Goal: Task Accomplishment & Management: Manage account settings

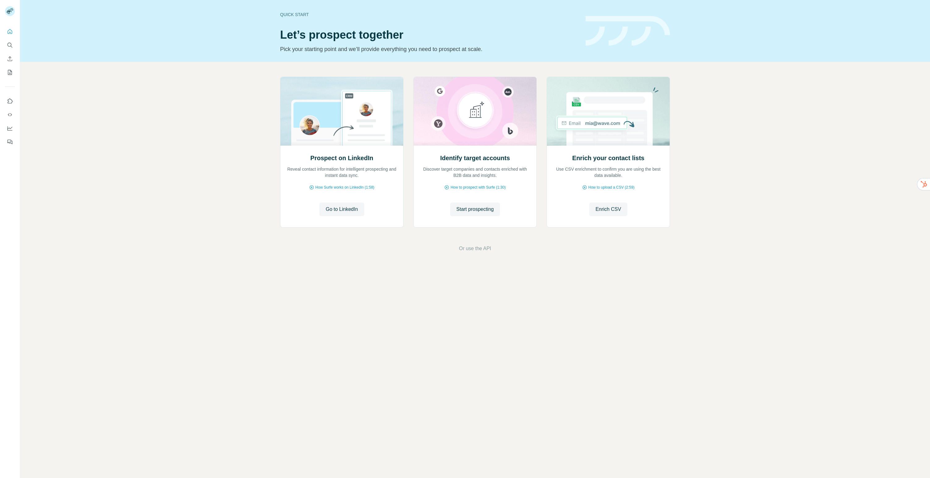
click at [126, 104] on div "Prospect on LinkedIn Reveal contact information for intelligent prospecting and…" at bounding box center [475, 164] width 910 height 205
drag, startPoint x: 255, startPoint y: 224, endPoint x: 84, endPoint y: 96, distance: 213.1
click at [255, 223] on div "Prospect on LinkedIn Reveal contact information for intelligent prospecting and…" at bounding box center [475, 164] width 910 height 205
click at [13, 58] on button "Enrich CSV" at bounding box center [10, 58] width 10 height 11
click at [5, 47] on button "Search" at bounding box center [10, 45] width 10 height 11
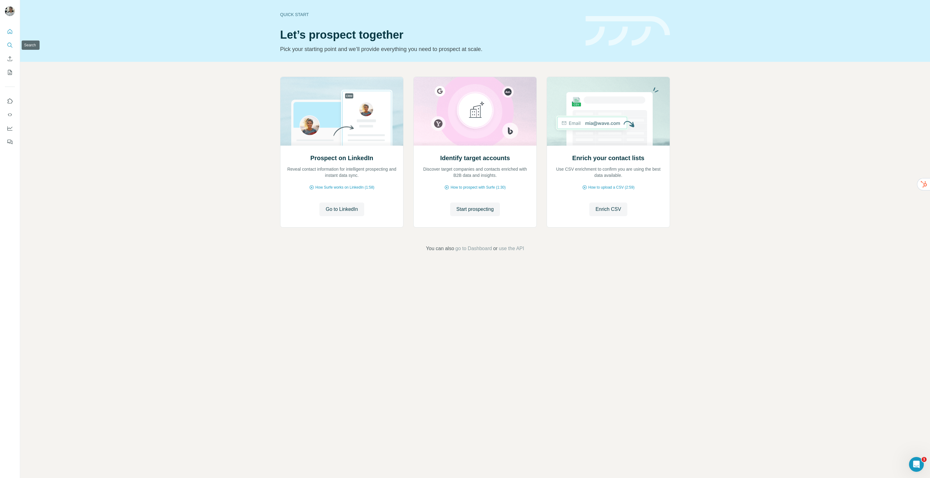
click at [9, 45] on icon "Search" at bounding box center [10, 45] width 6 height 6
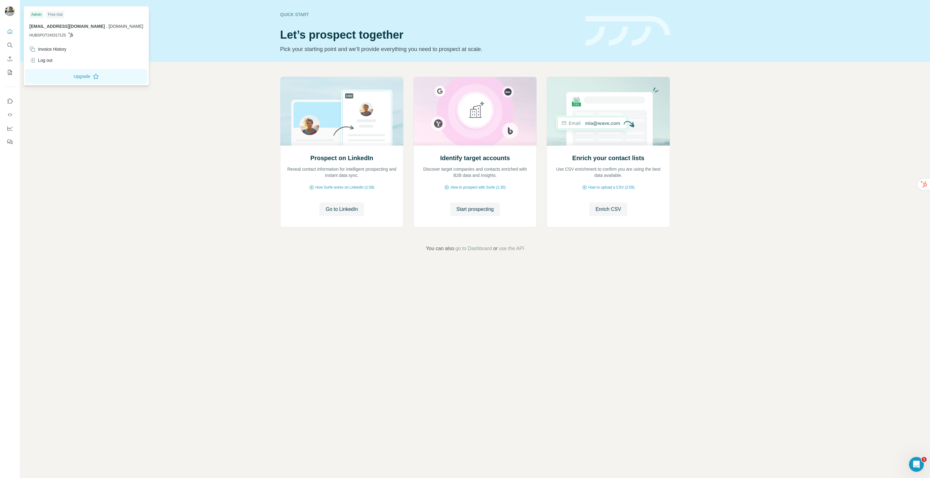
click at [10, 10] on img at bounding box center [10, 11] width 10 height 10
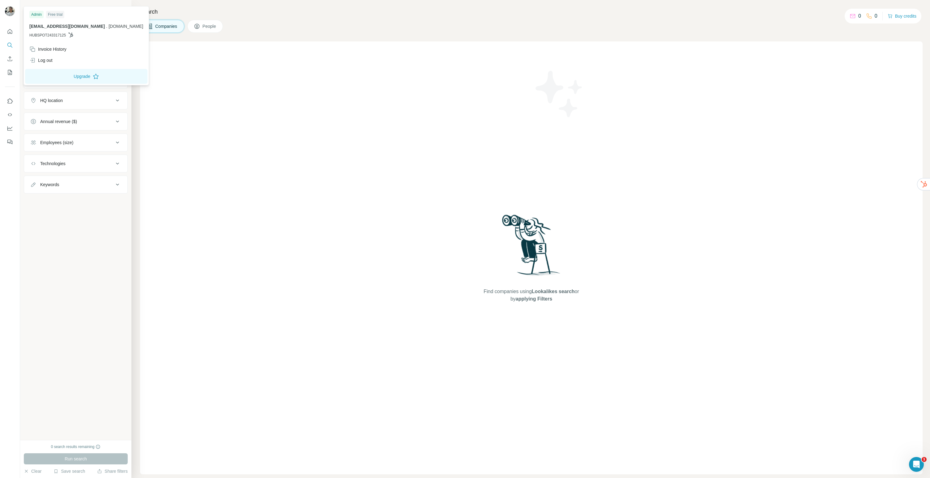
click at [187, 278] on div "Find companies using Lookalikes search or by applying Filters" at bounding box center [531, 257] width 783 height 433
click at [78, 407] on div "New search Hide Company lookalikes Company information Company Industry HQ loca…" at bounding box center [75, 220] width 111 height 440
click at [66, 446] on div "2000 search results remaining" at bounding box center [76, 447] width 50 height 6
click at [60, 443] on div "2000 search results remaining Run search Clear Save search Share filters" at bounding box center [75, 459] width 111 height 38
click at [60, 444] on div "2000 search results remaining Run search Clear Save search Share filters" at bounding box center [75, 459] width 111 height 38
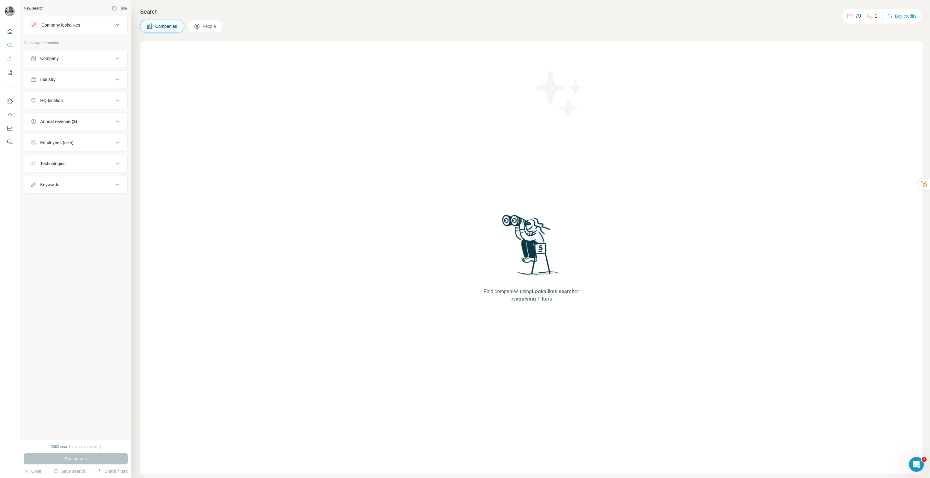
click at [59, 448] on div "2000 search results remaining" at bounding box center [76, 447] width 50 height 6
click at [8, 60] on icon "Enrich CSV" at bounding box center [10, 59] width 6 height 6
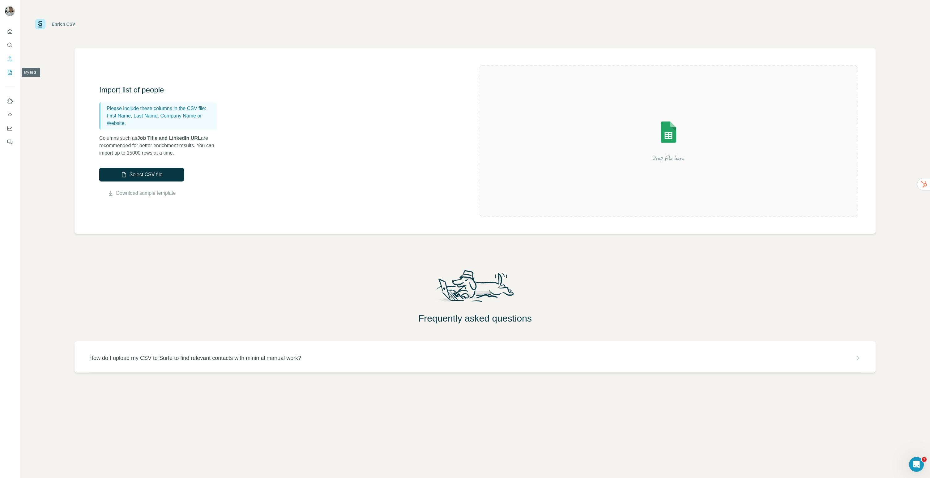
click at [7, 69] on icon "My lists" at bounding box center [10, 72] width 6 height 6
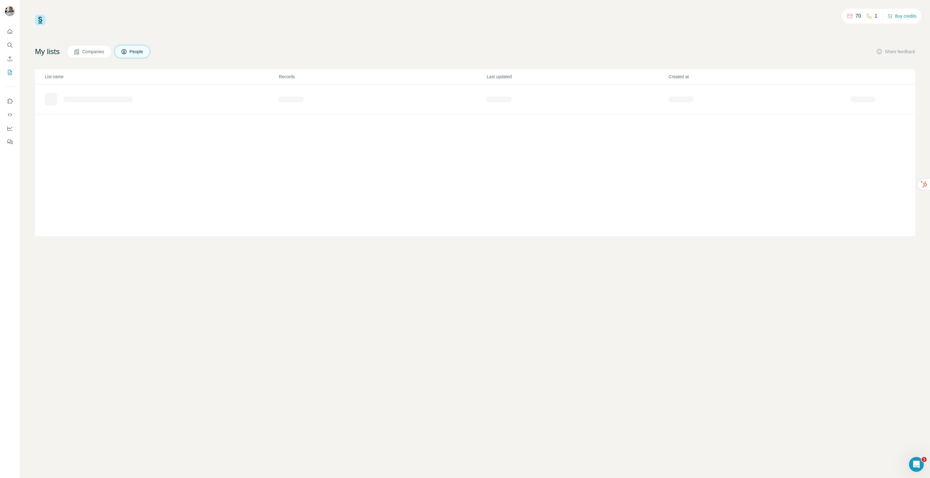
click at [87, 49] on span "Companies" at bounding box center [93, 52] width 23 height 6
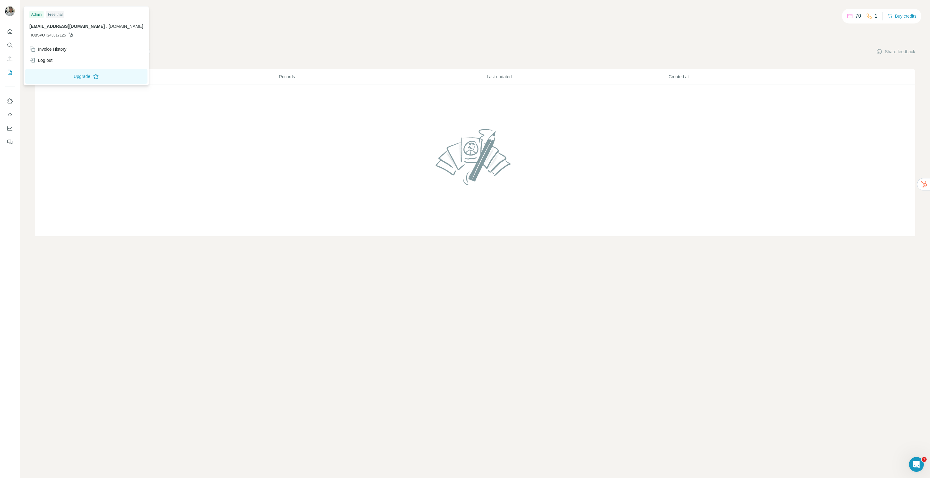
click at [104, 71] on div "Admin Free trial dukjin@lattice.im . prix.im HUBSPOT243317125 Invoice History L…" at bounding box center [87, 45] width 126 height 79
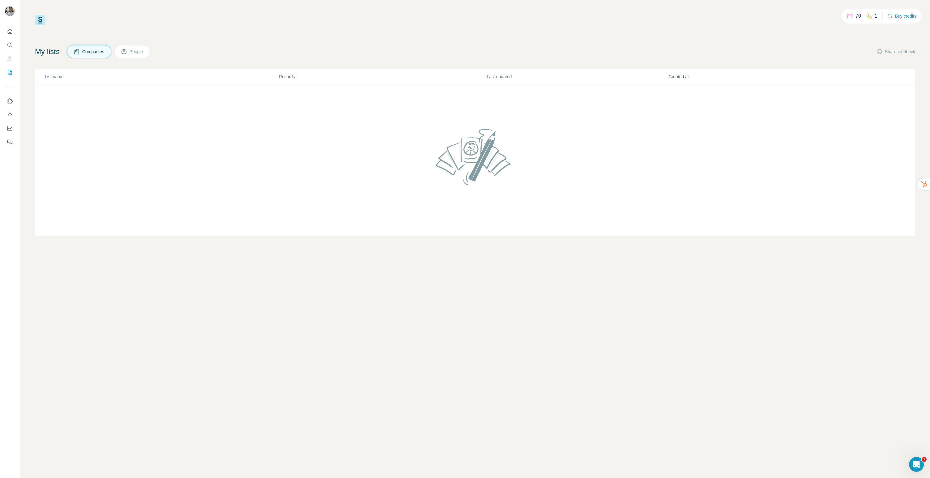
click at [101, 51] on span "Companies" at bounding box center [93, 52] width 23 height 6
click at [8, 58] on icon "Enrich CSV" at bounding box center [10, 59] width 6 height 6
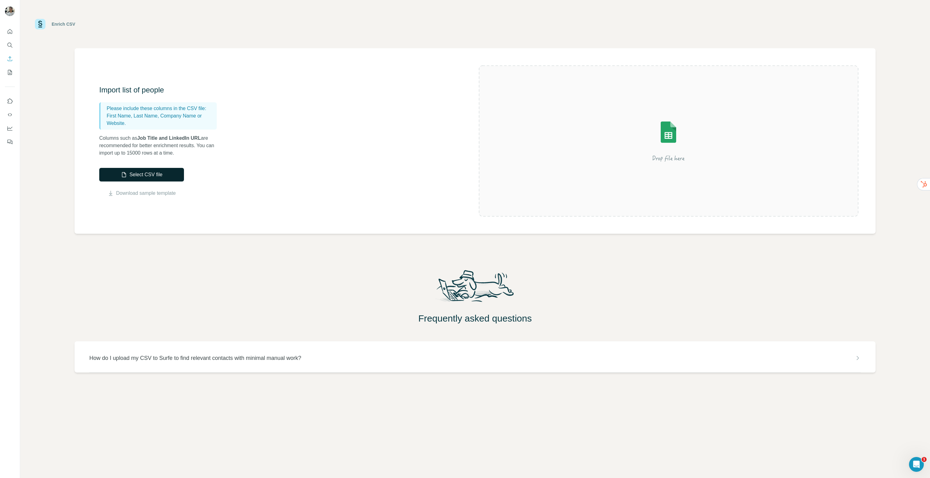
click at [156, 173] on button "Select CSV file" at bounding box center [141, 175] width 85 height 14
click at [132, 264] on div "Enrich CSV Import list of people Please include these columns in the CSV file: …" at bounding box center [475, 239] width 910 height 478
click at [8, 53] on button "Enrich CSV" at bounding box center [10, 58] width 10 height 11
click at [7, 71] on icon "My lists" at bounding box center [10, 72] width 6 height 6
click at [10, 47] on icon "Search" at bounding box center [10, 45] width 6 height 6
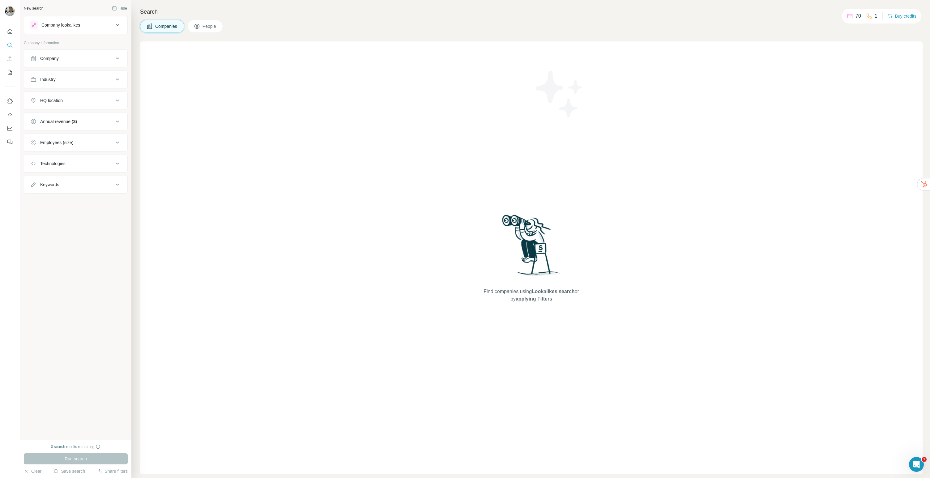
click at [61, 61] on div "Company" at bounding box center [71, 58] width 83 height 6
click at [83, 128] on button "Upload a list of companies" at bounding box center [75, 130] width 91 height 11
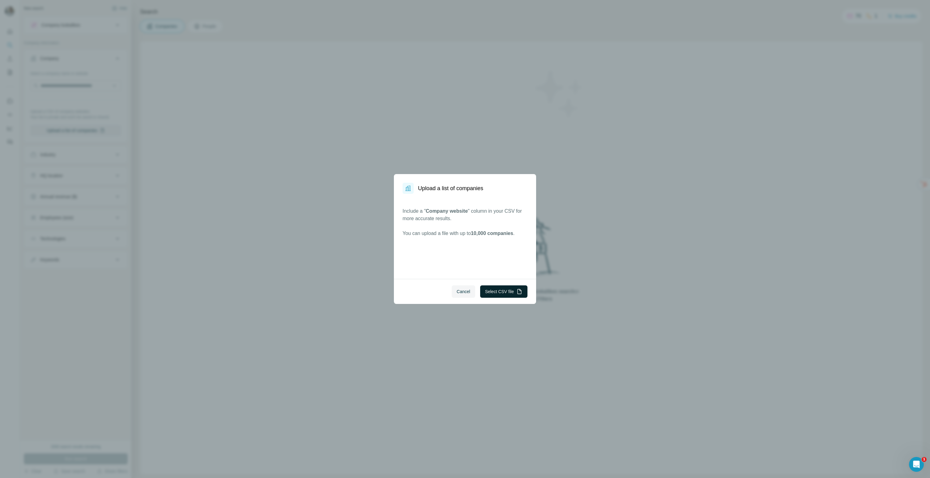
click at [506, 290] on button "Select CSV file" at bounding box center [503, 291] width 47 height 12
click at [502, 286] on button "Select CSV file" at bounding box center [503, 292] width 47 height 12
click at [433, 238] on span "Company website" at bounding box center [447, 239] width 42 height 5
drag, startPoint x: 433, startPoint y: 238, endPoint x: 460, endPoint y: 238, distance: 26.9
click at [460, 238] on span "Company website" at bounding box center [447, 239] width 42 height 5
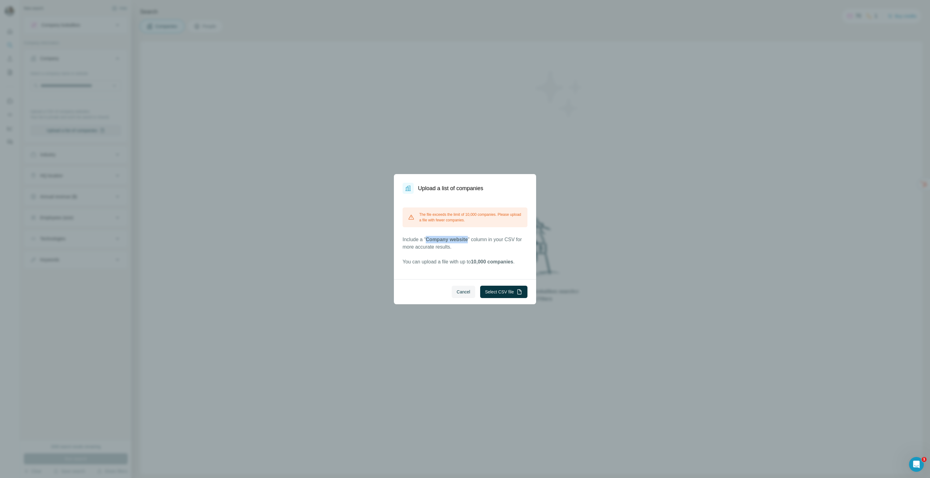
copy span "Company website"
click at [504, 288] on button "Select CSV file" at bounding box center [503, 292] width 47 height 12
drag, startPoint x: 490, startPoint y: 261, endPoint x: 488, endPoint y: 267, distance: 6.2
click at [490, 261] on span "10,000 companies" at bounding box center [492, 261] width 42 height 5
click at [465, 300] on div "Cancel Select CSV file" at bounding box center [465, 291] width 142 height 25
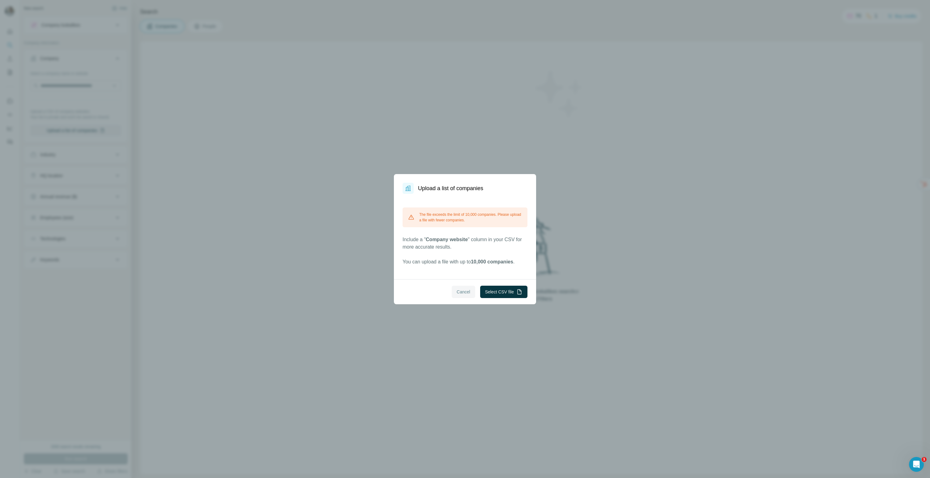
click at [464, 292] on span "Cancel" at bounding box center [464, 292] width 14 height 6
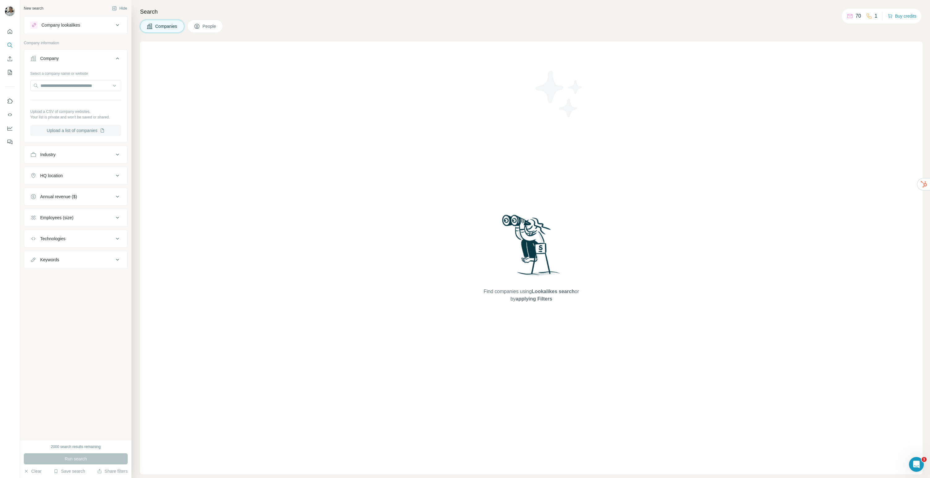
click at [84, 128] on button "Upload a list of companies" at bounding box center [75, 130] width 91 height 11
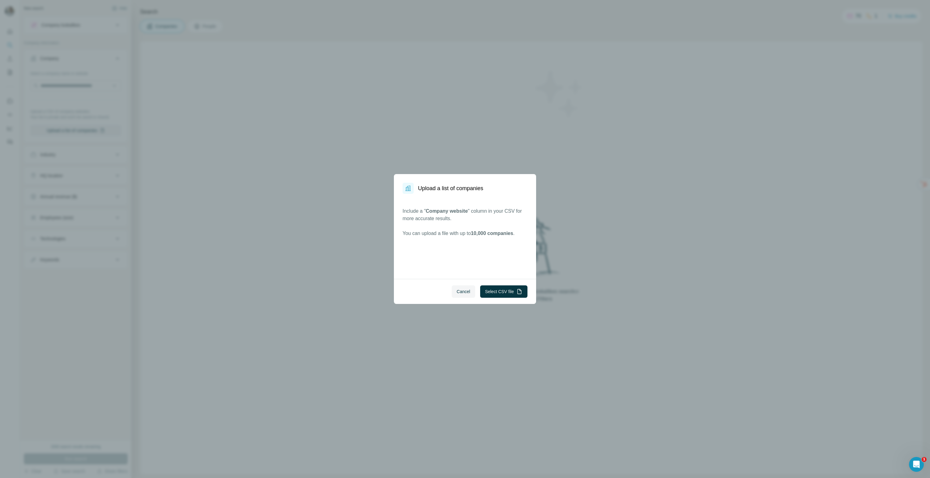
click at [507, 284] on div "Cancel Select CSV file" at bounding box center [465, 291] width 142 height 25
click at [504, 290] on button "Select CSV file" at bounding box center [503, 291] width 47 height 12
click at [496, 290] on button "Select CSV file" at bounding box center [503, 292] width 47 height 12
click at [502, 287] on button "Select CSV file" at bounding box center [503, 292] width 47 height 12
click at [509, 284] on div "Cancel Select CSV file" at bounding box center [465, 291] width 142 height 25
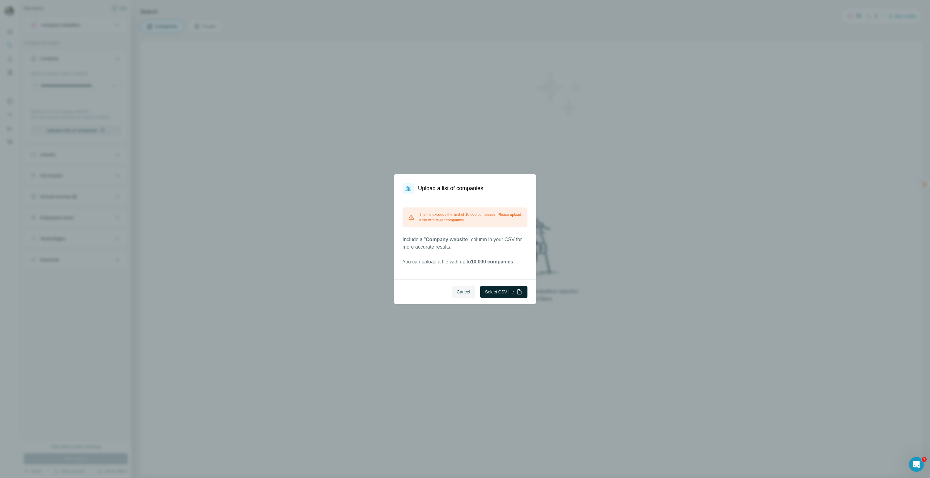
click at [508, 288] on button "Select CSV file" at bounding box center [503, 292] width 47 height 12
click at [512, 293] on button "Select CSV file" at bounding box center [503, 292] width 47 height 12
drag, startPoint x: 469, startPoint y: 292, endPoint x: 500, endPoint y: 289, distance: 30.7
click at [500, 289] on div "Cancel Select CSV file" at bounding box center [465, 291] width 142 height 25
click at [500, 289] on button "Select CSV file" at bounding box center [503, 291] width 47 height 12
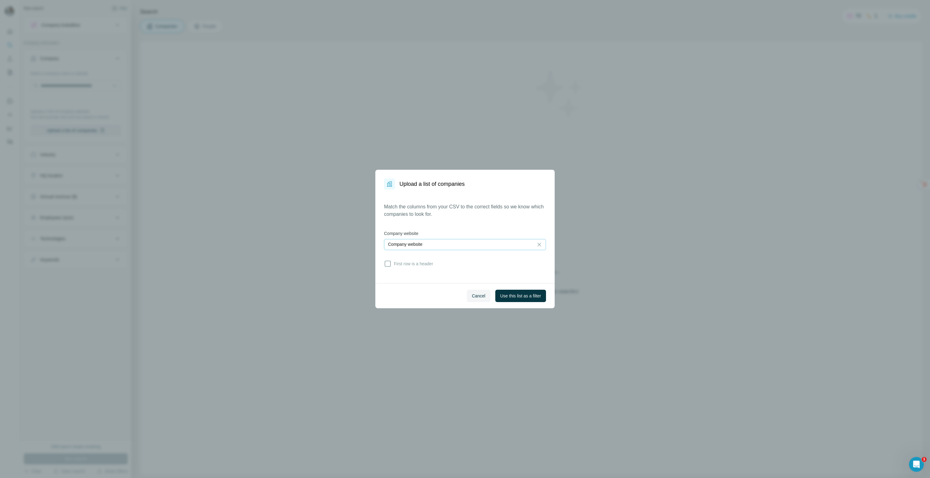
click at [445, 246] on div "Company website" at bounding box center [459, 244] width 142 height 6
click at [451, 219] on div "Match the columns from your CSV to the correct fields so we know which companie…" at bounding box center [465, 236] width 162 height 66
click at [425, 261] on span "First row is a header" at bounding box center [412, 264] width 42 height 6
click at [515, 295] on span "Use this list as a filter" at bounding box center [520, 296] width 41 height 6
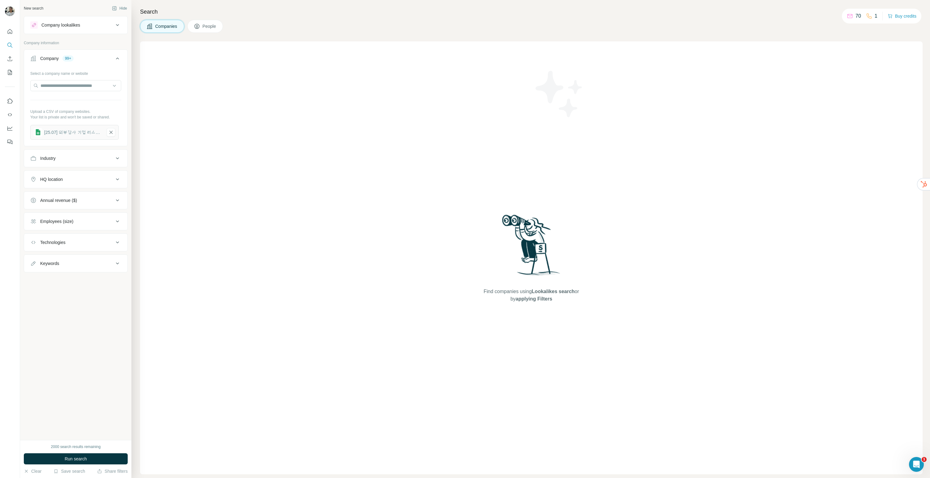
click at [80, 93] on div "Select a company name or website Upload a CSV of company websites. Your list is…" at bounding box center [75, 103] width 91 height 71
drag, startPoint x: 377, startPoint y: 182, endPoint x: 388, endPoint y: 189, distance: 13.1
click at [377, 182] on div "Find companies using Lookalikes search or by applying Filters" at bounding box center [531, 257] width 783 height 433
click at [58, 130] on div "[25.07] 외부감사 기업 리스트 - 1-100" at bounding box center [73, 132] width 58 height 6
click at [71, 84] on input "text" at bounding box center [75, 85] width 91 height 11
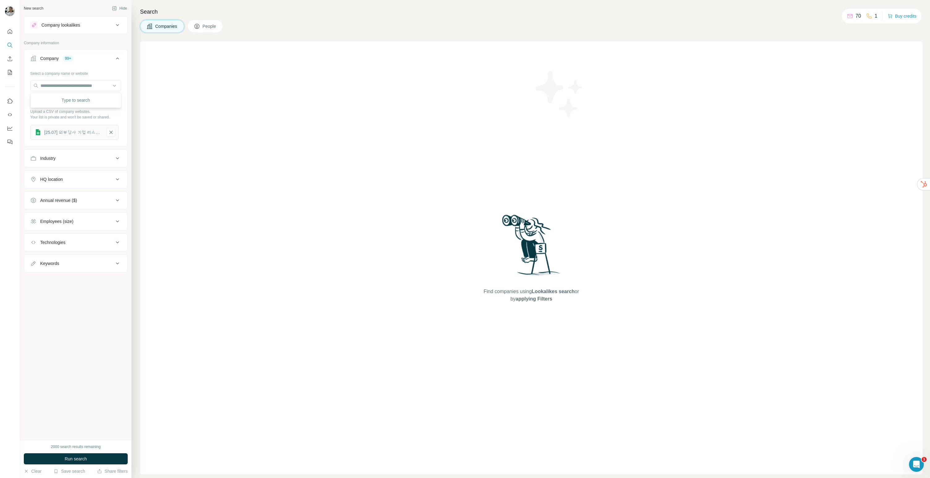
click at [109, 115] on p "Your list is private and won't be saved or shared." at bounding box center [75, 117] width 91 height 6
click at [74, 458] on span "Run search" at bounding box center [76, 459] width 22 height 6
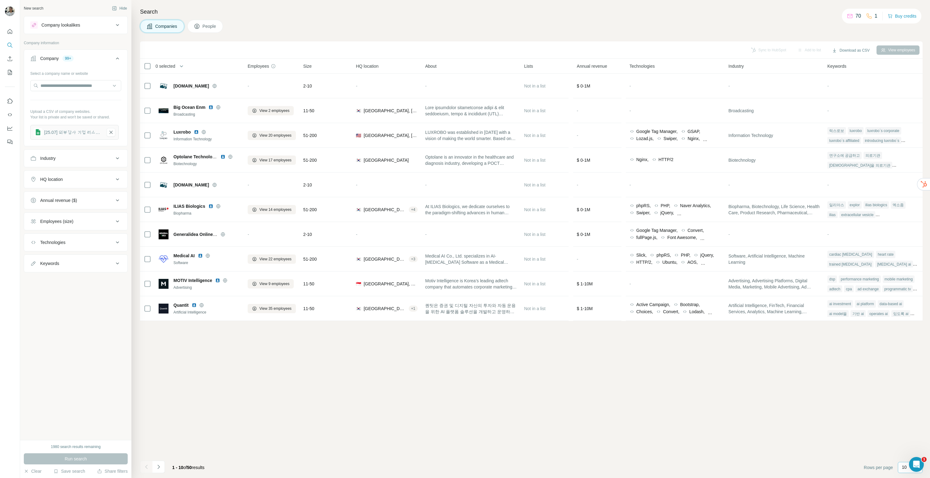
click at [903, 467] on p "10" at bounding box center [904, 467] width 5 height 6
click at [456, 356] on div "Sync to HubSpot Add to list Download as CSV View employees 0 selected Companies…" at bounding box center [531, 259] width 783 height 437
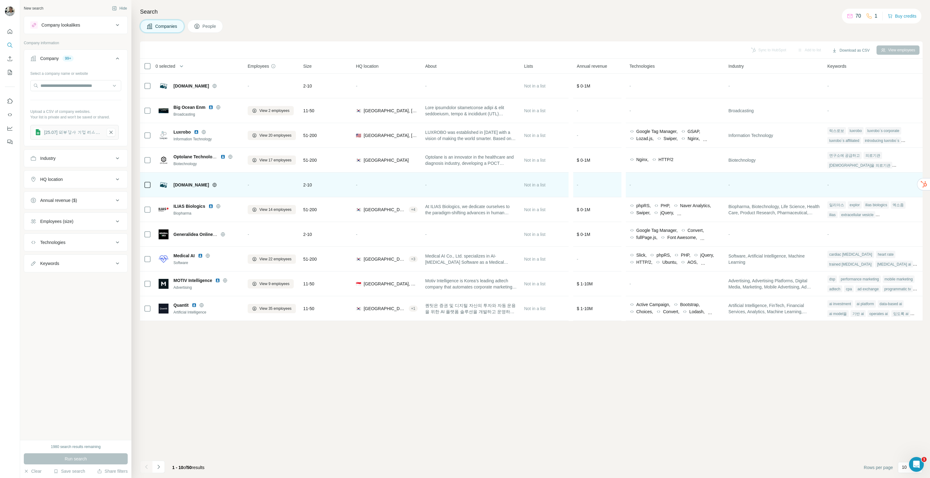
click at [212, 175] on td "iacryl.com" at bounding box center [199, 185] width 89 height 25
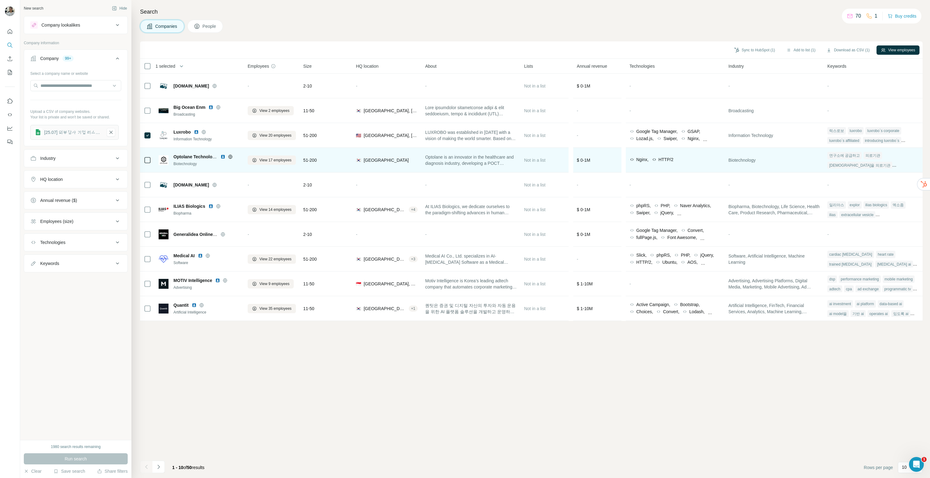
click at [145, 150] on td at bounding box center [147, 160] width 15 height 25
click at [150, 156] on icon at bounding box center [147, 159] width 7 height 7
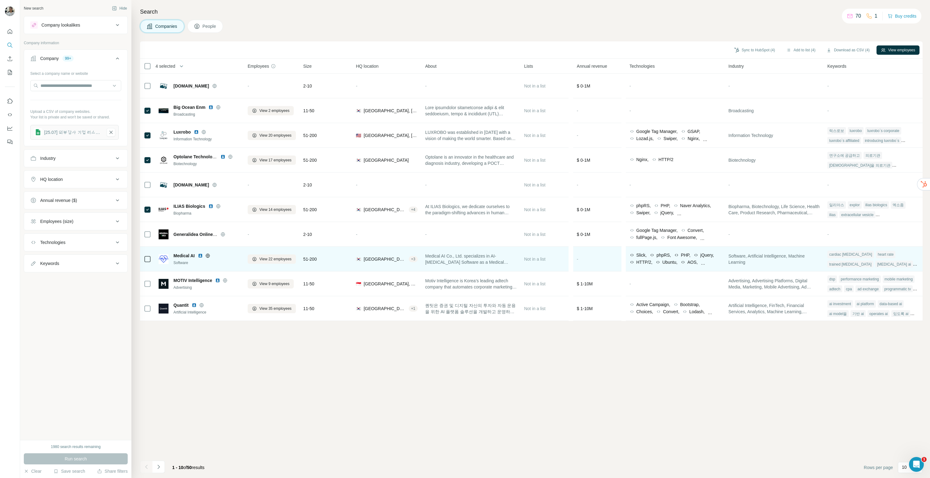
click at [155, 254] on td "Medical AI Software" at bounding box center [199, 259] width 89 height 25
click at [146, 262] on icon at bounding box center [147, 258] width 7 height 7
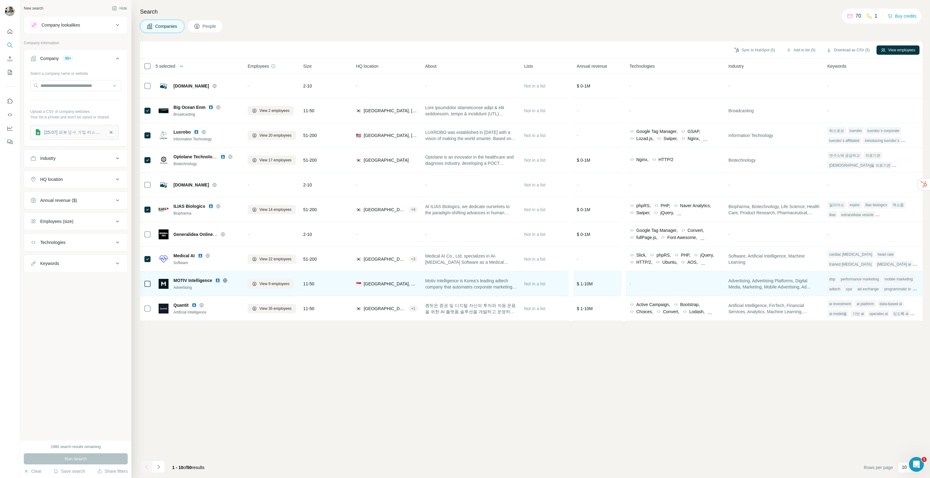
click at [151, 292] on td at bounding box center [147, 284] width 15 height 25
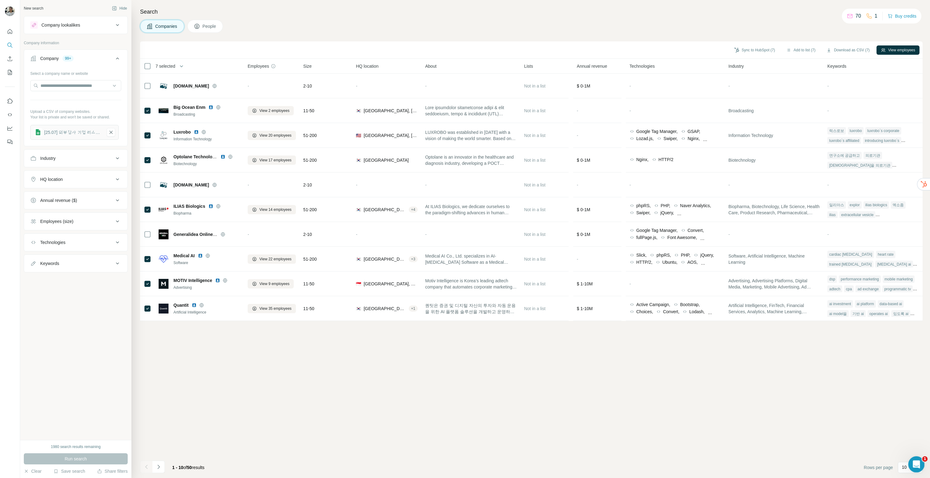
click at [922, 458] on span "1" at bounding box center [925, 459] width 6 height 6
click at [921, 459] on div "Open Intercom Messenger" at bounding box center [915, 463] width 20 height 20
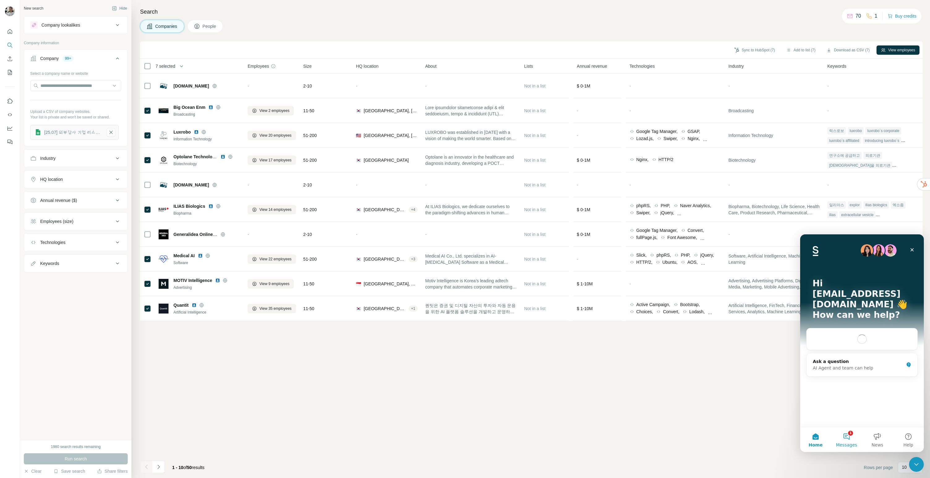
click at [848, 442] on button "1 Messages" at bounding box center [846, 439] width 31 height 25
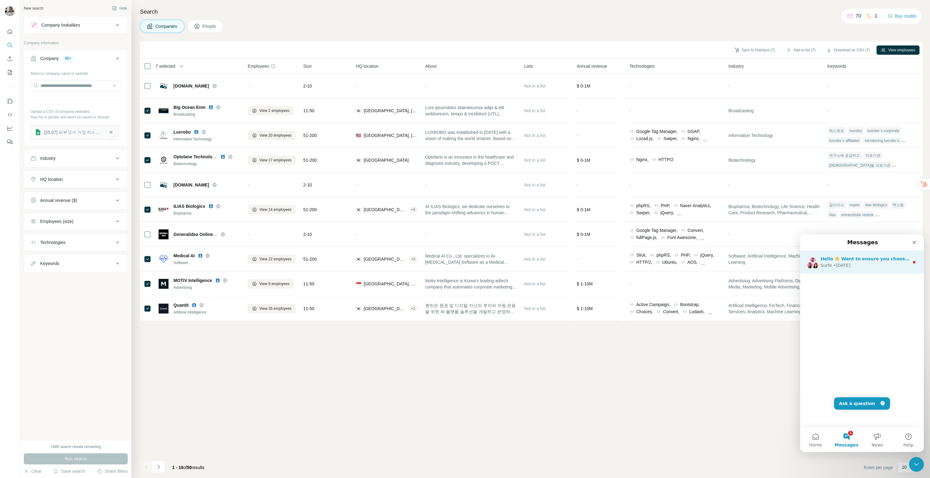
click at [862, 264] on div "Surfe • 1w ago" at bounding box center [865, 265] width 89 height 6
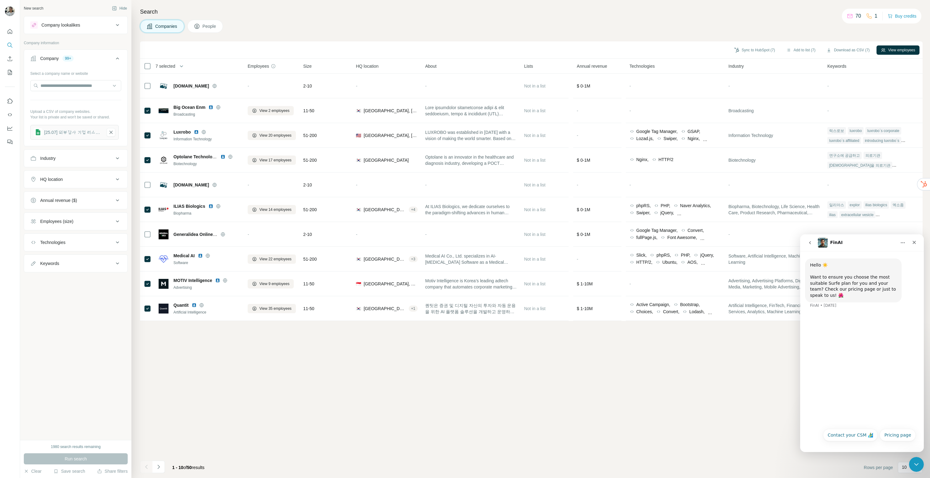
click at [883, 336] on div "Hello ☀️ Want to ensure you choose the most suitable Surfe plan for you and you…" at bounding box center [862, 338] width 124 height 174
click at [918, 243] on div "Close" at bounding box center [914, 242] width 11 height 11
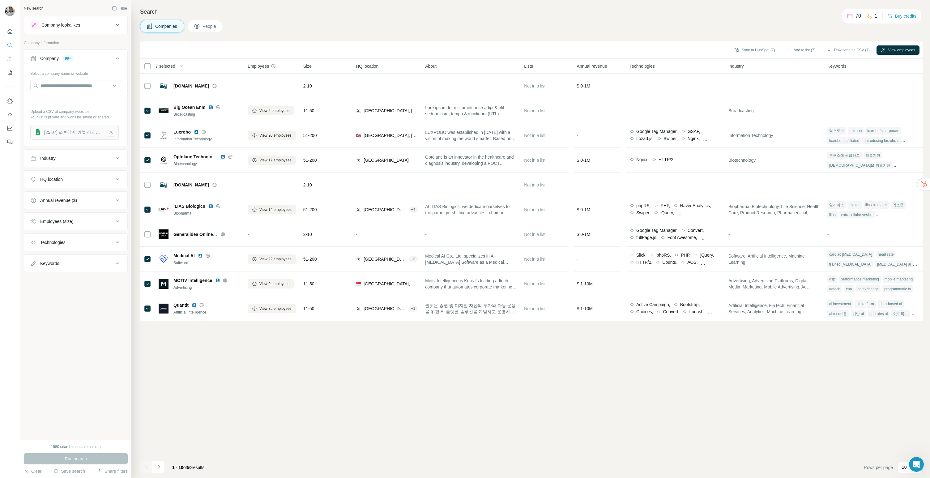
click at [331, 406] on div "Sync to HubSpot (7) Add to list (7) Download as CSV (7) View employees 7 select…" at bounding box center [531, 259] width 783 height 437
click at [797, 52] on button "Add to list (7)" at bounding box center [801, 49] width 38 height 9
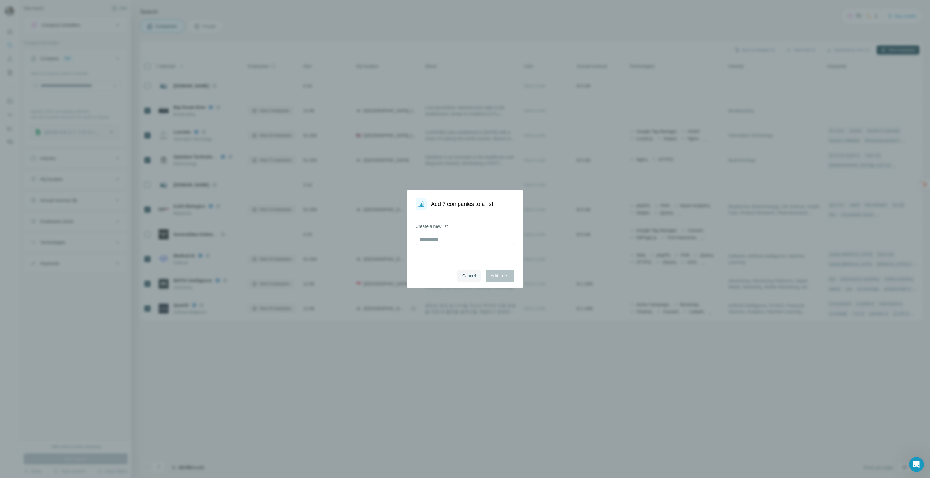
click at [458, 233] on div "Create a new list" at bounding box center [465, 234] width 99 height 22
click at [456, 237] on input "text" at bounding box center [465, 239] width 99 height 11
type input "*"
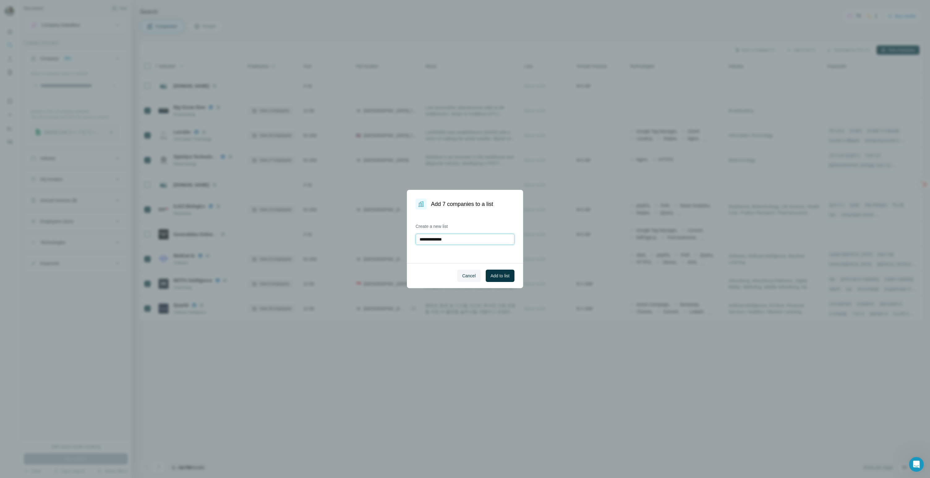
type input "**********"
click at [502, 273] on span "Add to list" at bounding box center [500, 276] width 19 height 6
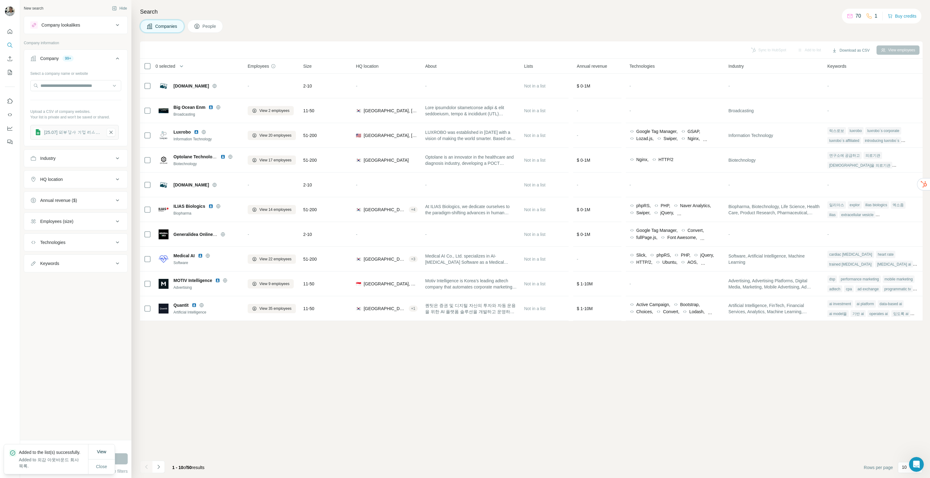
click at [302, 381] on div "Sync to HubSpot Add to list Download as CSV View employees 0 selected Companies…" at bounding box center [531, 259] width 783 height 437
click at [159, 465] on icon "Navigate to next page" at bounding box center [159, 467] width 6 height 6
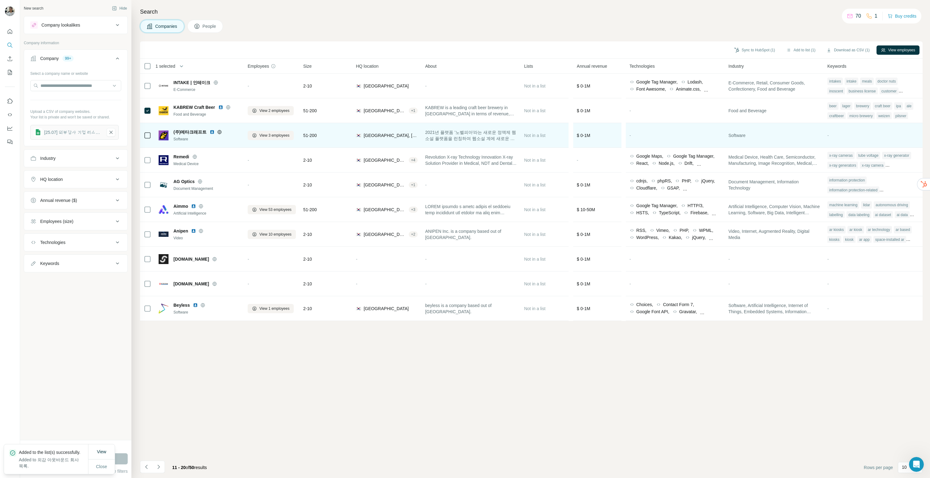
click at [146, 129] on div at bounding box center [147, 135] width 7 height 17
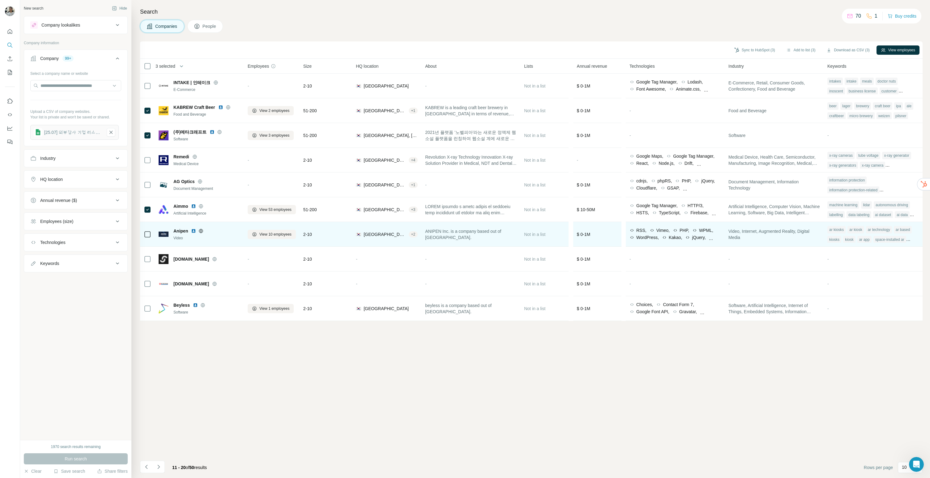
click at [149, 238] on div at bounding box center [147, 234] width 7 height 17
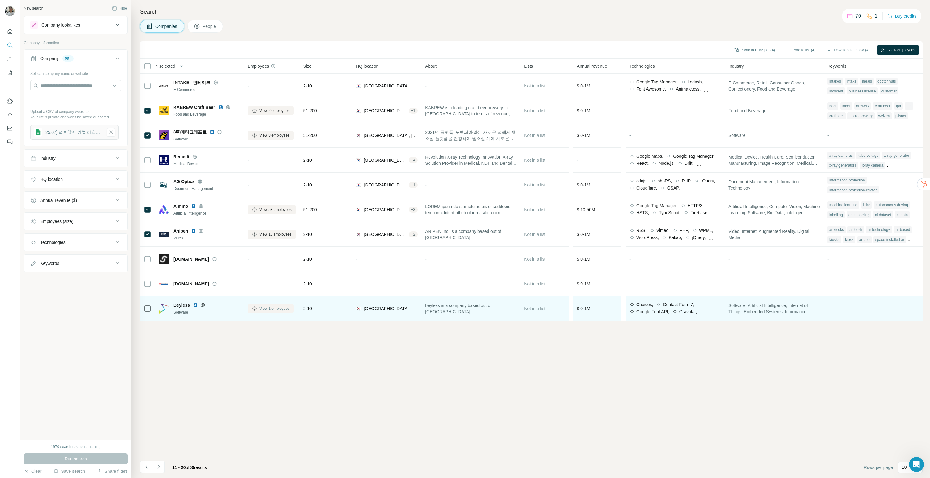
click at [279, 309] on span "View 1 employees" at bounding box center [274, 309] width 30 height 6
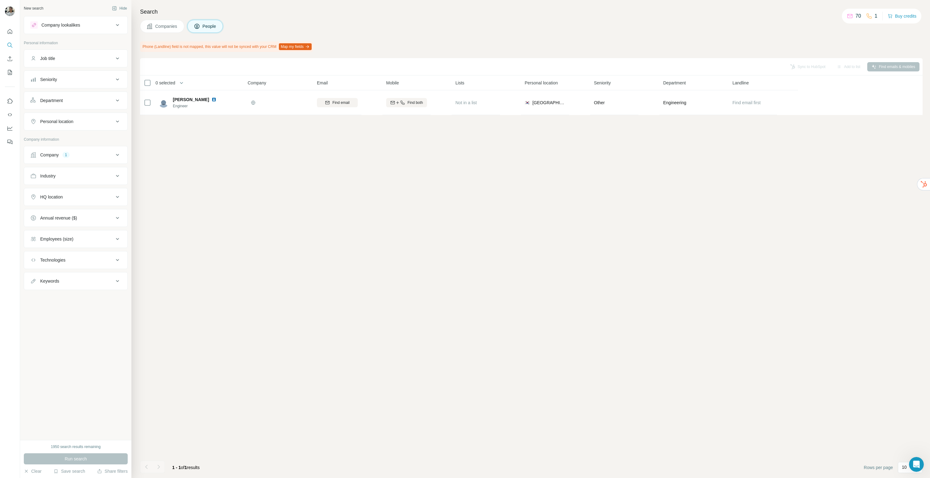
click at [162, 27] on span "Companies" at bounding box center [166, 26] width 23 height 6
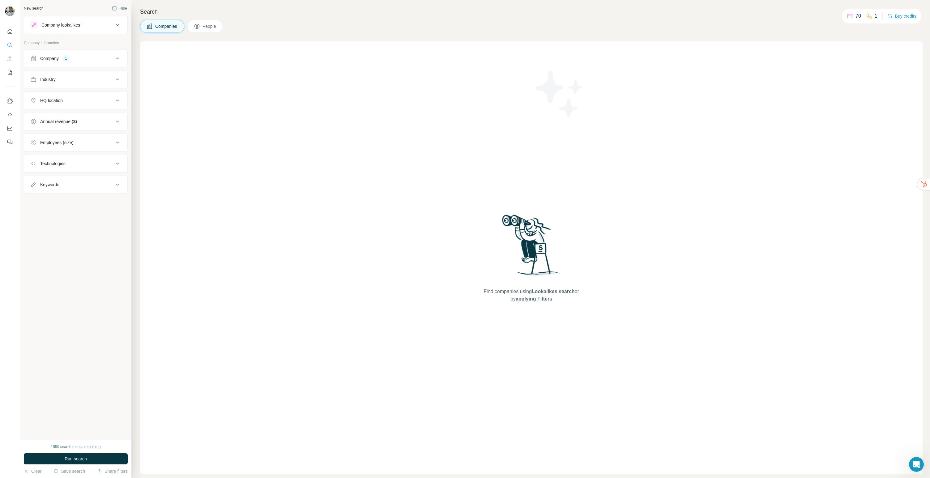
click at [88, 61] on div "Company 1" at bounding box center [71, 58] width 83 height 6
click at [50, 96] on icon "button" at bounding box center [48, 98] width 5 height 5
click at [73, 133] on button "Upload a list of companies" at bounding box center [75, 130] width 91 height 11
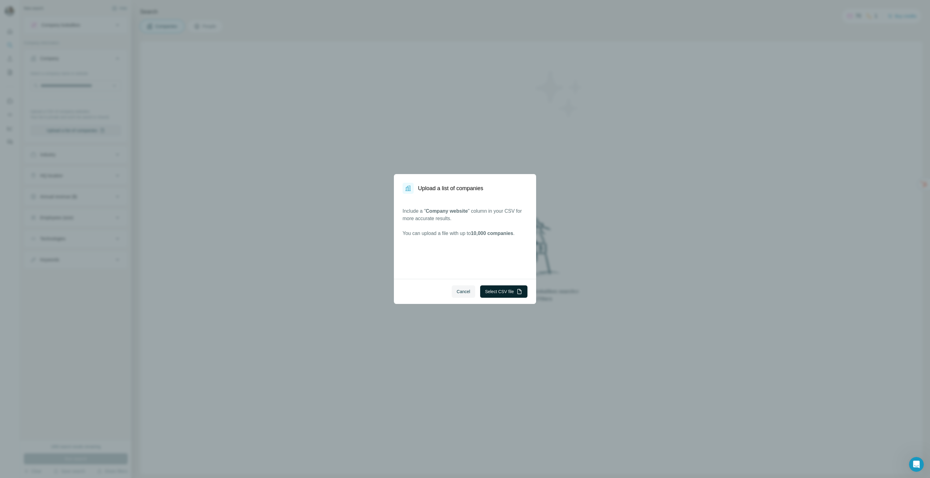
click at [498, 293] on button "Select CSV file" at bounding box center [503, 291] width 47 height 12
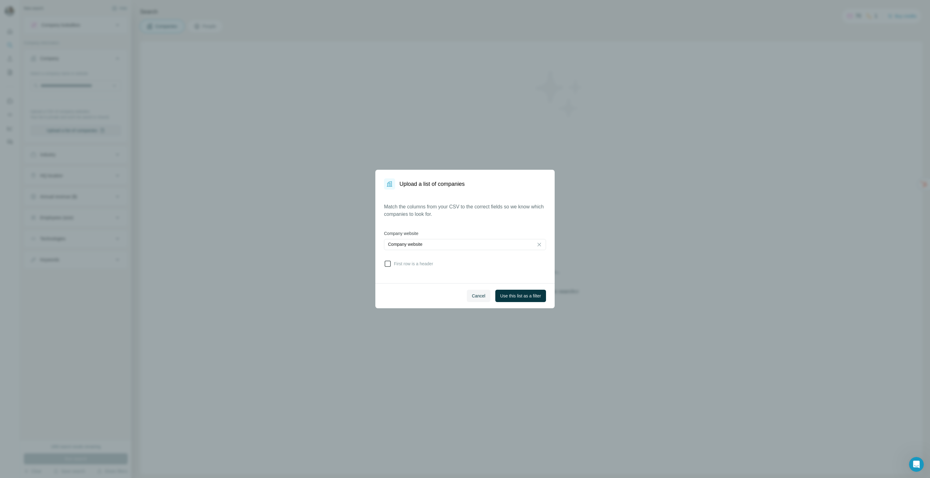
click at [400, 265] on span "First row is a header" at bounding box center [412, 264] width 42 height 6
click at [417, 241] on div "Company website" at bounding box center [459, 244] width 142 height 11
click at [445, 238] on div "Company website Company website" at bounding box center [465, 240] width 162 height 21
click at [523, 300] on button "Use this list as a filter" at bounding box center [520, 296] width 51 height 12
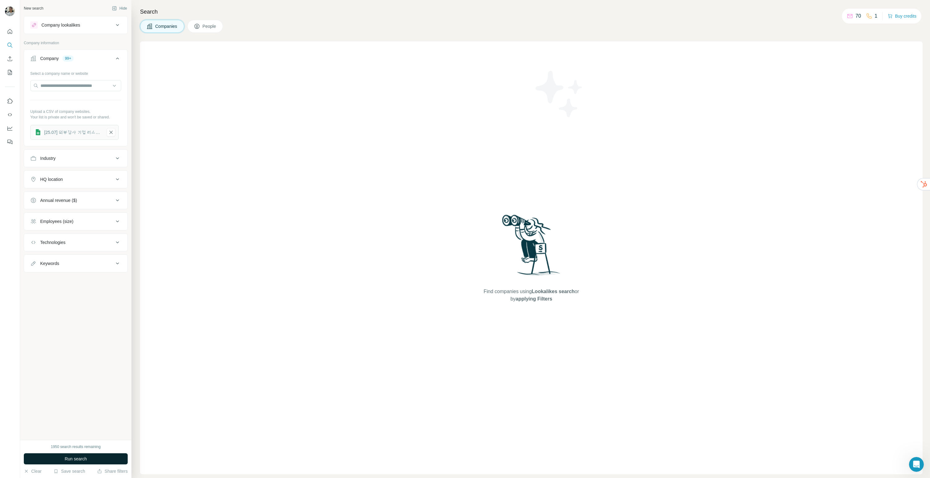
click at [87, 457] on span "Run search" at bounding box center [76, 459] width 22 height 6
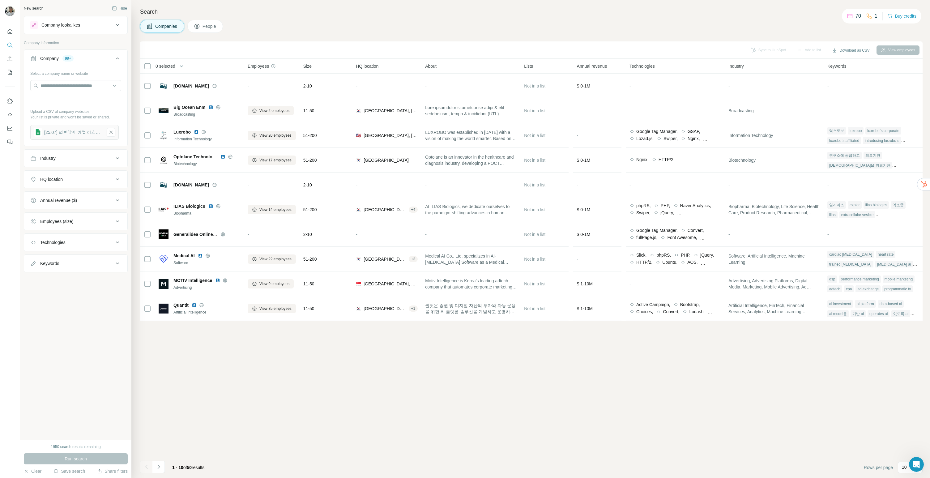
drag, startPoint x: 294, startPoint y: 371, endPoint x: 287, endPoint y: 409, distance: 38.8
click at [294, 371] on div "Sync to HubSpot Add to list Download as CSV View employees 0 selected Companies…" at bounding box center [531, 259] width 783 height 437
click at [163, 466] on button "Navigate to next page" at bounding box center [158, 467] width 12 height 12
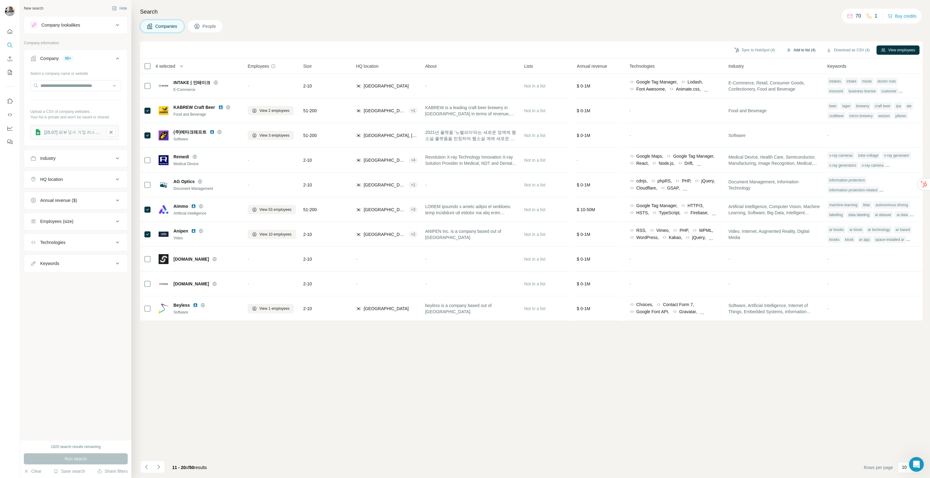
click at [793, 47] on button "Add to list (4)" at bounding box center [801, 49] width 38 height 9
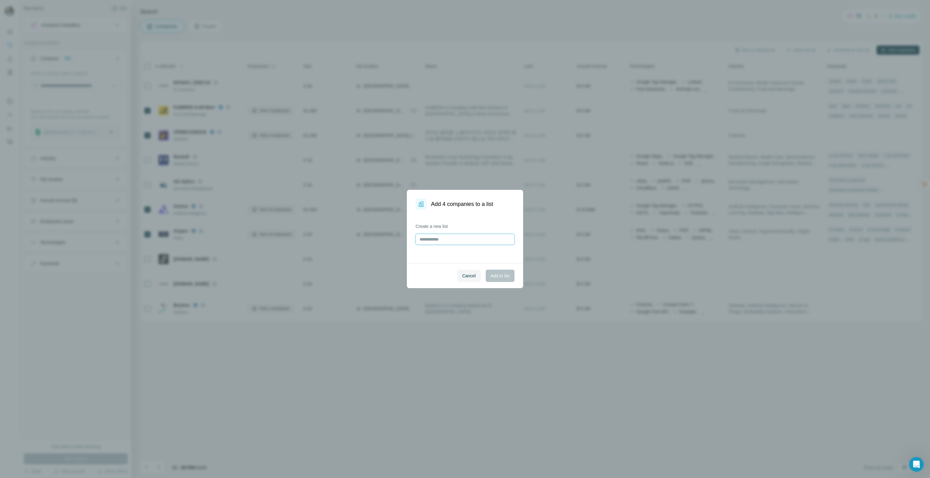
click at [464, 234] on input "text" at bounding box center [465, 239] width 99 height 11
click at [466, 281] on button "Cancel" at bounding box center [469, 276] width 24 height 12
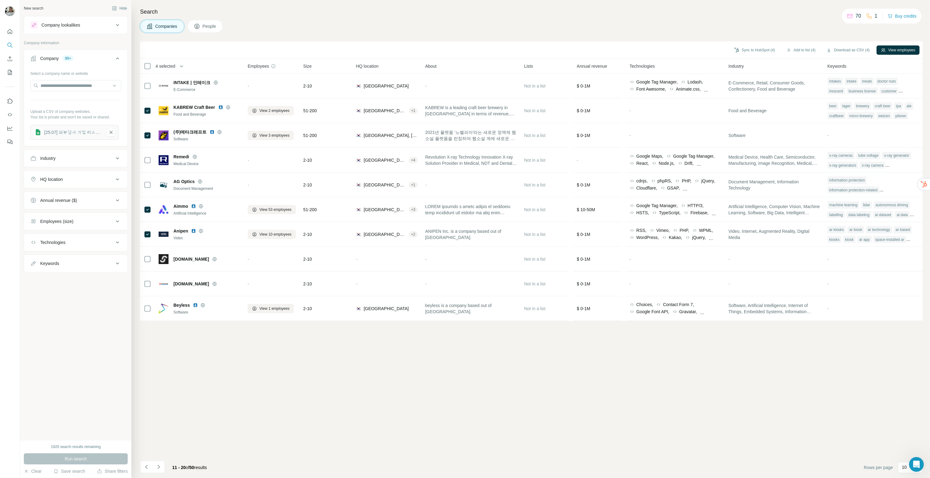
click at [797, 30] on div "Companies People" at bounding box center [531, 26] width 783 height 13
click at [800, 50] on button "Add to list (4)" at bounding box center [801, 49] width 38 height 9
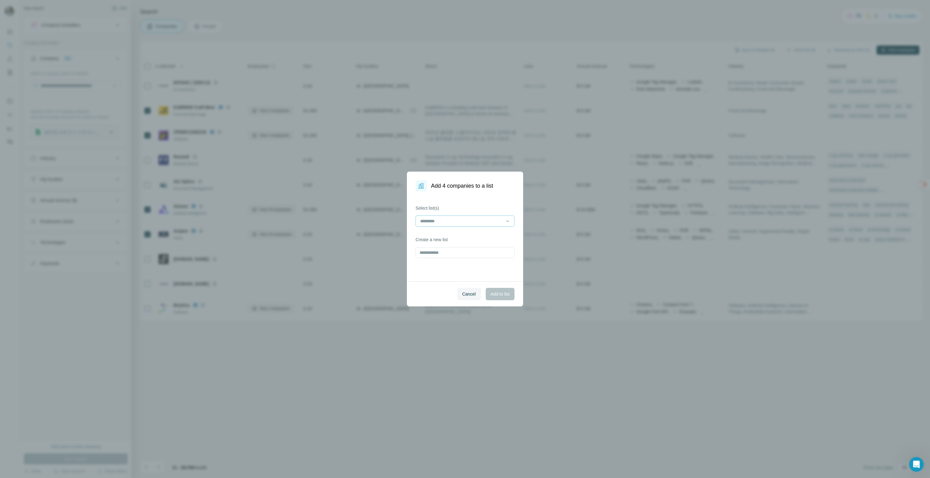
click at [470, 220] on input at bounding box center [461, 221] width 83 height 7
click at [466, 239] on div "외감 아웃바운드 회사 목록" at bounding box center [465, 234] width 96 height 11
click at [502, 295] on span "Add to list" at bounding box center [500, 294] width 19 height 6
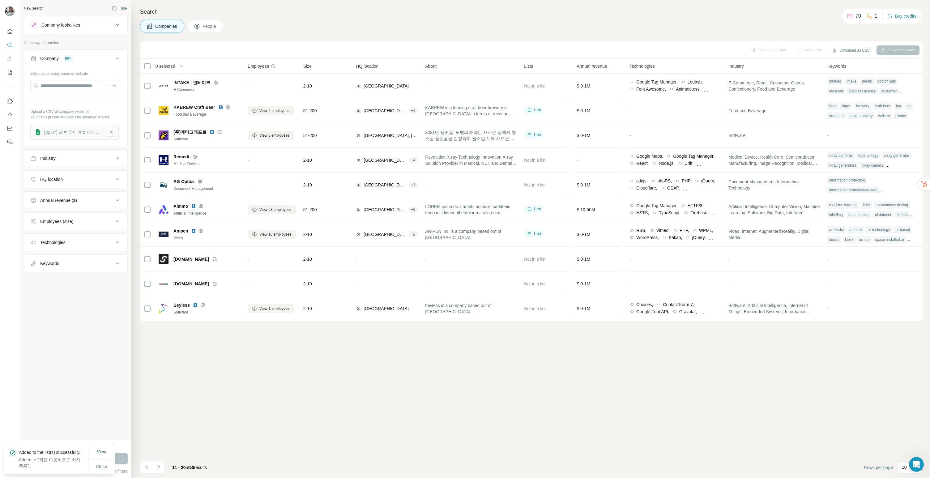
click at [161, 466] on icon "Navigate to next page" at bounding box center [159, 467] width 6 height 6
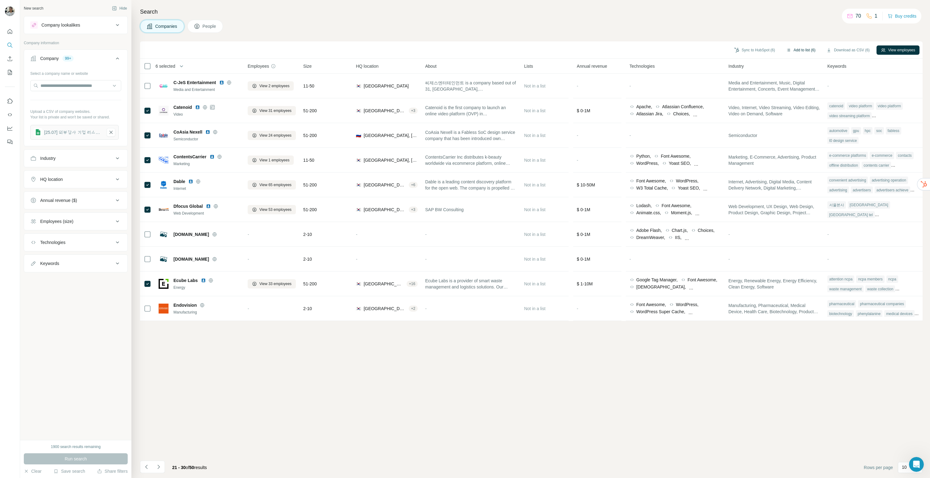
click at [806, 51] on button "Add to list (6)" at bounding box center [801, 49] width 38 height 9
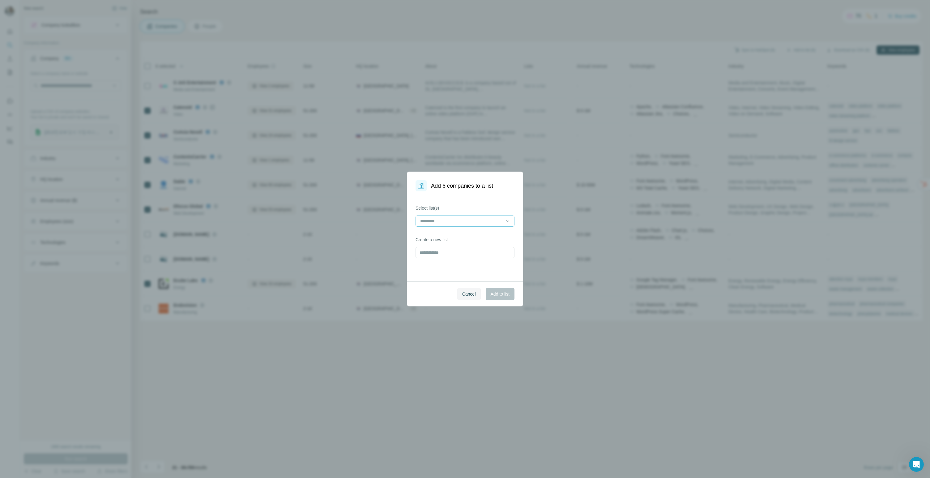
click at [468, 225] on div at bounding box center [461, 221] width 83 height 11
click at [457, 237] on p "외감 아웃바운드 회사 목록" at bounding box center [446, 235] width 51 height 6
click at [503, 294] on span "Add to list" at bounding box center [500, 294] width 19 height 6
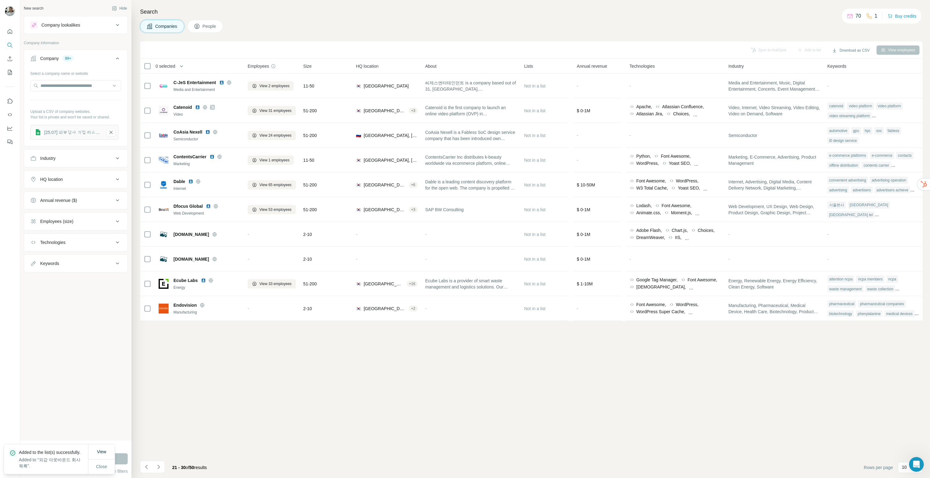
click at [328, 383] on div "Sync to HubSpot Add to list Download as CSV View employees 0 selected Companies…" at bounding box center [531, 259] width 783 height 437
click at [161, 467] on icon "Navigate to next page" at bounding box center [159, 467] width 6 height 6
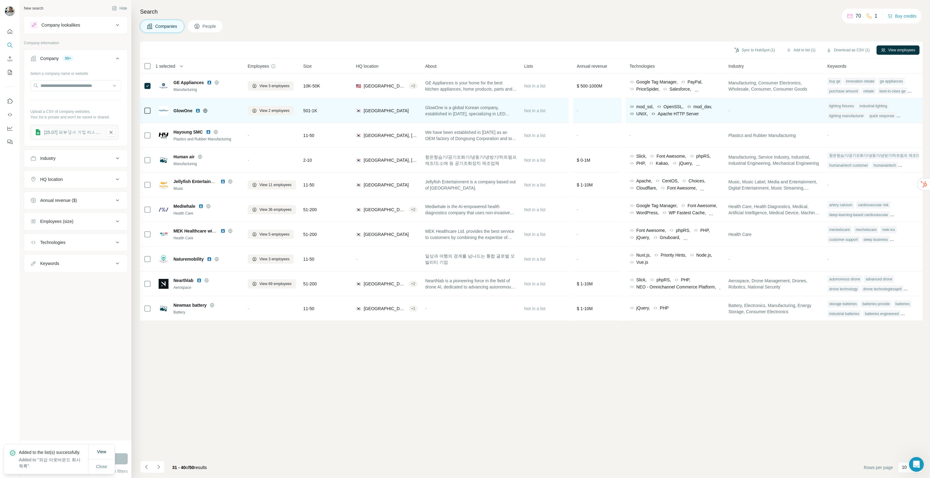
click at [150, 103] on div at bounding box center [147, 110] width 7 height 17
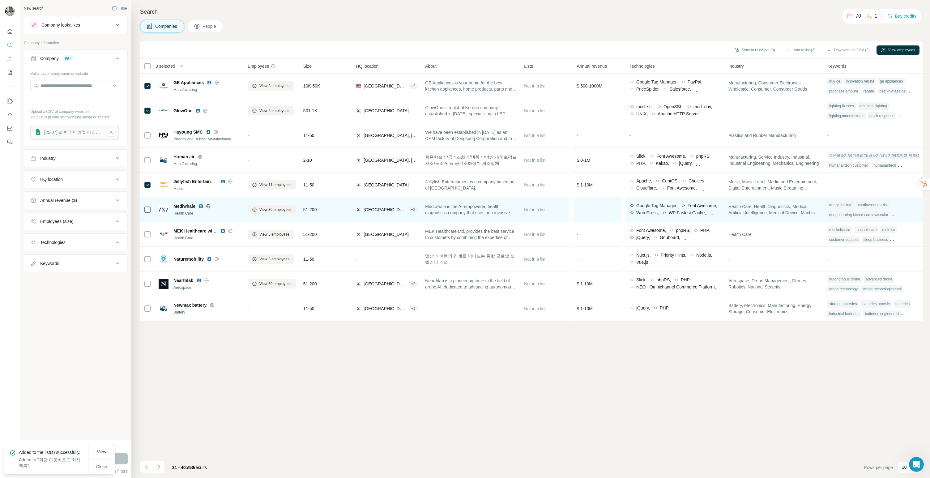
click at [144, 209] on icon at bounding box center [147, 209] width 7 height 7
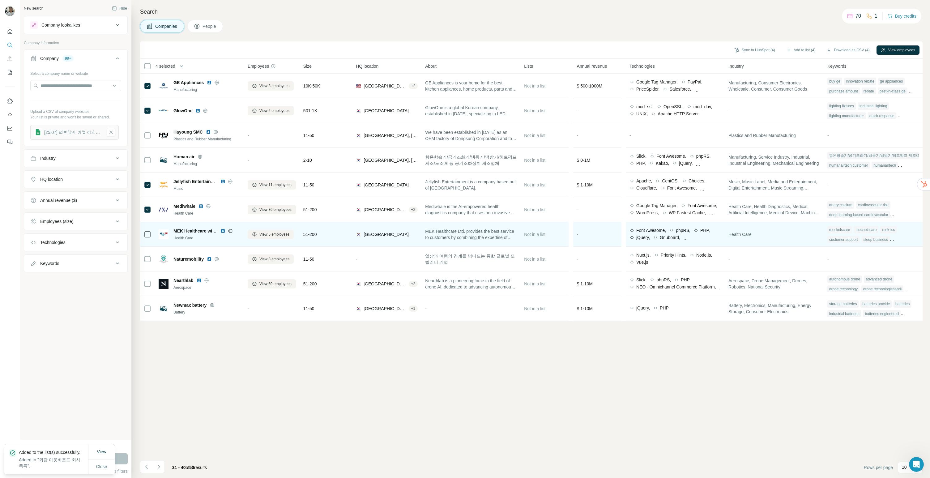
click at [152, 232] on td at bounding box center [147, 234] width 15 height 25
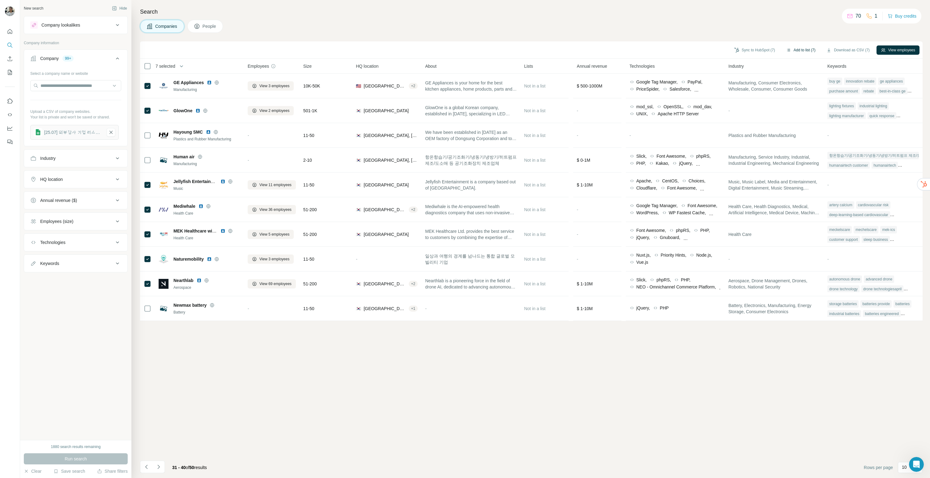
click at [794, 50] on button "Add to list (7)" at bounding box center [801, 49] width 38 height 9
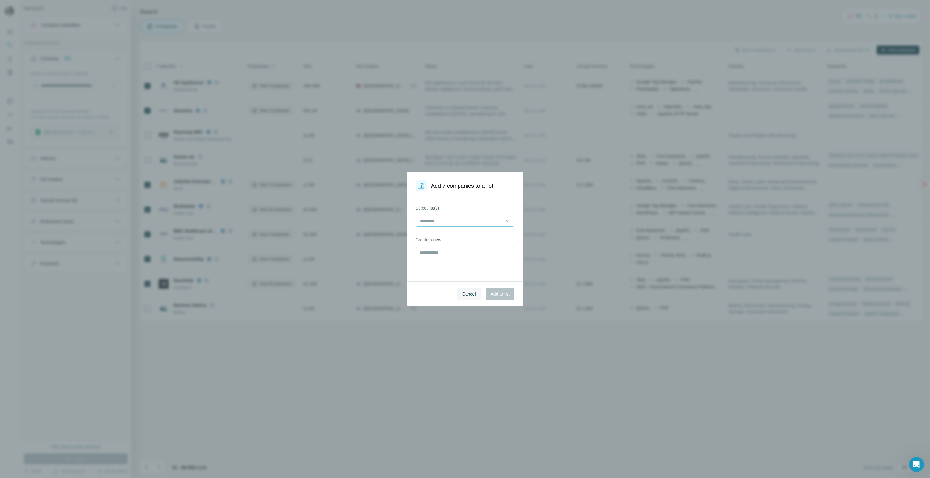
click at [431, 219] on input at bounding box center [461, 221] width 83 height 7
click at [450, 231] on div "외감 아웃바운드 회사 목록" at bounding box center [465, 234] width 96 height 11
click at [505, 291] on button "Add to list" at bounding box center [500, 294] width 29 height 12
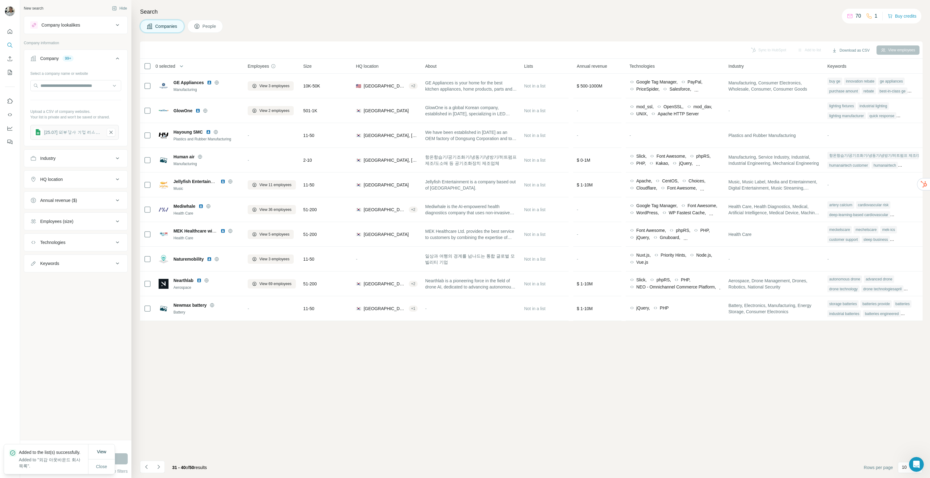
drag, startPoint x: 333, startPoint y: 393, endPoint x: 328, endPoint y: 396, distance: 5.8
click at [332, 393] on div "Sync to HubSpot Add to list Download as CSV View employees 0 selected Companies…" at bounding box center [531, 259] width 783 height 437
click at [161, 466] on icon "Navigate to next page" at bounding box center [159, 467] width 6 height 6
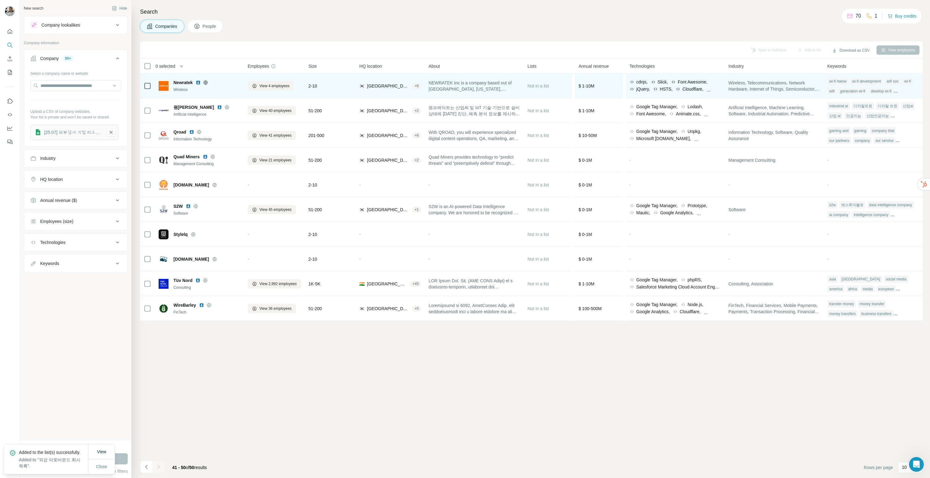
click at [148, 89] on icon at bounding box center [147, 85] width 7 height 7
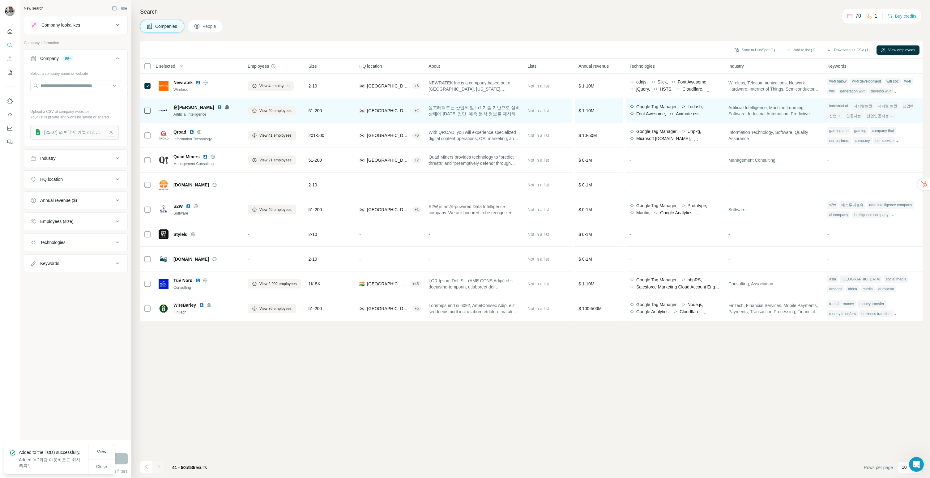
click at [147, 105] on div at bounding box center [147, 110] width 7 height 17
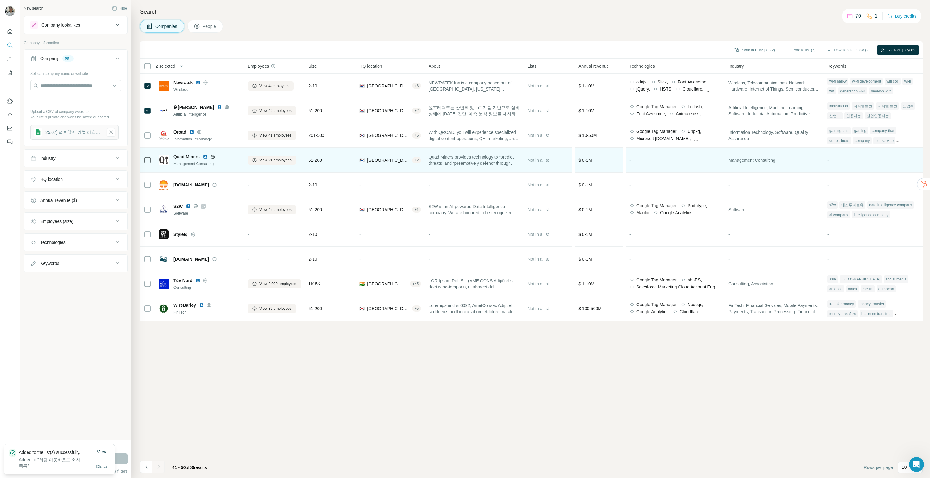
click at [150, 164] on div at bounding box center [147, 160] width 7 height 17
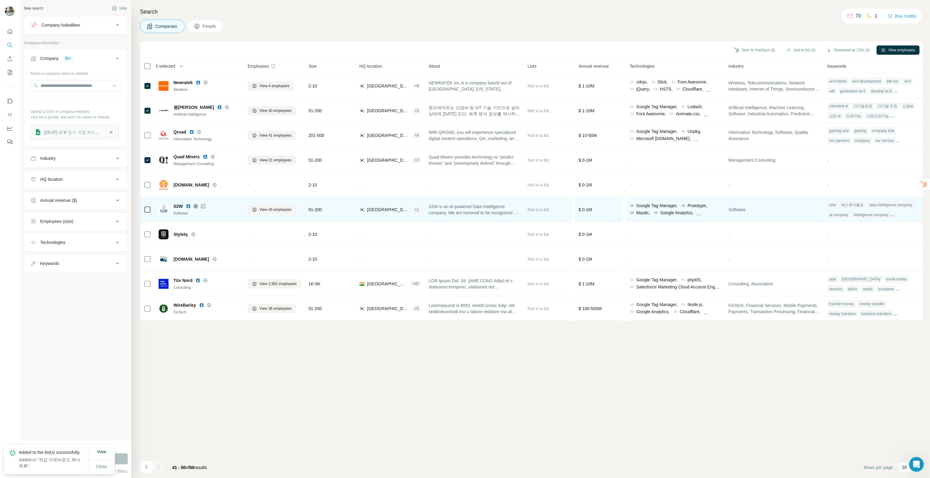
click at [152, 209] on td at bounding box center [147, 209] width 15 height 25
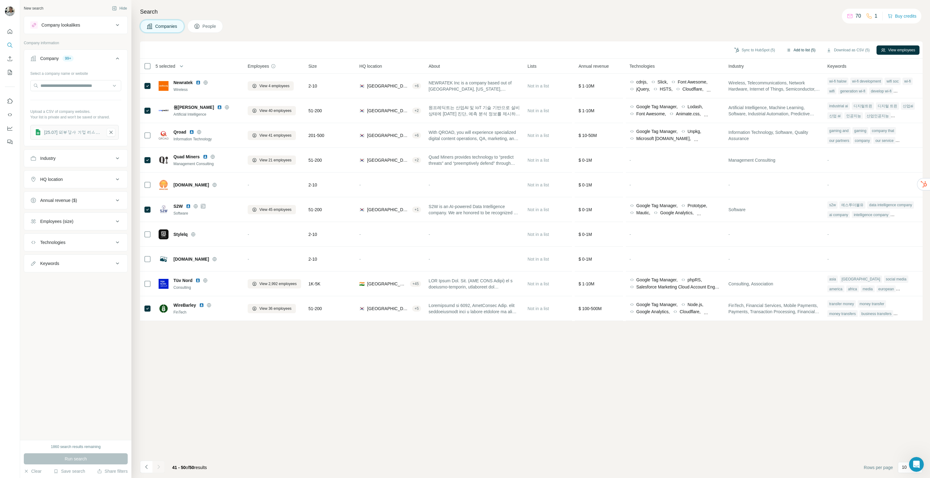
click at [800, 46] on button "Add to list (5)" at bounding box center [801, 49] width 38 height 9
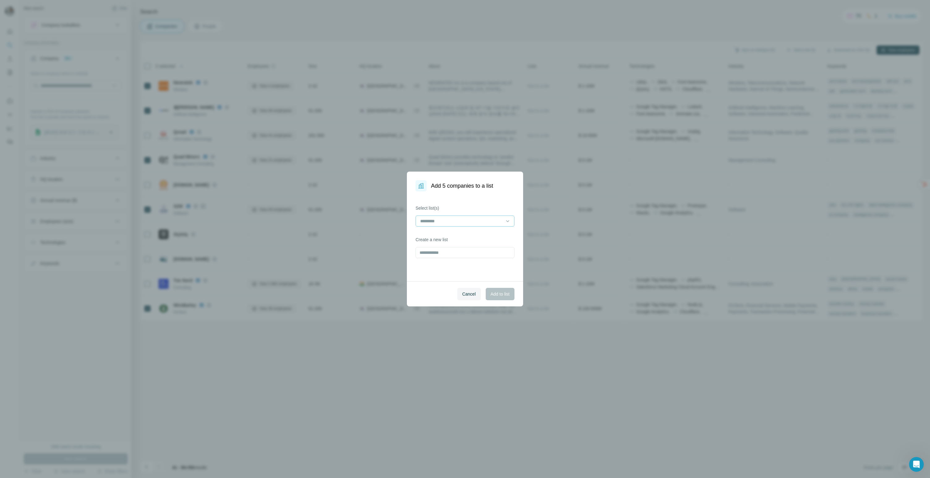
click at [469, 220] on input at bounding box center [461, 221] width 83 height 7
click at [456, 237] on p "외감 아웃바운드 회사 목록" at bounding box center [446, 235] width 51 height 6
click at [498, 295] on span "Add to list" at bounding box center [500, 294] width 19 height 6
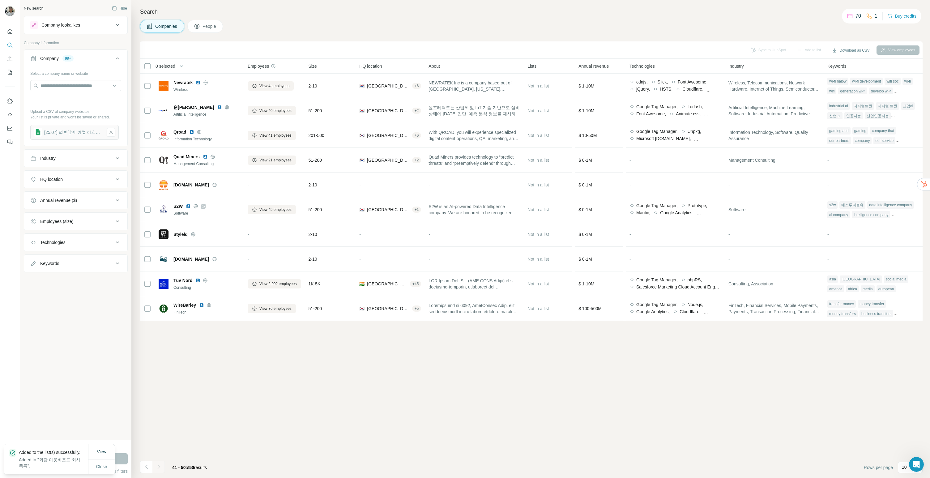
click at [261, 401] on div "Sync to HubSpot Add to list Download as CSV View employees 0 selected Companies…" at bounding box center [531, 259] width 783 height 437
click at [160, 468] on div at bounding box center [158, 467] width 12 height 12
click at [206, 413] on div "Sync to HubSpot Add to list Download as CSV View employees 0 selected Companies…" at bounding box center [531, 259] width 783 height 437
click at [100, 450] on span "View" at bounding box center [101, 451] width 9 height 5
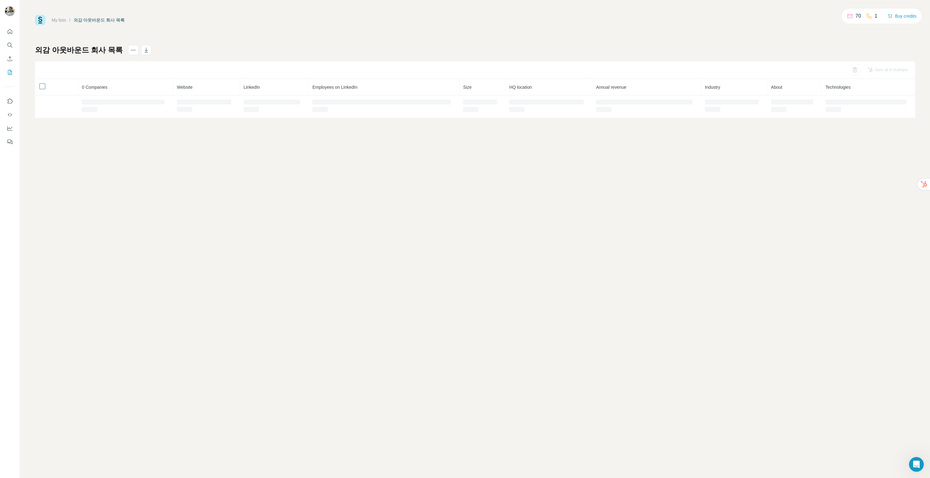
click at [180, 42] on div "My lists / 외감 아웃바운드 회사 목록 70 1 Buy credits 외감 아웃바운드 회사 목록 Sync all to HubSpot 0…" at bounding box center [475, 66] width 880 height 103
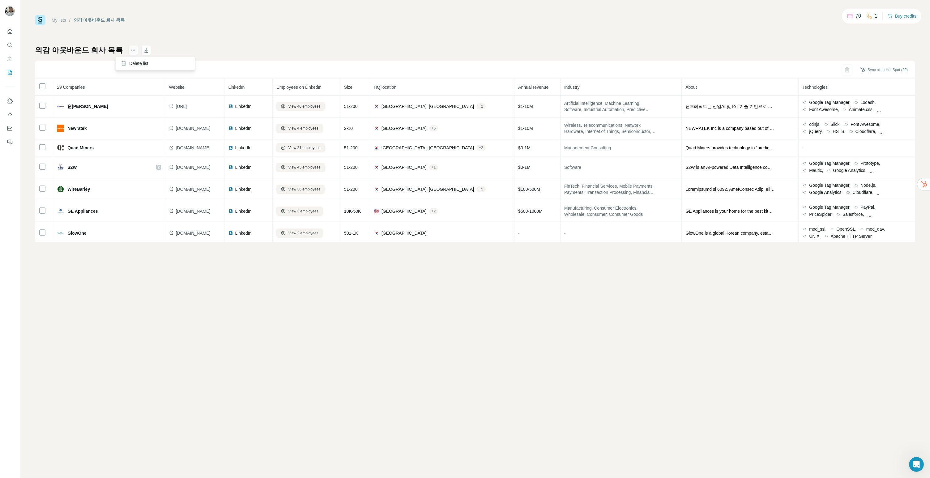
click at [130, 50] on icon "actions" at bounding box center [133, 50] width 6 height 6
click at [98, 49] on h1 "외감 아웃바운드 회사 목록" at bounding box center [79, 50] width 88 height 10
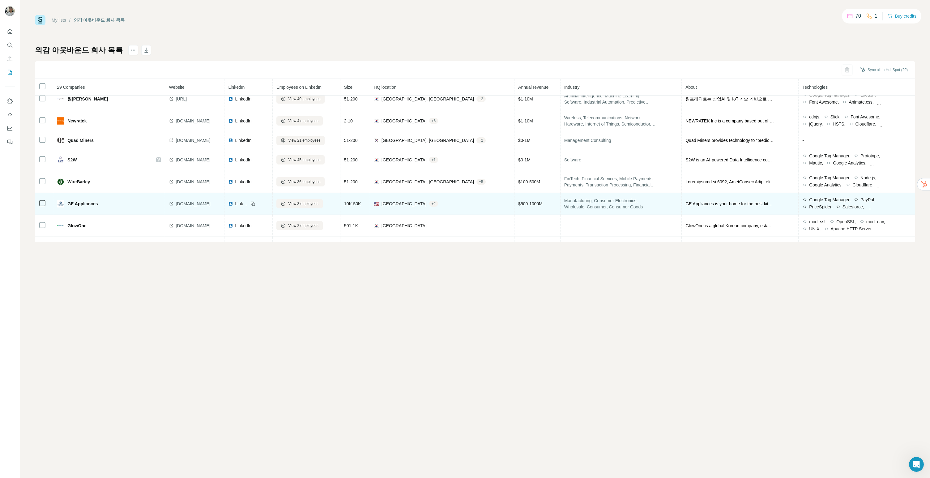
scroll to position [11, 0]
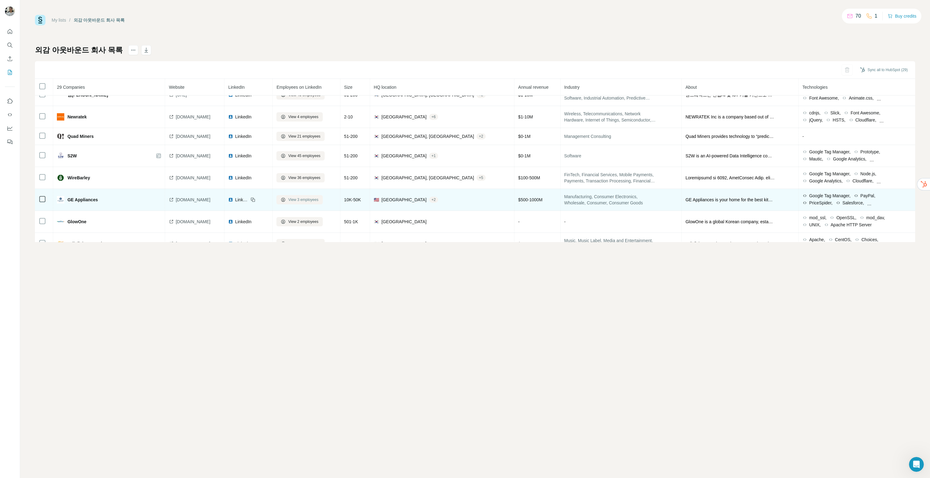
click at [318, 200] on span "View 3 employees" at bounding box center [303, 200] width 30 height 6
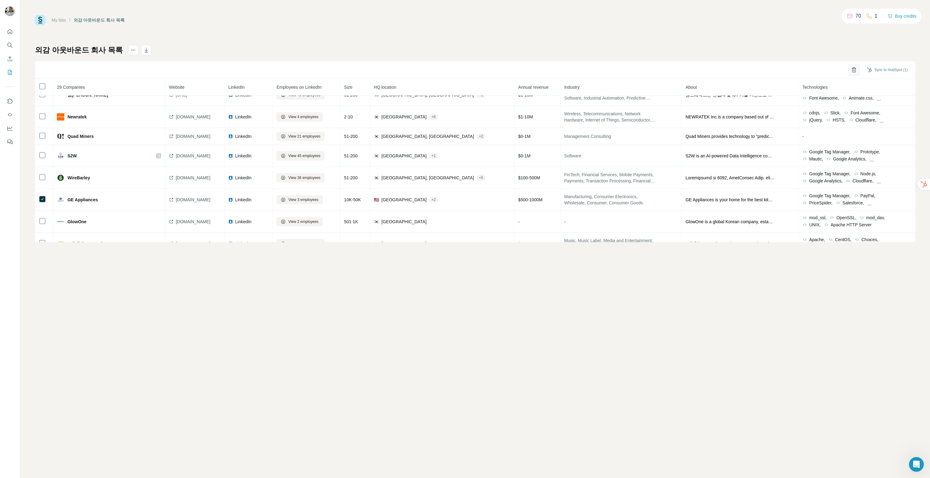
click at [855, 72] on button "button" at bounding box center [854, 69] width 11 height 11
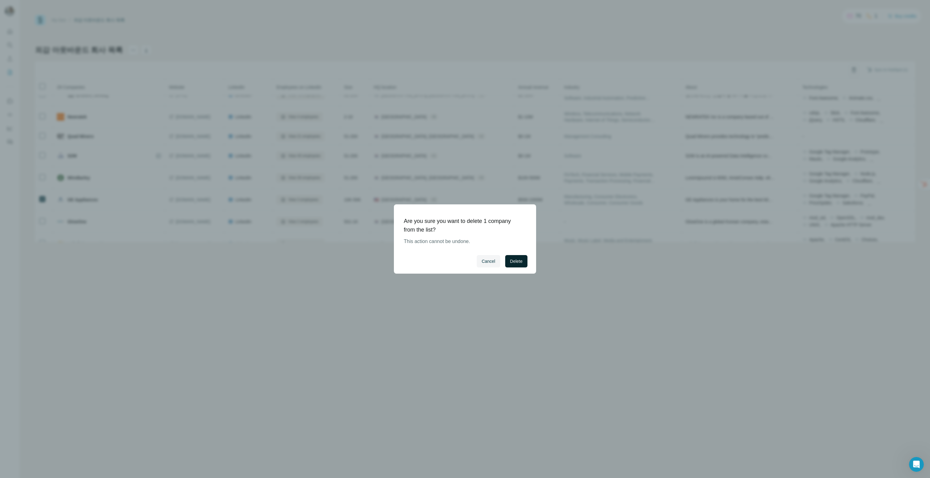
click at [520, 257] on button "Delete" at bounding box center [516, 261] width 22 height 12
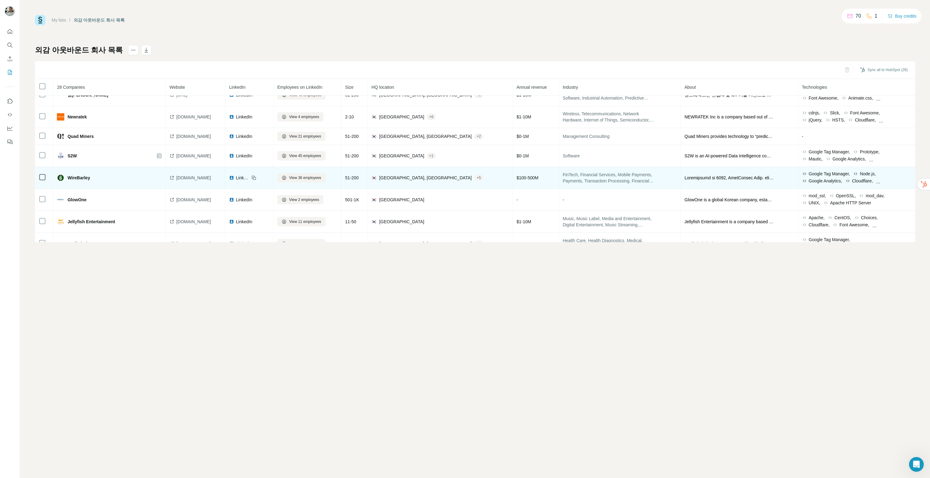
click at [213, 183] on td "wirebarley.com" at bounding box center [196, 178] width 60 height 22
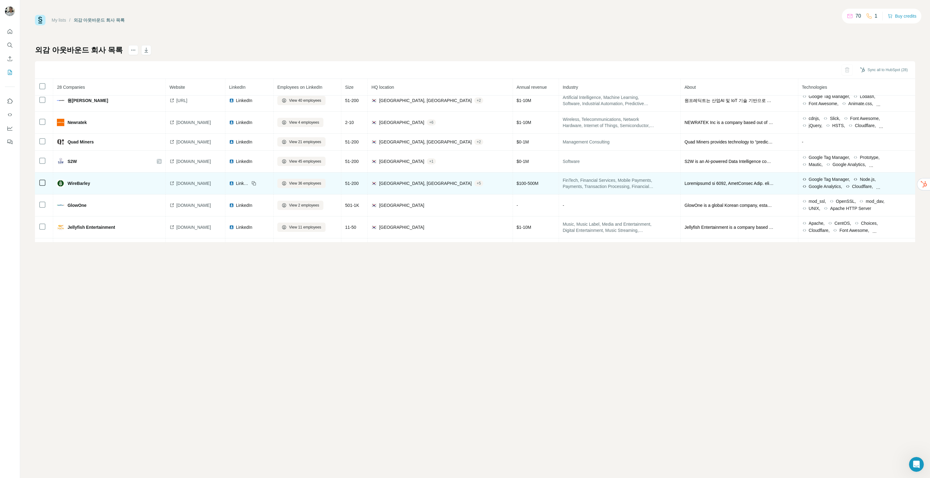
scroll to position [0, 0]
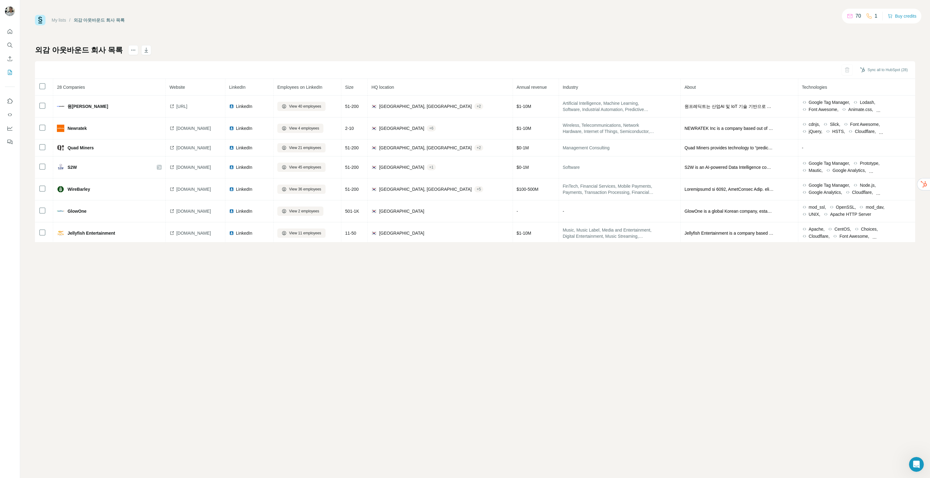
click at [76, 478] on div "Delete list" at bounding box center [38, 485] width 76 height 14
click at [135, 50] on icon "actions" at bounding box center [135, 50] width 1 height 1
drag, startPoint x: 896, startPoint y: 55, endPoint x: 892, endPoint y: 55, distance: 4.4
click at [896, 55] on div "외감 아웃바운드 회사 목록 Sync all to HubSpot (28) 28 Companies Website LinkedIn Employees…" at bounding box center [475, 143] width 880 height 197
click at [71, 45] on div "My lists / 외감 아웃바운드 회사 목록 70 1 Buy credits 외감 아웃바운드 회사 목록 Sync all to HubSpot (…" at bounding box center [475, 128] width 880 height 227
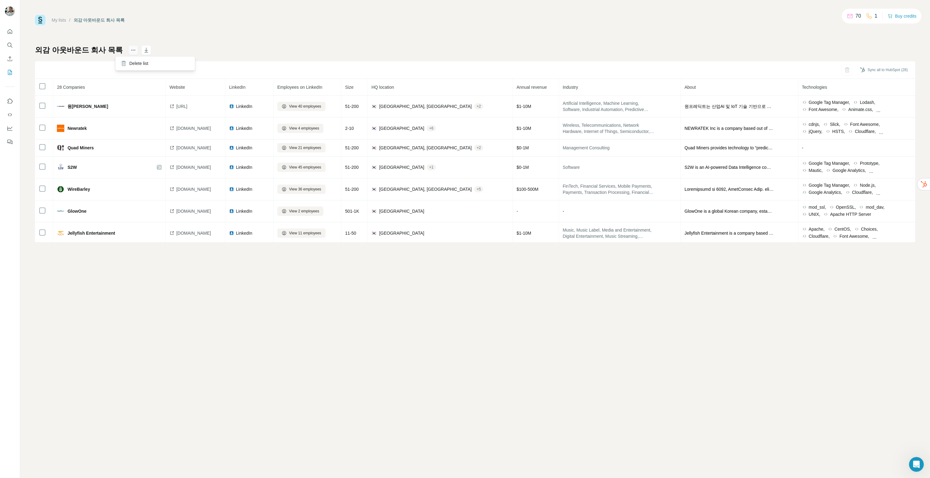
click at [128, 49] on button "actions" at bounding box center [133, 50] width 10 height 10
click at [143, 51] on icon "button" at bounding box center [146, 50] width 6 height 6
click at [173, 47] on div "외감 아웃바운드 회사 목록 Sync all to HubSpot (28) 28 Companies Website LinkedIn Employees…" at bounding box center [475, 143] width 880 height 197
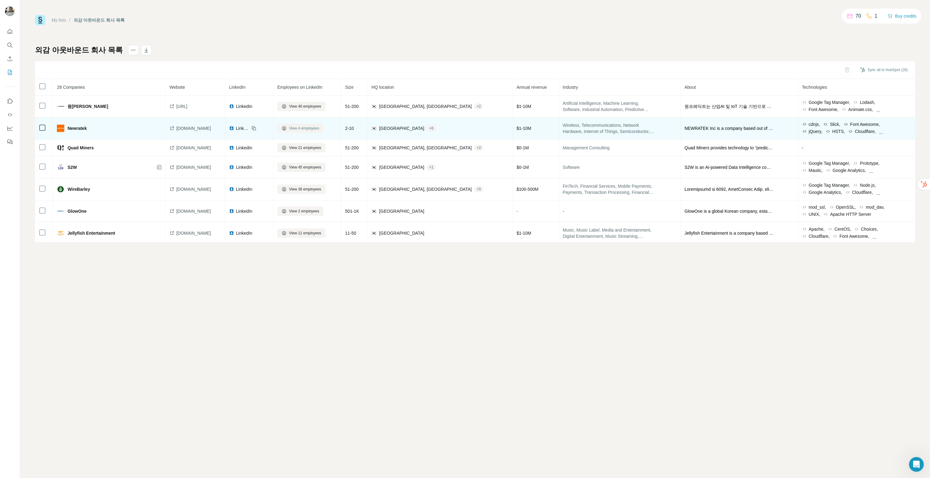
click at [319, 129] on span "View 4 employees" at bounding box center [304, 129] width 30 height 6
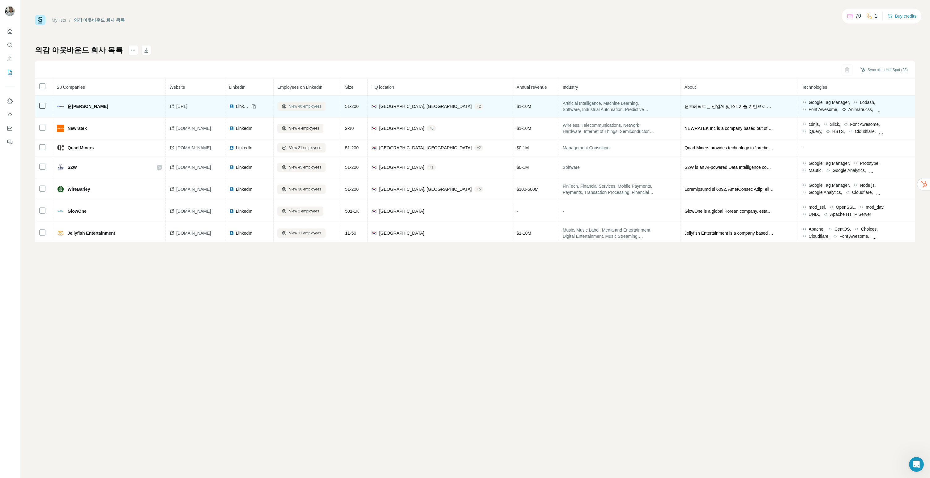
click at [321, 108] on span "View 40 employees" at bounding box center [305, 107] width 32 height 6
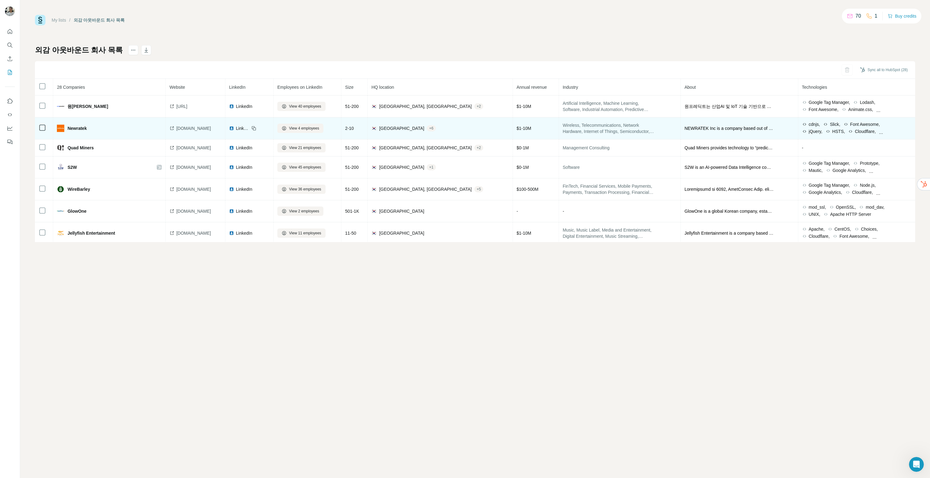
click at [143, 137] on td "Newratek" at bounding box center [109, 129] width 113 height 22
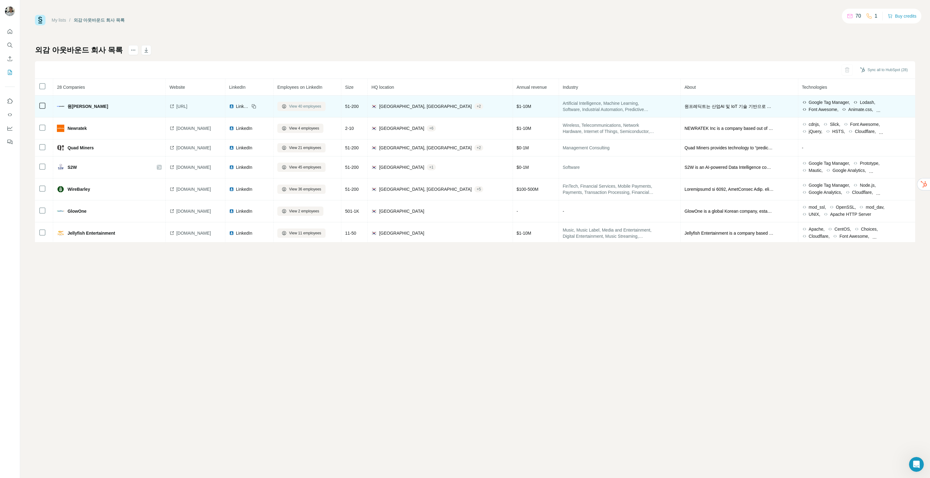
click at [321, 108] on span "View 40 employees" at bounding box center [305, 107] width 32 height 6
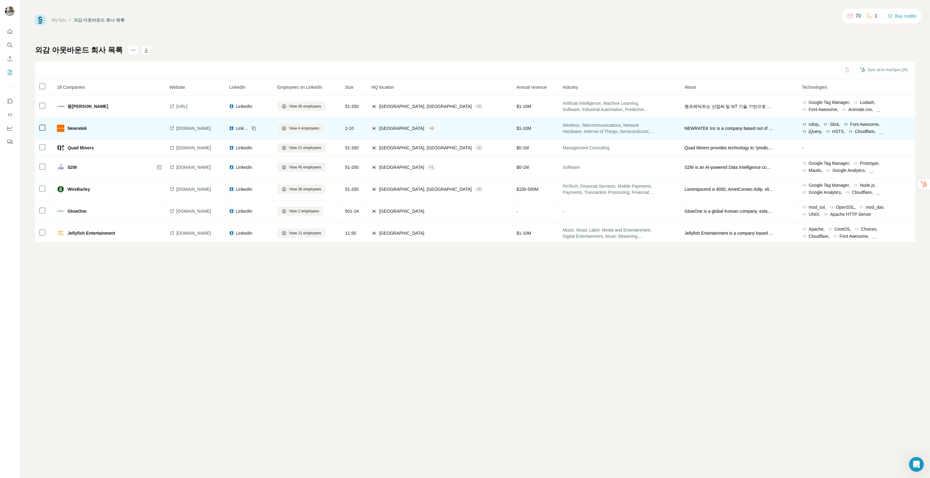
click at [123, 127] on div "Newratek" at bounding box center [94, 128] width 74 height 7
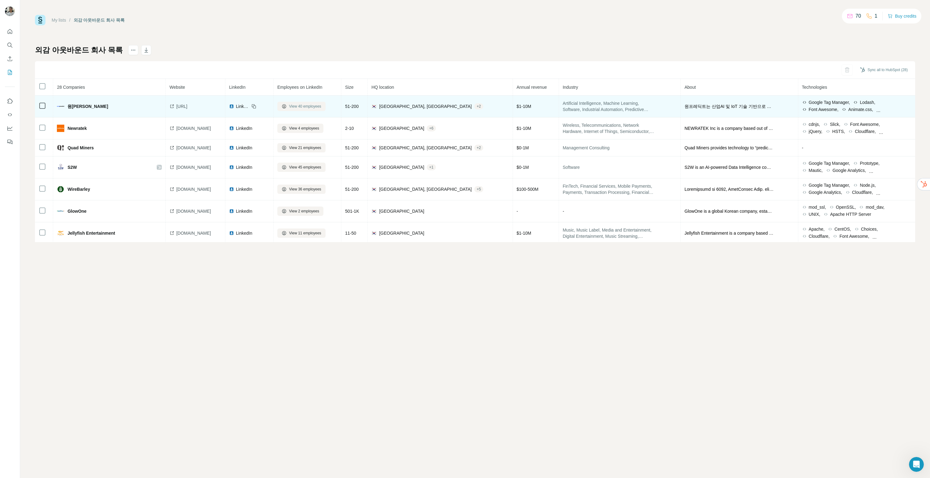
click at [321, 105] on span "View 40 employees" at bounding box center [305, 107] width 32 height 6
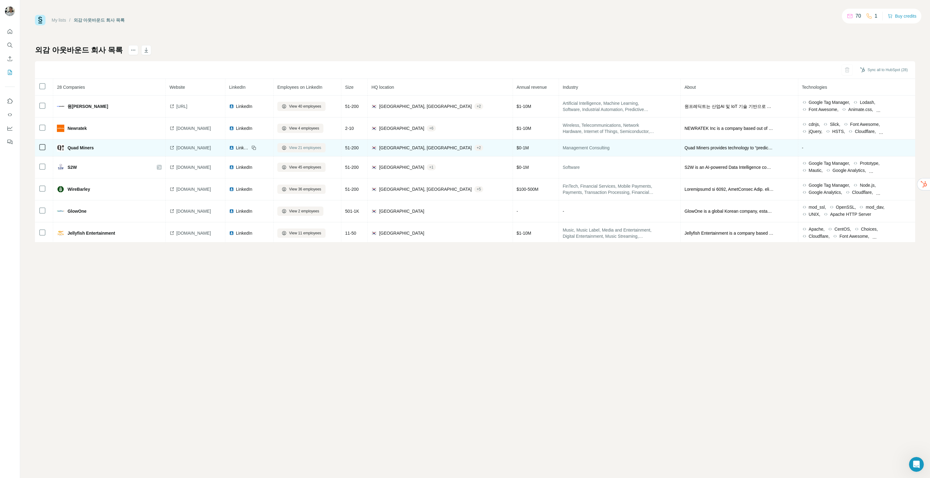
click at [321, 149] on span "View 21 employees" at bounding box center [305, 148] width 32 height 6
click at [321, 148] on span "View 21 employees" at bounding box center [305, 148] width 32 height 6
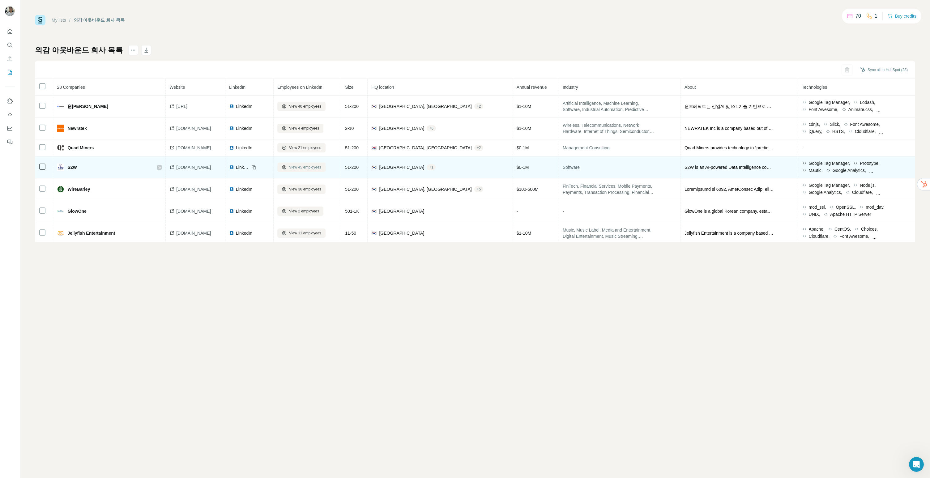
click at [321, 168] on span "View 45 employees" at bounding box center [305, 168] width 32 height 6
click at [320, 168] on span "View 45 employees" at bounding box center [305, 168] width 32 height 6
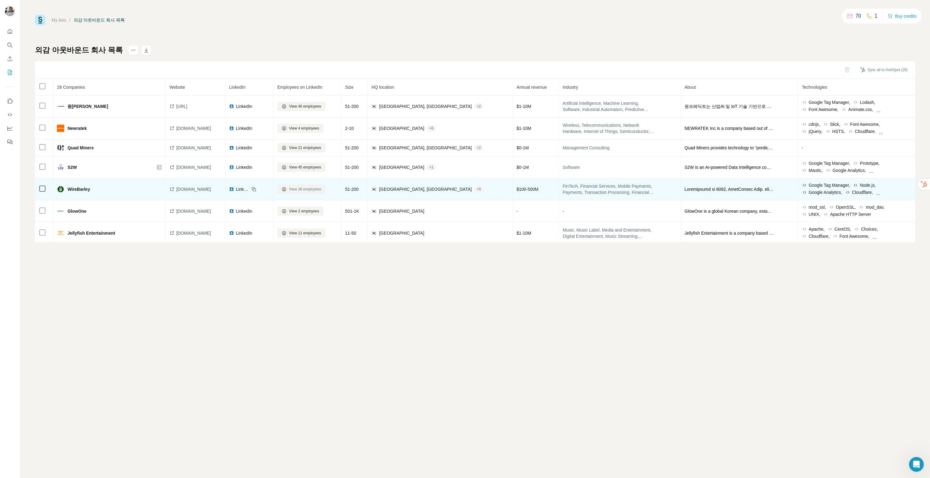
click at [311, 191] on span "View 36 employees" at bounding box center [305, 189] width 32 height 6
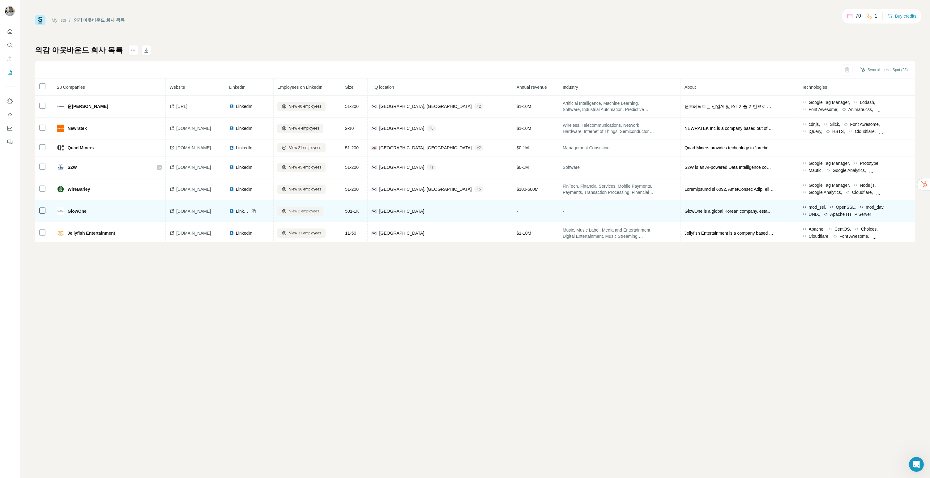
click at [317, 212] on span "View 2 employees" at bounding box center [304, 211] width 30 height 6
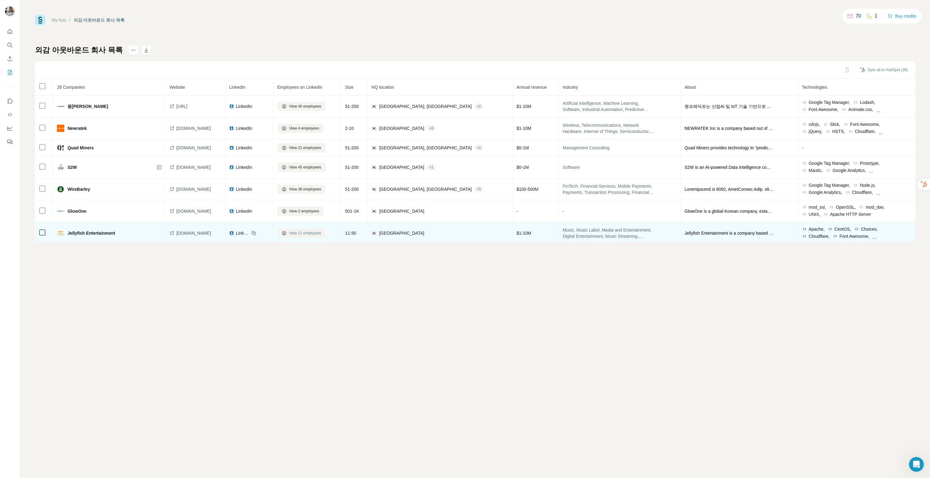
click at [319, 230] on button "View 11 employees" at bounding box center [301, 233] width 48 height 9
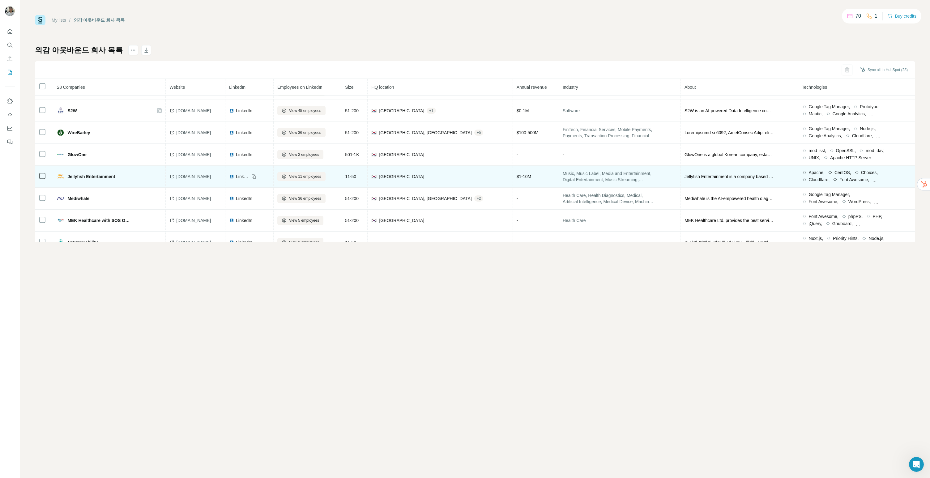
scroll to position [62, 0]
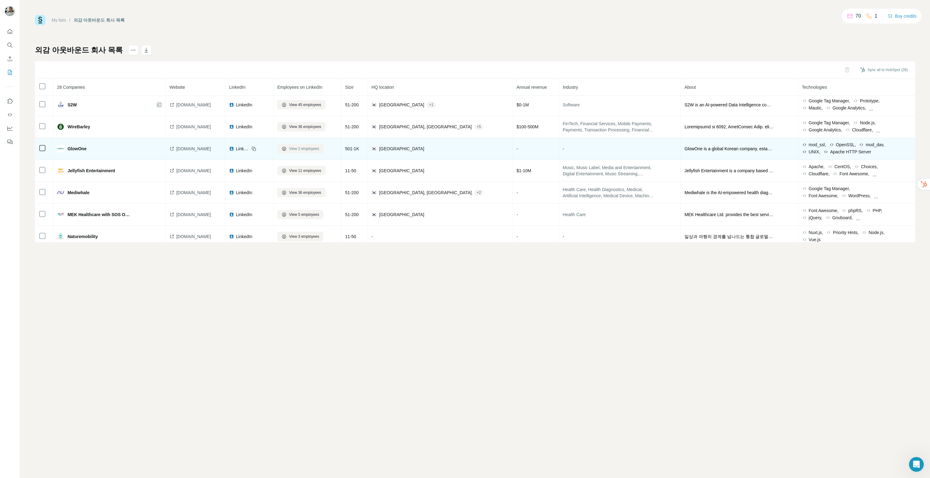
click at [314, 151] on span "View 2 employees" at bounding box center [304, 149] width 30 height 6
click at [142, 152] on div "GlowOne" at bounding box center [109, 148] width 105 height 7
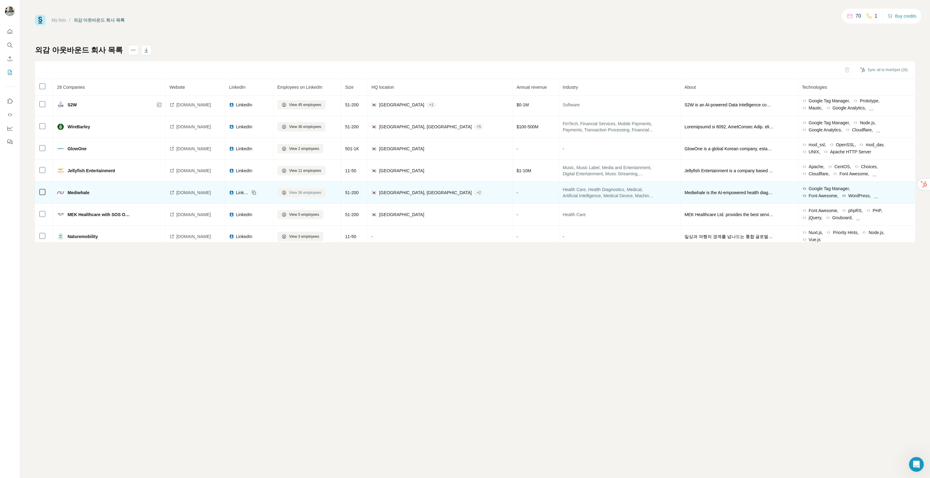
click at [321, 194] on span "View 36 employees" at bounding box center [305, 193] width 32 height 6
click at [153, 184] on td "Mediwhale" at bounding box center [109, 193] width 113 height 22
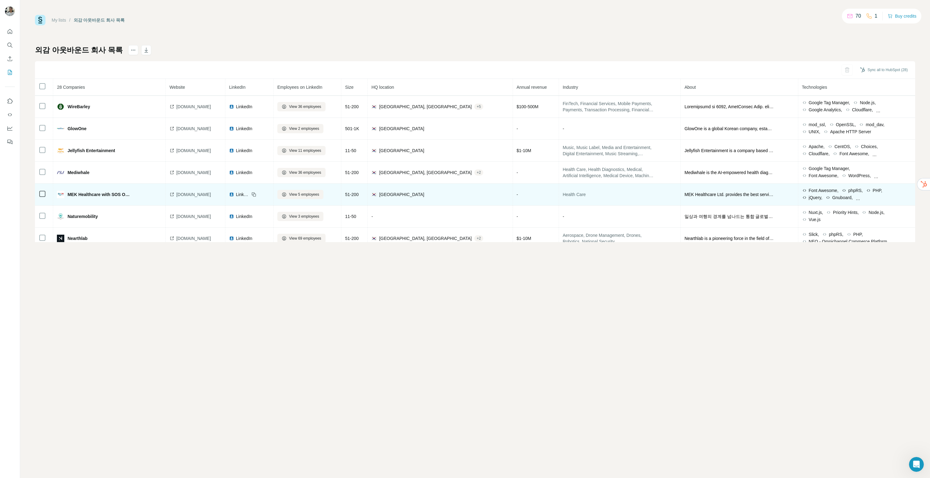
scroll to position [83, 0]
click at [315, 194] on span "View 5 employees" at bounding box center [304, 194] width 30 height 6
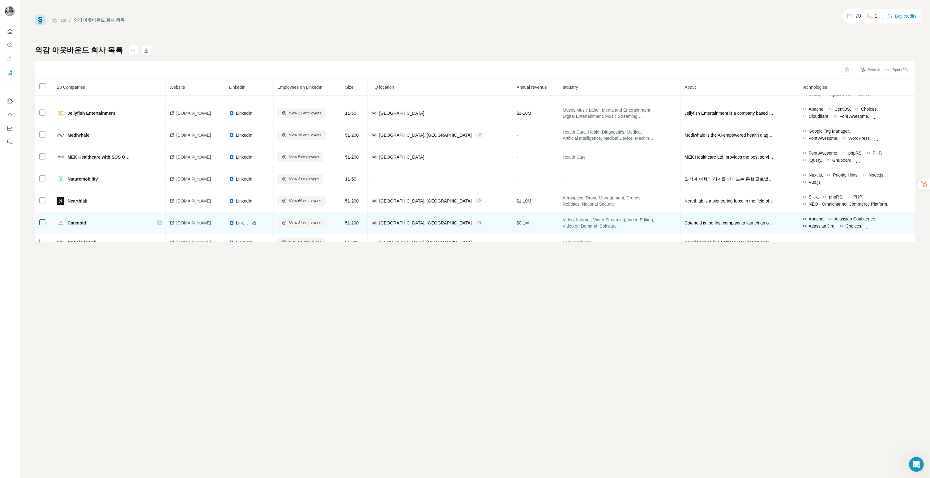
scroll to position [132, 0]
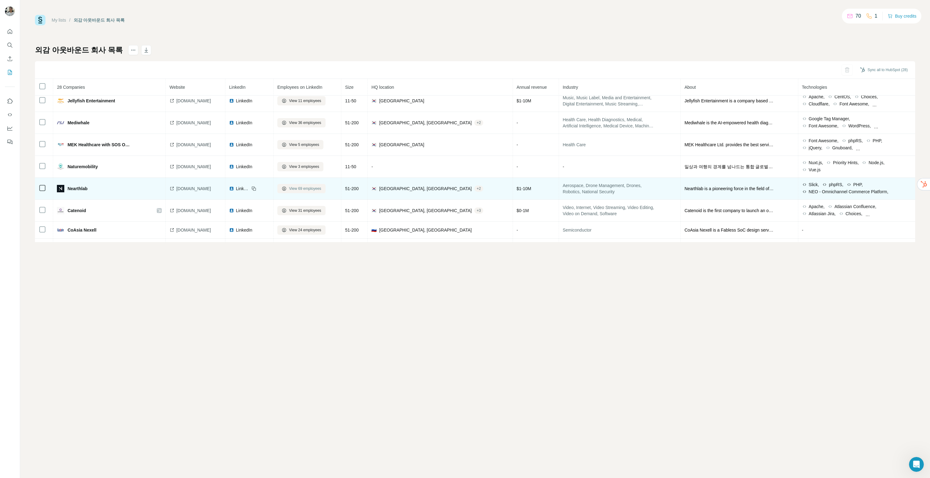
click at [321, 189] on span "View 69 employees" at bounding box center [305, 189] width 32 height 6
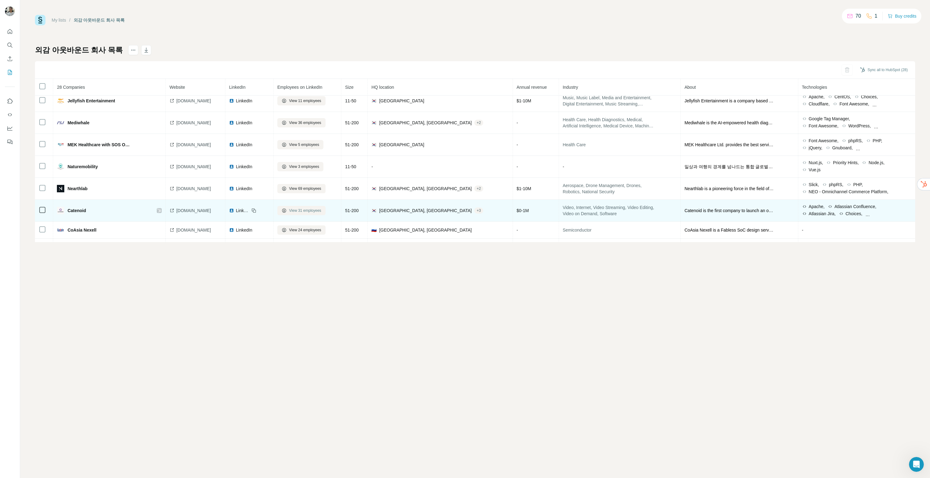
click at [321, 213] on span "View 31 employees" at bounding box center [305, 211] width 32 height 6
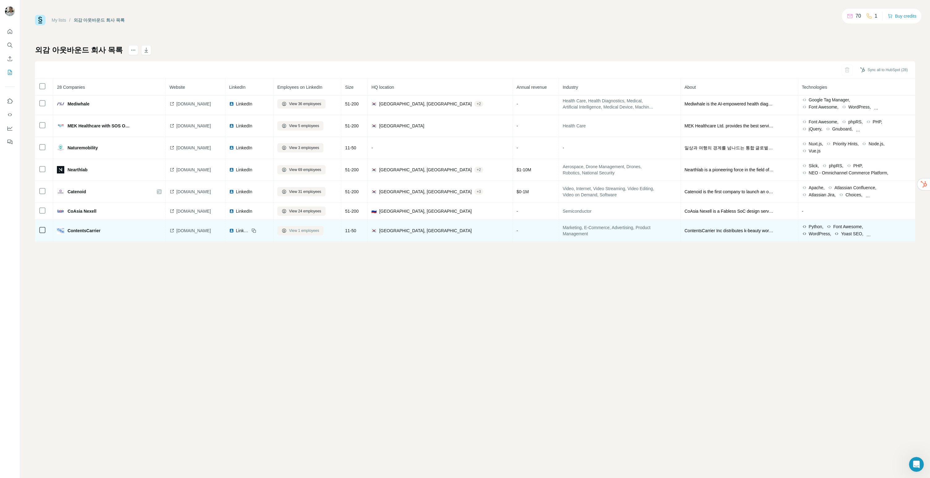
scroll to position [167, 0]
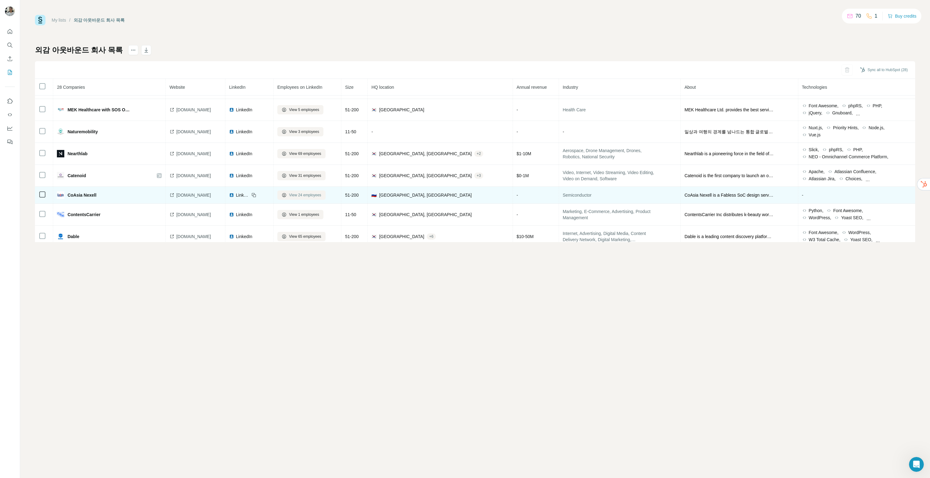
click at [321, 193] on span "View 24 employees" at bounding box center [305, 195] width 32 height 6
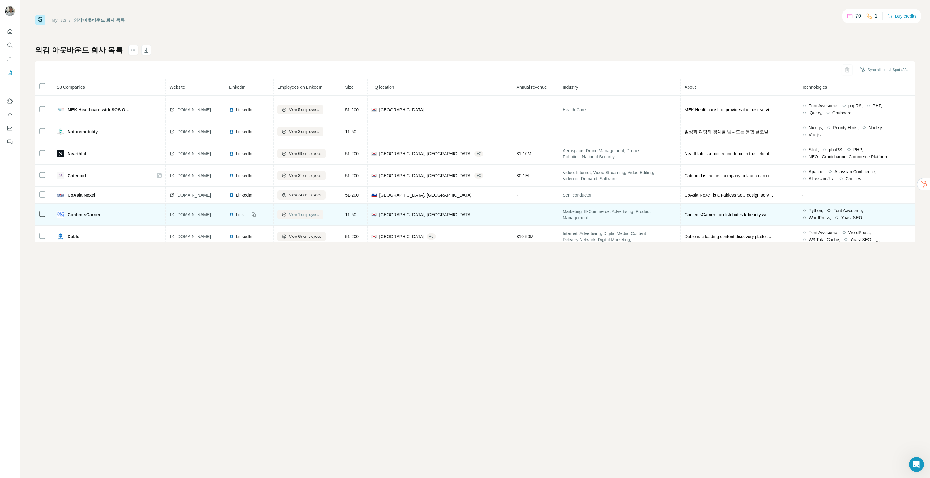
click at [319, 214] on span "View 1 employees" at bounding box center [304, 215] width 30 height 6
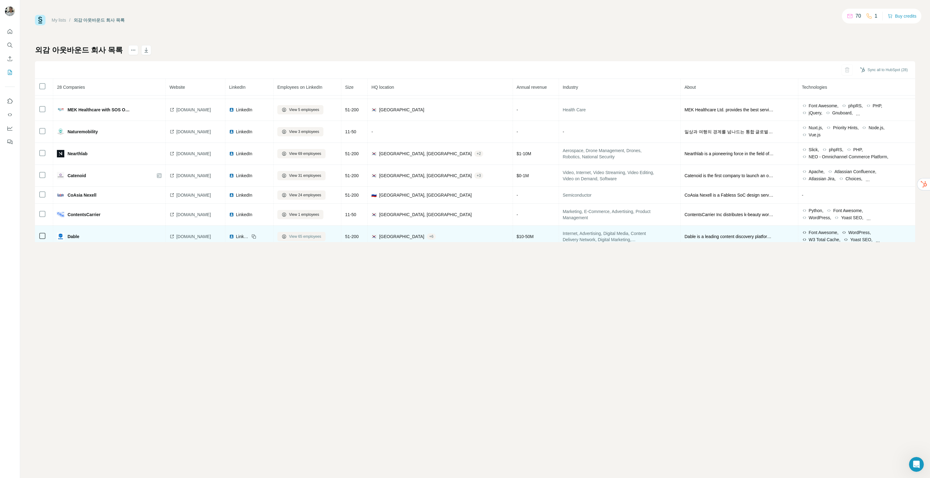
click at [321, 236] on span "View 65 employees" at bounding box center [305, 237] width 32 height 6
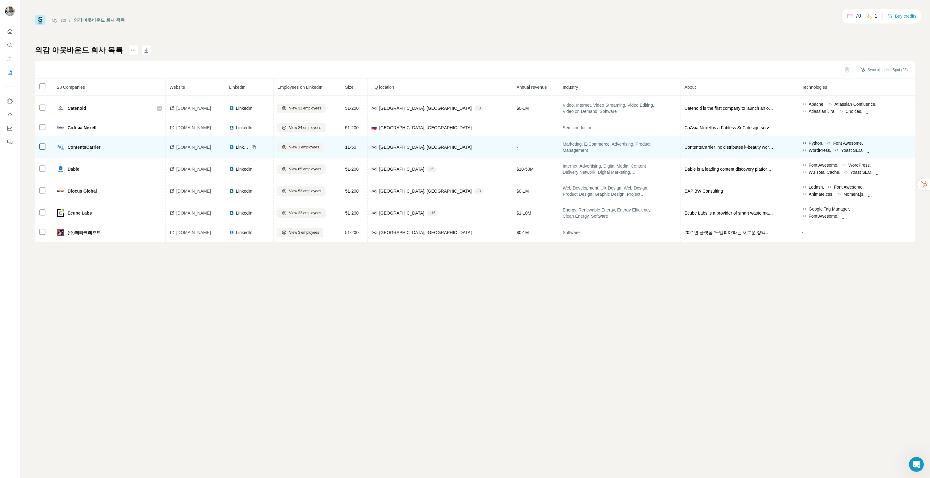
scroll to position [230, 0]
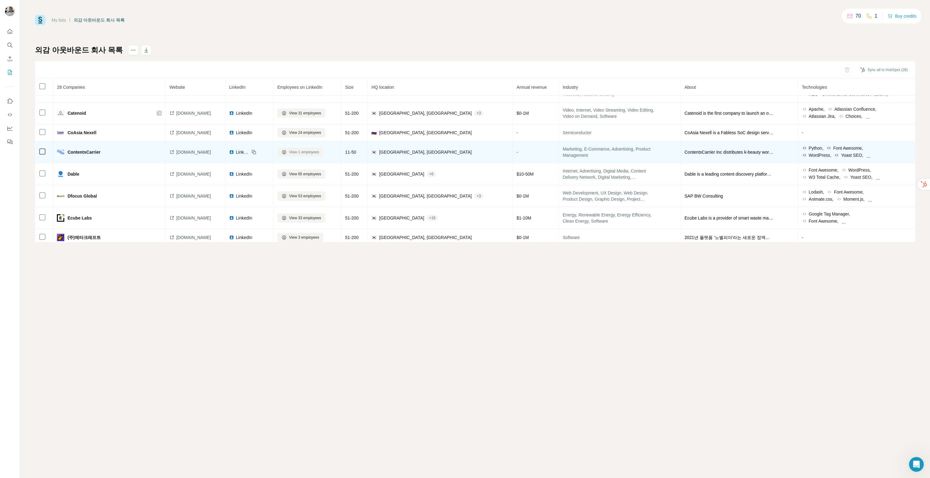
click at [318, 153] on span "View 1 employees" at bounding box center [304, 152] width 30 height 6
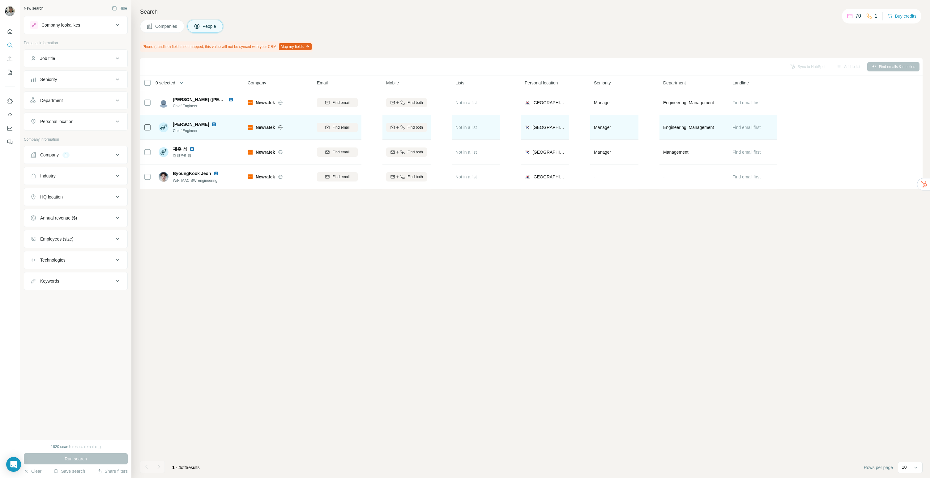
click at [212, 124] on img at bounding box center [214, 124] width 5 height 5
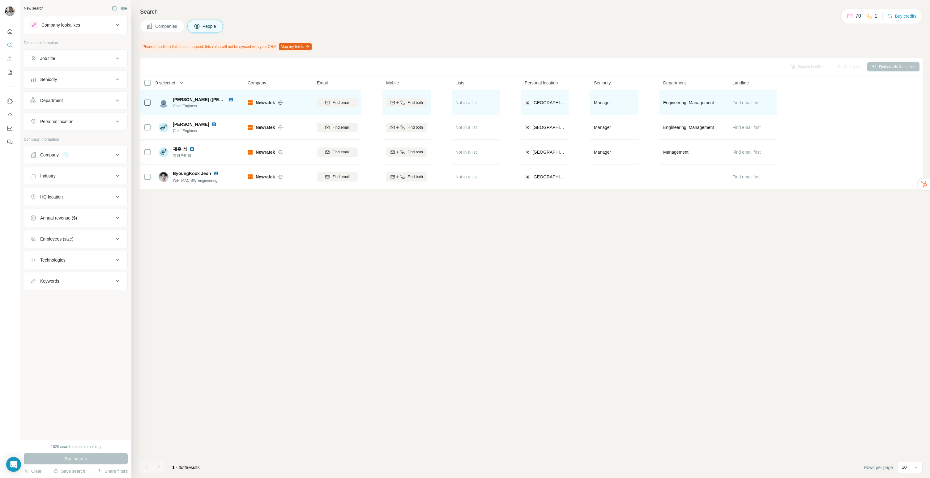
click at [229, 99] on img at bounding box center [231, 99] width 5 height 5
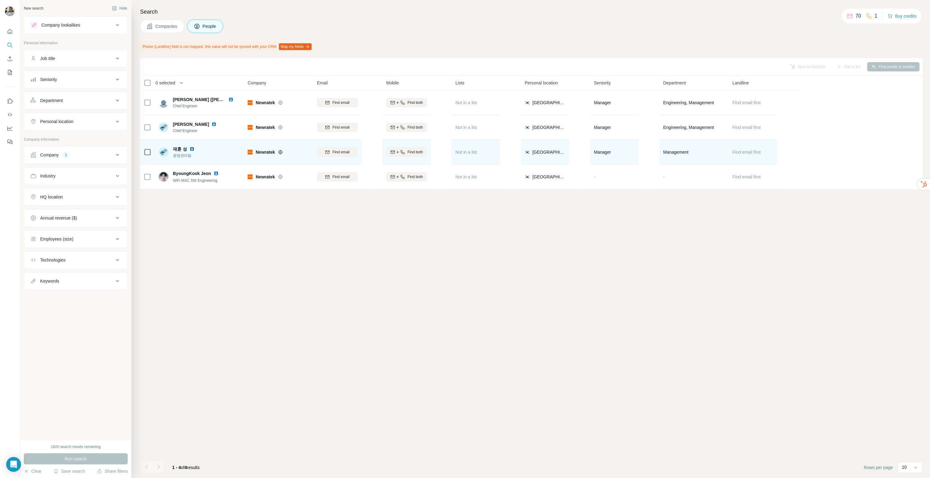
click at [190, 149] on img at bounding box center [192, 149] width 5 height 5
click at [334, 162] on td "Find email" at bounding box center [337, 152] width 48 height 25
click at [338, 156] on button "Find email" at bounding box center [337, 152] width 41 height 9
click at [340, 153] on div "Email not found" at bounding box center [337, 151] width 41 height 17
click at [469, 150] on span "1 list" at bounding box center [469, 152] width 8 height 6
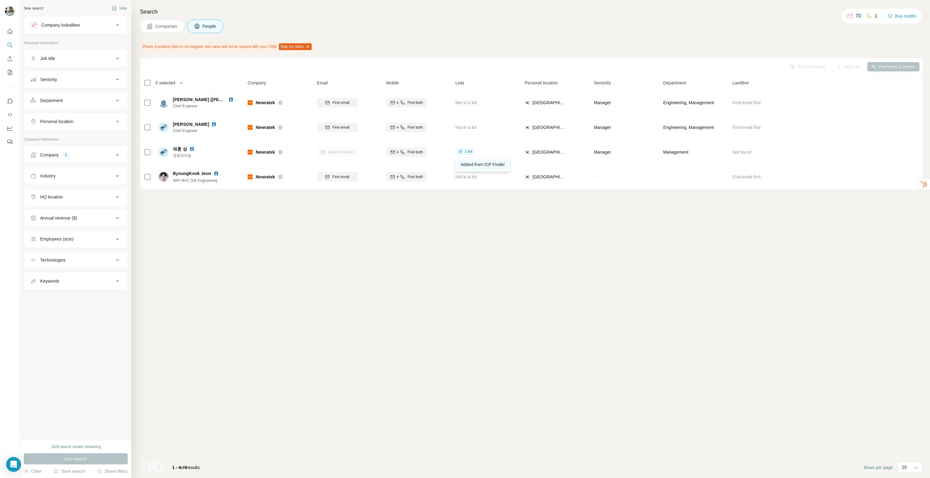
click at [481, 165] on span "Added from ICP Finder" at bounding box center [483, 164] width 44 height 5
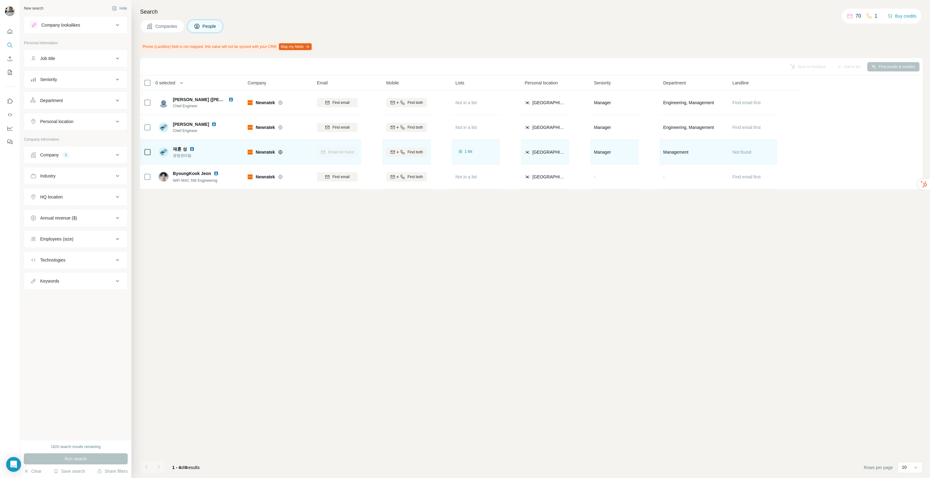
click at [190, 148] on img at bounding box center [192, 149] width 5 height 5
click at [413, 150] on span "Find both" at bounding box center [415, 152] width 15 height 6
click at [407, 149] on div "Finding mobile" at bounding box center [406, 151] width 41 height 17
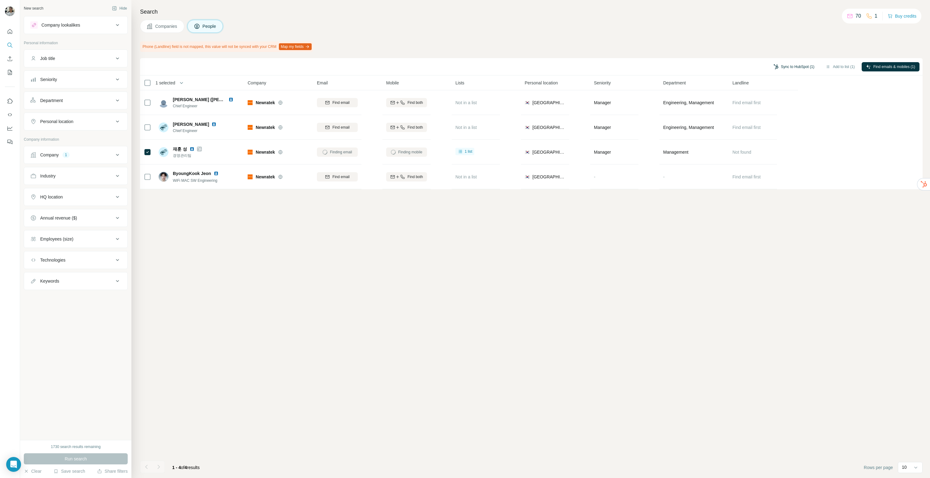
click at [789, 68] on button "Sync to HubSpot (1)" at bounding box center [793, 66] width 49 height 9
click at [785, 115] on button "Sync to HubSpot" at bounding box center [778, 112] width 69 height 12
click at [801, 66] on button "Sync to HubSpot (1)" at bounding box center [793, 66] width 49 height 9
drag, startPoint x: 790, startPoint y: 109, endPoint x: 779, endPoint y: 109, distance: 11.8
click at [790, 109] on button "Sync to HubSpot" at bounding box center [778, 112] width 69 height 12
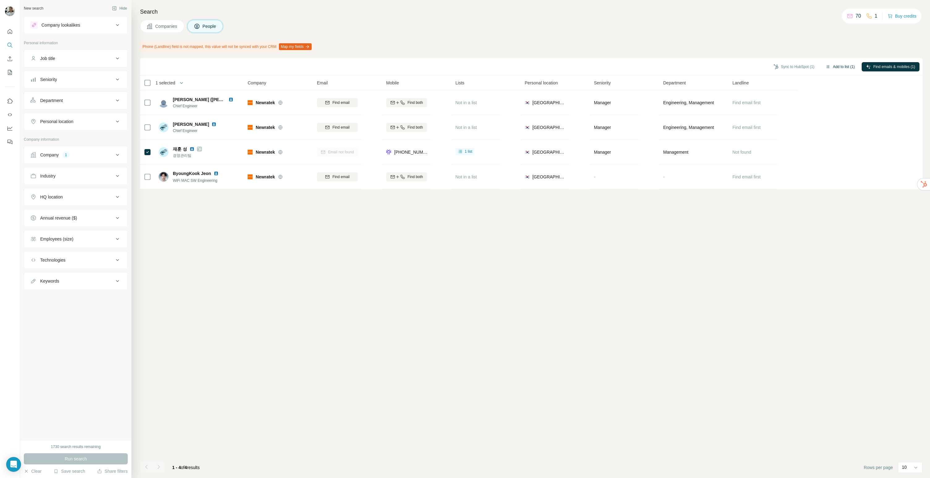
click at [842, 65] on button "Add to list (1)" at bounding box center [840, 66] width 38 height 9
click at [848, 66] on button "Add to list (1)" at bounding box center [840, 66] width 38 height 9
click at [218, 242] on div "Sync to HubSpot (1) Add to list (1) Find emails & mobiles (1) 1 selected People…" at bounding box center [531, 268] width 783 height 420
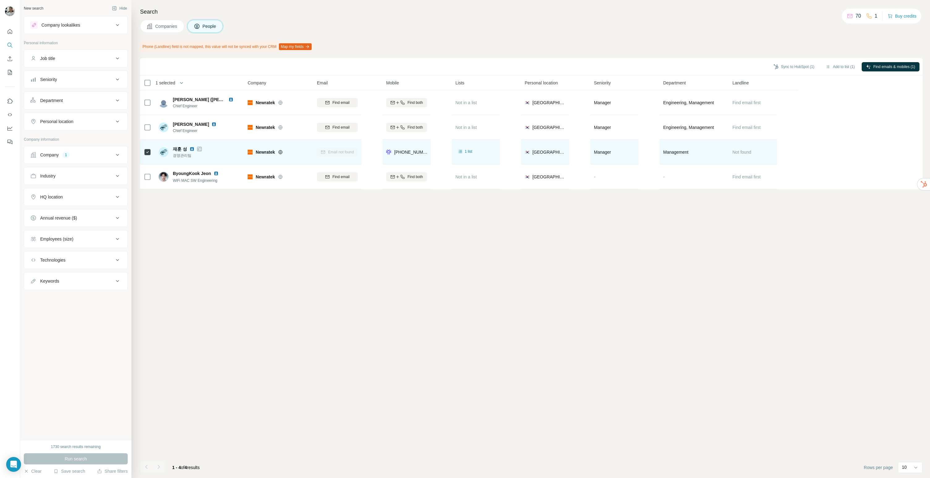
click at [147, 153] on body "New search Hide Company lookalikes Personal information Job title Seniority Dep…" at bounding box center [465, 239] width 930 height 478
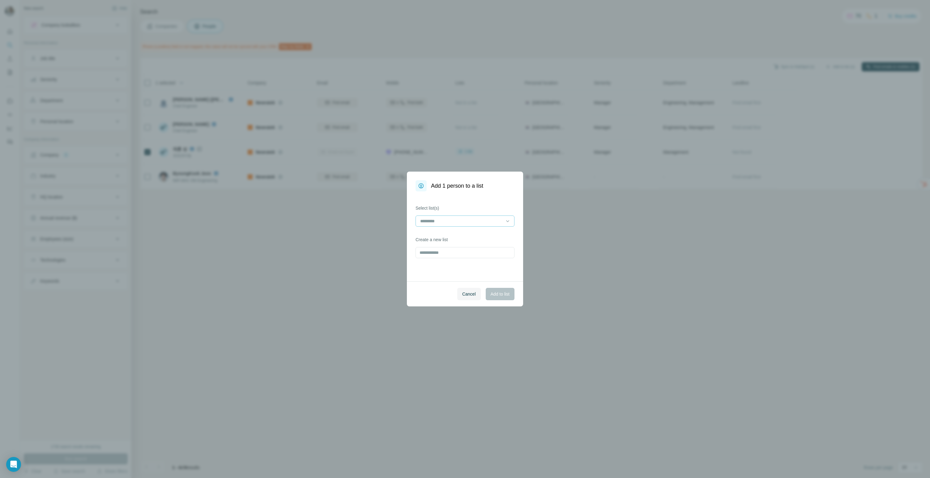
click at [464, 216] on div at bounding box center [461, 221] width 83 height 11
click at [460, 234] on p "외감 아웃바운드 (경영관리 / 총무)" at bounding box center [453, 235] width 65 height 6
click at [502, 294] on span "Add to list" at bounding box center [500, 294] width 19 height 6
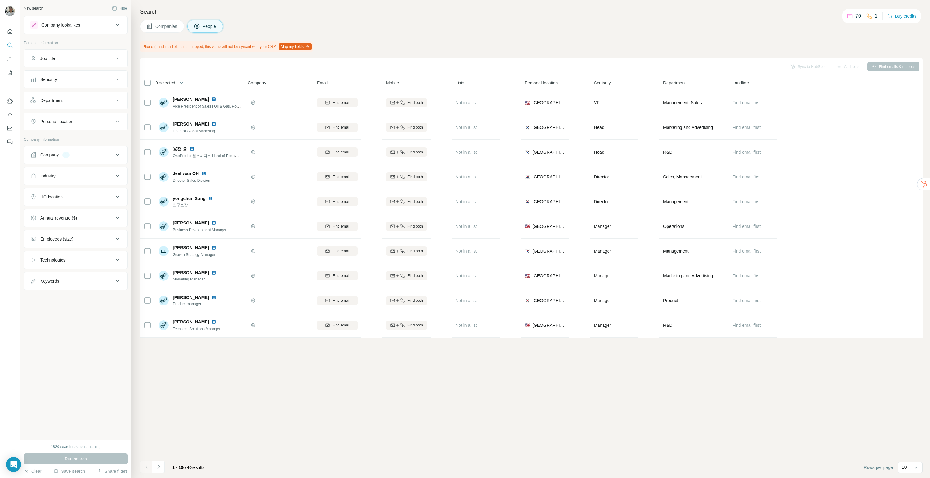
click at [361, 46] on div "Phone (Landline) field is not mapped, this value will not be synced with your C…" at bounding box center [531, 46] width 783 height 11
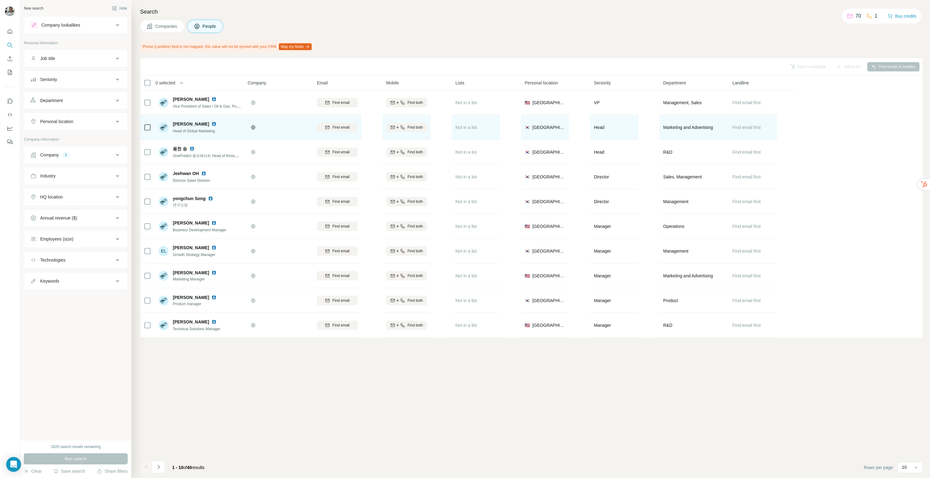
click at [212, 124] on img at bounding box center [214, 124] width 5 height 5
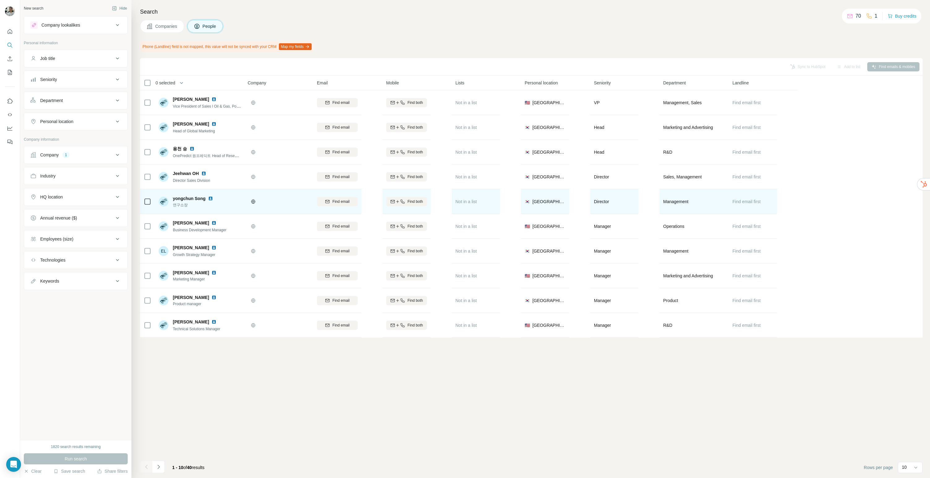
click at [226, 201] on div "yongchun Song 연구소장" at bounding box center [200, 201] width 82 height 17
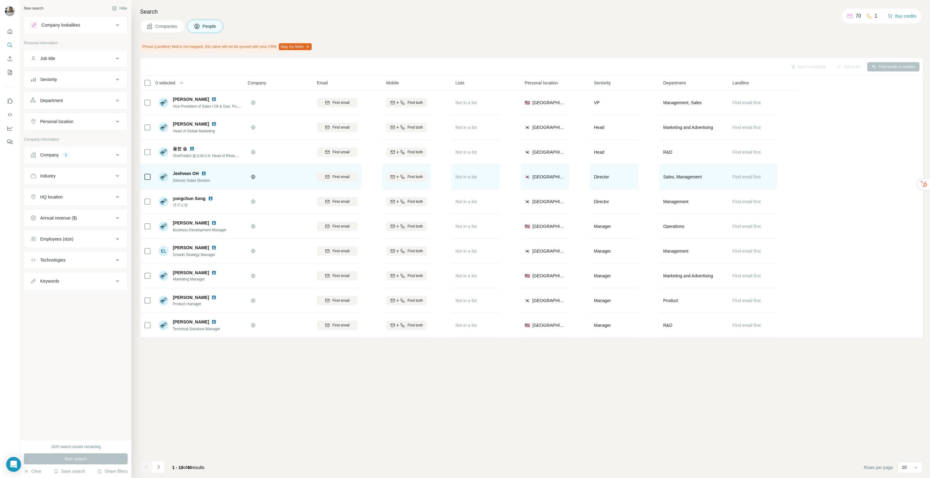
click at [205, 173] on img at bounding box center [203, 173] width 5 height 5
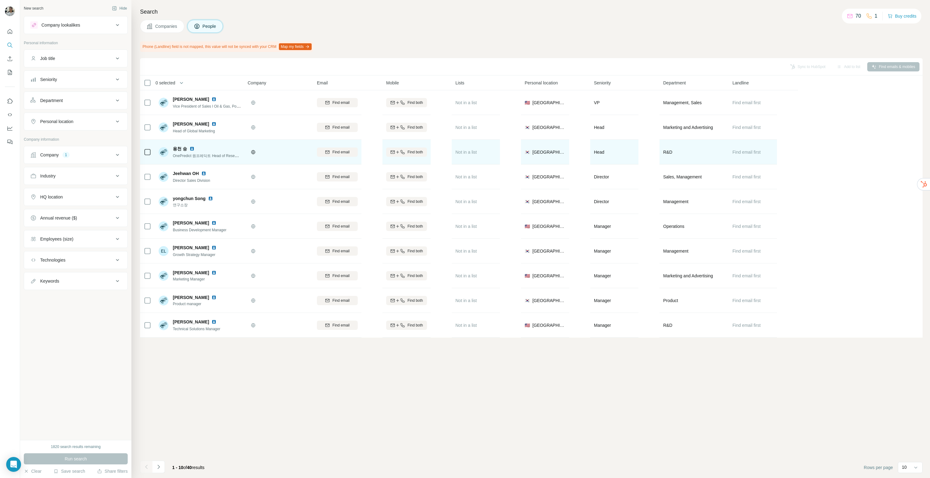
click at [190, 148] on img at bounding box center [192, 148] width 5 height 5
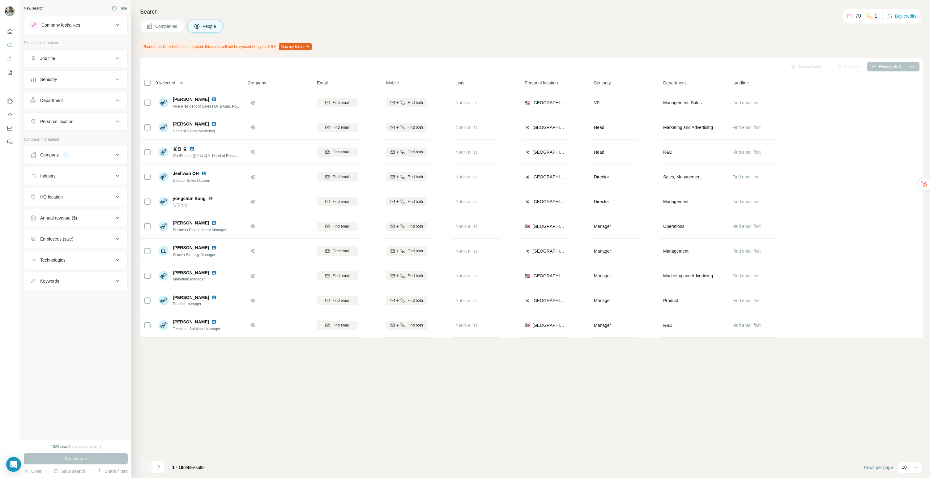
click at [424, 52] on div "Search Companies People Phone (Landline) field is not mapped, this value will n…" at bounding box center [530, 239] width 799 height 478
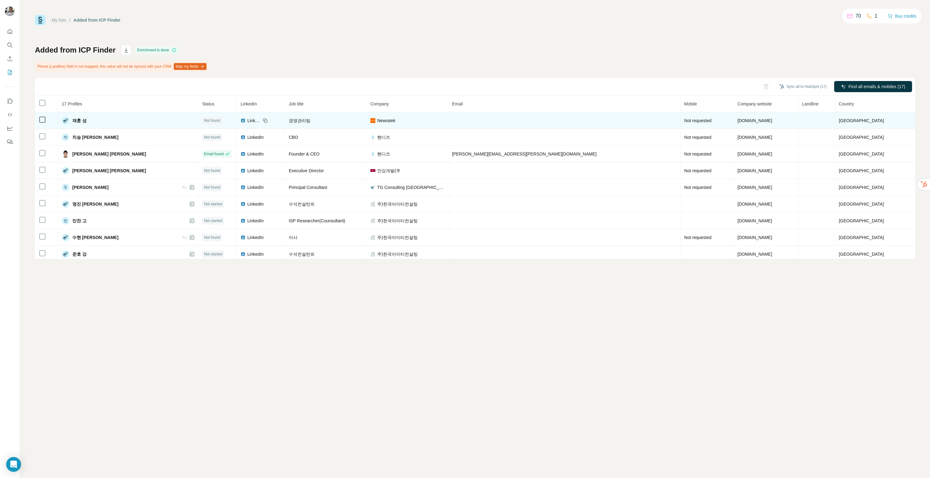
drag, startPoint x: 137, startPoint y: 122, endPoint x: 152, endPoint y: 124, distance: 14.6
click at [137, 122] on div "재훈 성" at bounding box center [128, 120] width 133 height 7
click at [162, 118] on div "재훈 성" at bounding box center [128, 120] width 133 height 7
click at [195, 122] on div "재훈 성" at bounding box center [128, 120] width 133 height 7
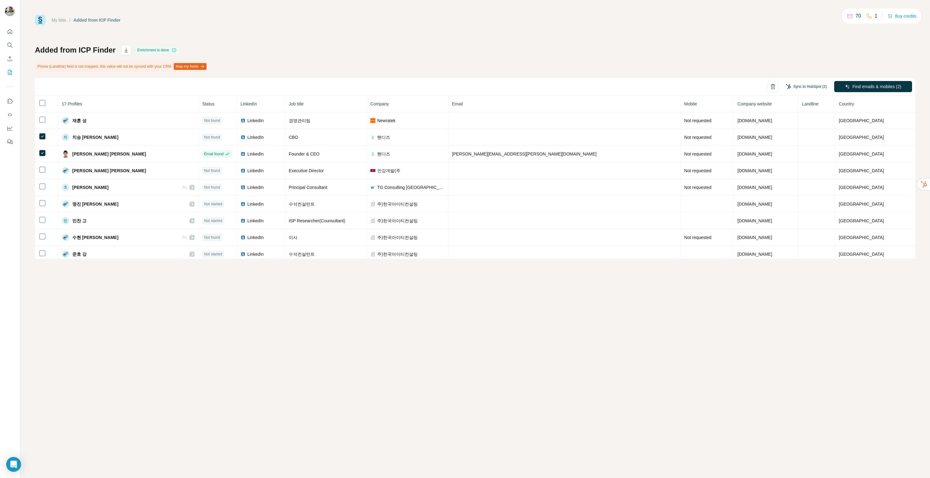
click at [822, 84] on button "Sync to HubSpot (2)" at bounding box center [806, 86] width 49 height 9
click at [802, 143] on button "Sync to HubSpot" at bounding box center [794, 141] width 69 height 12
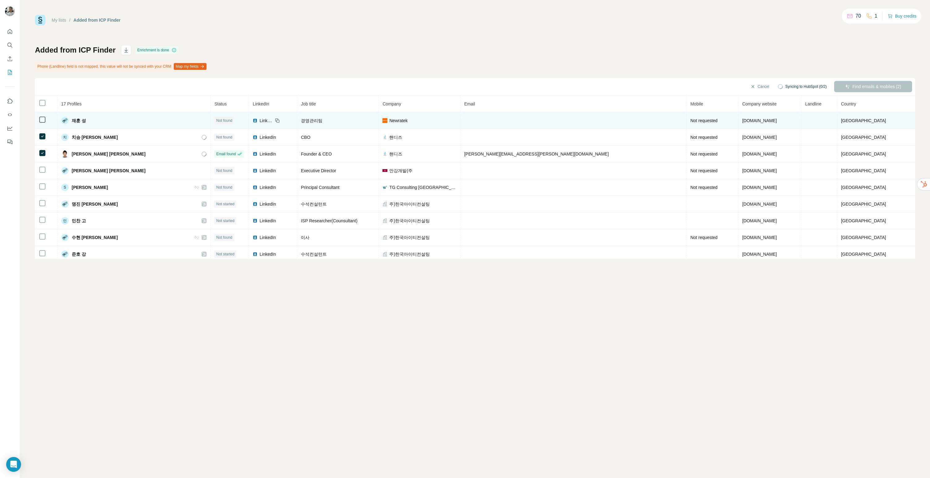
click at [169, 125] on td "재훈 성" at bounding box center [134, 120] width 153 height 17
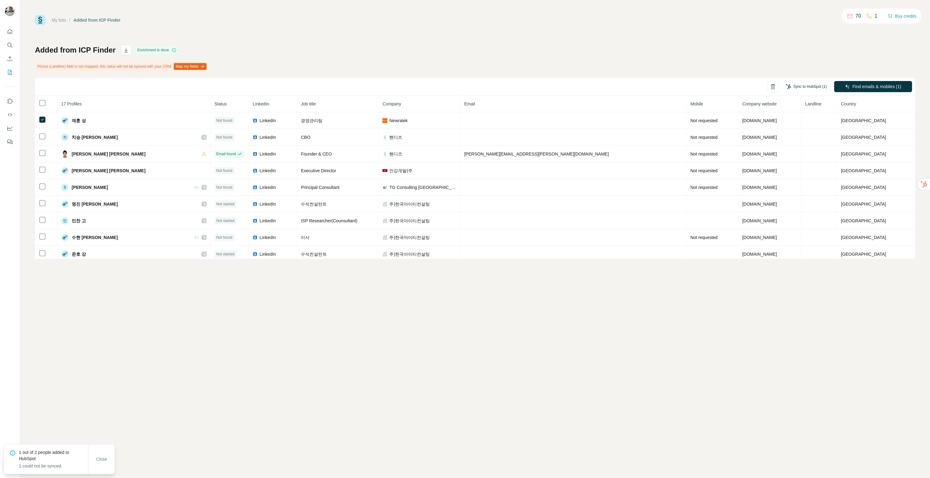
click at [817, 86] on button "Sync to HubSpot (1)" at bounding box center [806, 86] width 49 height 9
click at [803, 144] on button "Sync to HubSpot" at bounding box center [794, 141] width 69 height 12
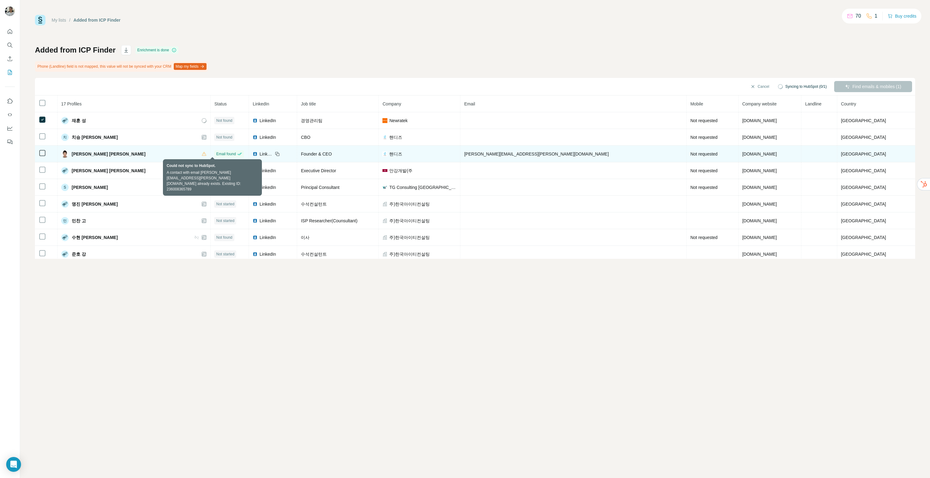
click at [207, 155] on icon at bounding box center [204, 154] width 5 height 5
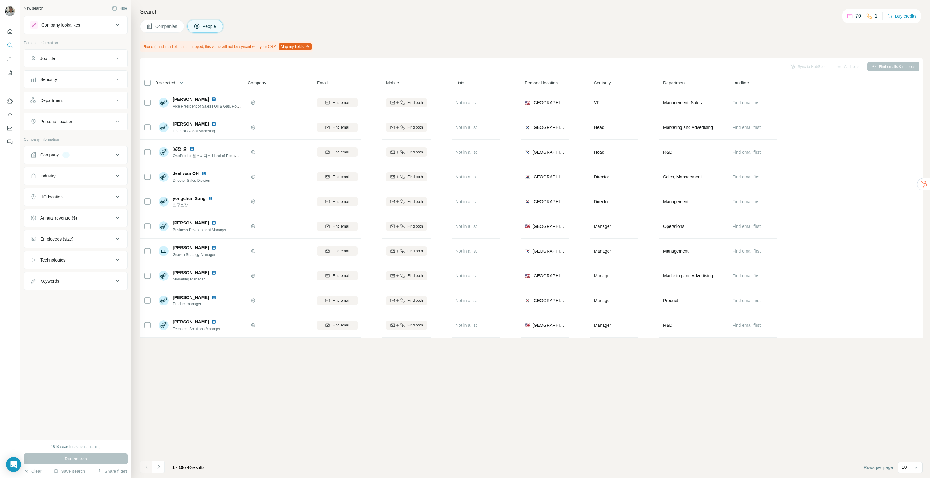
click at [284, 424] on div "Sync to HubSpot Add to list Find emails & mobiles 0 selected People Company Ema…" at bounding box center [531, 268] width 783 height 420
click at [161, 466] on button "Navigate to next page" at bounding box center [158, 467] width 12 height 12
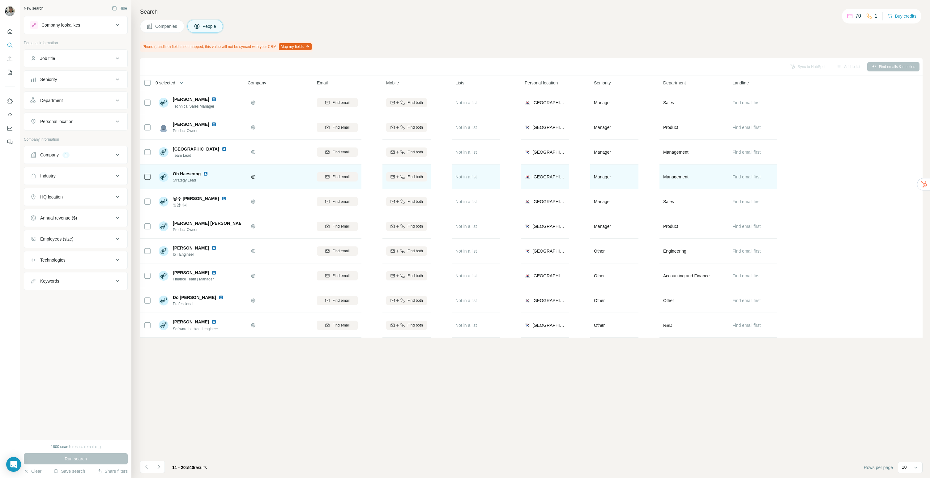
click at [207, 173] on img at bounding box center [205, 173] width 5 height 5
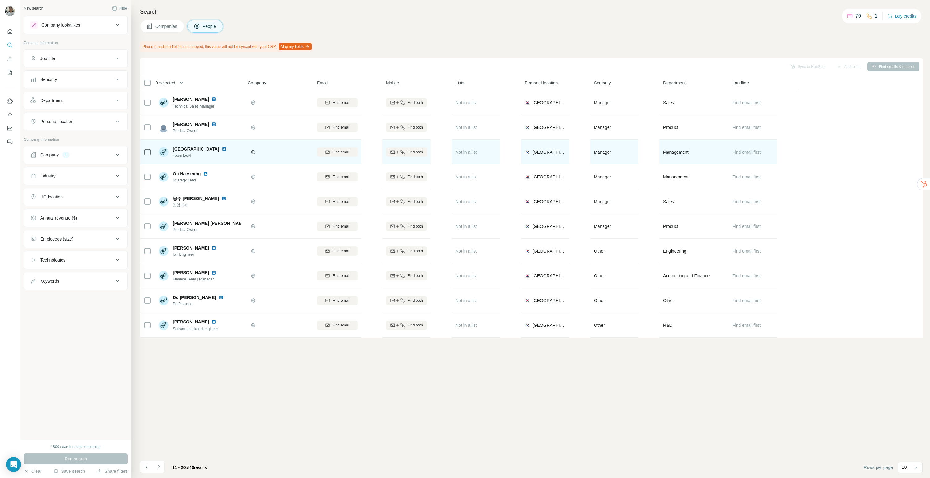
click at [222, 147] on img at bounding box center [224, 149] width 5 height 5
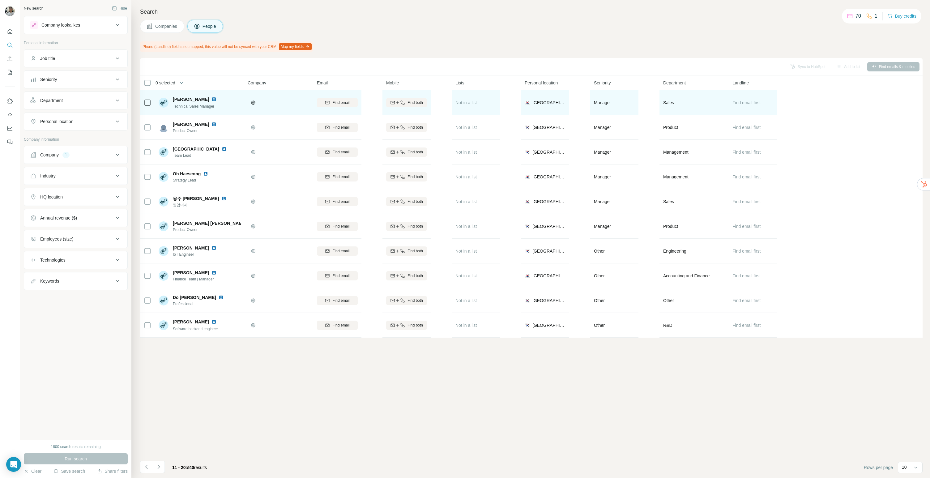
click at [212, 98] on img at bounding box center [214, 99] width 5 height 5
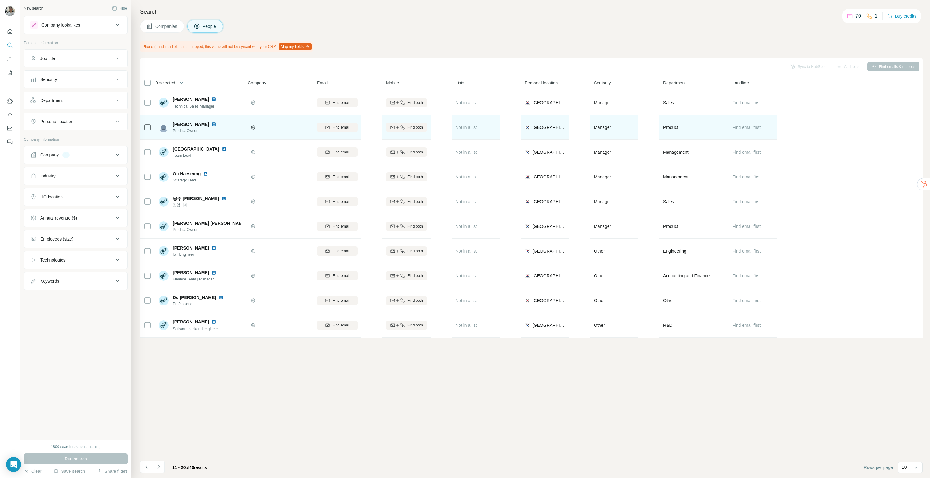
click at [212, 124] on img at bounding box center [214, 124] width 5 height 5
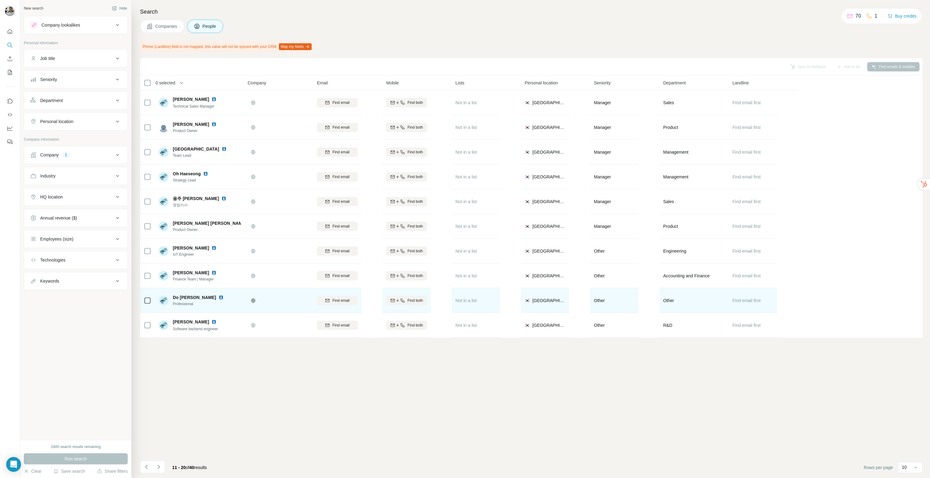
click at [225, 295] on div "Do Eun Kim Professional" at bounding box center [200, 300] width 82 height 17
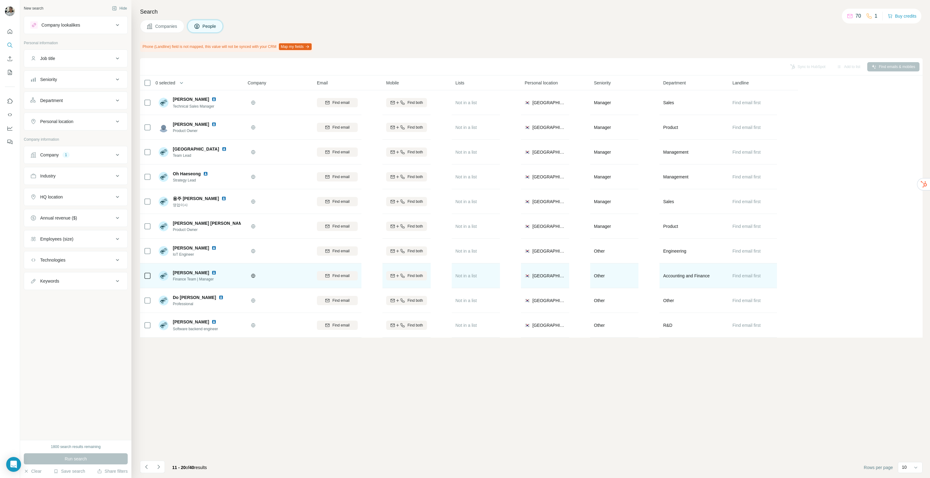
click at [212, 271] on img at bounding box center [214, 272] width 5 height 5
click at [349, 271] on button "Find email" at bounding box center [337, 275] width 41 height 9
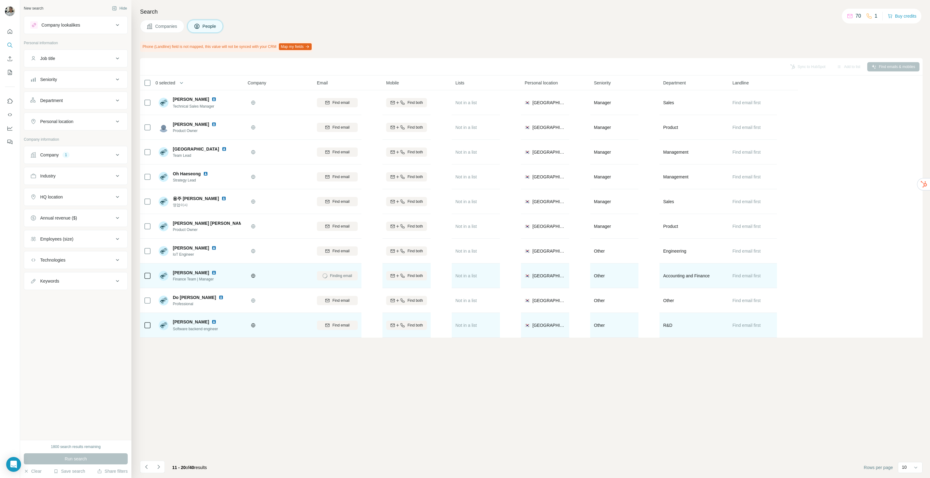
click at [270, 331] on div at bounding box center [279, 325] width 62 height 17
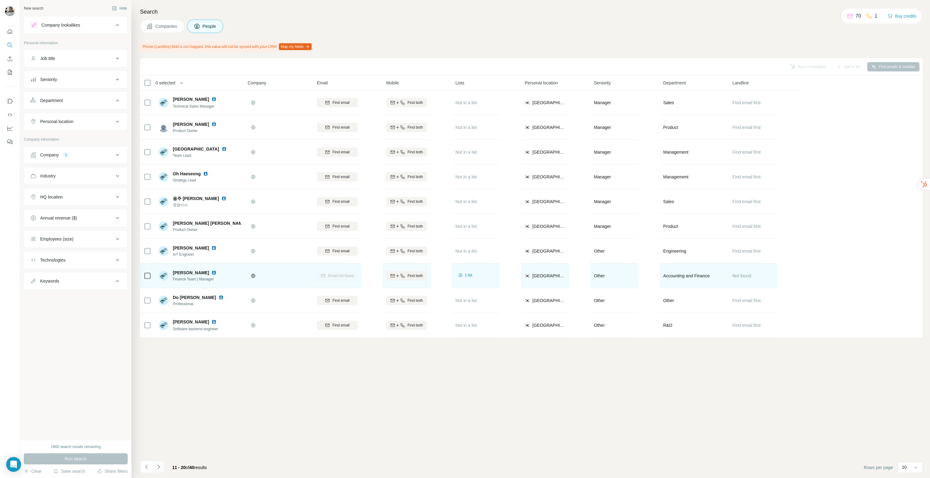
click at [159, 466] on icon "Navigate to next page" at bounding box center [159, 467] width 6 height 6
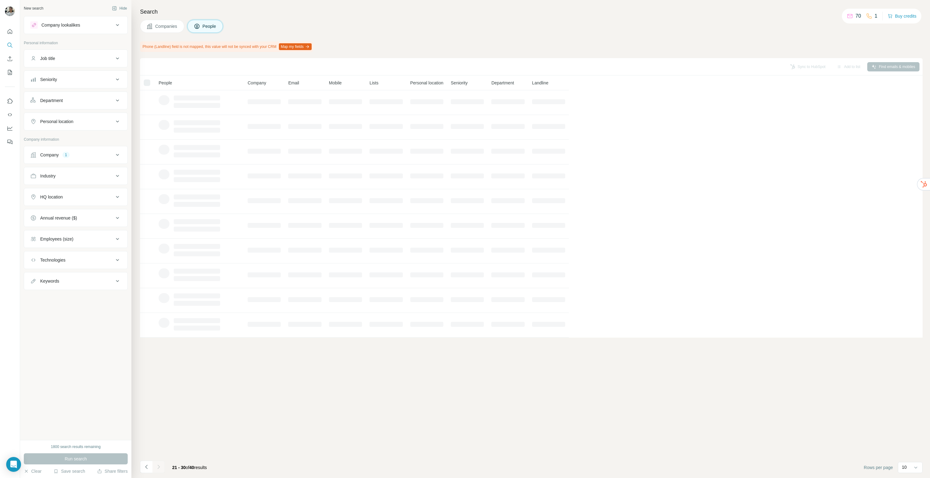
click at [214, 81] on div "People" at bounding box center [200, 82] width 82 height 7
click at [306, 45] on button "Map my fields" at bounding box center [295, 46] width 33 height 7
click at [147, 467] on icon "Navigate to previous page" at bounding box center [146, 467] width 6 height 6
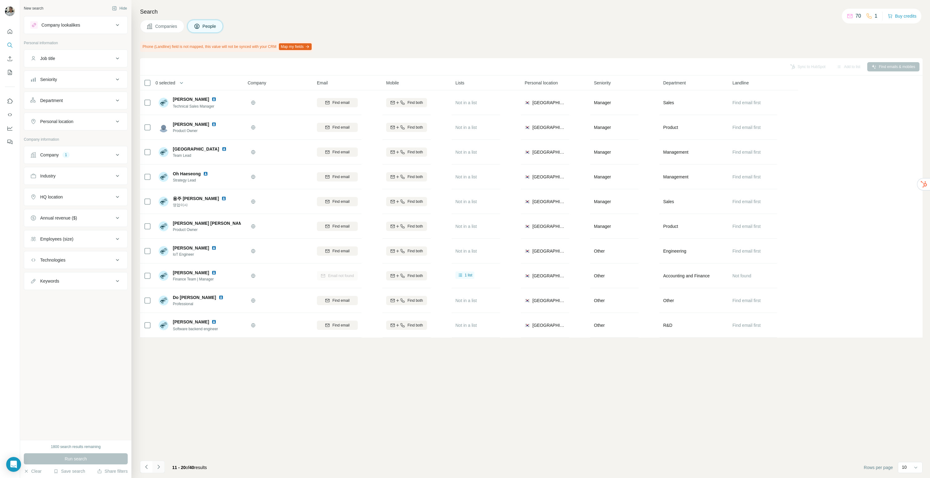
click at [158, 468] on icon "Navigate to next page" at bounding box center [159, 467] width 6 height 6
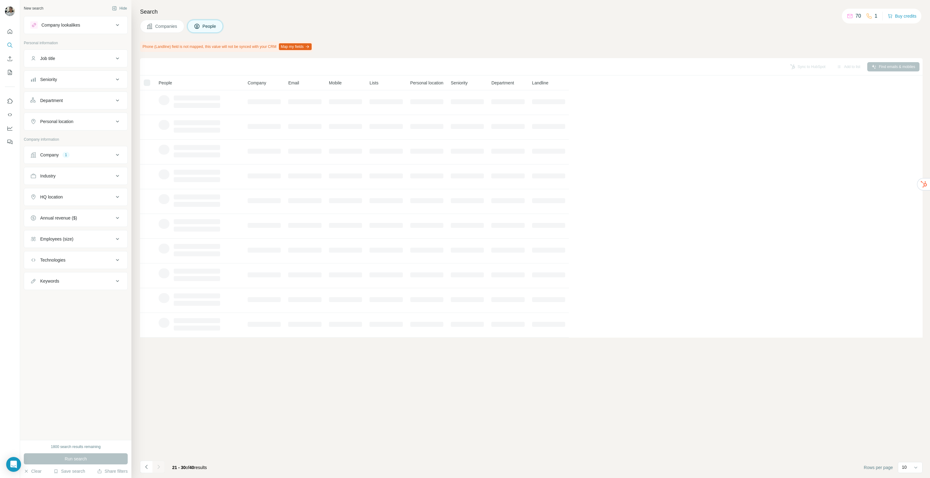
click at [221, 400] on div "Sync to HubSpot Add to list Find emails & mobiles People Company Email Mobile L…" at bounding box center [531, 268] width 783 height 420
drag, startPoint x: 212, startPoint y: 144, endPoint x: 214, endPoint y: 139, distance: 4.9
click at [212, 143] on td at bounding box center [199, 152] width 89 height 25
drag, startPoint x: 894, startPoint y: 65, endPoint x: 888, endPoint y: 67, distance: 6.0
click at [894, 65] on div "Sync to HubSpot Add to list Find emails & mobiles" at bounding box center [531, 66] width 776 height 11
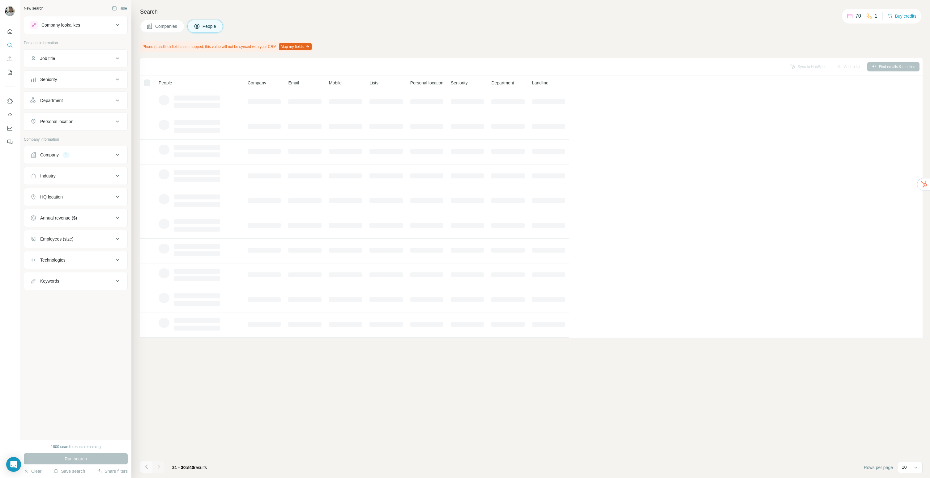
click at [143, 469] on button "Navigate to previous page" at bounding box center [146, 467] width 12 height 12
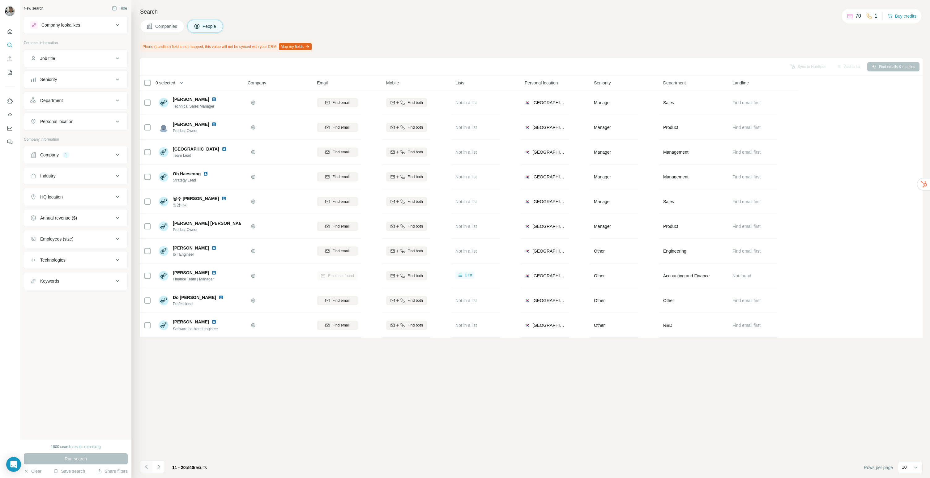
click at [145, 468] on icon "Navigate to previous page" at bounding box center [146, 467] width 6 height 6
click at [904, 467] on p "10" at bounding box center [904, 467] width 5 height 6
click at [908, 429] on p "40" at bounding box center [905, 431] width 5 height 6
click at [567, 426] on div "Sync to HubSpot Add to list Find emails & mobiles 0 selected People Company Ema…" at bounding box center [531, 268] width 783 height 420
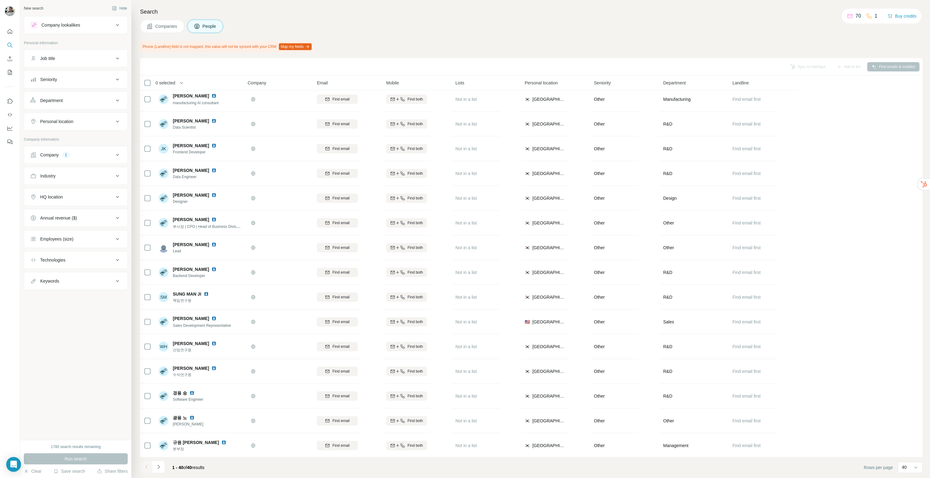
scroll to position [492, 0]
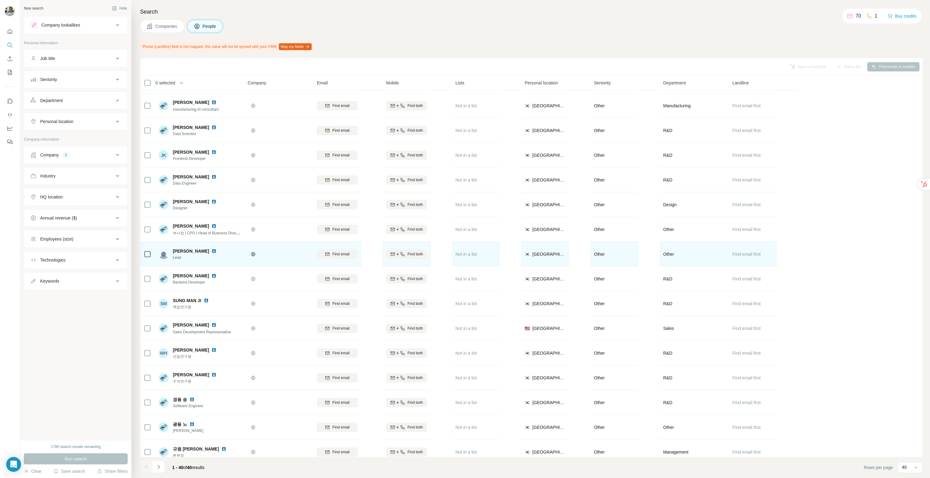
click at [212, 252] on img at bounding box center [214, 251] width 5 height 5
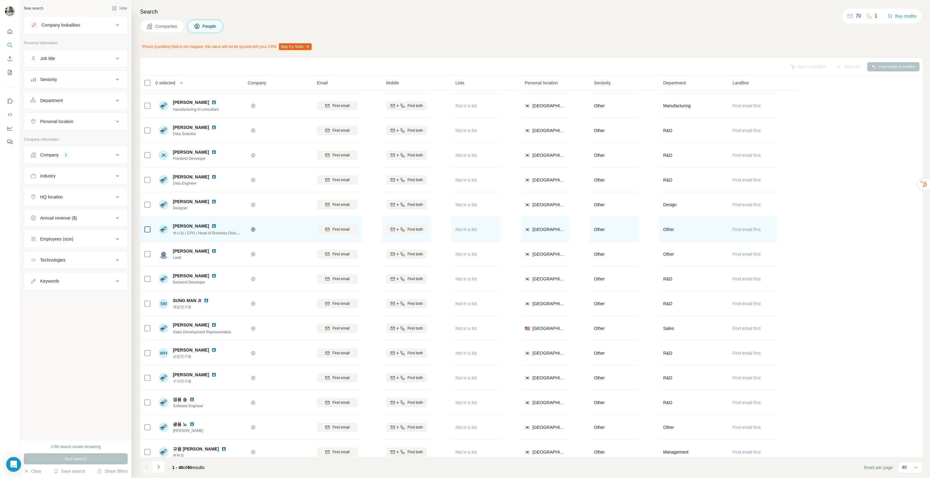
click at [212, 224] on img at bounding box center [214, 226] width 5 height 5
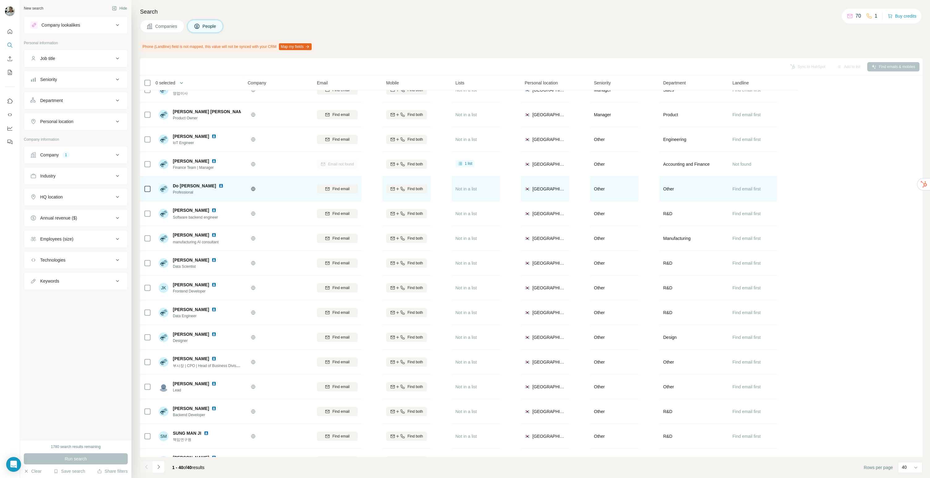
scroll to position [327, 0]
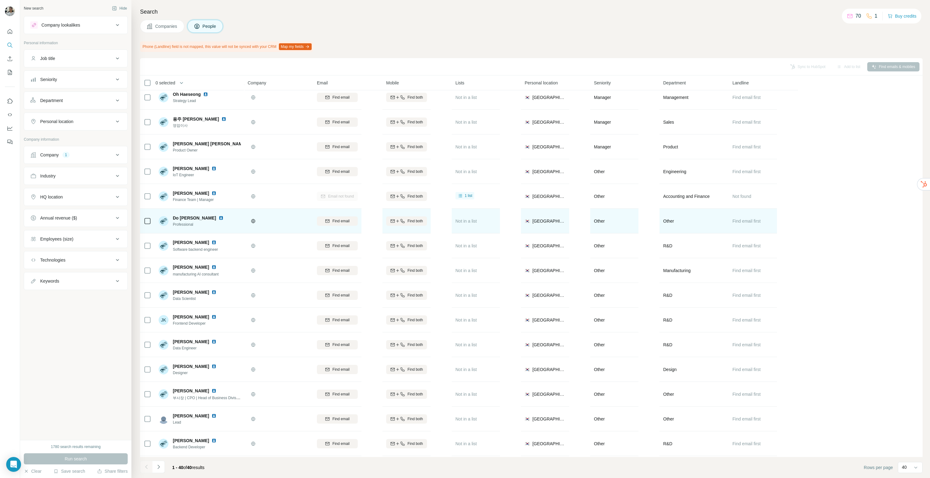
click at [219, 217] on img at bounding box center [221, 218] width 5 height 5
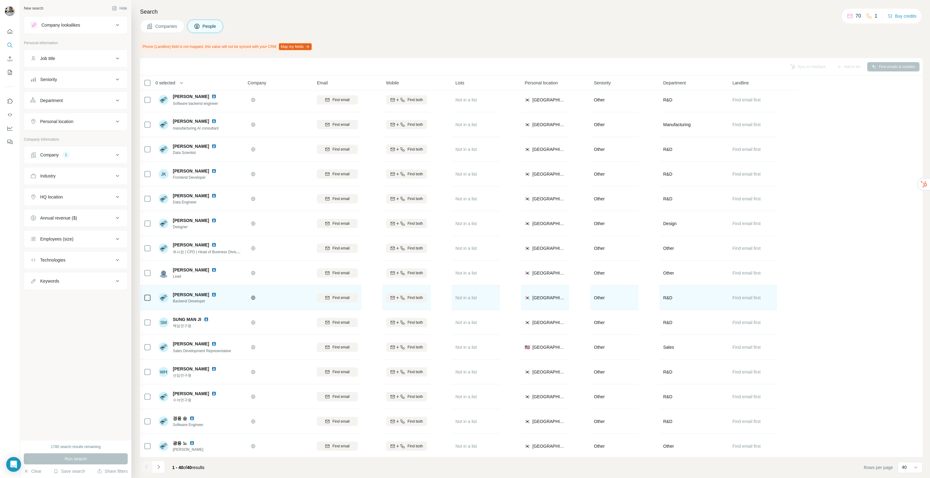
scroll to position [483, 0]
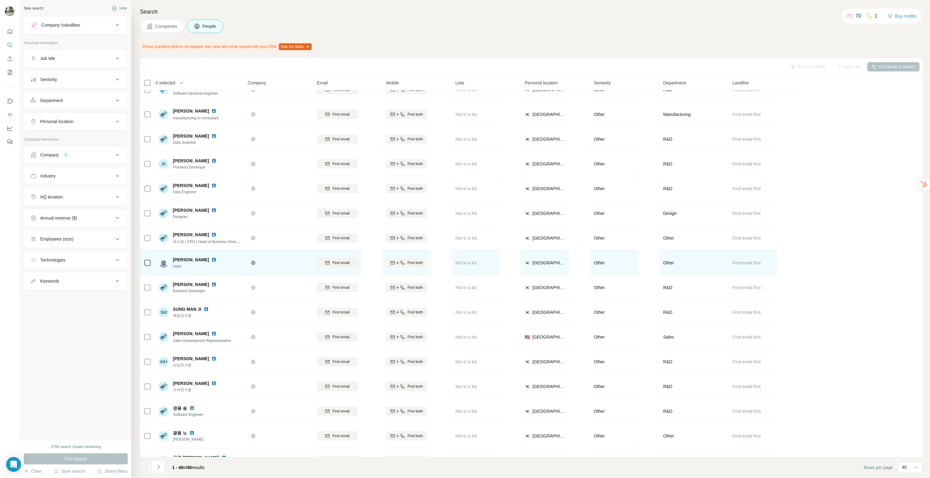
click at [212, 259] on img at bounding box center [214, 259] width 5 height 5
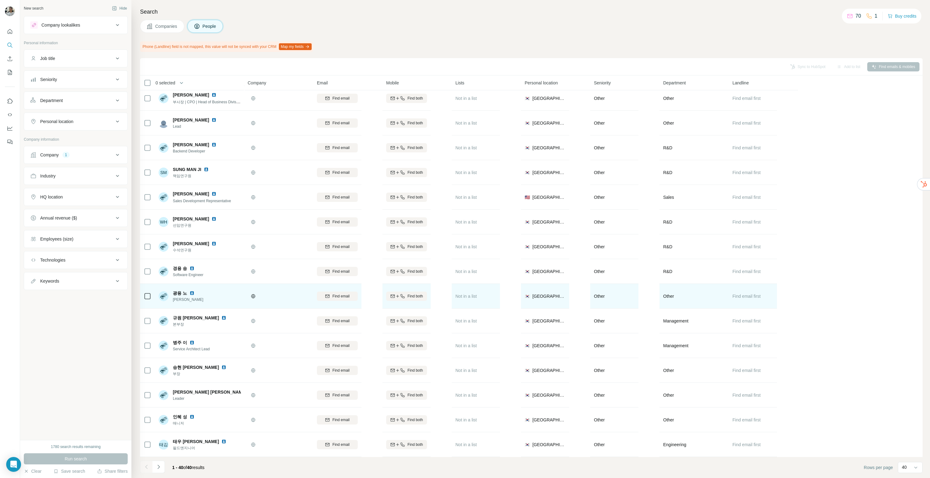
scroll to position [626, 0]
click at [191, 291] on img at bounding box center [192, 293] width 5 height 5
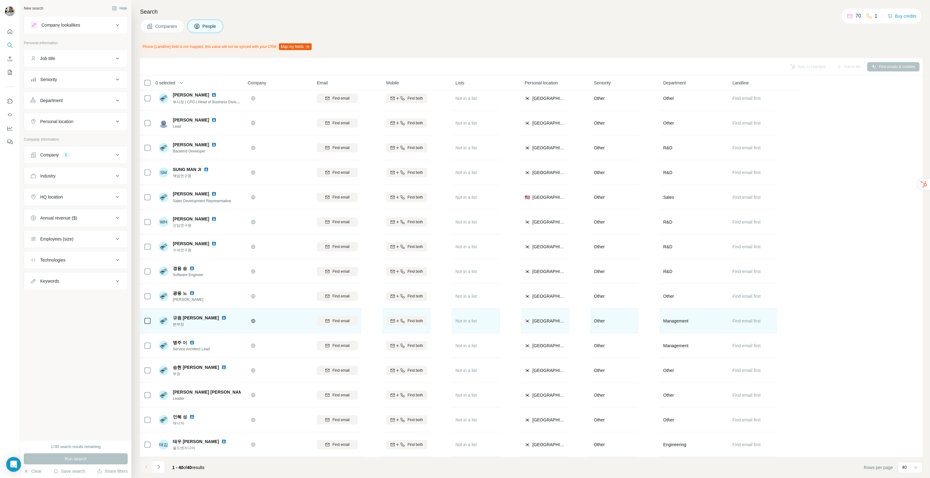
click at [221, 315] on img at bounding box center [223, 317] width 5 height 5
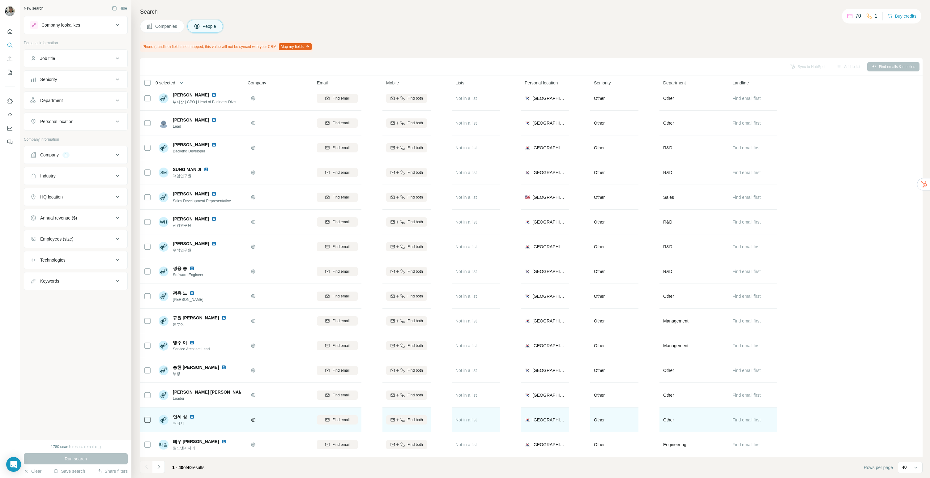
click at [191, 414] on img at bounding box center [192, 416] width 5 height 5
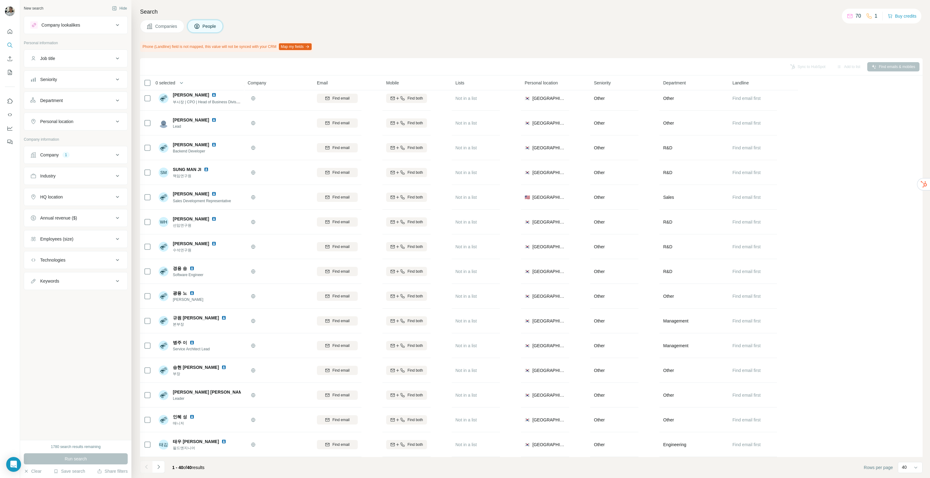
click at [158, 467] on icon "Navigate to next page" at bounding box center [159, 467] width 6 height 6
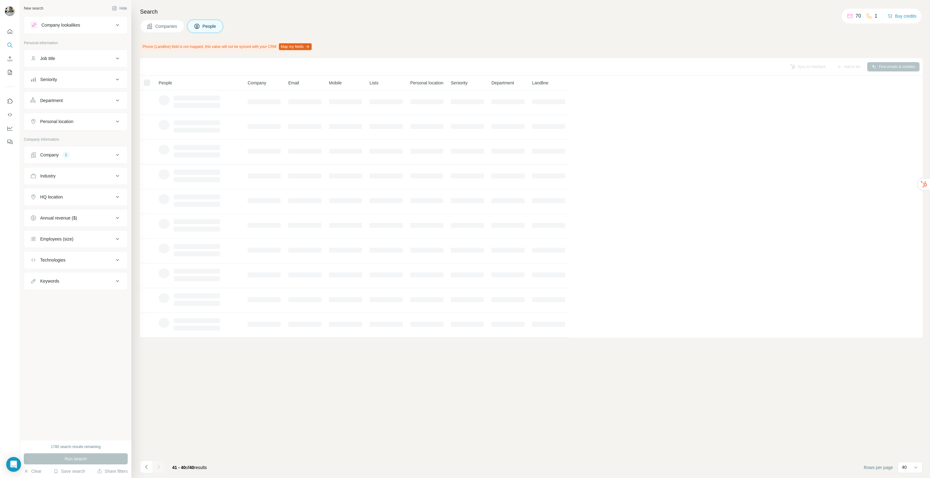
scroll to position [0, 0]
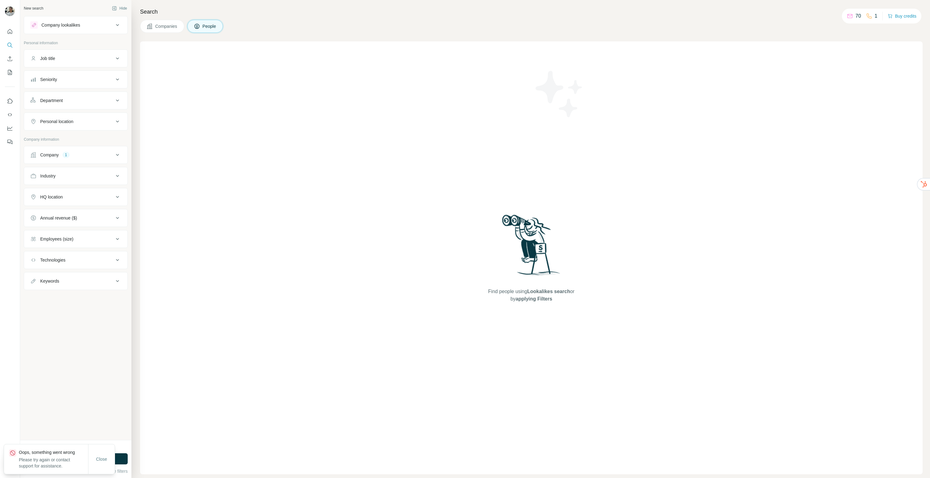
click at [148, 467] on div "Find people using Lookalikes search or by applying Filters" at bounding box center [531, 257] width 783 height 433
click at [152, 280] on div "Find people using Lookalikes search or by applying Filters" at bounding box center [531, 257] width 783 height 433
click at [98, 456] on span "Close" at bounding box center [101, 459] width 11 height 6
click at [79, 460] on span "Run search" at bounding box center [76, 459] width 22 height 6
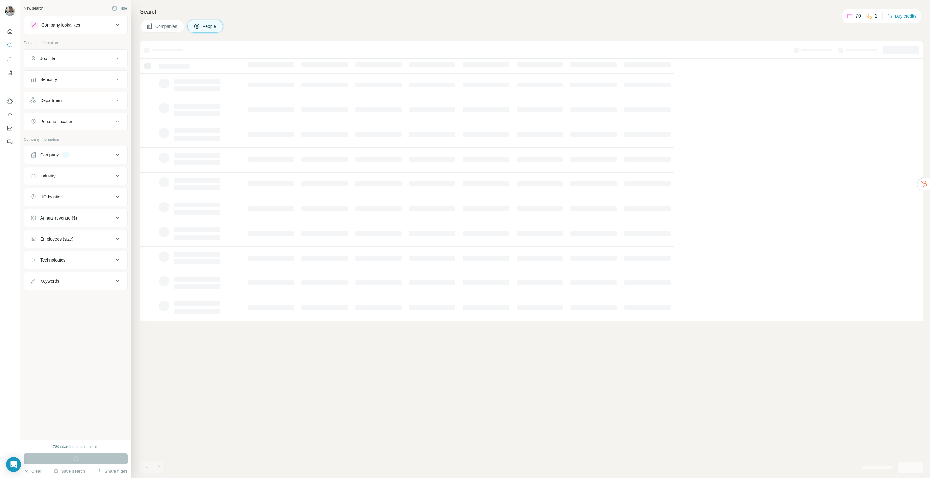
click at [0, 0] on tbody at bounding box center [0, 0] width 0 height 0
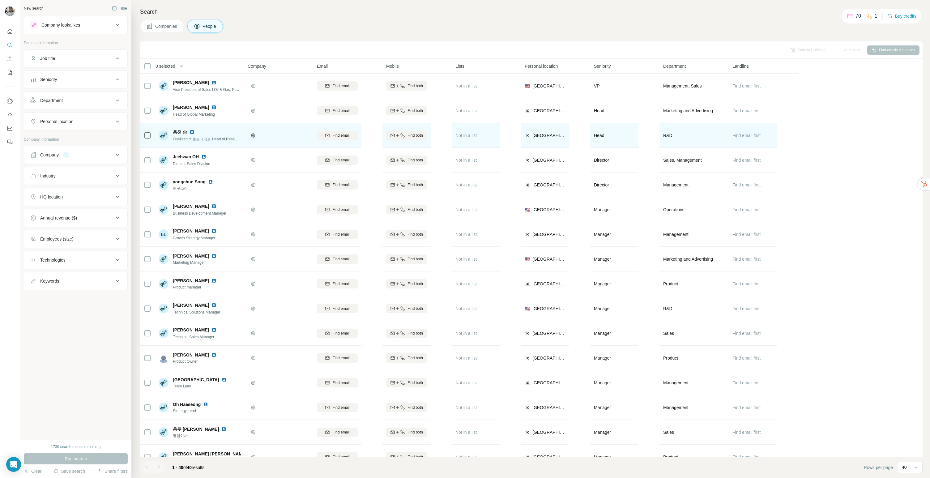
click at [294, 140] on div at bounding box center [279, 135] width 62 height 17
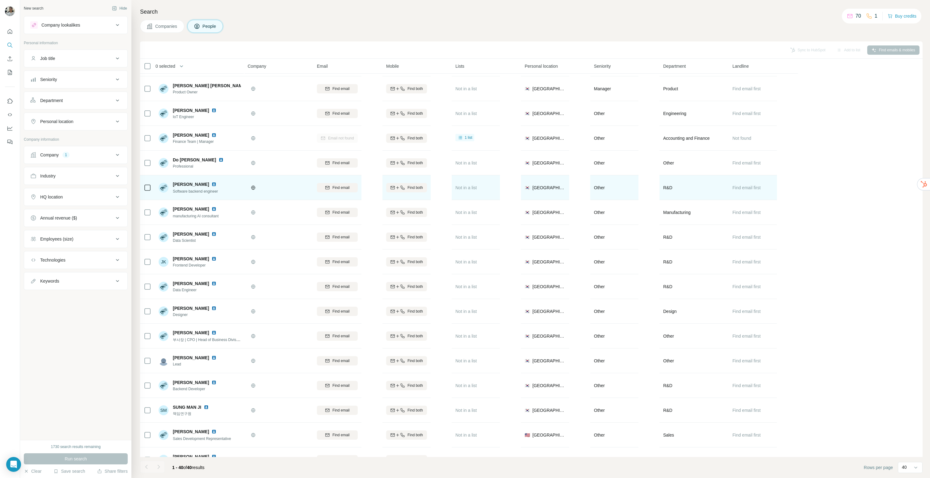
scroll to position [338, 0]
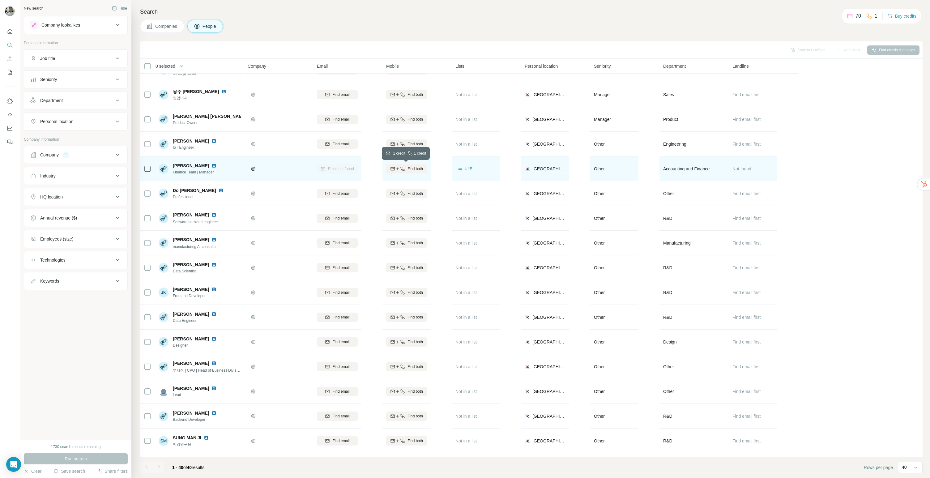
click at [417, 168] on span "Find both" at bounding box center [415, 169] width 15 height 6
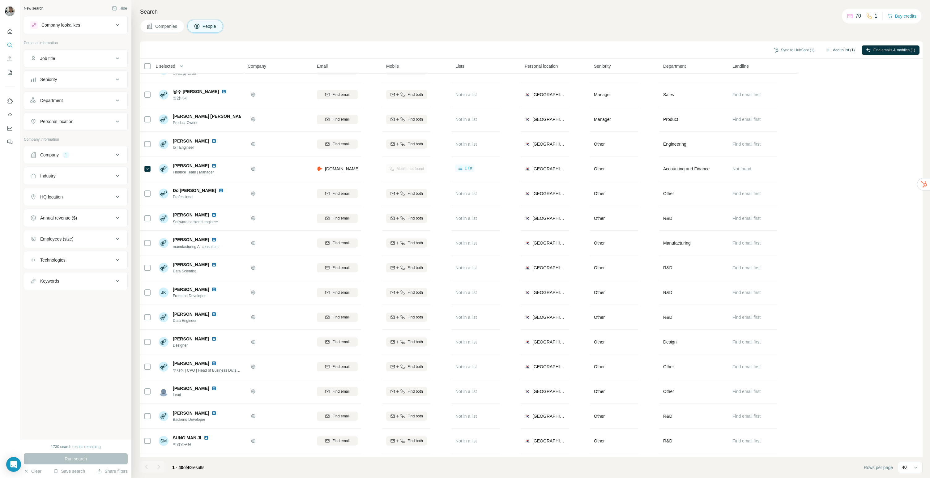
click at [841, 51] on button "Add to list (1)" at bounding box center [840, 49] width 38 height 9
click at [796, 48] on button "Sync to HubSpot (1)" at bounding box center [793, 49] width 49 height 9
click at [774, 103] on button "Sync to HubSpot" at bounding box center [778, 103] width 69 height 12
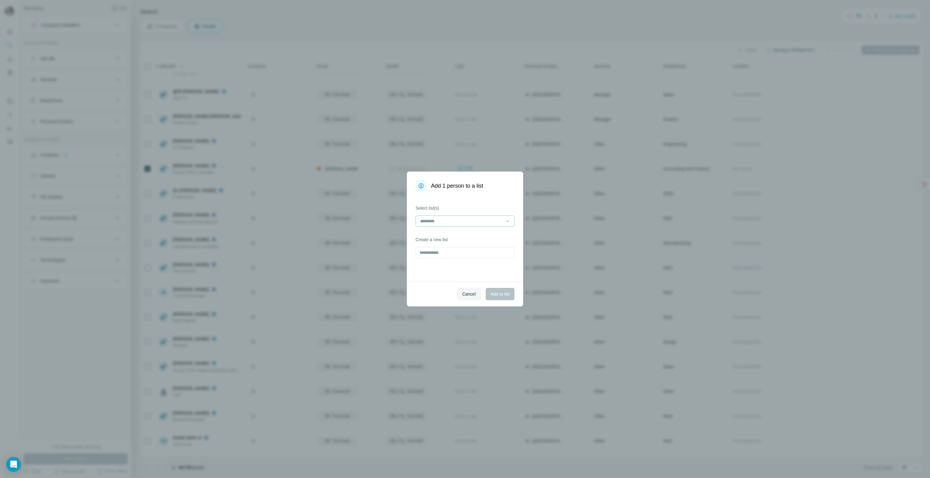
click at [470, 223] on input at bounding box center [461, 221] width 83 height 7
click at [443, 228] on body "New search Hide Company lookalikes Personal information Job title Seniority Dep…" at bounding box center [465, 239] width 930 height 478
click at [446, 198] on div "Select list(s) Create a new list" at bounding box center [465, 236] width 116 height 90
click at [446, 224] on div at bounding box center [461, 221] width 83 height 11
click at [430, 252] on input "text" at bounding box center [465, 252] width 99 height 11
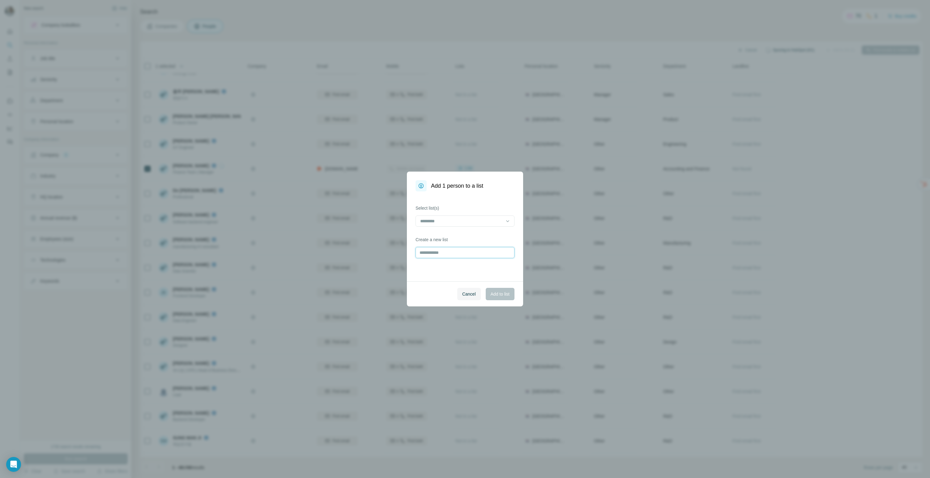
click at [443, 252] on input "text" at bounding box center [465, 252] width 99 height 11
click at [444, 224] on input at bounding box center [461, 221] width 83 height 7
click at [442, 258] on div "Select list(s) Create a new list" at bounding box center [465, 236] width 116 height 90
click at [444, 250] on input "text" at bounding box center [465, 252] width 99 height 11
type input "*"
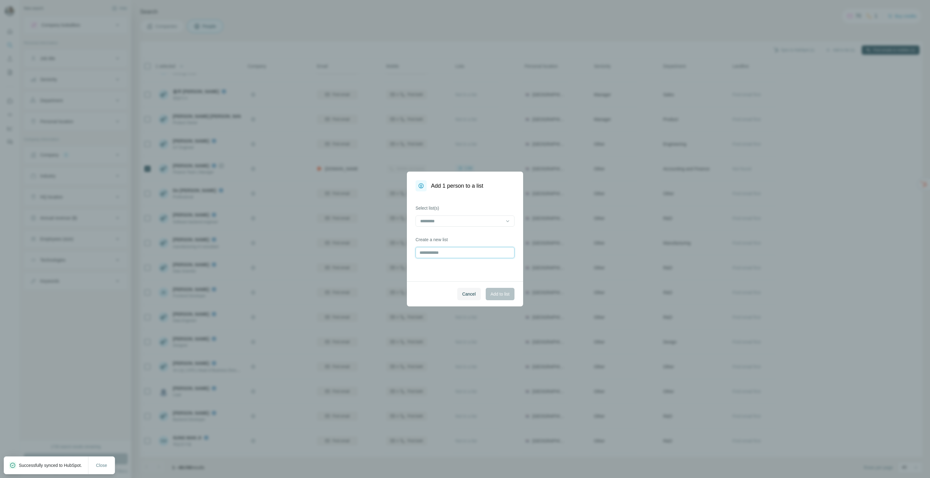
type input "*"
type input "**********"
click at [501, 294] on span "Add to list" at bounding box center [500, 294] width 19 height 6
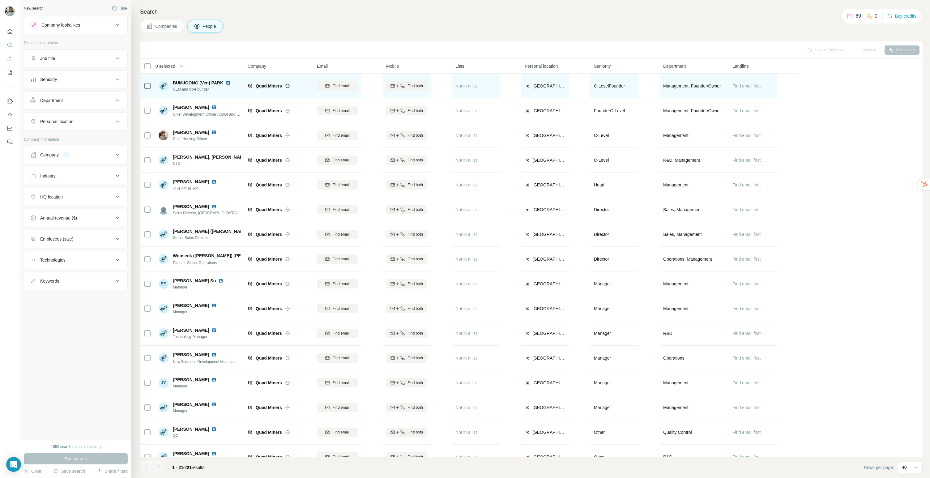
click at [229, 83] on img at bounding box center [228, 82] width 5 height 5
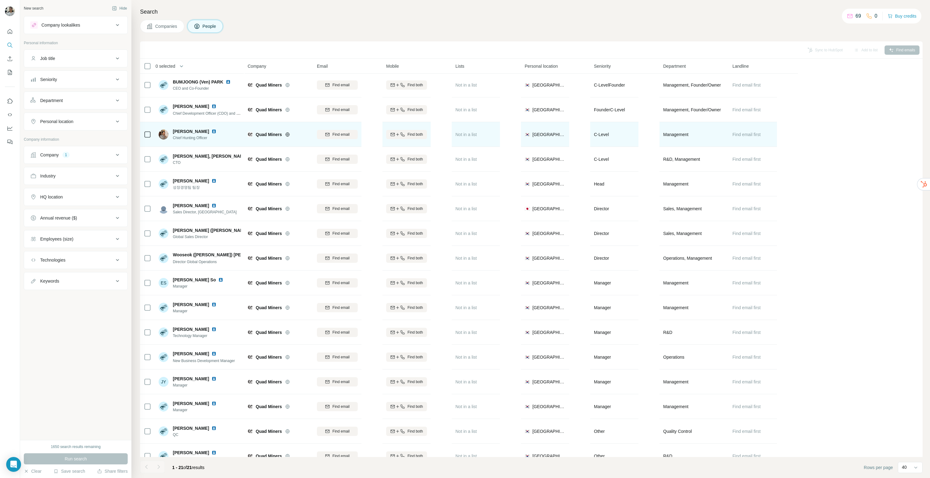
scroll to position [1, 0]
click at [212, 133] on img at bounding box center [214, 131] width 5 height 5
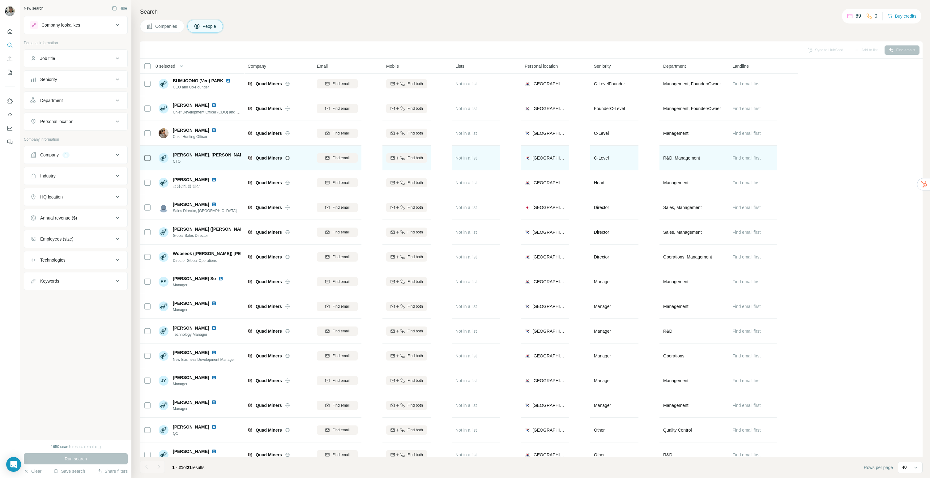
scroll to position [2, 0]
click at [264, 156] on img at bounding box center [266, 154] width 5 height 5
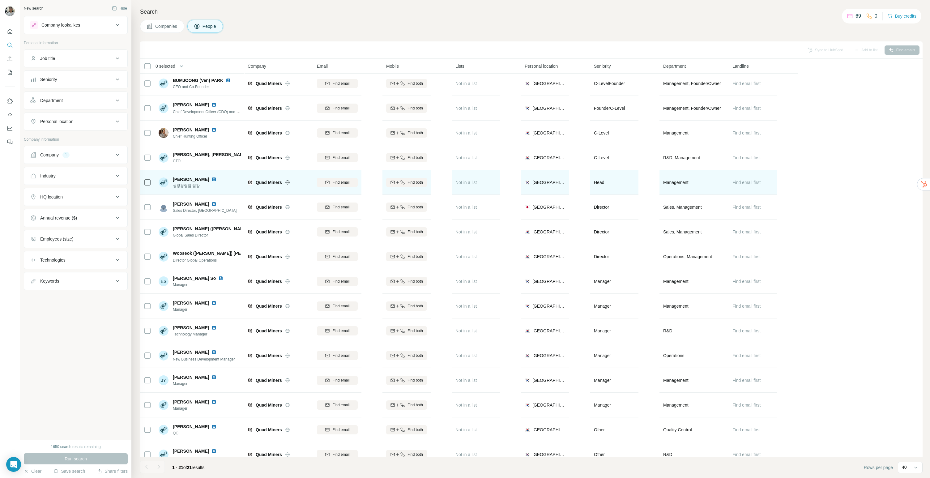
click at [212, 179] on img at bounding box center [214, 179] width 5 height 5
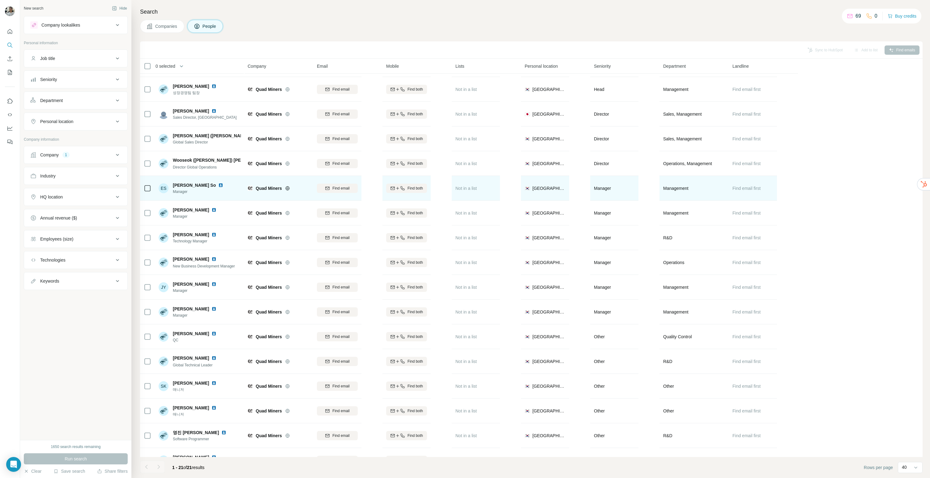
scroll to position [96, 0]
click at [218, 185] on img at bounding box center [220, 184] width 5 height 5
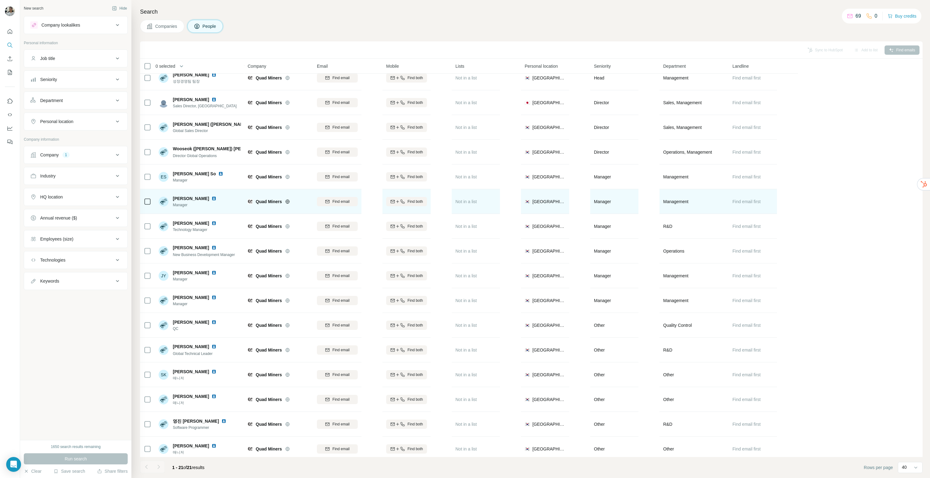
scroll to position [107, 0]
click at [212, 196] on img at bounding box center [214, 198] width 5 height 5
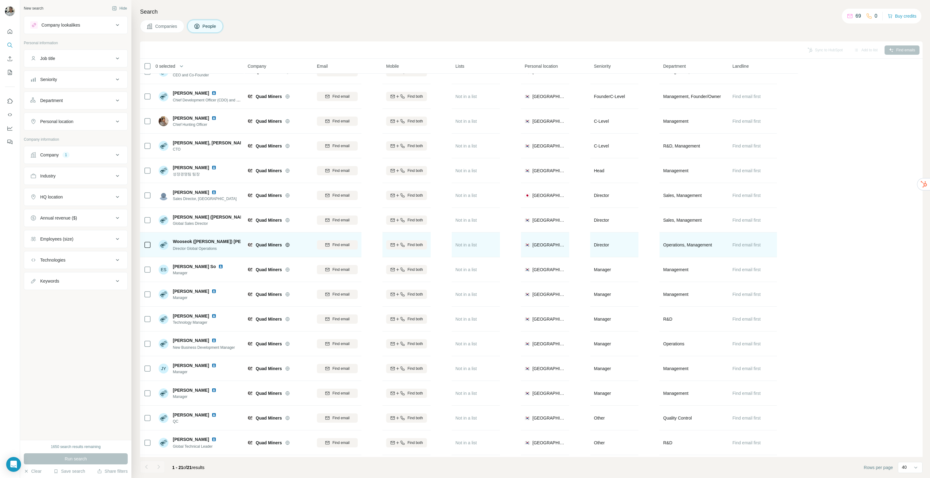
scroll to position [0, 0]
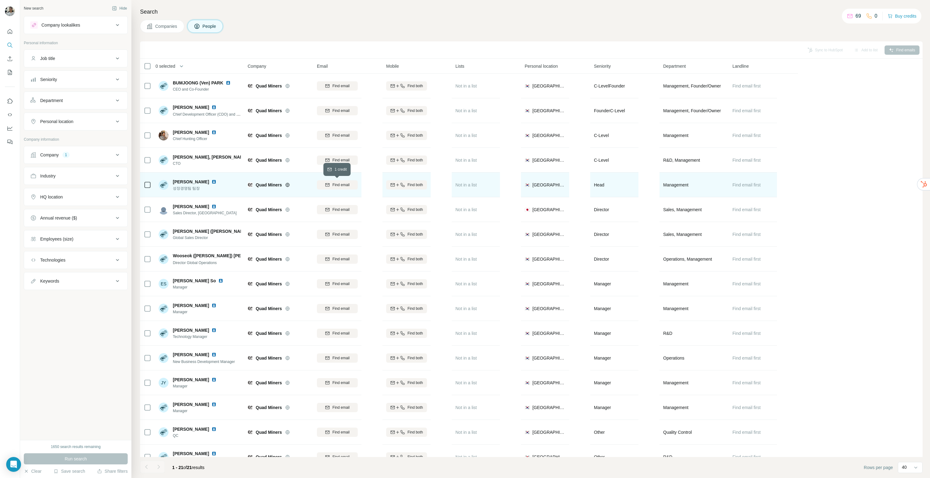
click at [340, 184] on span "Find email" at bounding box center [340, 185] width 17 height 6
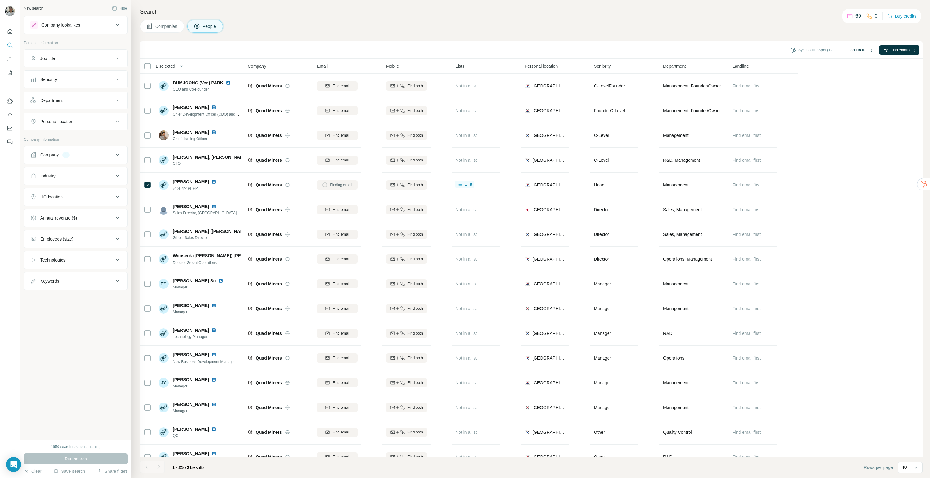
click at [859, 47] on button "Add to list (1)" at bounding box center [858, 49] width 38 height 9
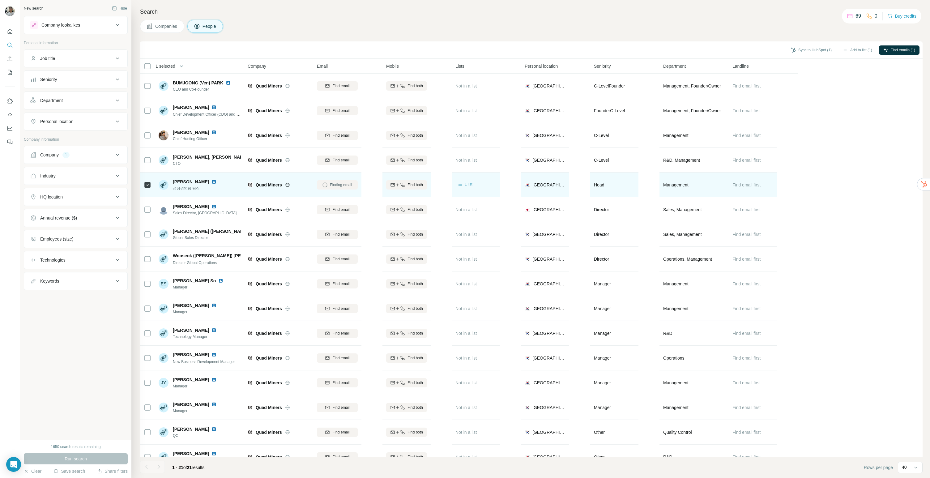
click at [467, 183] on span "1 list" at bounding box center [469, 185] width 8 height 6
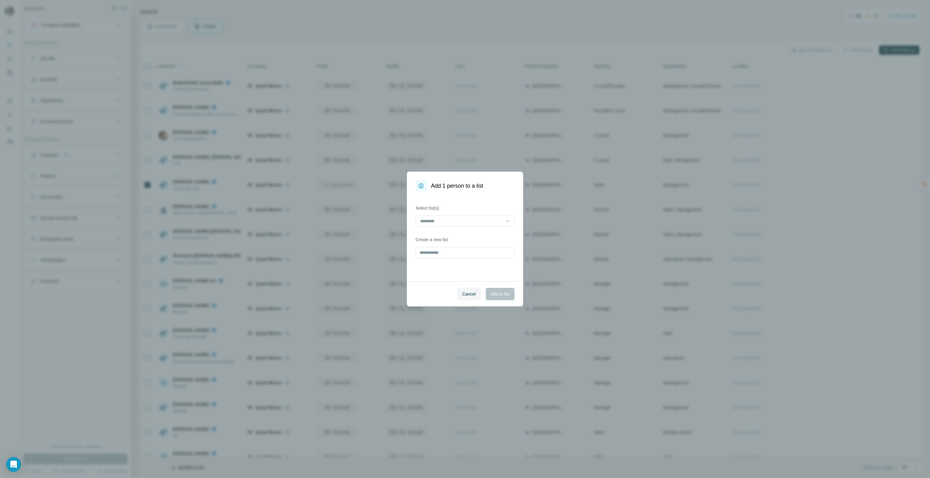
click at [472, 207] on label "Select list(s)" at bounding box center [465, 208] width 99 height 6
click at [469, 217] on div at bounding box center [461, 221] width 83 height 11
click at [459, 238] on p "외감 아웃바운드 (경영관리 / 총무)" at bounding box center [453, 235] width 65 height 6
click at [496, 275] on div "Select list(s) 외감 아웃바운드 (경영관리 / 총무) Create a new list" at bounding box center [465, 236] width 116 height 90
click at [477, 256] on input "text" at bounding box center [465, 261] width 99 height 11
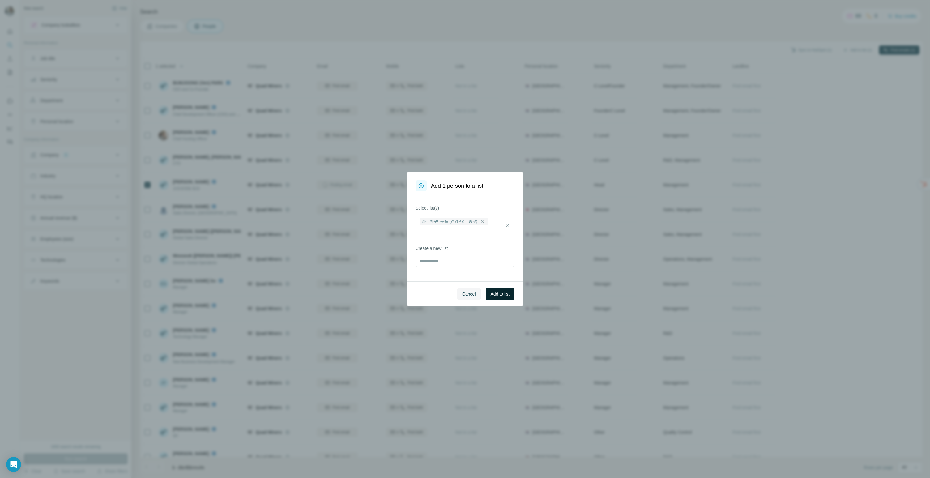
click at [504, 293] on span "Add to list" at bounding box center [500, 294] width 19 height 6
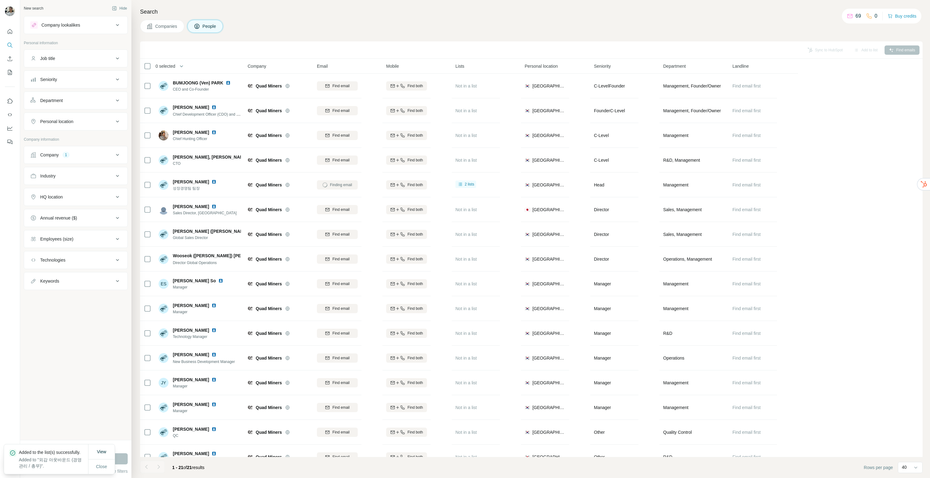
click at [347, 186] on div "Finding email" at bounding box center [337, 184] width 41 height 17
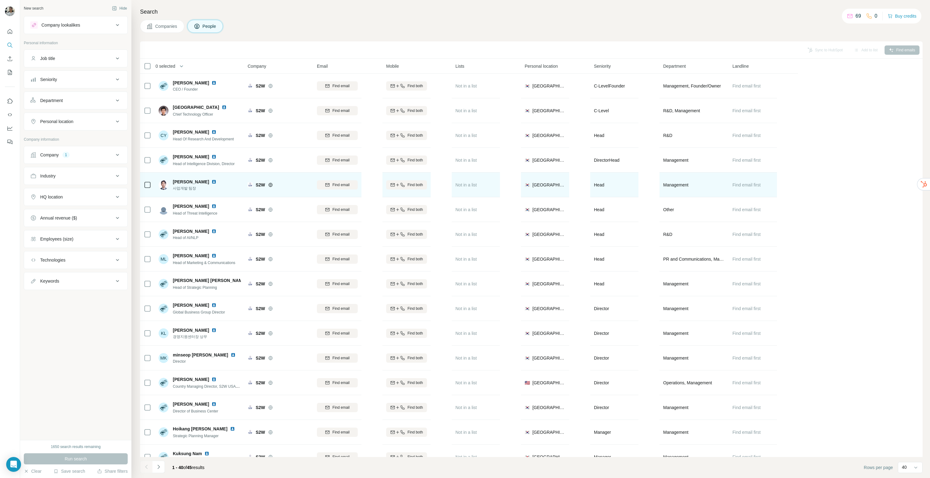
click at [295, 196] on td "S2W" at bounding box center [278, 185] width 69 height 25
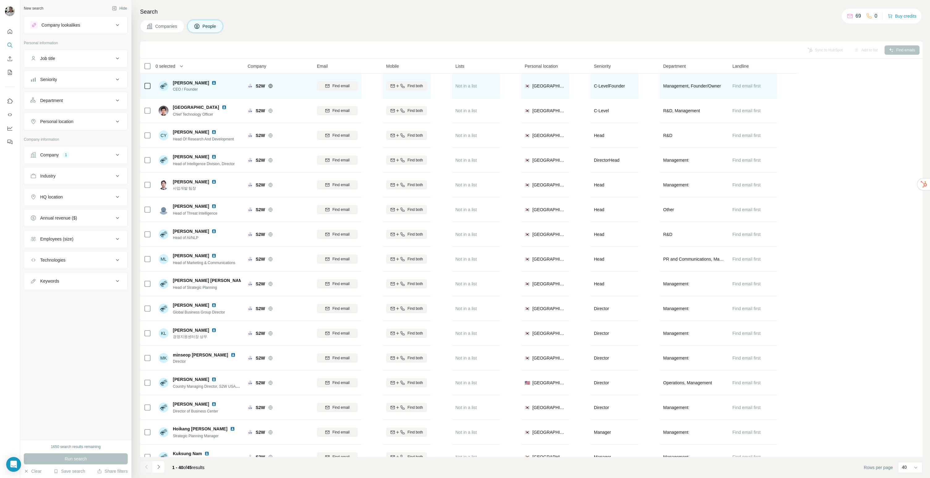
click at [212, 82] on div at bounding box center [218, 82] width 12 height 5
click at [212, 83] on img at bounding box center [214, 82] width 5 height 5
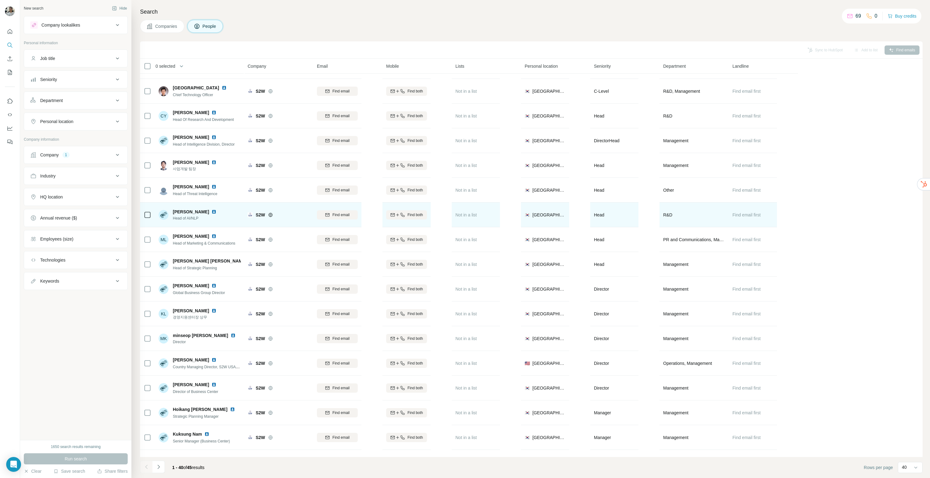
scroll to position [52, 0]
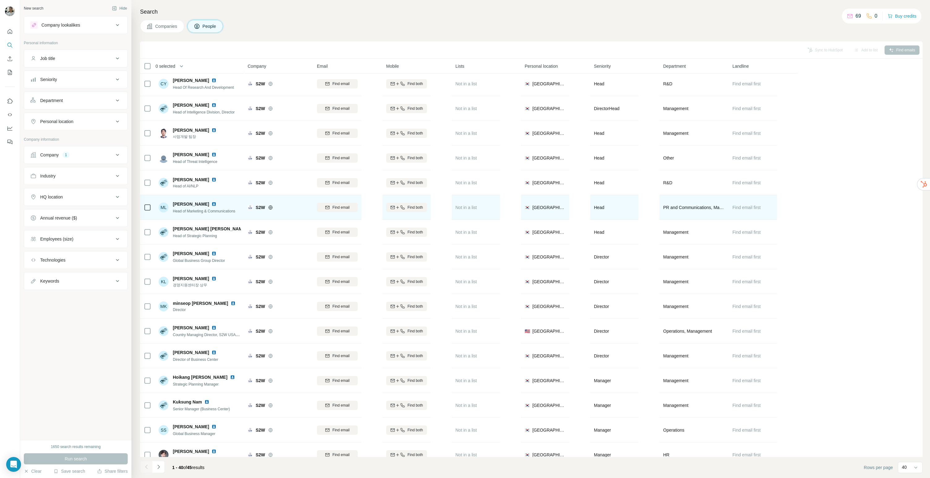
click at [212, 203] on img at bounding box center [214, 204] width 5 height 5
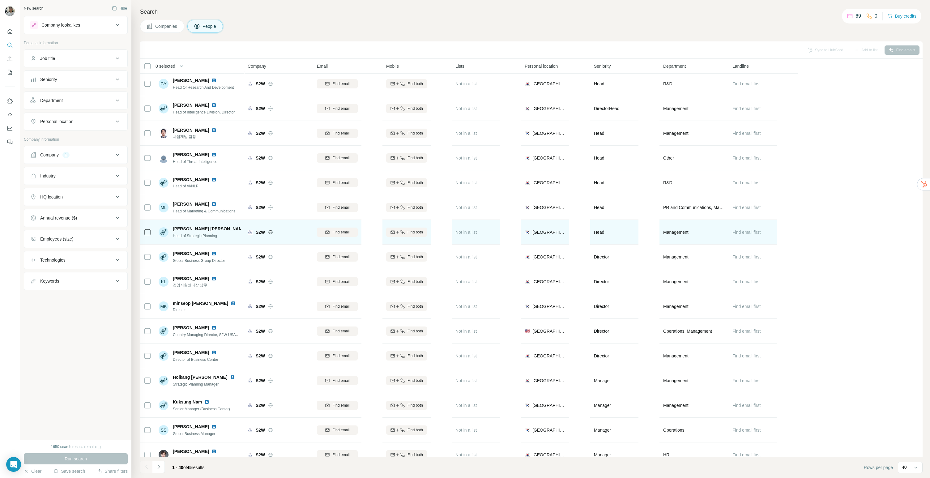
click at [213, 231] on div "[PERSON_NAME] [PERSON_NAME]" at bounding box center [207, 229] width 68 height 6
click at [249, 228] on img at bounding box center [251, 228] width 5 height 5
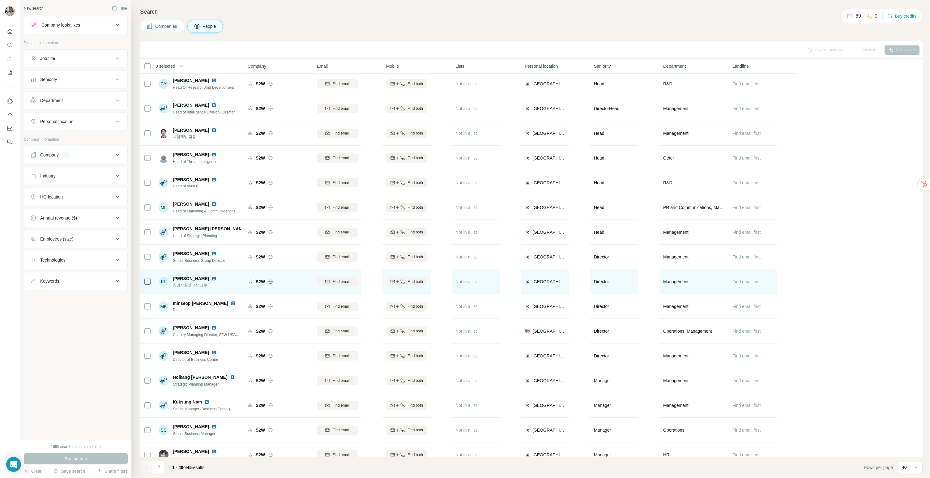
click at [212, 279] on img at bounding box center [214, 278] width 5 height 5
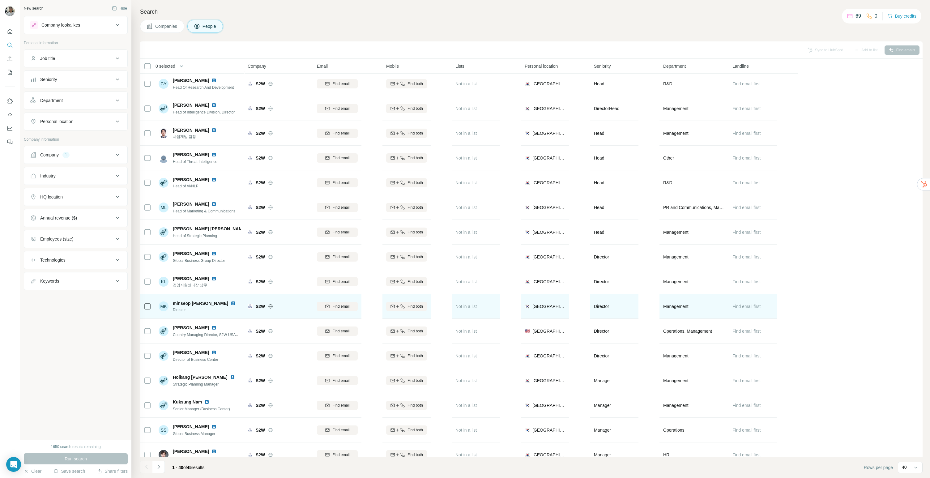
click at [231, 302] on img at bounding box center [233, 303] width 5 height 5
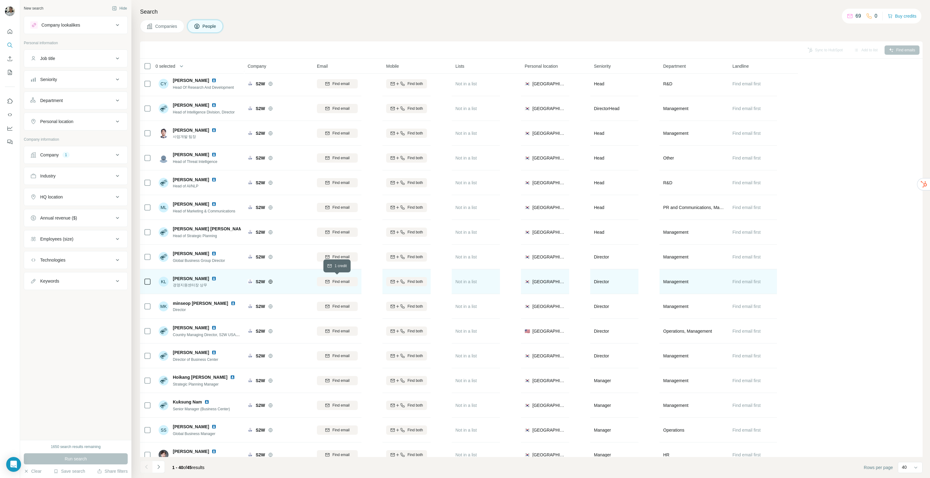
click at [339, 280] on span "Find email" at bounding box center [340, 282] width 17 height 6
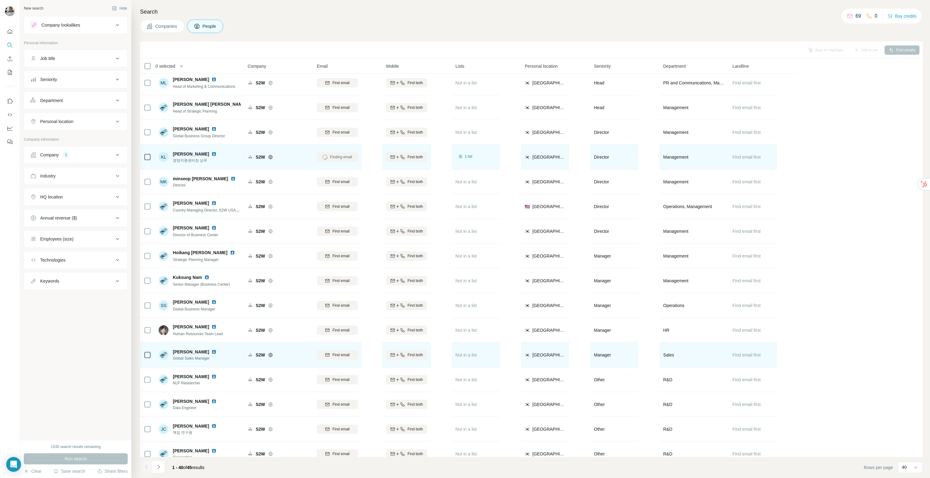
scroll to position [213, 0]
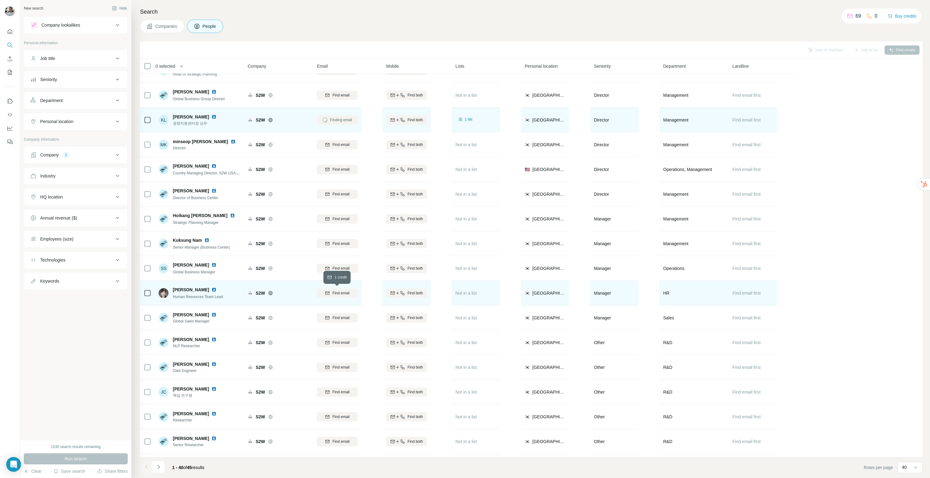
click at [336, 291] on span "Find email" at bounding box center [340, 293] width 17 height 6
click at [212, 289] on img at bounding box center [214, 289] width 5 height 5
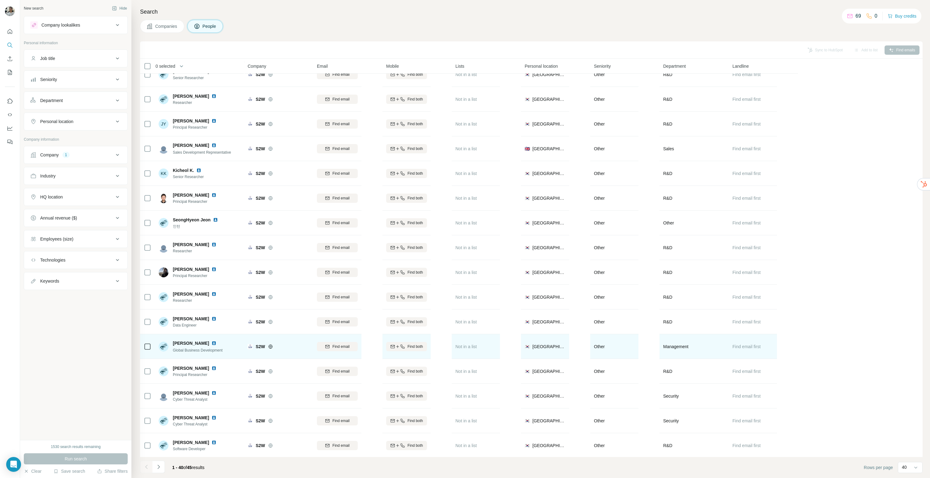
scroll to position [610, 0]
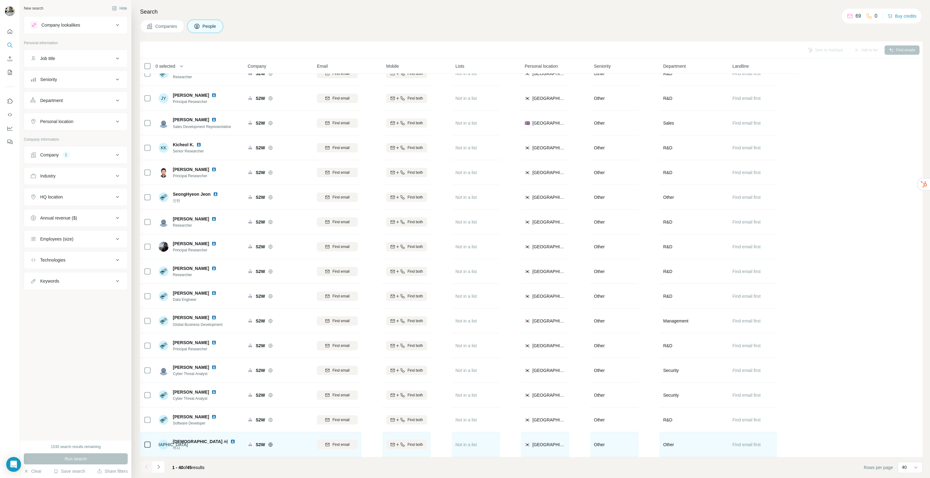
click at [230, 439] on img at bounding box center [232, 441] width 5 height 5
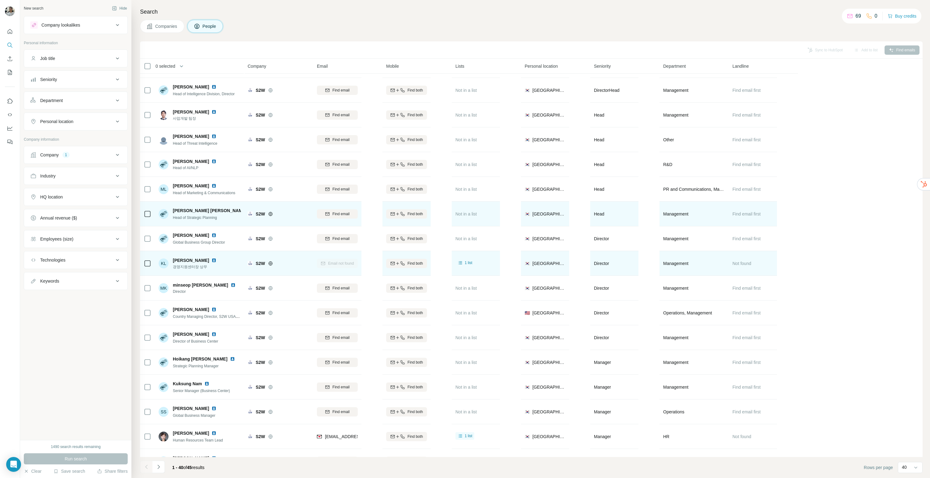
scroll to position [29, 0]
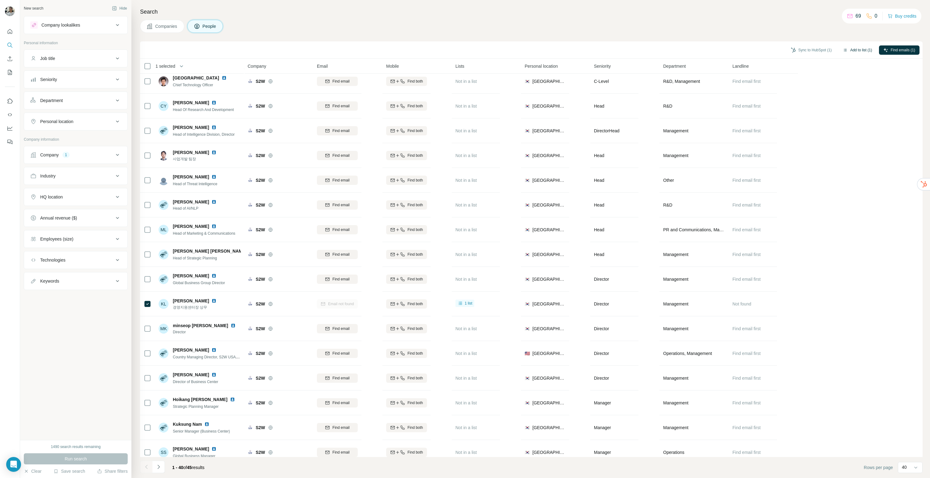
click at [849, 51] on button "Add to list (1)" at bounding box center [858, 49] width 38 height 9
click at [852, 47] on button "Add to list (1)" at bounding box center [858, 49] width 38 height 9
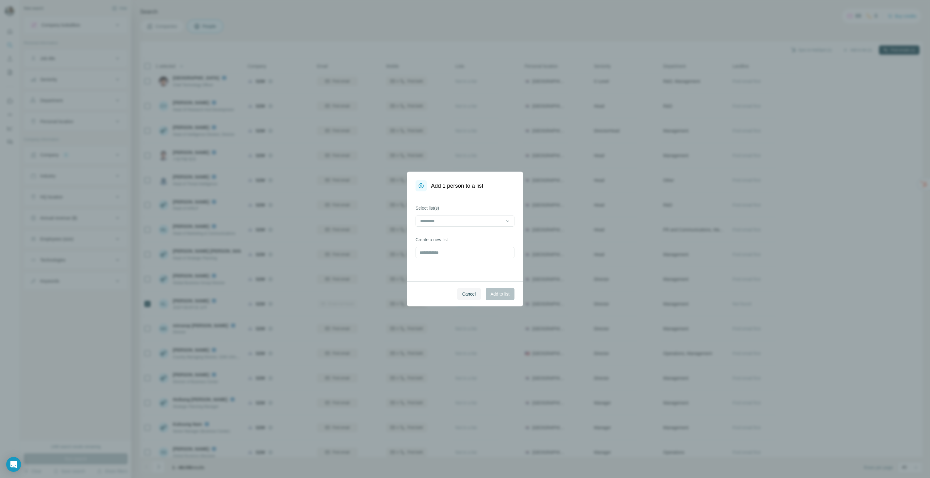
click at [853, 51] on div "Add 1 person to a list Select list(s) Create a new list Cancel Add to list" at bounding box center [465, 239] width 930 height 478
click at [442, 216] on div at bounding box center [461, 221] width 83 height 11
click at [448, 235] on p "외감 아웃바운드 (경영관리 / 총무)" at bounding box center [453, 235] width 65 height 6
click at [497, 289] on button "Add to list" at bounding box center [500, 294] width 29 height 12
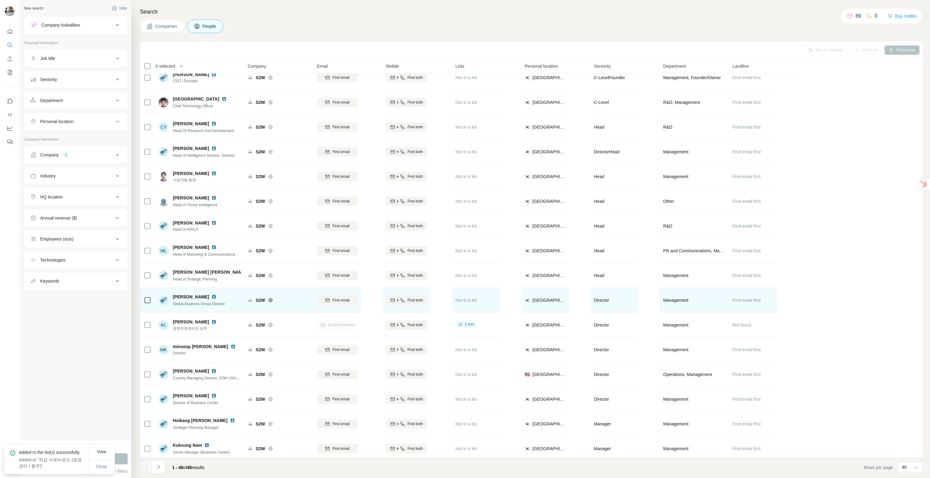
scroll to position [0, 0]
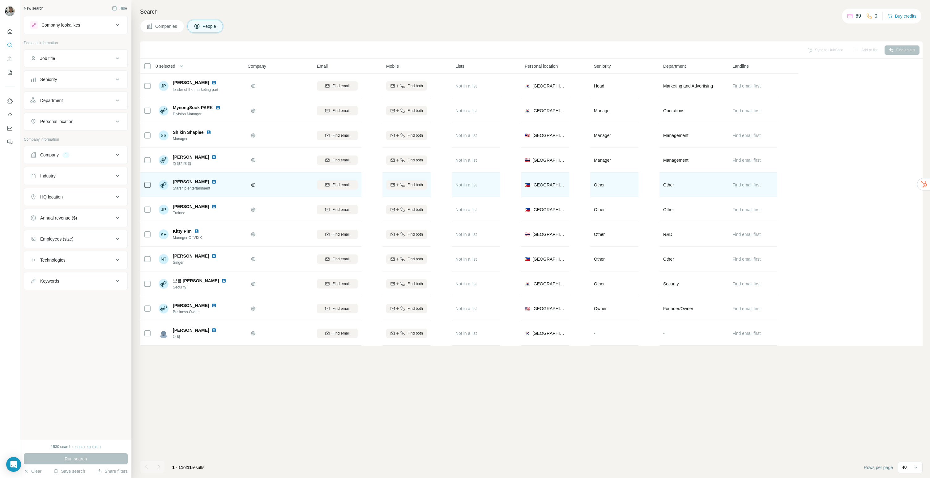
click at [239, 190] on div "Ariel Eurese Starship entertainment" at bounding box center [200, 184] width 82 height 17
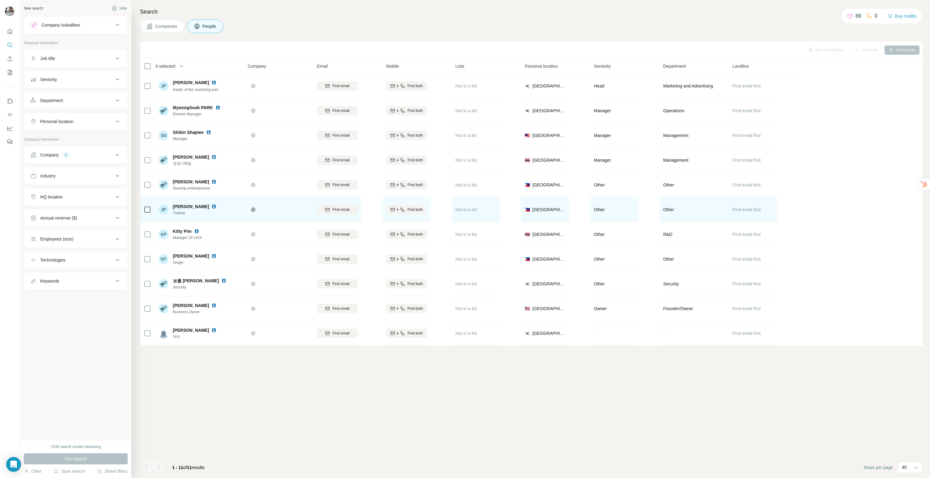
click at [216, 207] on img at bounding box center [214, 206] width 5 height 5
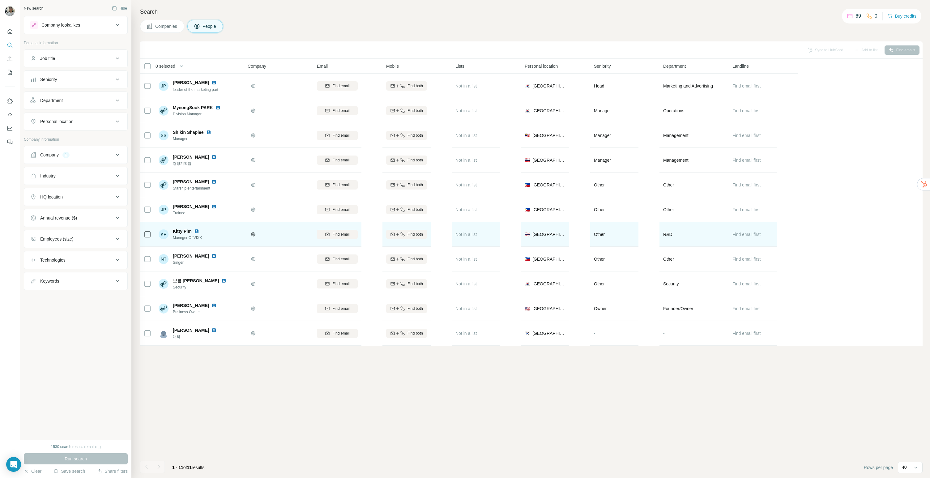
click at [195, 231] on img at bounding box center [196, 231] width 5 height 5
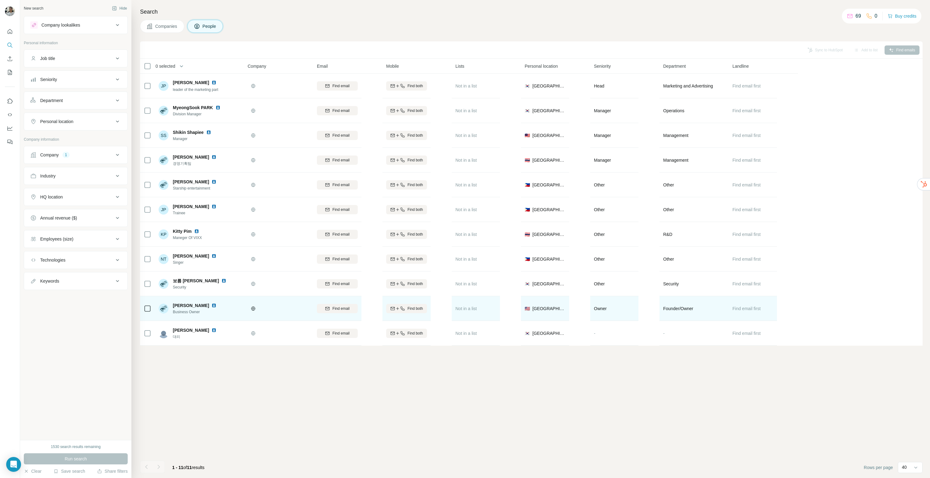
click at [212, 304] on img at bounding box center [214, 305] width 5 height 5
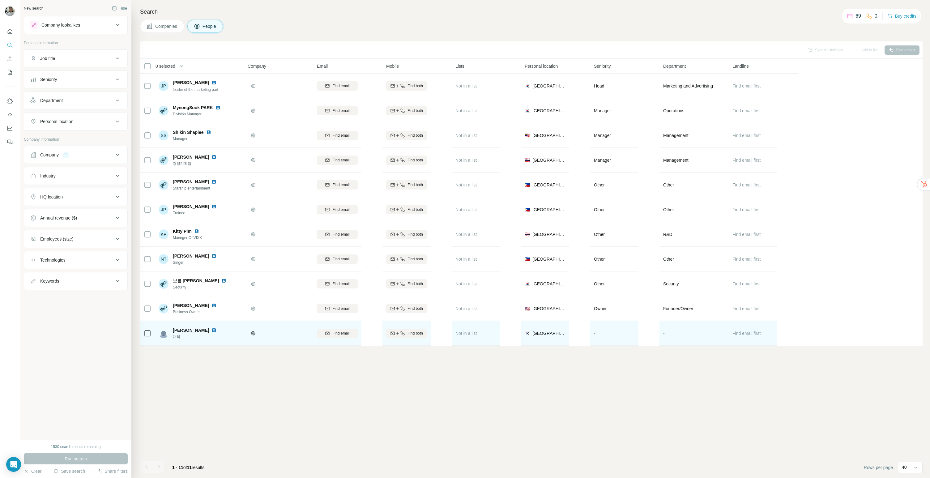
click at [212, 331] on img at bounding box center [214, 330] width 5 height 5
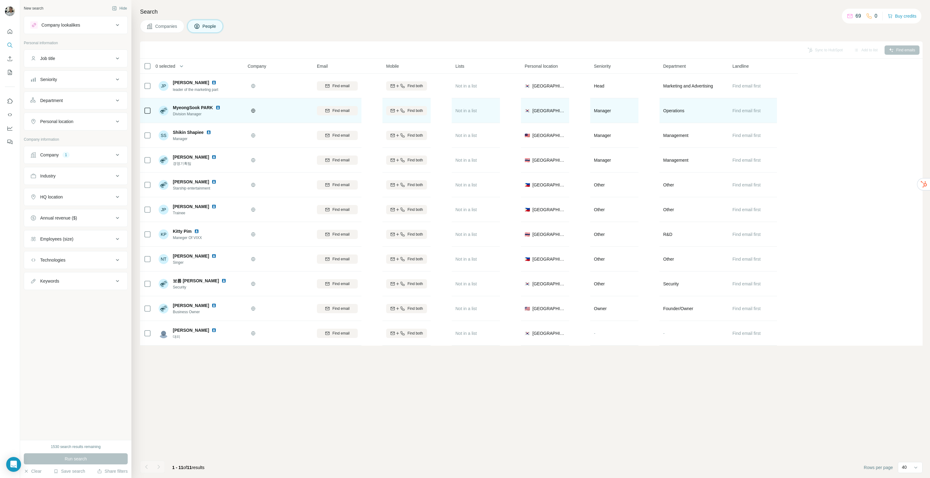
click at [215, 105] on div "MyeongSook PARK" at bounding box center [200, 108] width 55 height 6
click at [216, 108] on img at bounding box center [218, 107] width 5 height 5
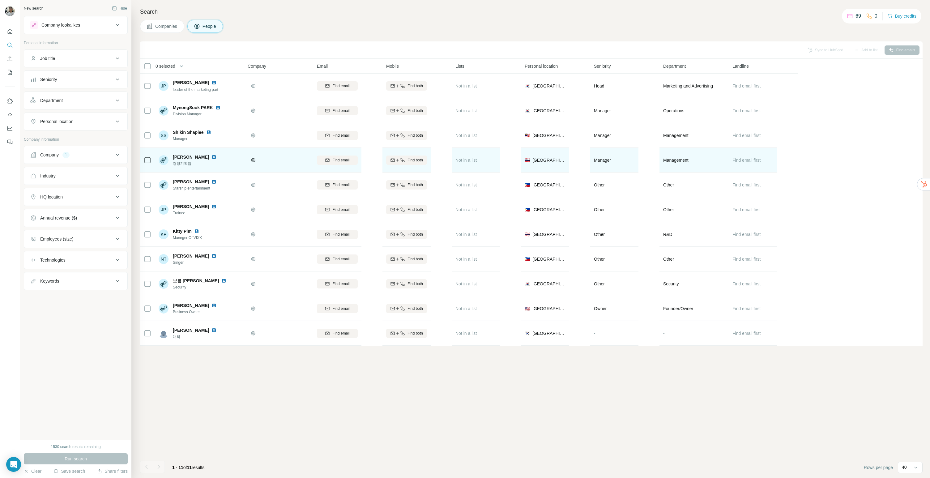
click at [212, 157] on img at bounding box center [214, 157] width 5 height 5
click at [348, 162] on span "Find email" at bounding box center [340, 160] width 17 height 6
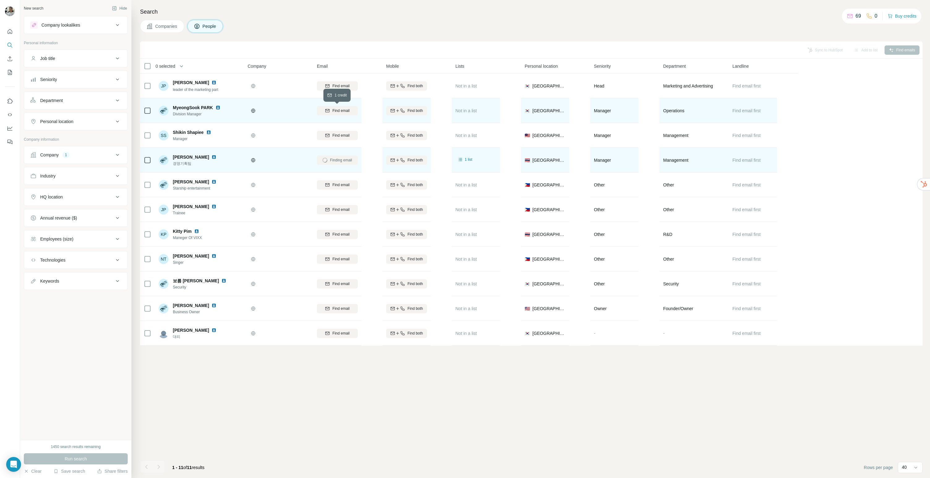
click at [337, 114] on button "Find email" at bounding box center [337, 110] width 41 height 9
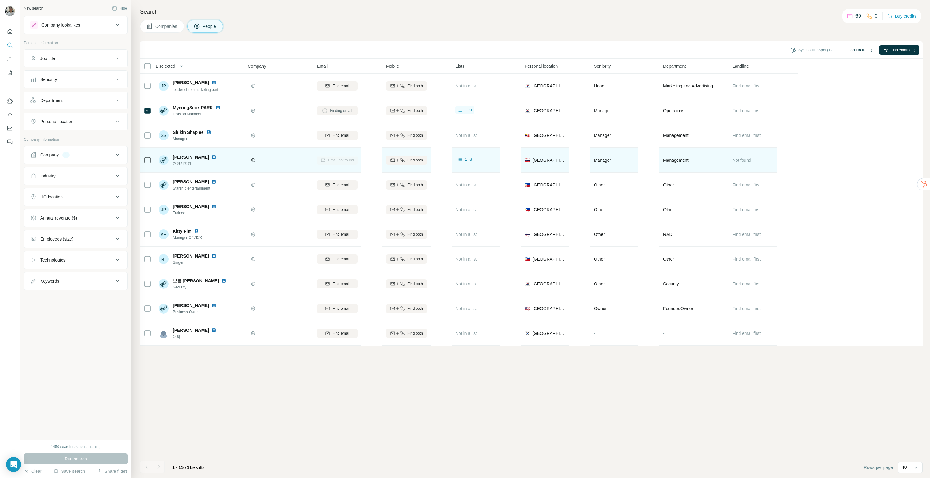
click at [850, 54] on button "Add to list (1)" at bounding box center [858, 49] width 38 height 9
click at [859, 50] on button "Add to list (1)" at bounding box center [858, 49] width 38 height 9
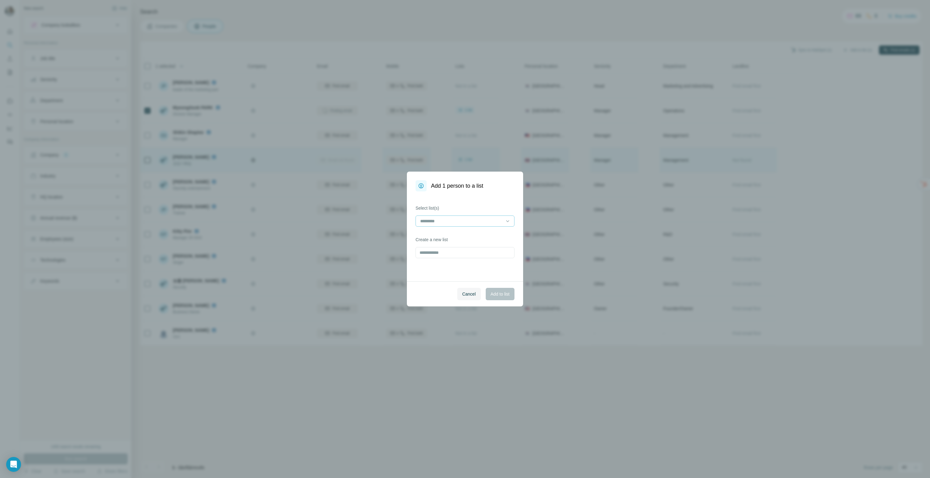
click at [428, 218] on input at bounding box center [461, 221] width 83 height 7
click at [457, 238] on div "외감 아웃바운드 (경영관리 / 총무)" at bounding box center [465, 234] width 96 height 11
click at [492, 291] on span "Add to list" at bounding box center [500, 294] width 19 height 6
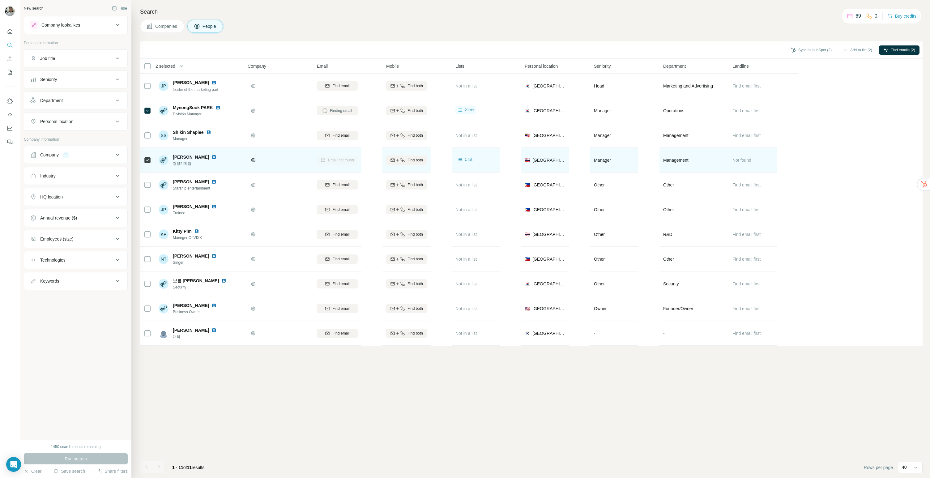
click at [297, 167] on div at bounding box center [279, 160] width 62 height 17
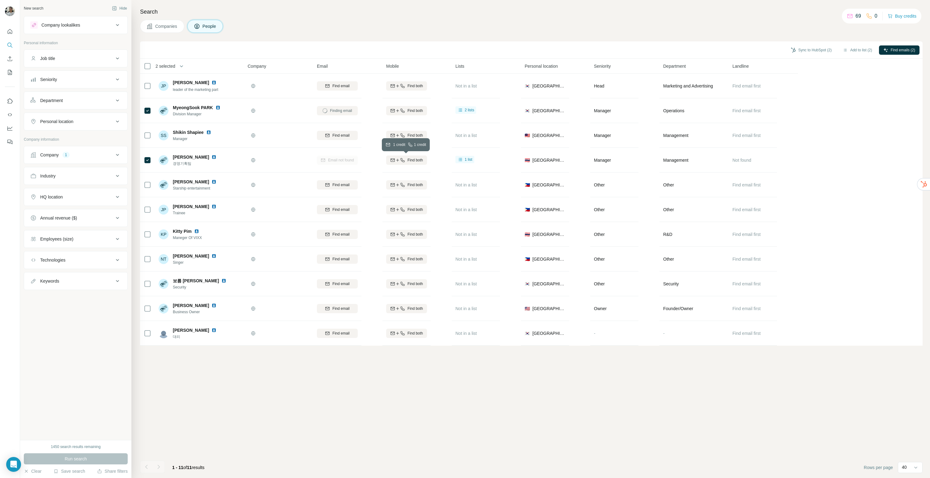
click at [334, 161] on div "Email not found" at bounding box center [337, 160] width 41 height 17
click at [857, 48] on button "Add to list (2)" at bounding box center [858, 49] width 38 height 9
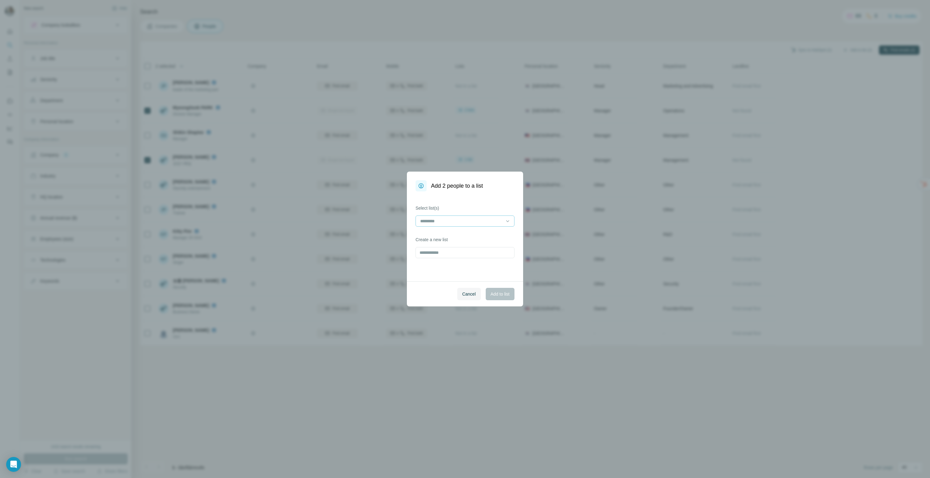
click at [443, 218] on input at bounding box center [461, 221] width 83 height 7
click at [477, 237] on p "외감 아웃바운드 (경영관리 / 총무)" at bounding box center [453, 235] width 65 height 6
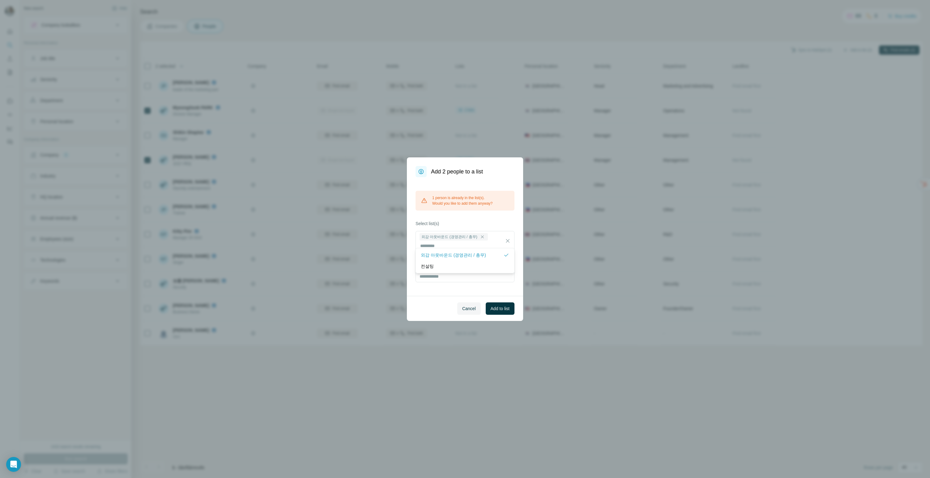
click at [507, 296] on div "Cancel Add to list" at bounding box center [465, 308] width 116 height 25
click at [497, 307] on span "Add to list" at bounding box center [500, 309] width 19 height 6
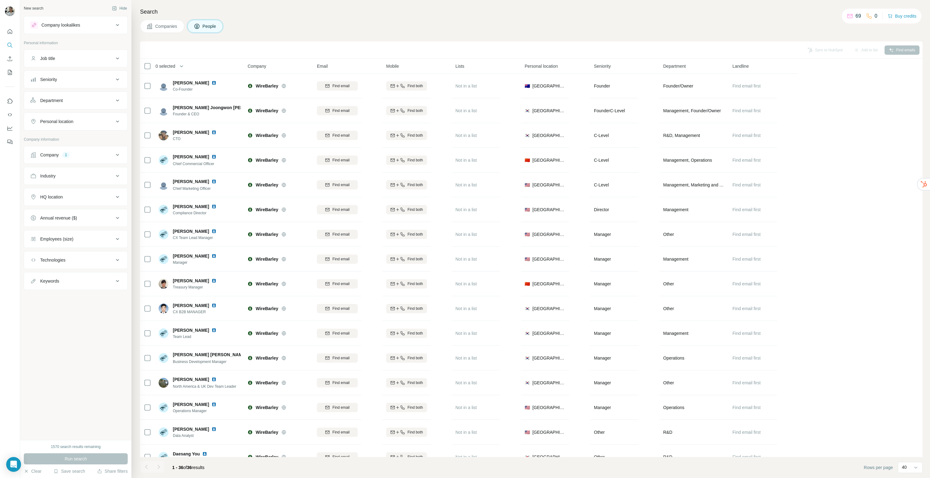
click at [308, 50] on div "Sync to HubSpot Add to list Find emails" at bounding box center [531, 50] width 776 height 11
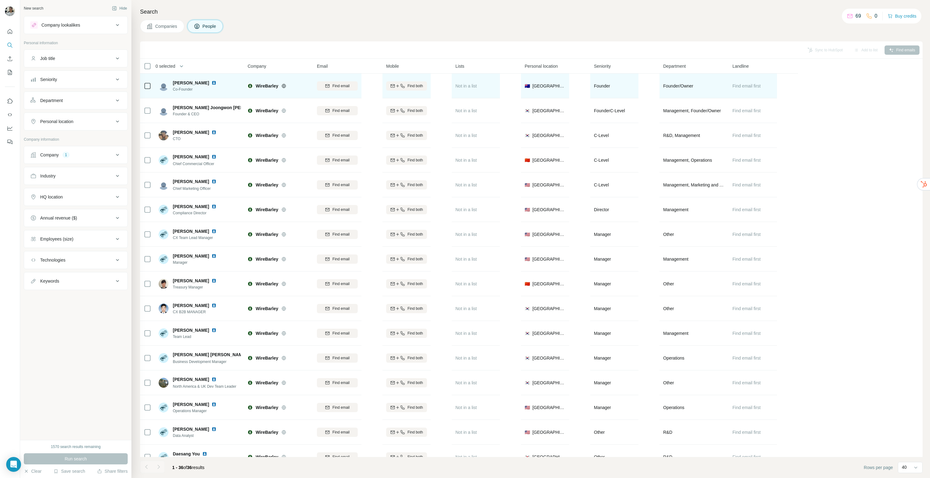
click at [212, 83] on img at bounding box center [214, 82] width 5 height 5
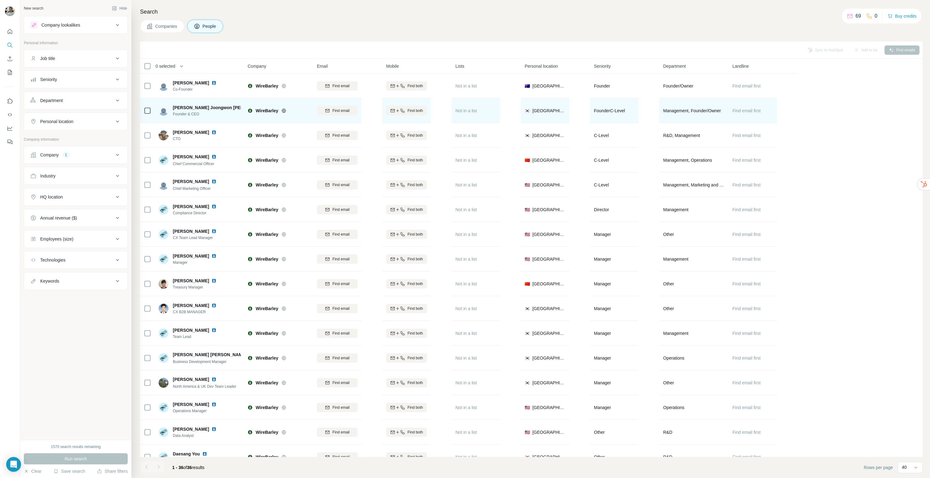
click at [272, 107] on img at bounding box center [274, 107] width 5 height 5
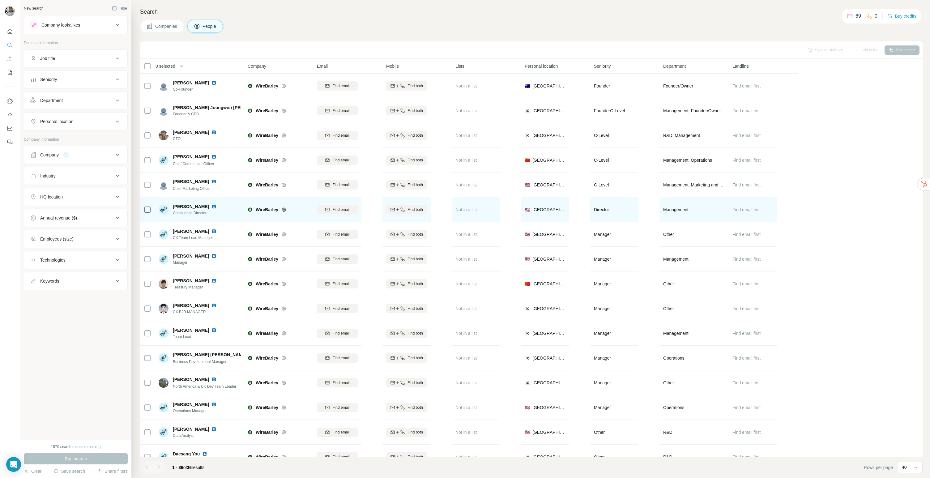
click at [212, 206] on img at bounding box center [214, 206] width 5 height 5
click at [332, 207] on span "Find email" at bounding box center [340, 210] width 17 height 6
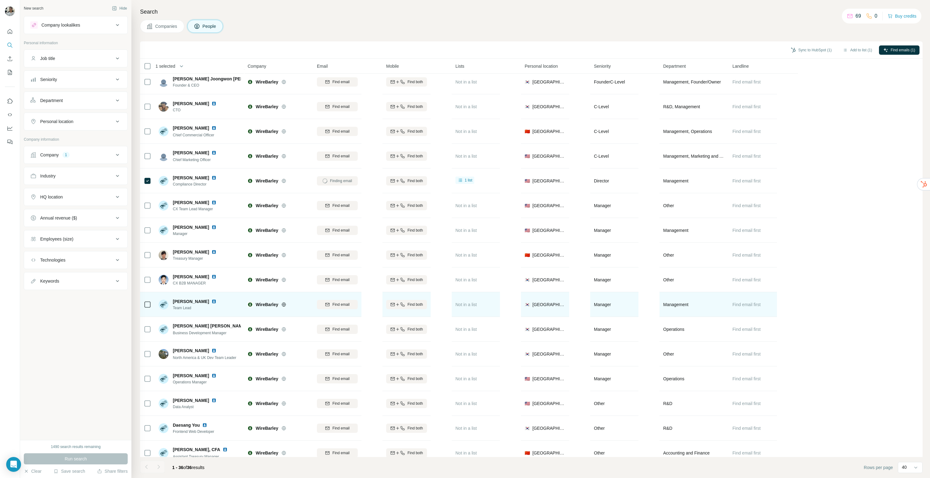
scroll to position [29, 0]
click at [212, 300] on img at bounding box center [214, 301] width 5 height 5
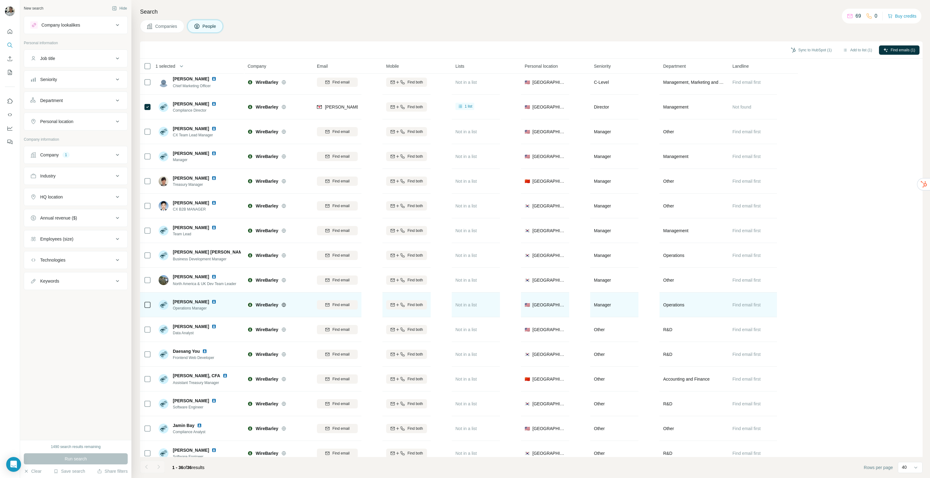
scroll to position [103, 0]
click at [348, 306] on span "Find email" at bounding box center [340, 305] width 17 height 6
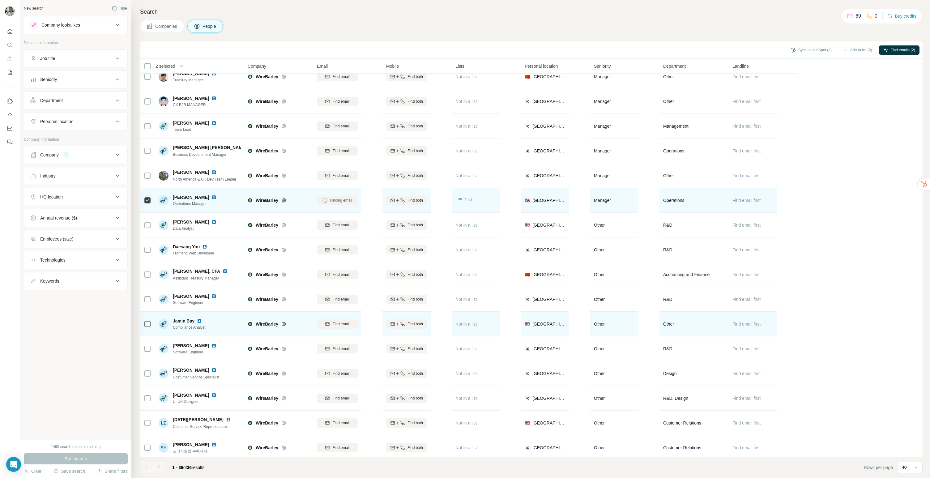
scroll to position [207, 0]
click at [340, 321] on span "Find email" at bounding box center [340, 324] width 17 height 6
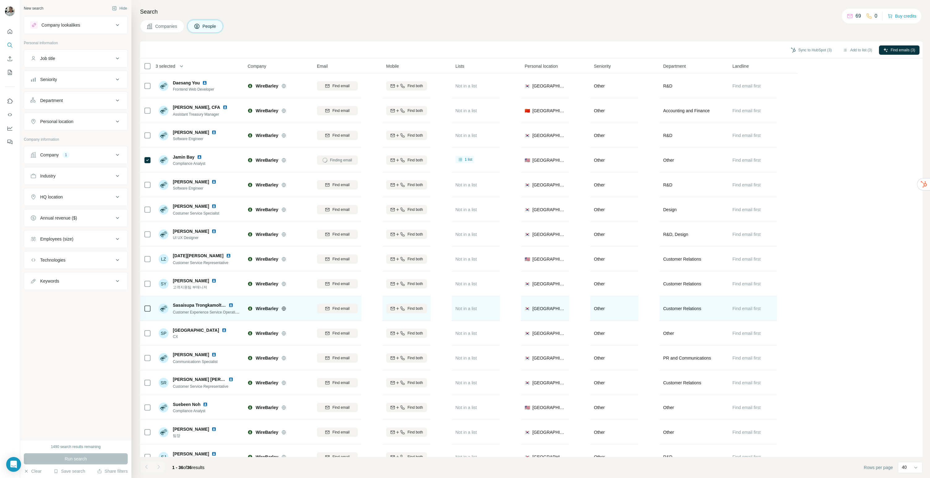
scroll to position [448, 0]
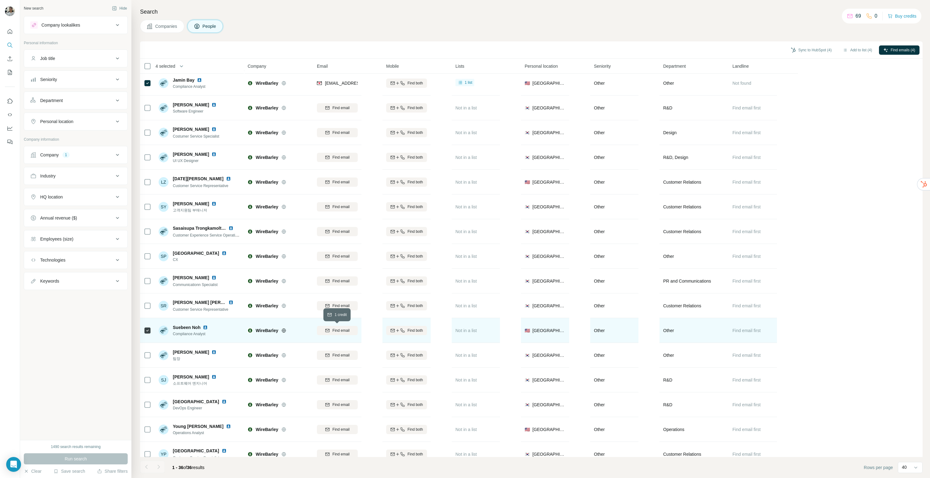
click at [327, 332] on icon "button" at bounding box center [328, 330] width 4 height 3
click at [206, 327] on img at bounding box center [205, 327] width 5 height 5
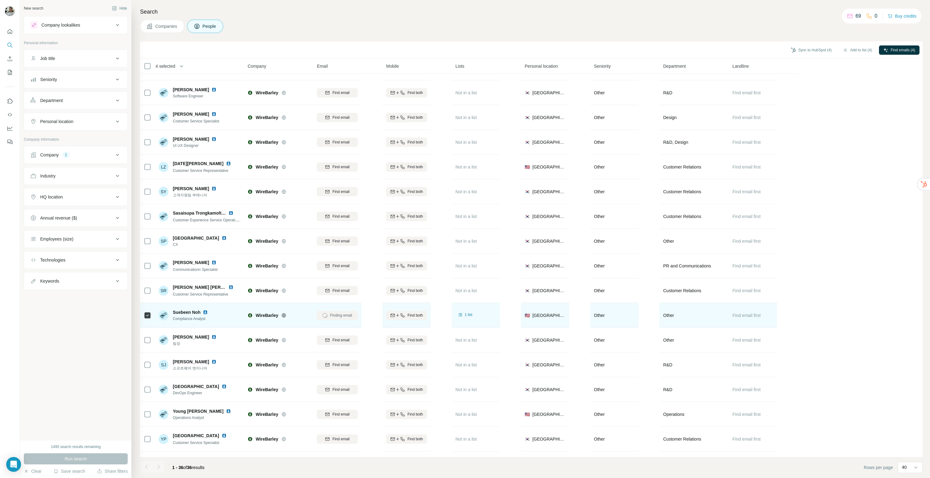
scroll to position [474, 0]
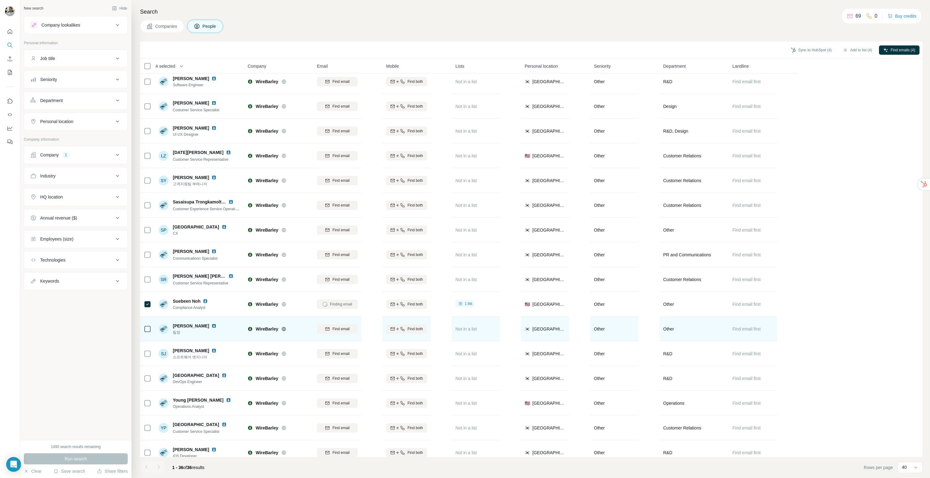
click at [212, 323] on img at bounding box center [214, 325] width 5 height 5
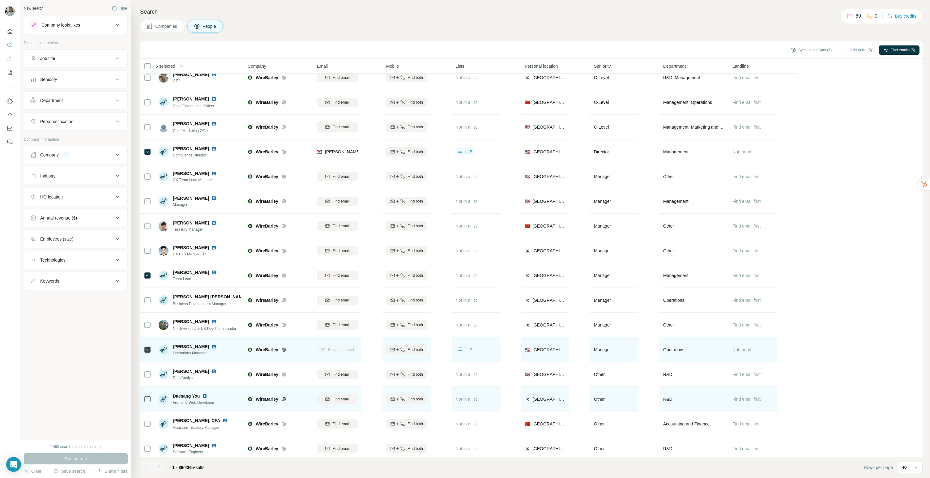
scroll to position [173, 0]
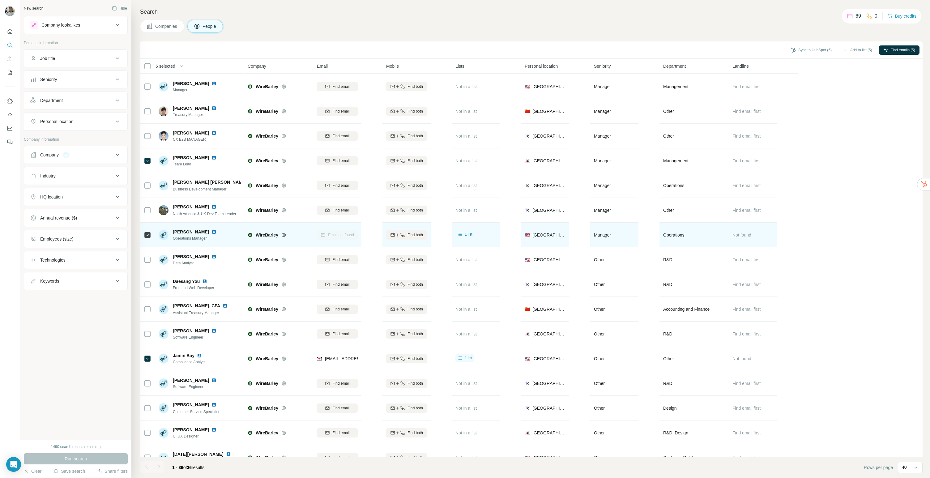
click at [212, 231] on img at bounding box center [214, 231] width 5 height 5
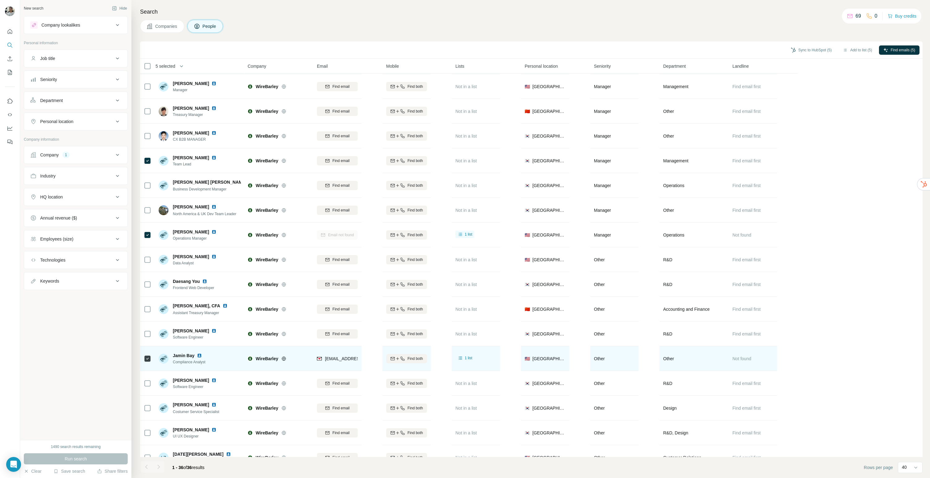
click at [201, 356] on img at bounding box center [199, 355] width 5 height 5
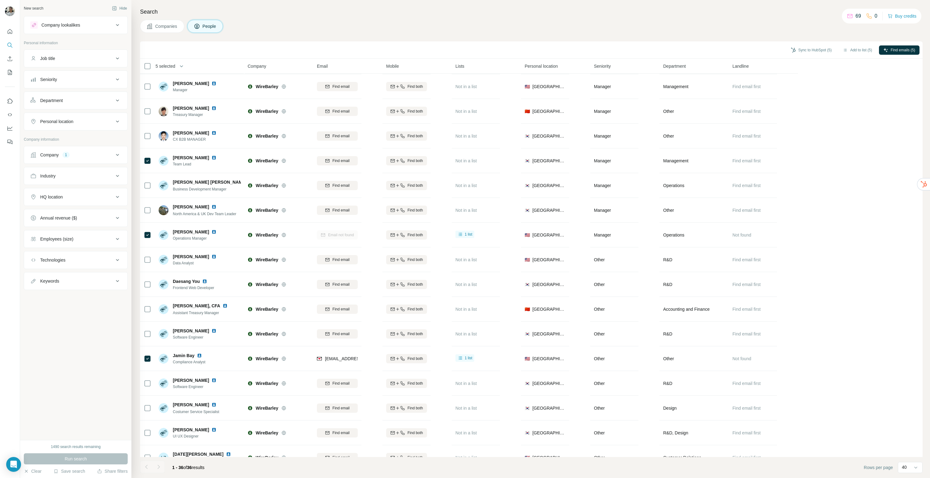
scroll to position [413, 0]
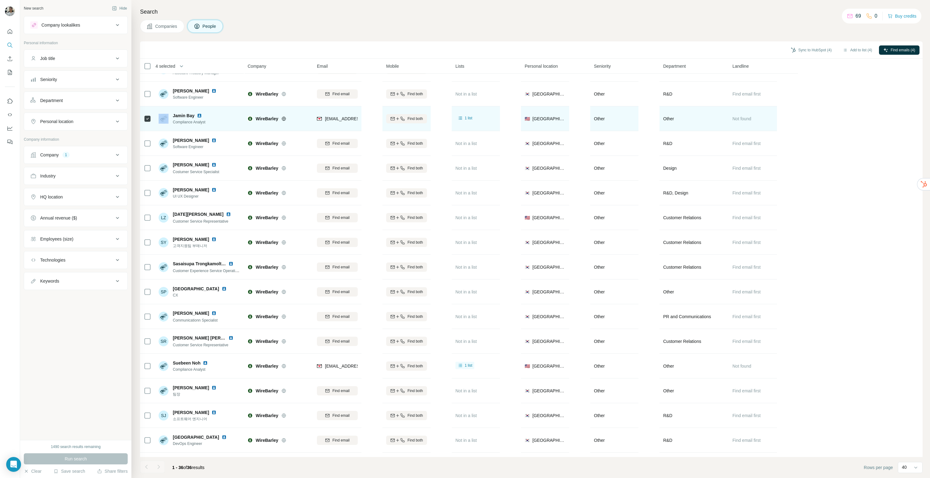
click at [150, 120] on div at bounding box center [147, 118] width 7 height 7
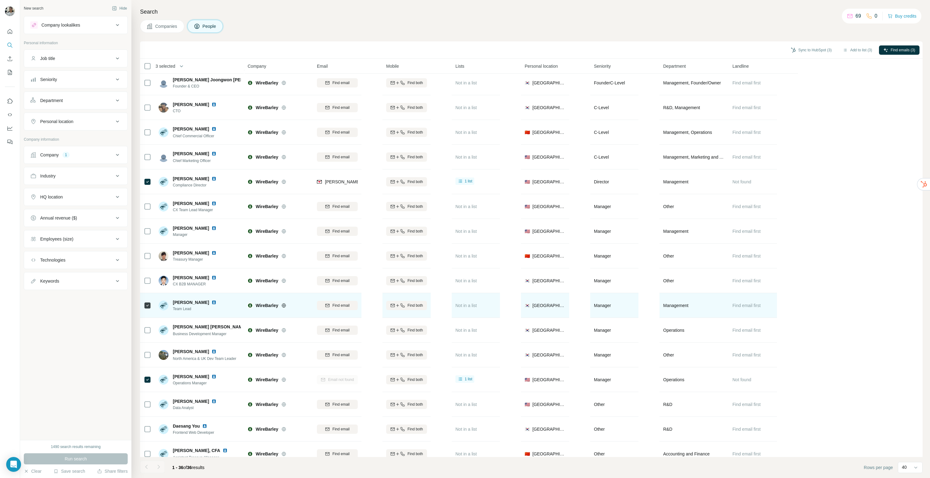
scroll to position [0, 0]
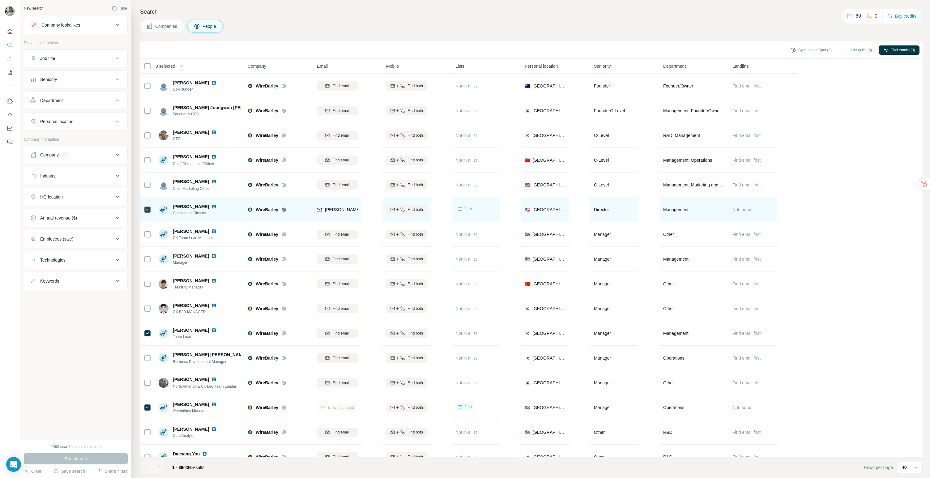
click at [212, 207] on img at bounding box center [214, 206] width 5 height 5
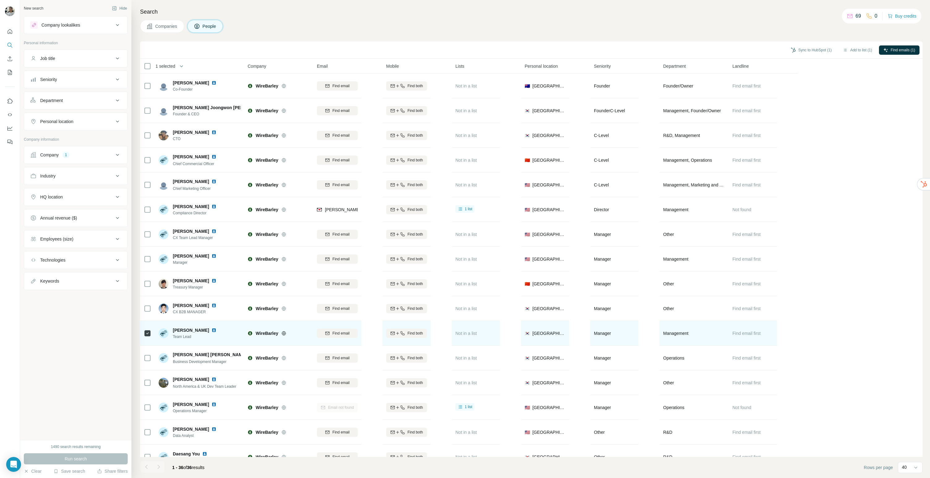
click at [345, 336] on button "Find email" at bounding box center [337, 333] width 41 height 9
click at [853, 50] on button "Add to list (1)" at bounding box center [858, 49] width 38 height 9
click at [826, 49] on button "Sync to HubSpot (1)" at bounding box center [811, 49] width 49 height 9
click at [776, 101] on icon "button" at bounding box center [779, 103] width 6 height 6
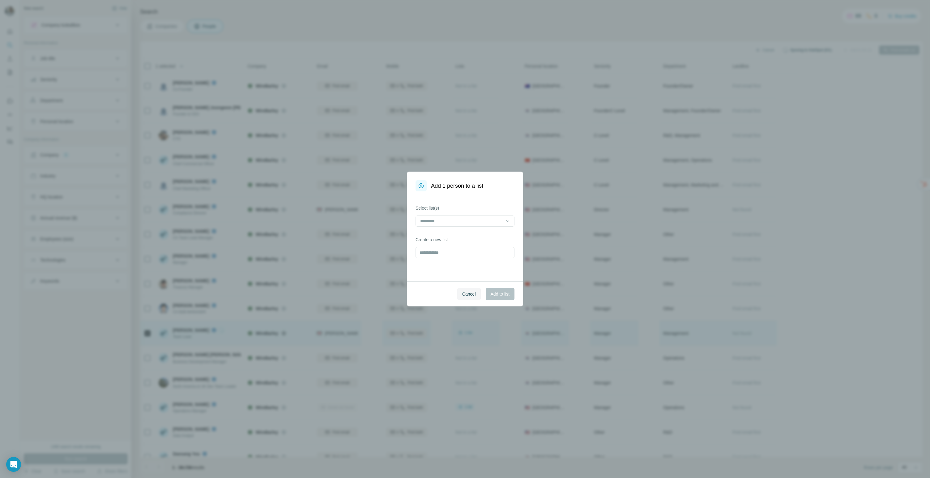
click at [474, 215] on div "Select list(s)" at bounding box center [465, 216] width 99 height 22
click at [473, 221] on input at bounding box center [461, 221] width 83 height 7
click at [464, 234] on p "외감 아웃바운드 (경영관리 / 총무)" at bounding box center [453, 235] width 65 height 6
click at [493, 293] on span "Add to list" at bounding box center [500, 294] width 19 height 6
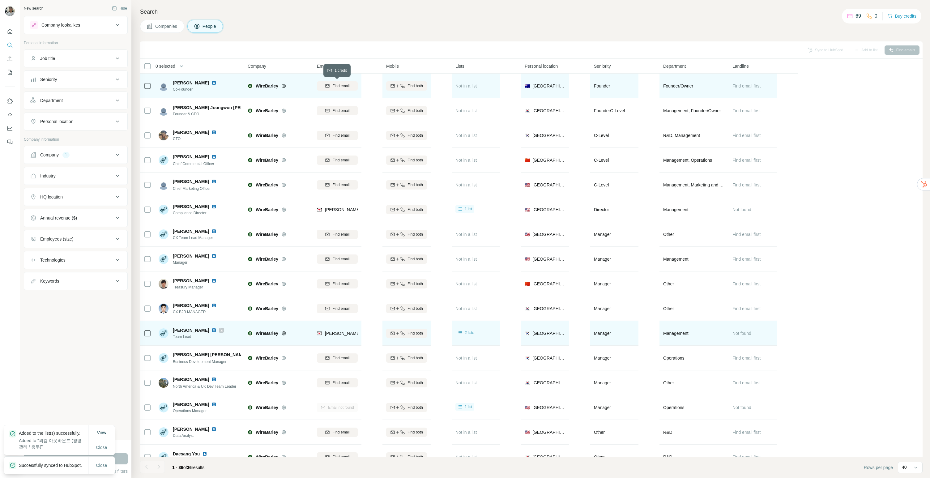
click at [345, 88] on span "Find email" at bounding box center [340, 86] width 17 height 6
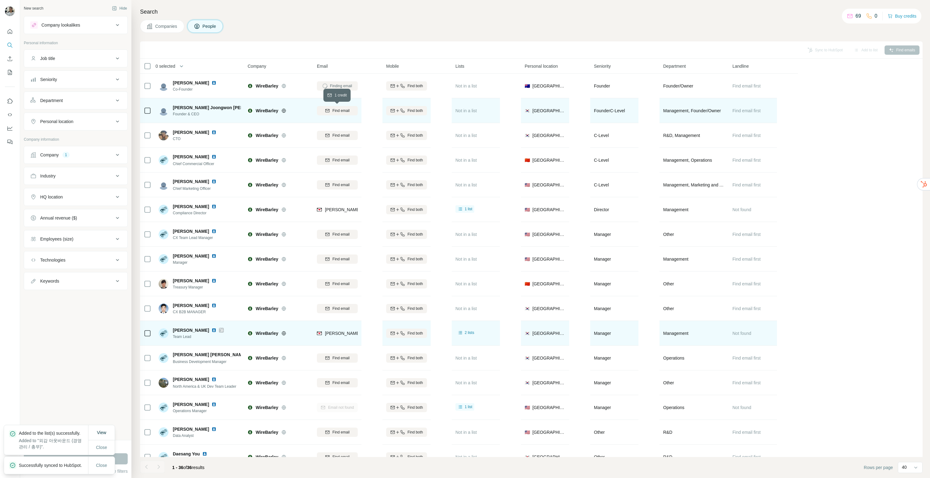
click at [341, 107] on button "Find email" at bounding box center [337, 110] width 41 height 9
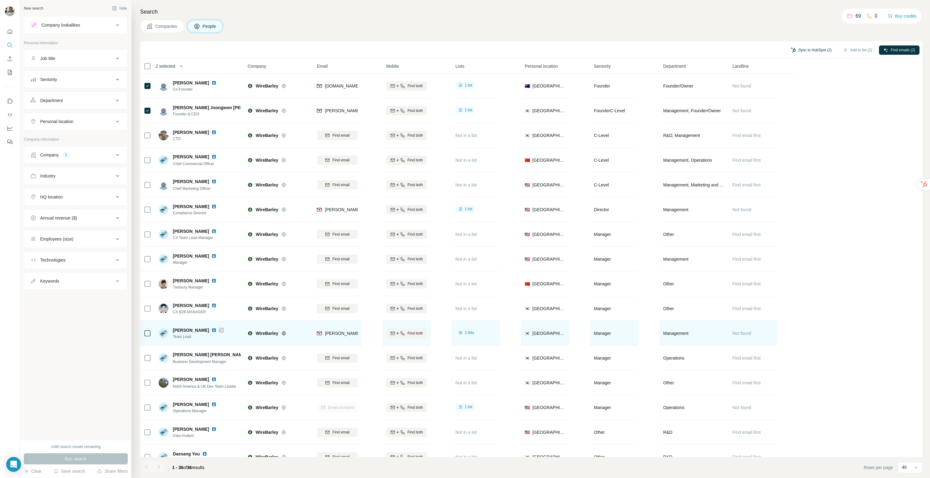
click at [824, 49] on button "Sync to HubSpot (2)" at bounding box center [811, 49] width 49 height 9
click at [795, 106] on button "Sync to HubSpot" at bounding box center [795, 103] width 69 height 12
click at [860, 51] on button "Add to list (2)" at bounding box center [858, 49] width 38 height 9
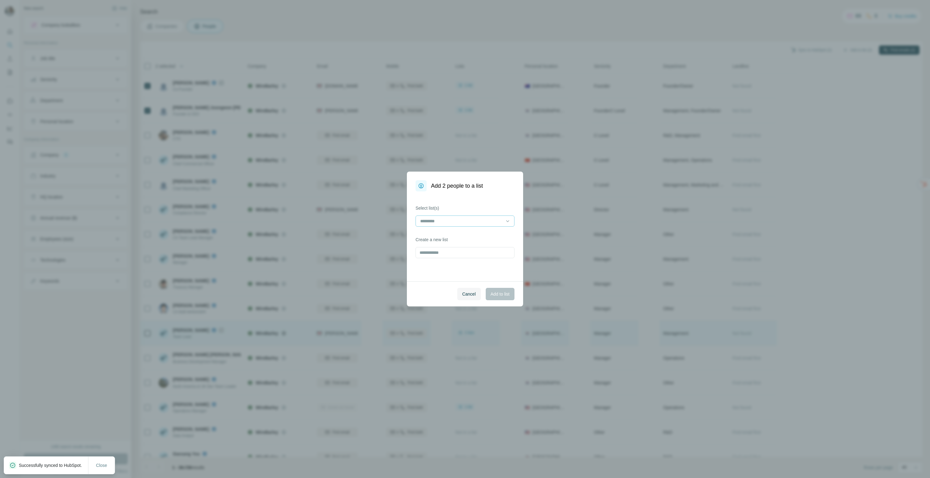
click at [423, 216] on div at bounding box center [461, 221] width 83 height 11
click at [442, 237] on p "외감 아웃바운드 (경영관리 / 총무)" at bounding box center [453, 235] width 65 height 6
click at [498, 295] on span "Add to list" at bounding box center [500, 294] width 19 height 6
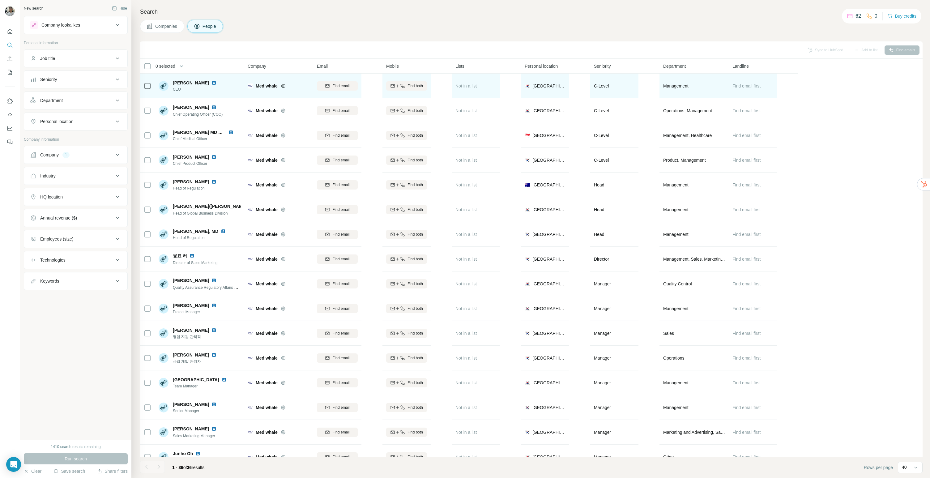
click at [286, 84] on icon at bounding box center [283, 85] width 5 height 5
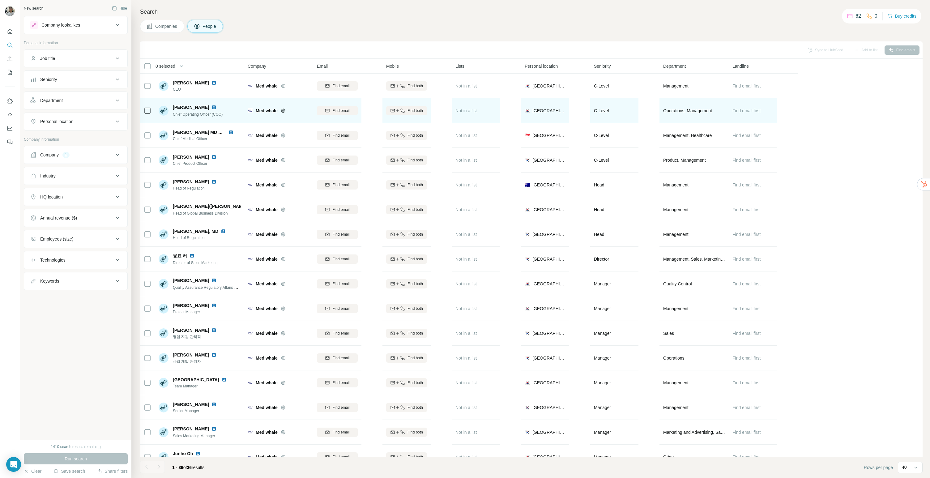
click at [284, 111] on icon at bounding box center [283, 110] width 5 height 5
click at [355, 113] on div "Find email" at bounding box center [337, 111] width 41 height 6
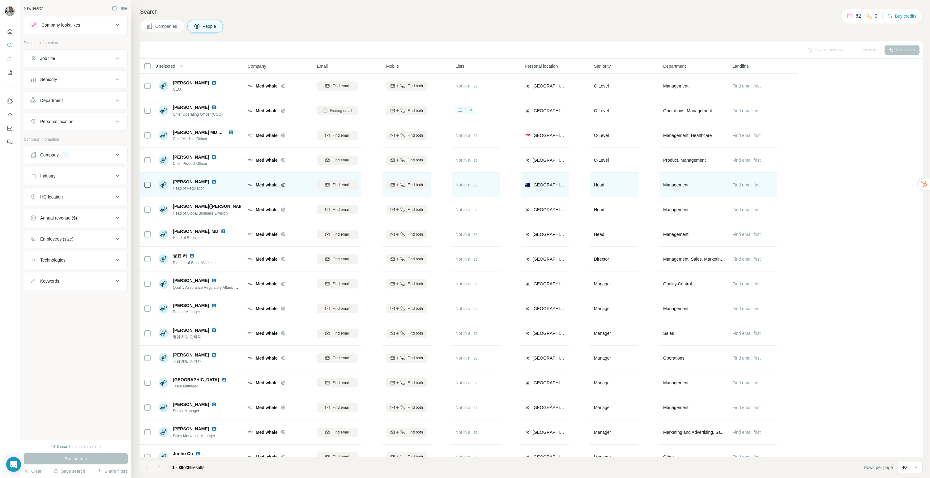
click at [282, 186] on icon at bounding box center [283, 185] width 4 height 4
click at [336, 186] on span "Find email" at bounding box center [340, 185] width 17 height 6
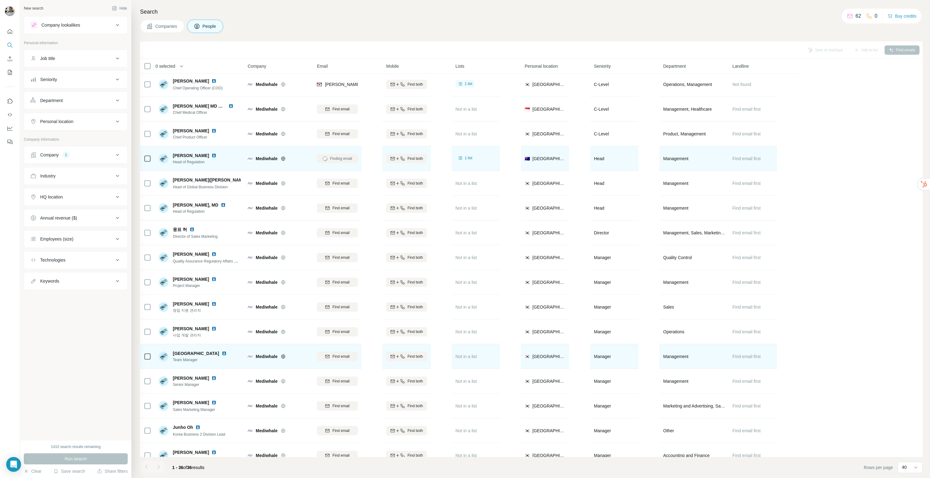
scroll to position [59, 0]
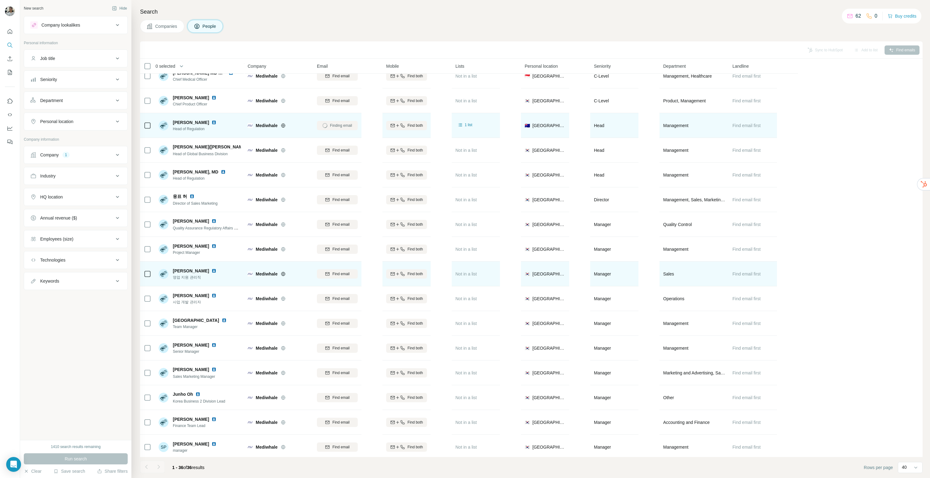
click at [212, 272] on img at bounding box center [214, 270] width 5 height 5
click at [338, 275] on span "Find email" at bounding box center [340, 274] width 17 height 6
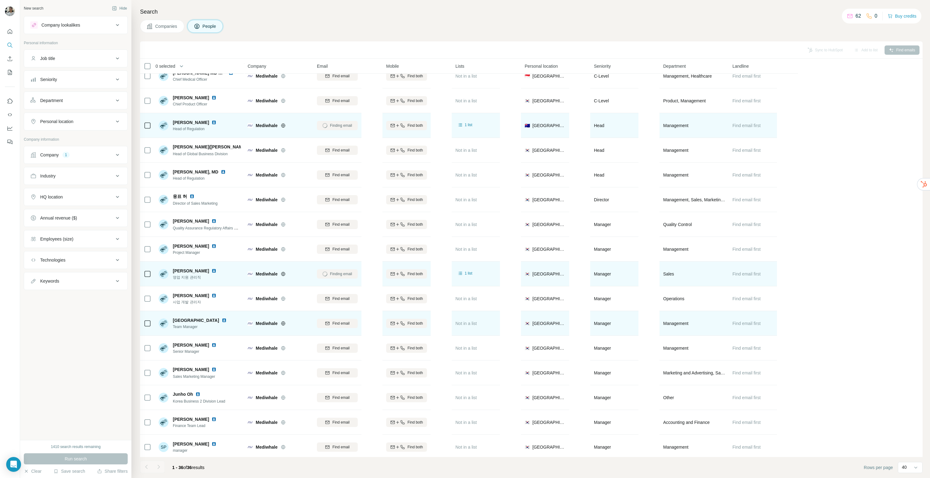
click at [232, 317] on div "Jaeseung Park Team Manager" at bounding box center [200, 323] width 82 height 17
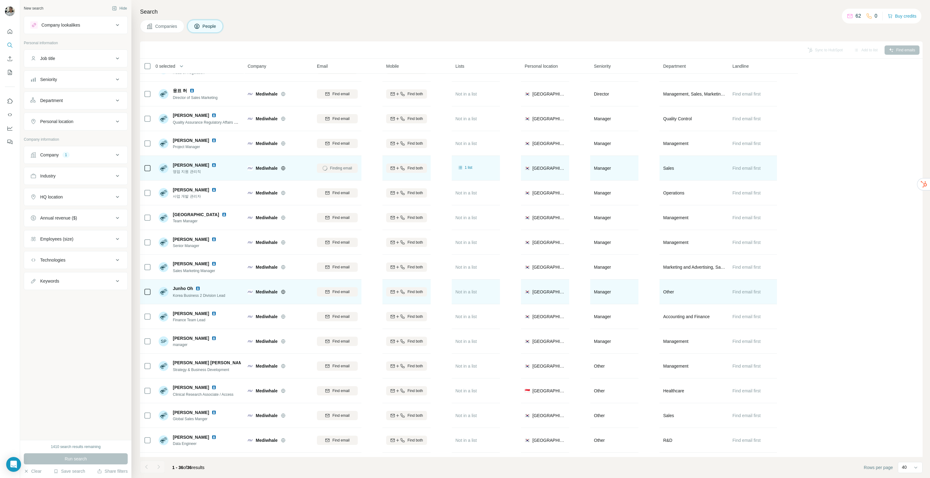
scroll to position [168, 0]
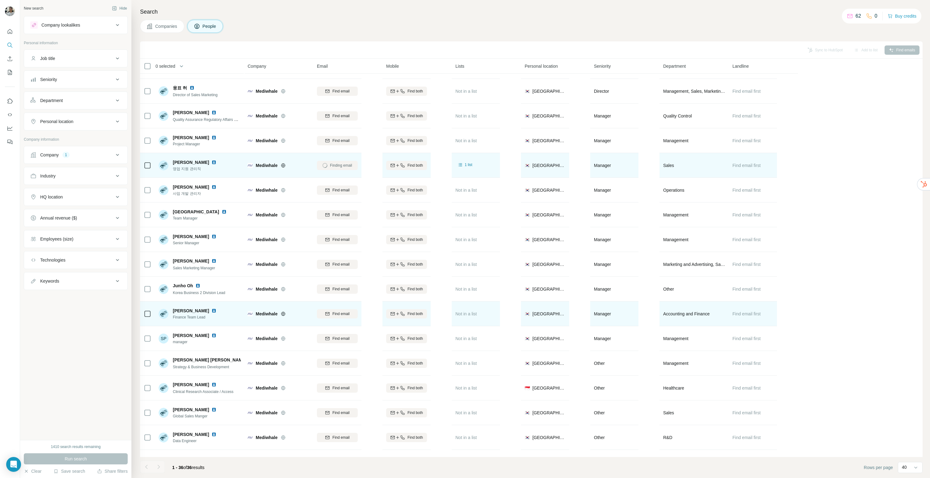
click at [212, 311] on img at bounding box center [214, 310] width 5 height 5
click at [355, 315] on div "Find email" at bounding box center [337, 314] width 41 height 6
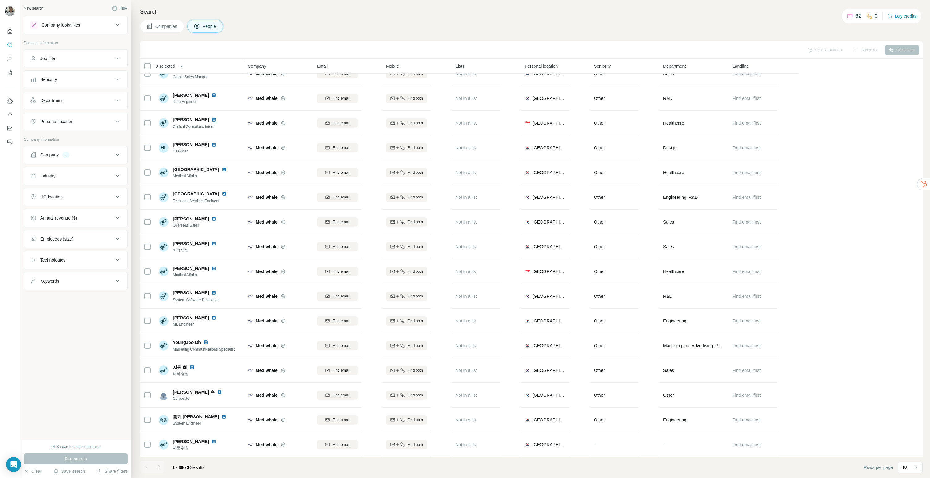
scroll to position [511, 0]
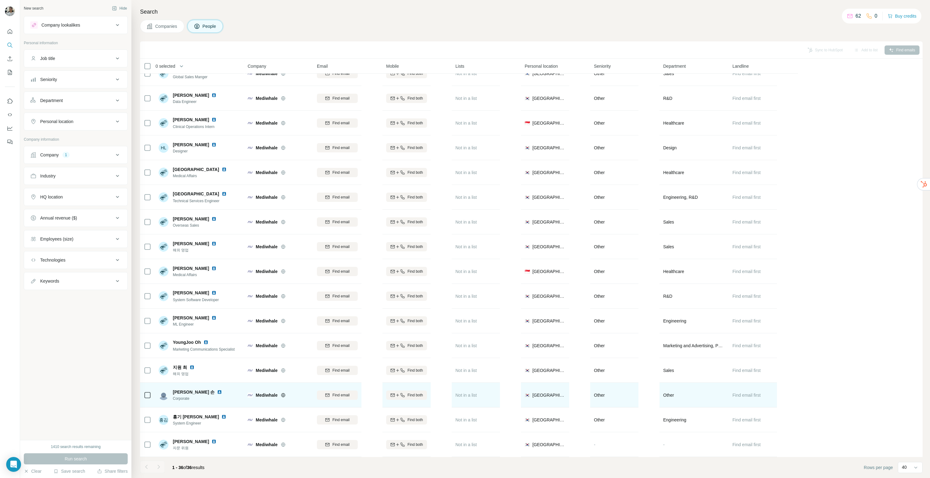
click at [217, 390] on img at bounding box center [219, 392] width 5 height 5
click at [340, 392] on span "Find email" at bounding box center [340, 395] width 17 height 6
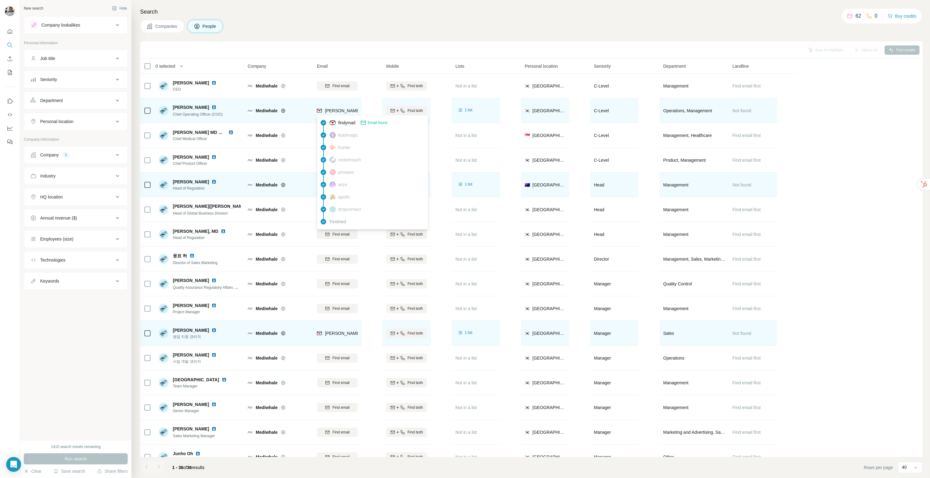
scroll to position [225, 0]
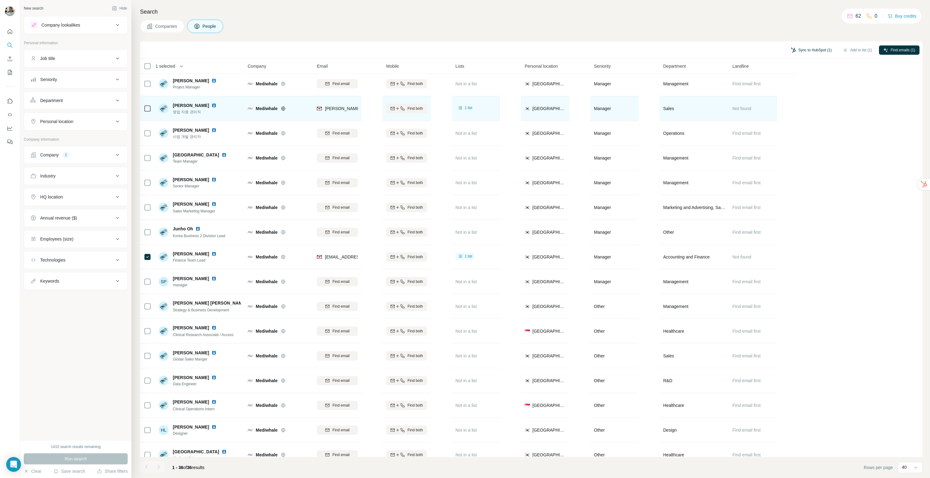
click at [814, 47] on button "Sync to HubSpot (1)" at bounding box center [811, 49] width 49 height 9
click at [798, 103] on button "Sync to HubSpot" at bounding box center [796, 103] width 69 height 12
click at [857, 47] on div "Add to list (1)" at bounding box center [858, 49] width 38 height 9
click at [854, 51] on div "Add to list (1)" at bounding box center [858, 49] width 38 height 9
click at [858, 52] on div "Add to list (1)" at bounding box center [858, 49] width 38 height 9
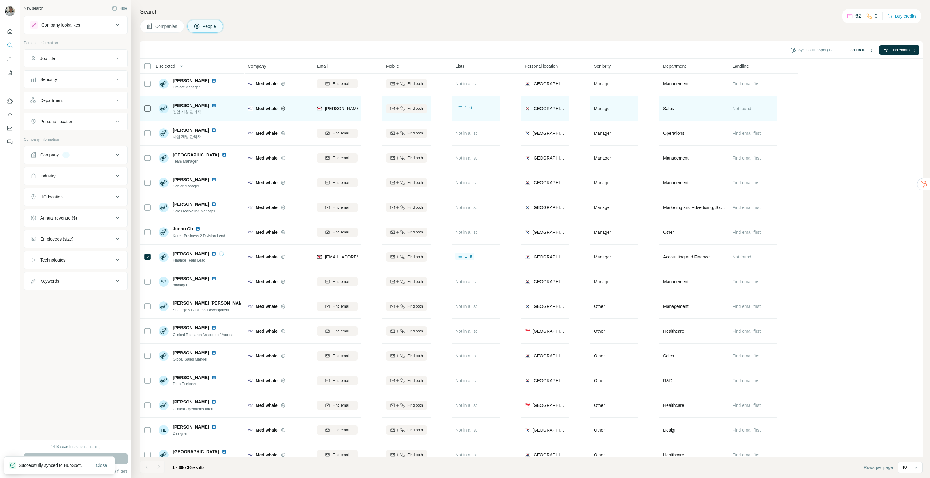
click at [858, 51] on button "Add to list (1)" at bounding box center [858, 49] width 38 height 9
click at [850, 49] on button "Add to list (1)" at bounding box center [858, 49] width 38 height 9
drag, startPoint x: 842, startPoint y: 75, endPoint x: 843, endPoint y: 67, distance: 8.1
click at [842, 75] on div "1 selected People Company Email Mobile Lists Personal location Seniority Depart…" at bounding box center [531, 258] width 783 height 398
click at [848, 48] on button "Add to list (1)" at bounding box center [858, 49] width 38 height 9
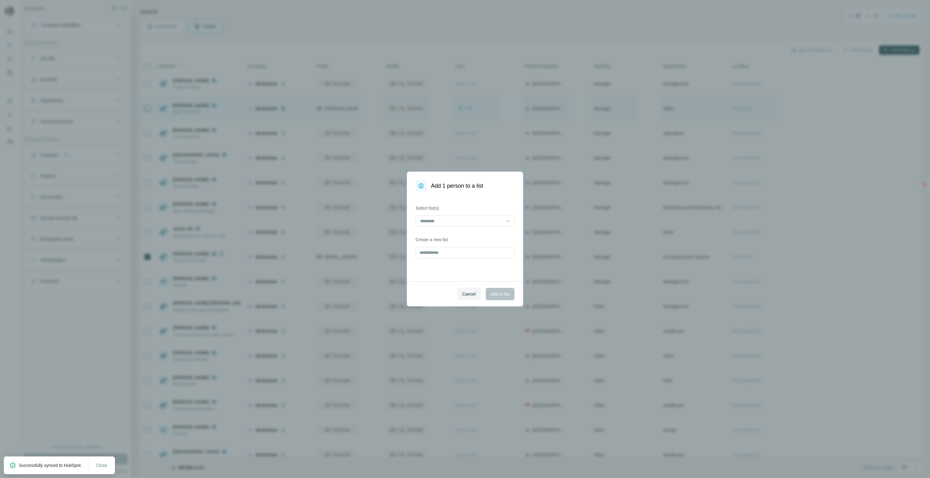
click at [461, 213] on div "Select list(s)" at bounding box center [465, 216] width 99 height 22
click at [464, 222] on input at bounding box center [461, 221] width 83 height 7
click at [462, 237] on p "외감 아웃바운드 (경영관리 / 총무)" at bounding box center [453, 235] width 65 height 6
click at [458, 251] on div "컨설팅" at bounding box center [465, 254] width 96 height 11
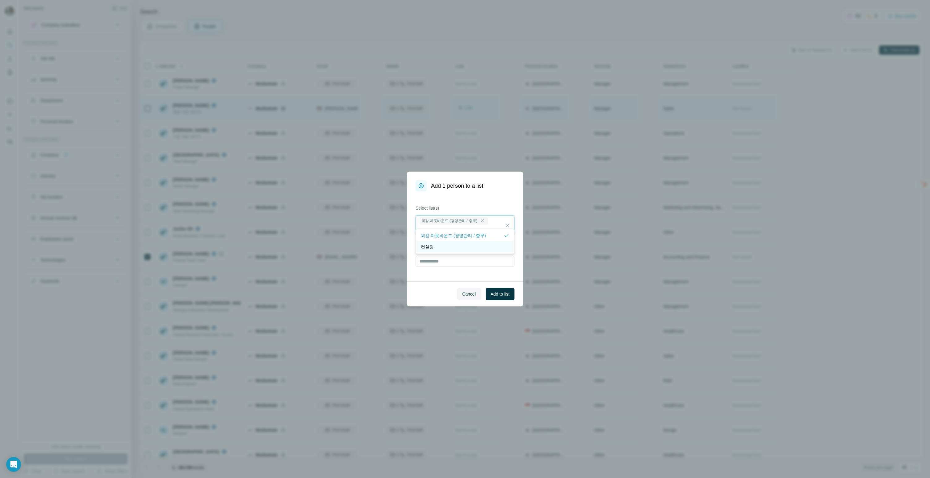
scroll to position [0, 0]
click at [477, 246] on div "컨설팅" at bounding box center [465, 247] width 88 height 6
click at [472, 254] on div "컨설팅" at bounding box center [462, 255] width 83 height 6
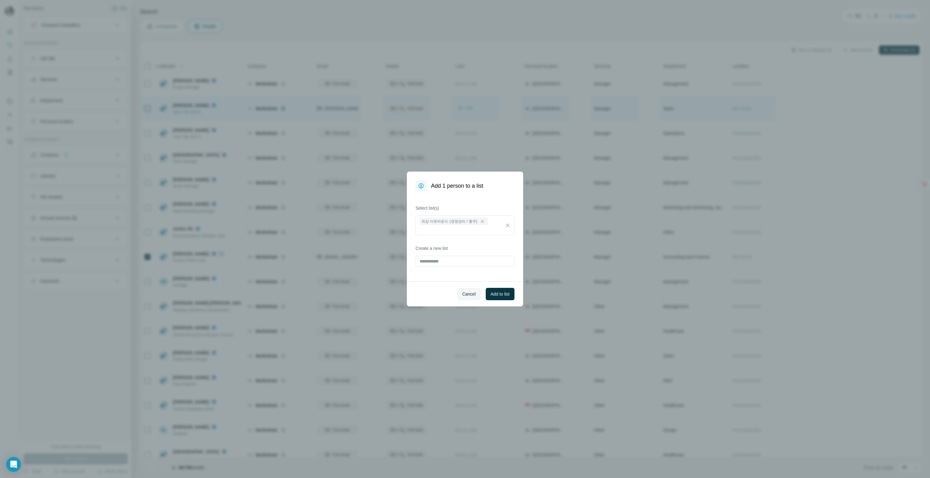
drag, startPoint x: 477, startPoint y: 280, endPoint x: 476, endPoint y: 276, distance: 4.4
click at [477, 280] on div "Select list(s) 외감 아웃바운드 (경영관리 / 총무) Create a new list" at bounding box center [465, 236] width 116 height 90
click at [461, 256] on input "text" at bounding box center [465, 261] width 99 height 11
click at [508, 293] on span "Add to list" at bounding box center [500, 294] width 19 height 6
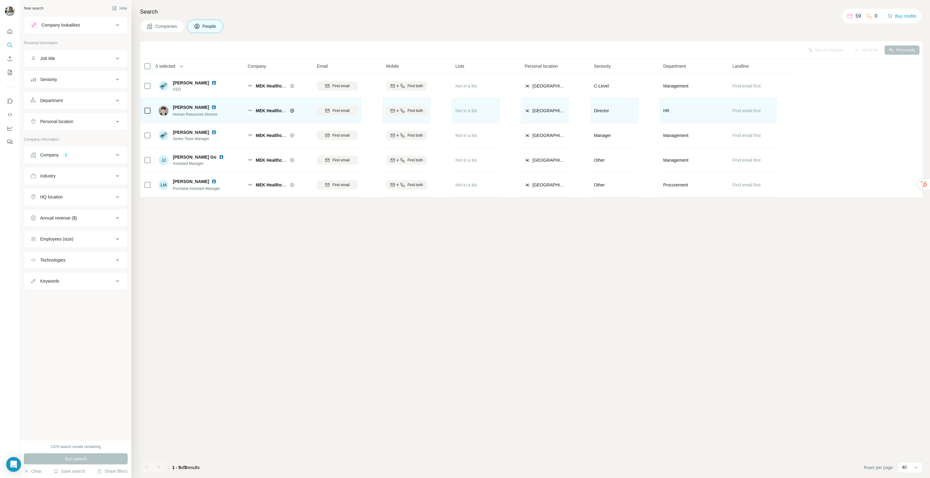
click at [212, 104] on div "Sung-Hyun Joe Human Resources Director" at bounding box center [200, 110] width 82 height 17
click at [212, 108] on img at bounding box center [214, 107] width 5 height 5
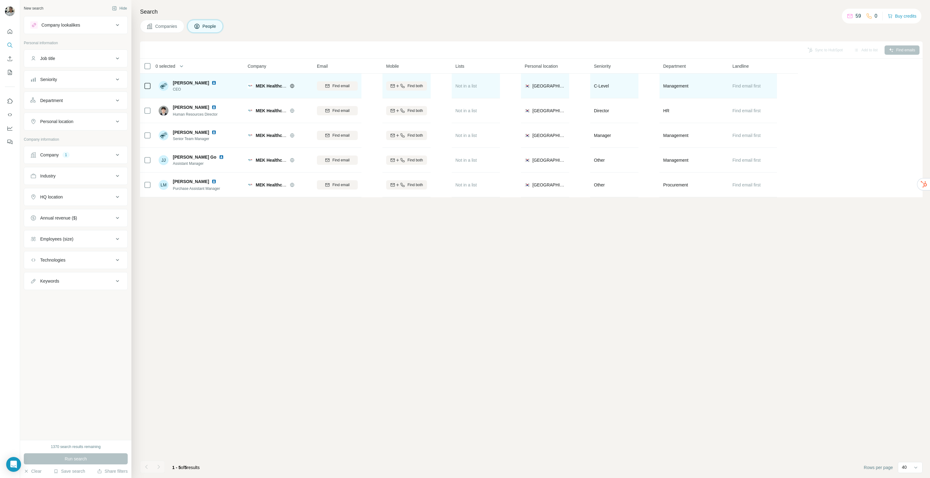
click at [212, 82] on img at bounding box center [214, 82] width 5 height 5
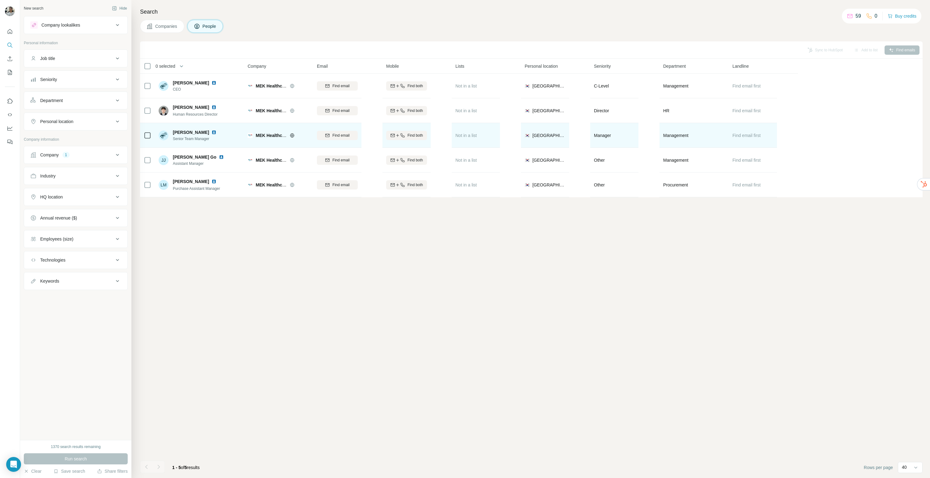
click at [212, 131] on img at bounding box center [214, 132] width 5 height 5
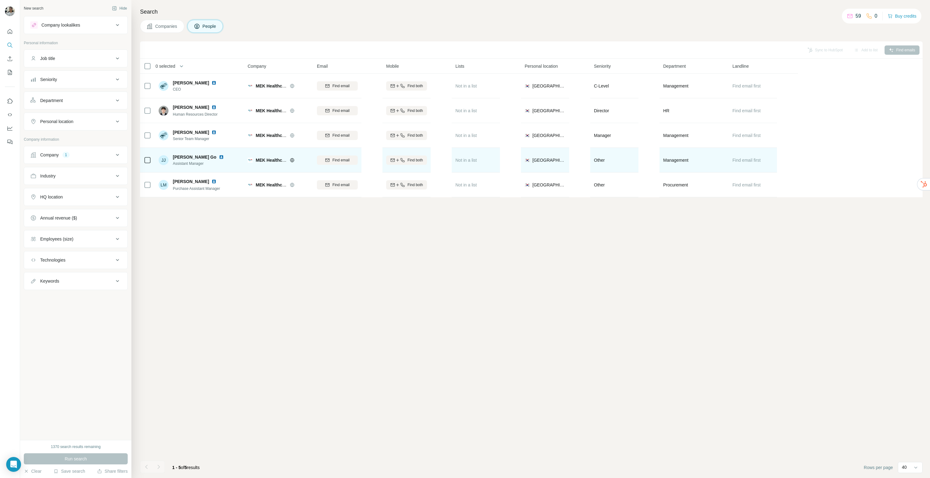
click at [224, 156] on img at bounding box center [221, 157] width 5 height 5
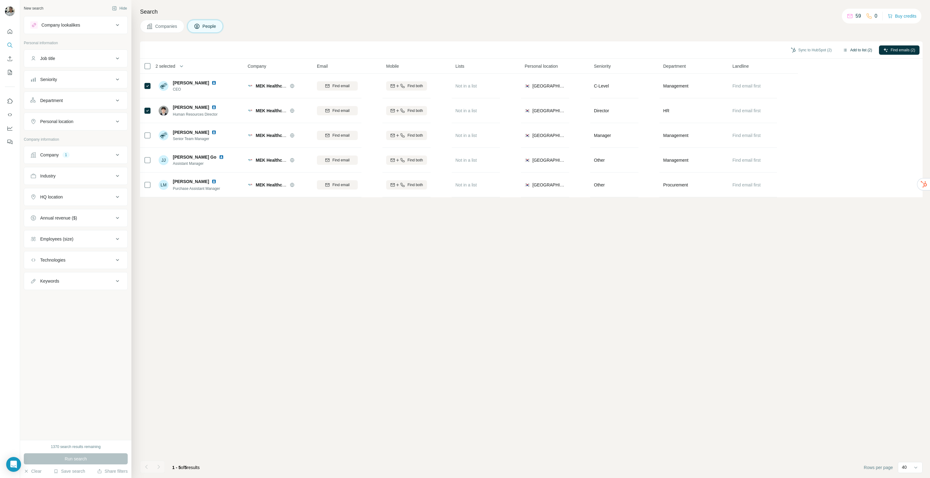
click at [860, 49] on button "Add to list (2)" at bounding box center [858, 49] width 38 height 9
click at [850, 50] on button "Add to list (2)" at bounding box center [858, 49] width 38 height 9
click at [817, 48] on button "Sync to HubSpot (2)" at bounding box center [811, 49] width 49 height 9
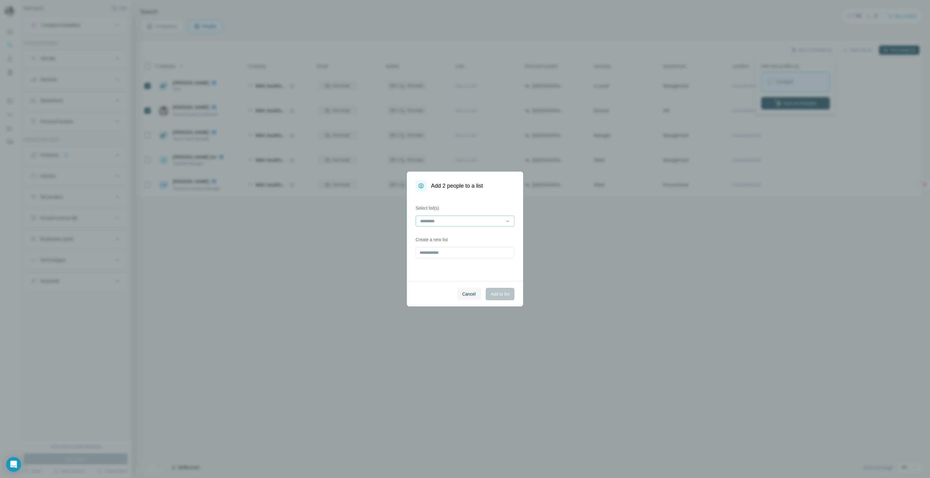
click at [454, 223] on input at bounding box center [461, 221] width 83 height 7
click at [456, 232] on p "외감 아웃바운드 (경영관리 / 총무)" at bounding box center [453, 235] width 65 height 6
click at [497, 294] on span "Add to list" at bounding box center [500, 294] width 19 height 6
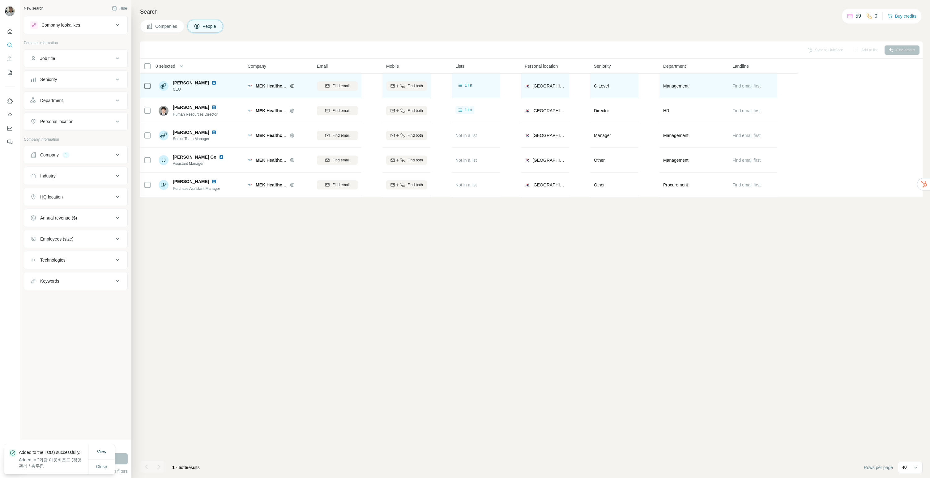
click at [276, 85] on span "MEK Healthcare with SOS Oxygene" at bounding box center [292, 85] width 73 height 5
drag, startPoint x: 276, startPoint y: 85, endPoint x: 268, endPoint y: 90, distance: 9.3
click at [268, 90] on div "MEK Healthcare with SOS Oxygene" at bounding box center [279, 85] width 62 height 17
click at [251, 92] on div "MEK Healthcare with SOS Oxygene" at bounding box center [279, 85] width 62 height 17
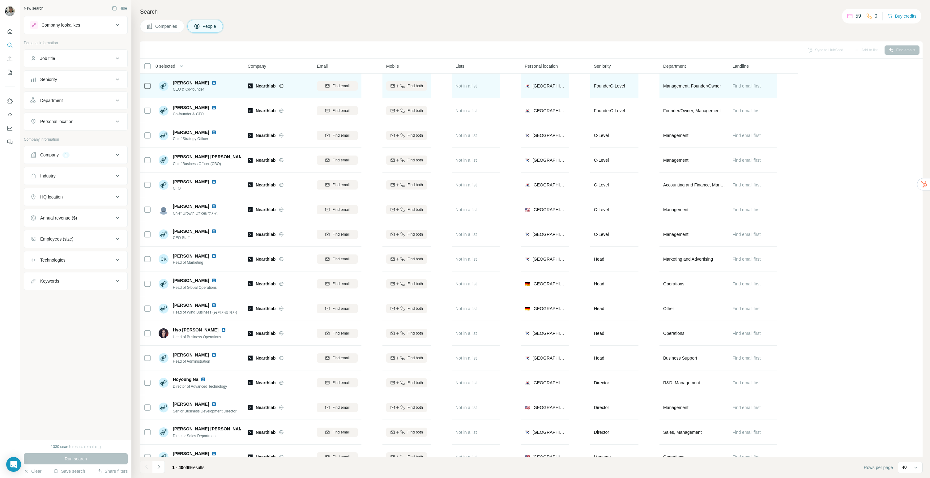
click at [212, 82] on img at bounding box center [214, 82] width 5 height 5
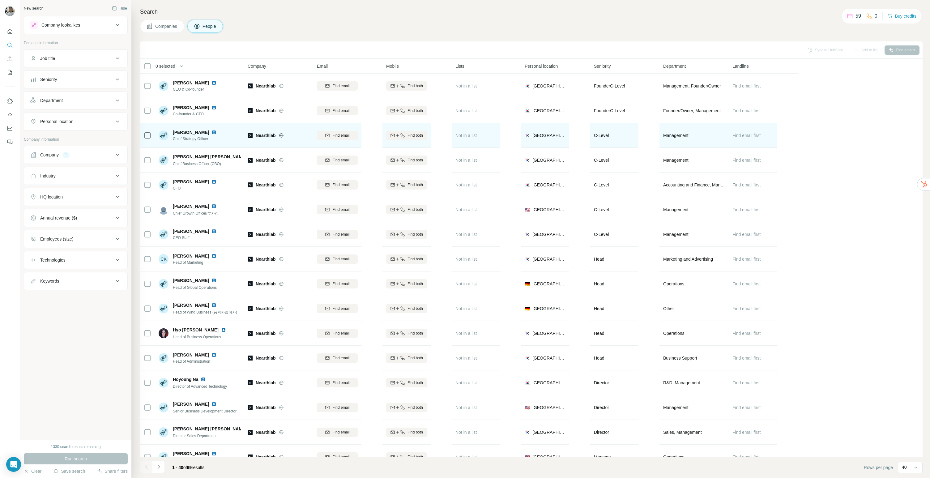
click at [212, 131] on img at bounding box center [214, 132] width 5 height 5
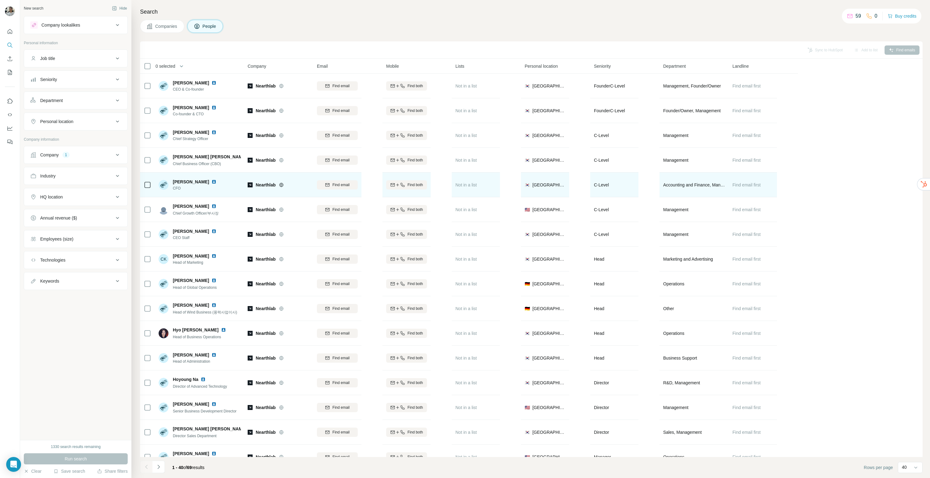
click at [216, 180] on img at bounding box center [214, 181] width 5 height 5
click at [344, 186] on span "Find email" at bounding box center [340, 185] width 17 height 6
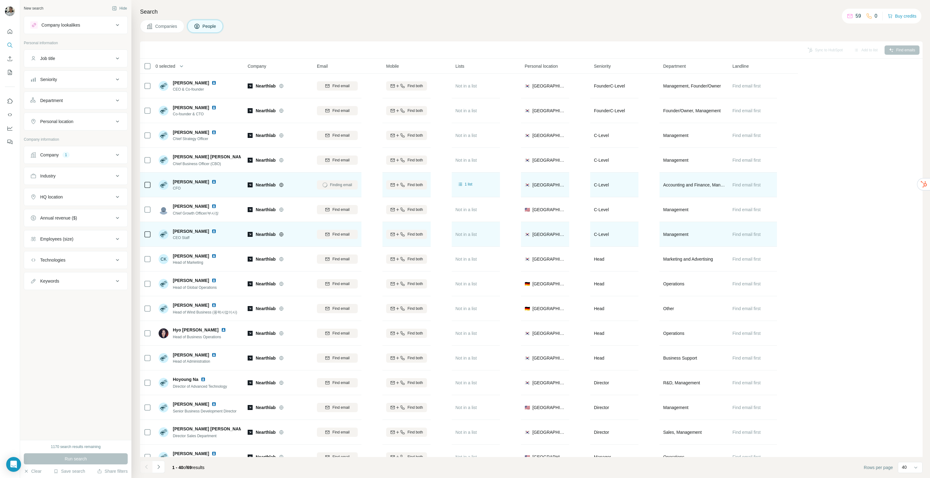
click at [212, 230] on img at bounding box center [214, 231] width 5 height 5
click at [350, 238] on button "Find email" at bounding box center [337, 234] width 41 height 9
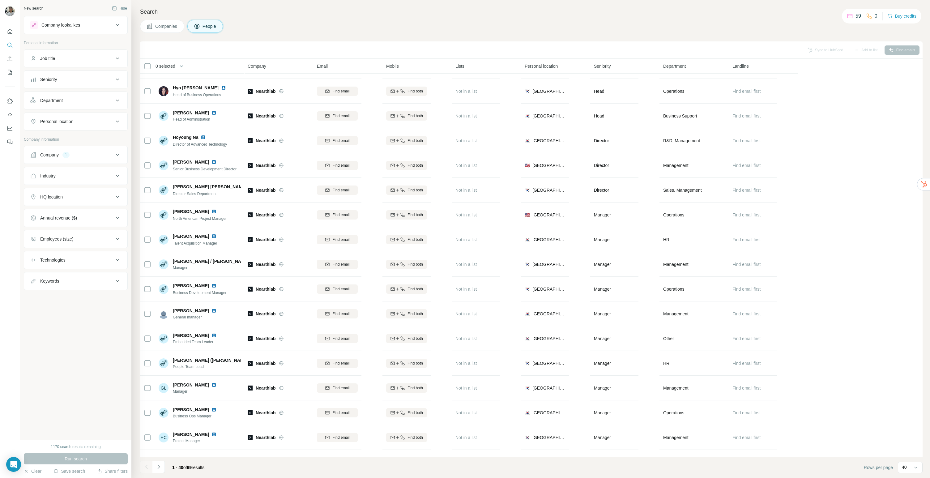
scroll to position [250, 0]
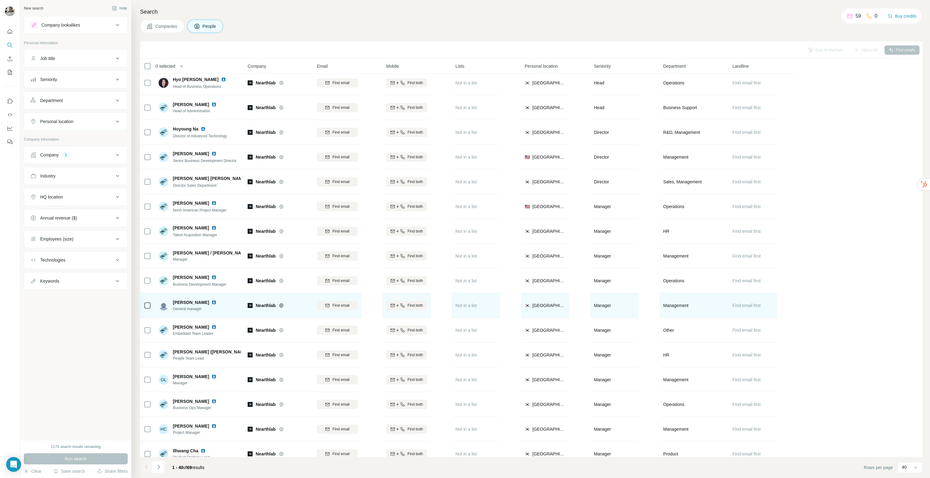
click at [212, 303] on img at bounding box center [214, 302] width 5 height 5
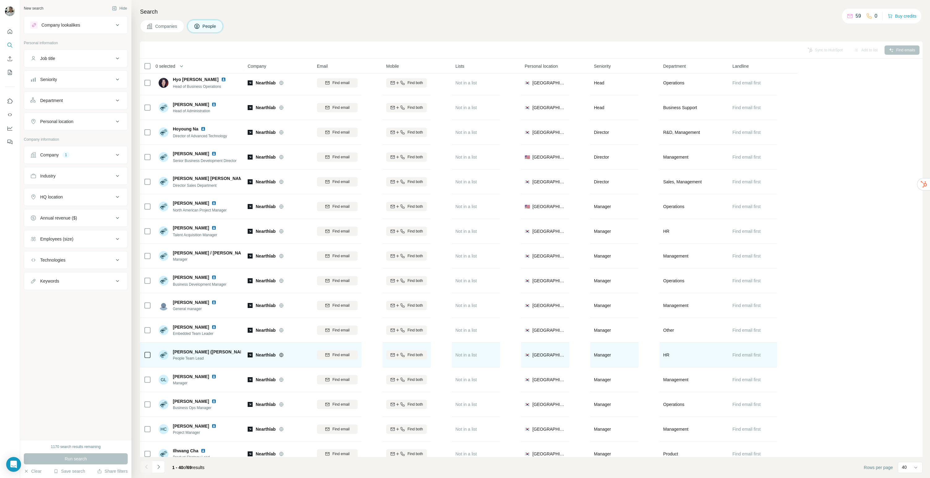
click at [218, 354] on div "[PERSON_NAME] ([PERSON_NAME]) Son" at bounding box center [207, 352] width 68 height 6
click at [261, 351] on img at bounding box center [263, 351] width 5 height 5
click at [347, 355] on span "Find email" at bounding box center [340, 355] width 17 height 6
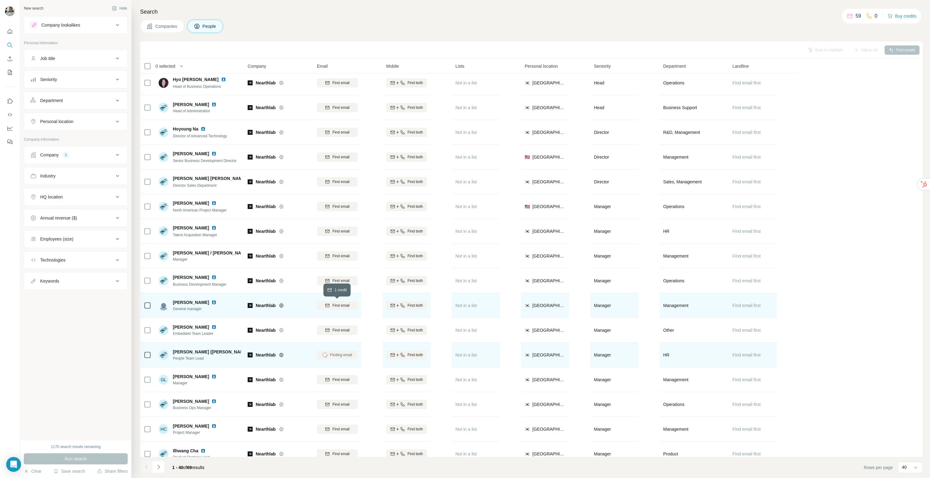
click at [346, 307] on span "Find email" at bounding box center [340, 306] width 17 height 6
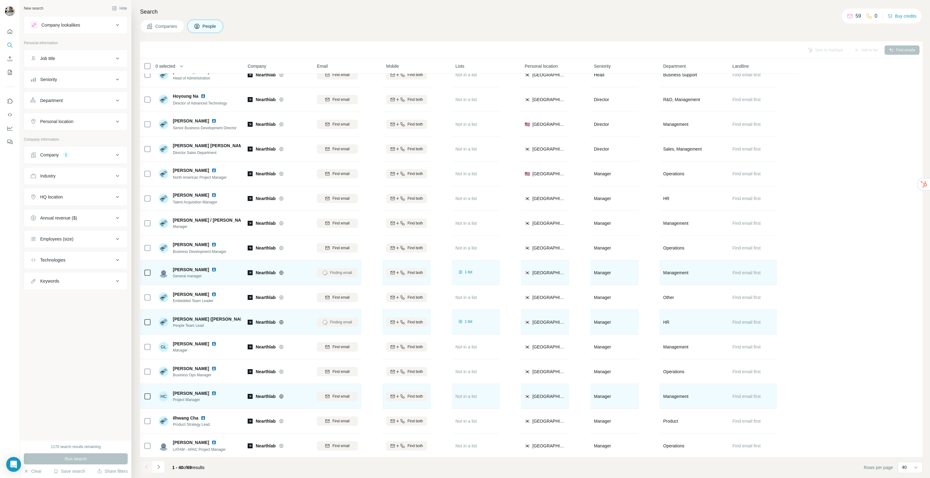
scroll to position [319, 0]
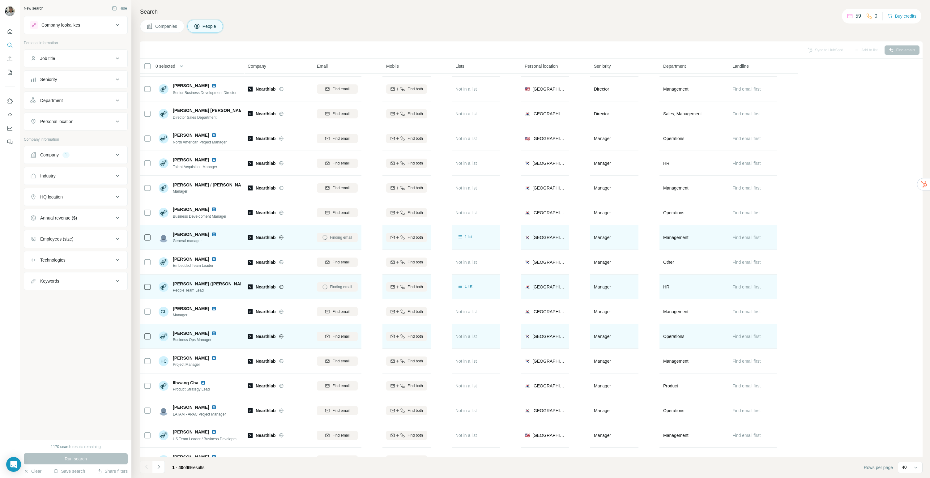
click at [212, 332] on img at bounding box center [214, 333] width 5 height 5
click at [340, 334] on span "Find email" at bounding box center [340, 337] width 17 height 6
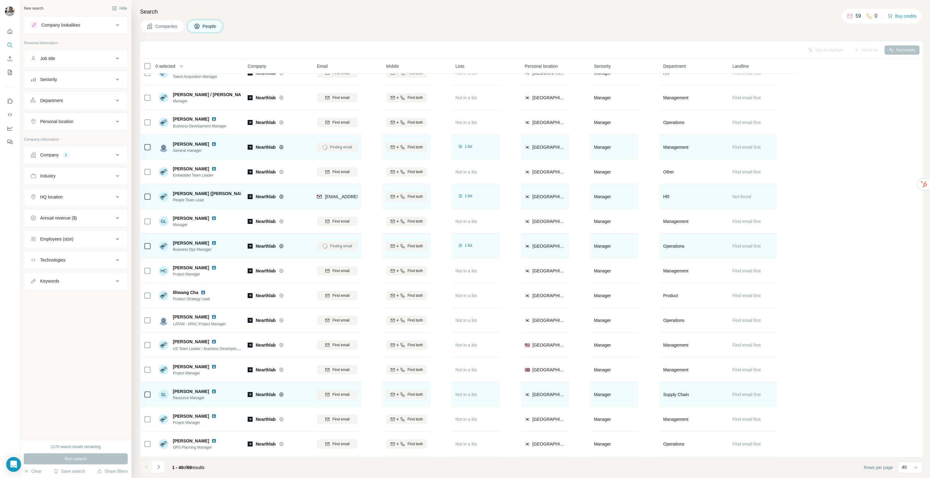
scroll to position [412, 0]
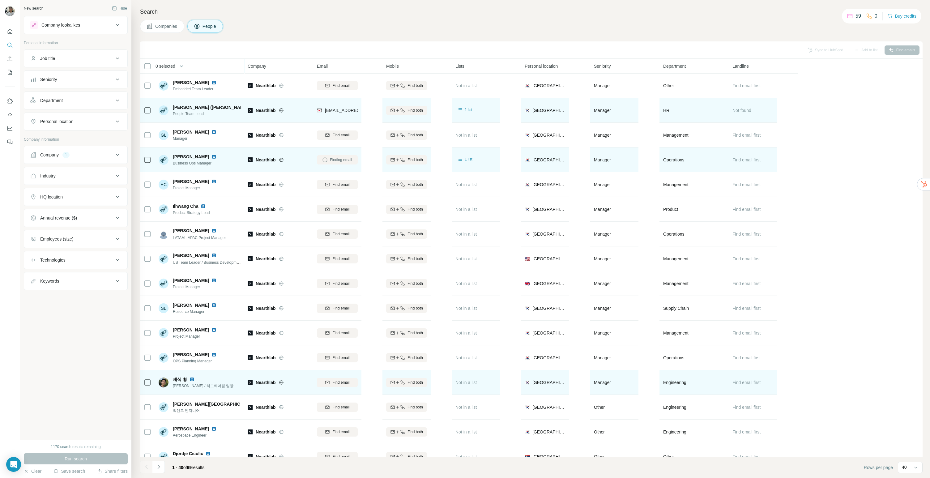
click at [229, 390] on div "재식 황 임베디드 엔지니어 / 하드웨어팀 팀장" at bounding box center [200, 382] width 82 height 17
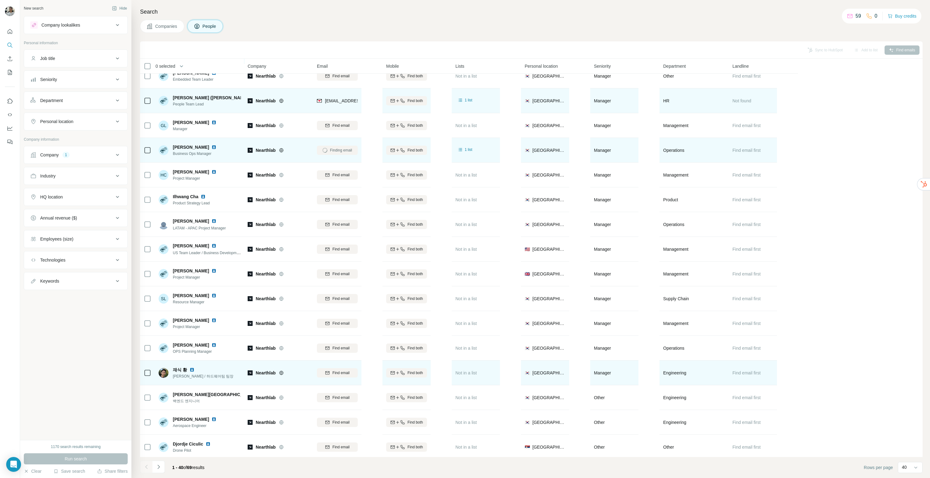
scroll to position [505, 0]
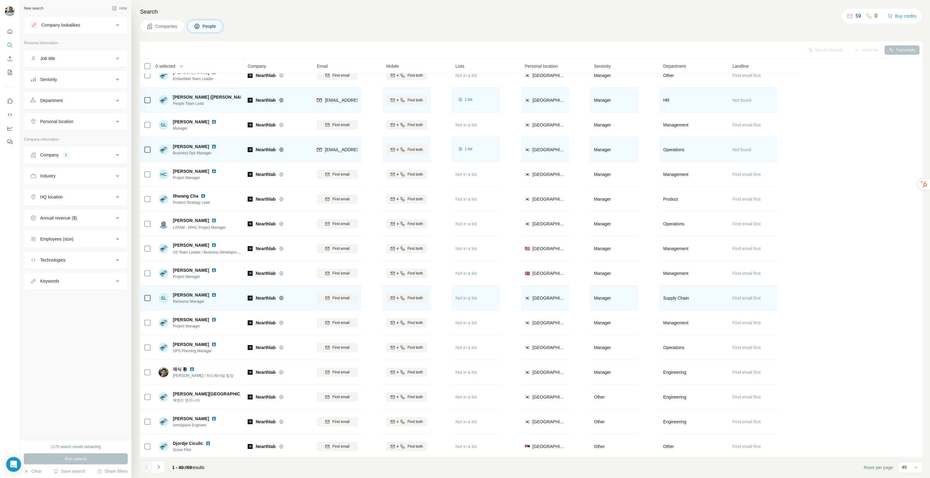
click at [212, 295] on img at bounding box center [214, 295] width 5 height 5
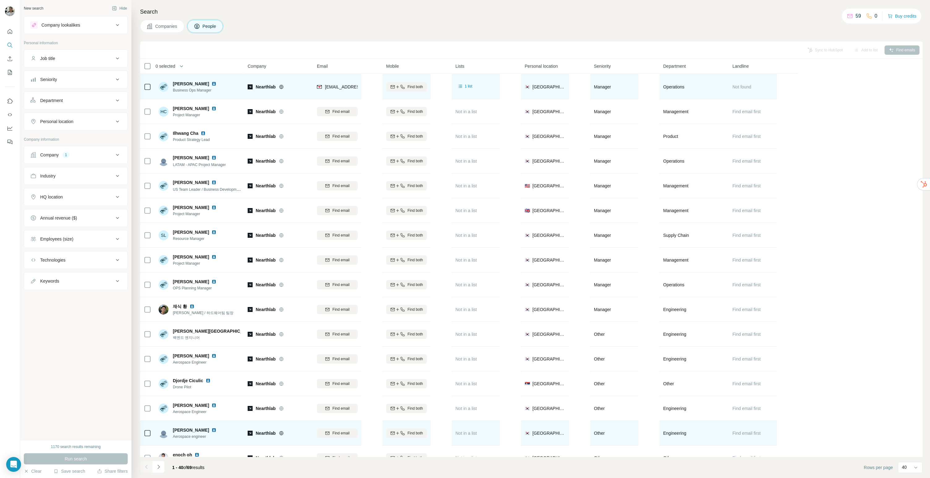
scroll to position [610, 0]
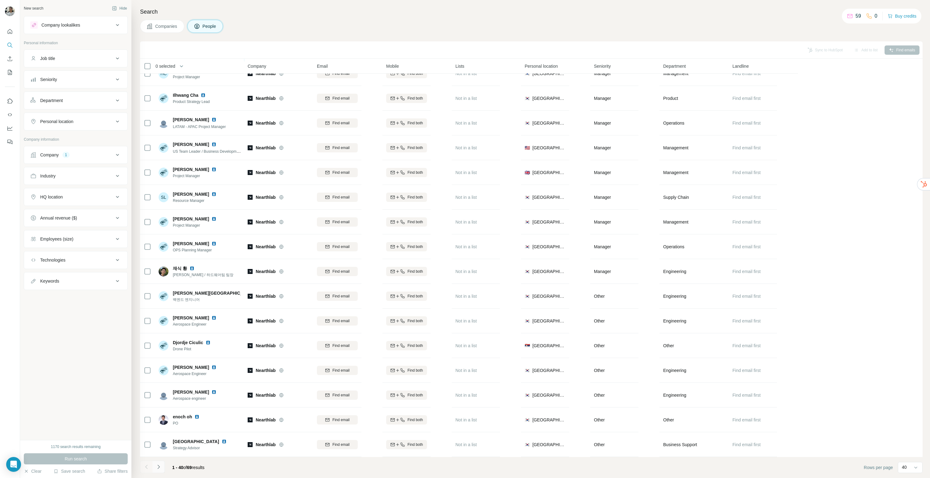
click at [157, 466] on icon "Navigate to next page" at bounding box center [159, 467] width 6 height 6
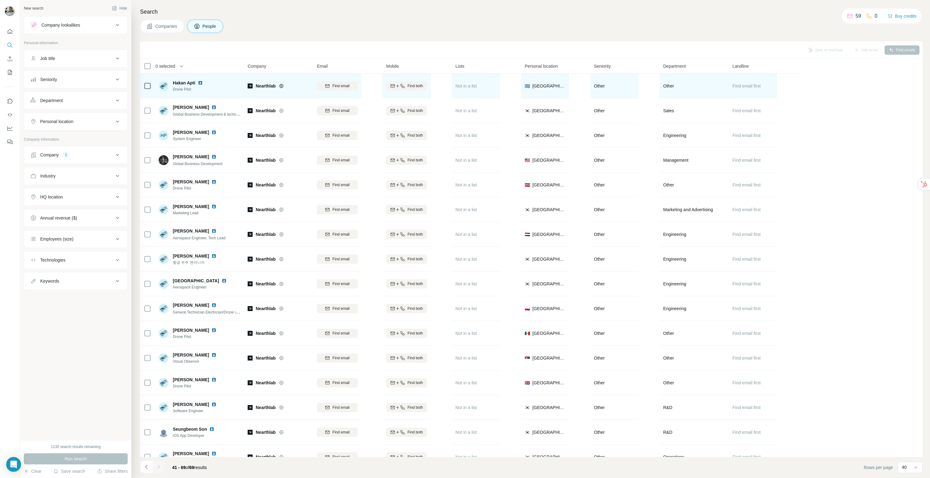
click at [203, 87] on span "Drone Pilot" at bounding box center [191, 90] width 37 height 6
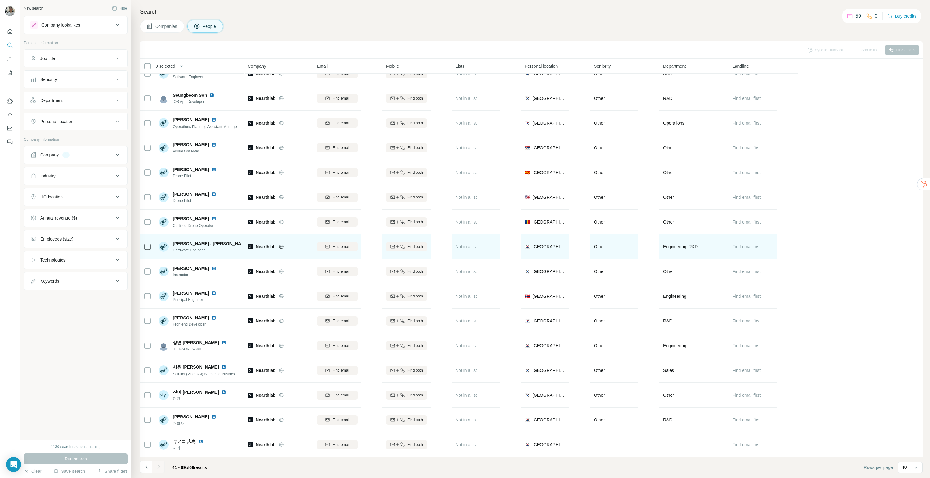
scroll to position [337, 0]
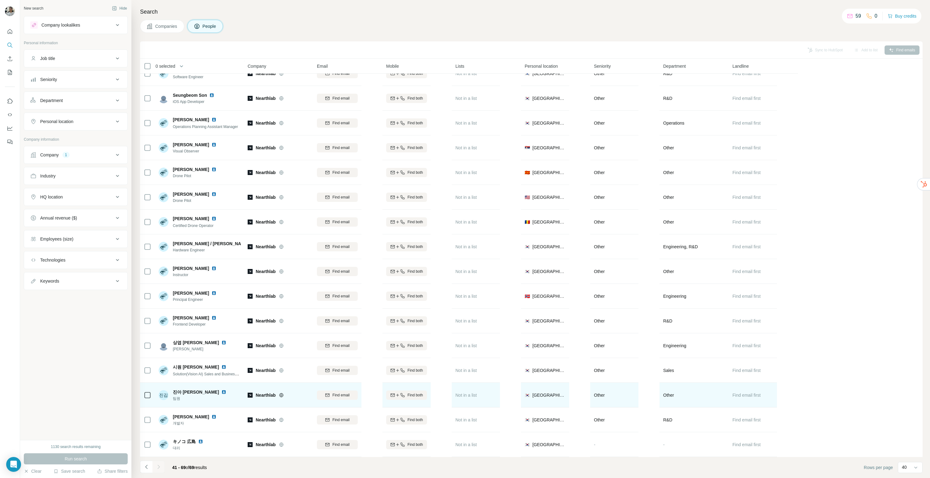
click at [221, 390] on img at bounding box center [223, 392] width 5 height 5
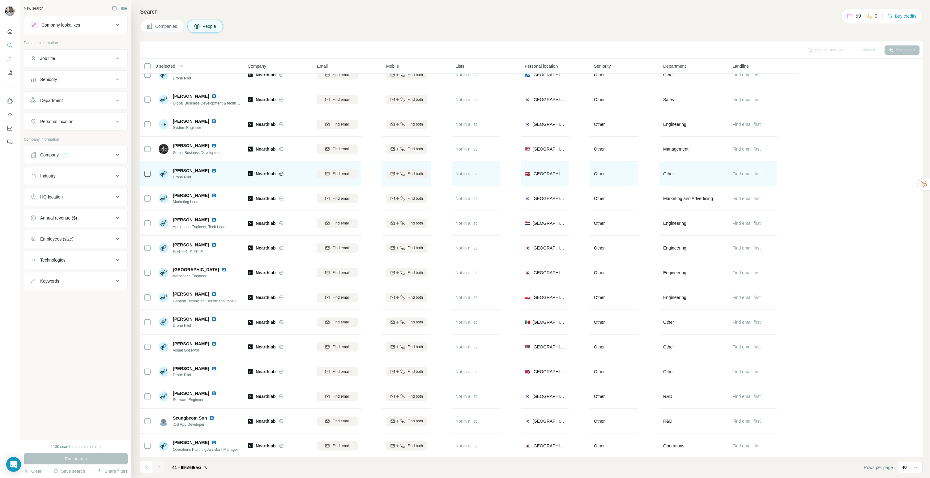
scroll to position [0, 0]
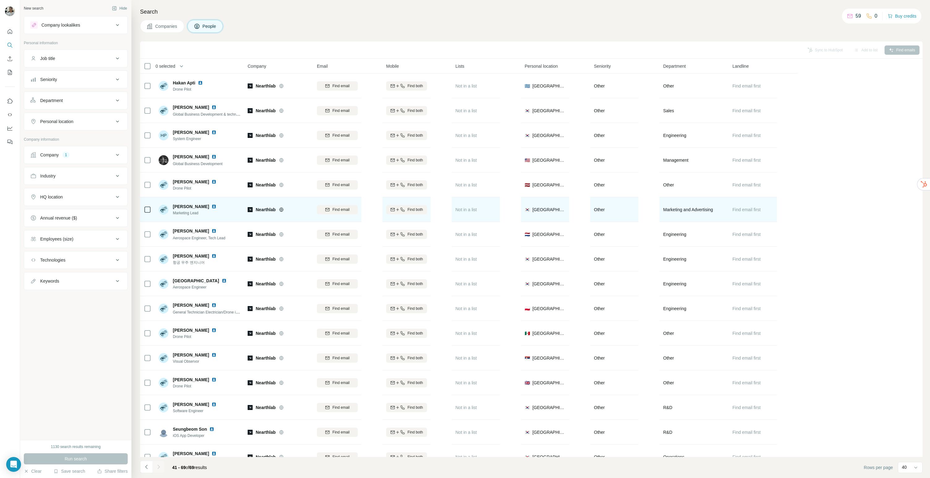
click at [229, 213] on div "Jénia Y. Marketing Lead" at bounding box center [200, 209] width 82 height 17
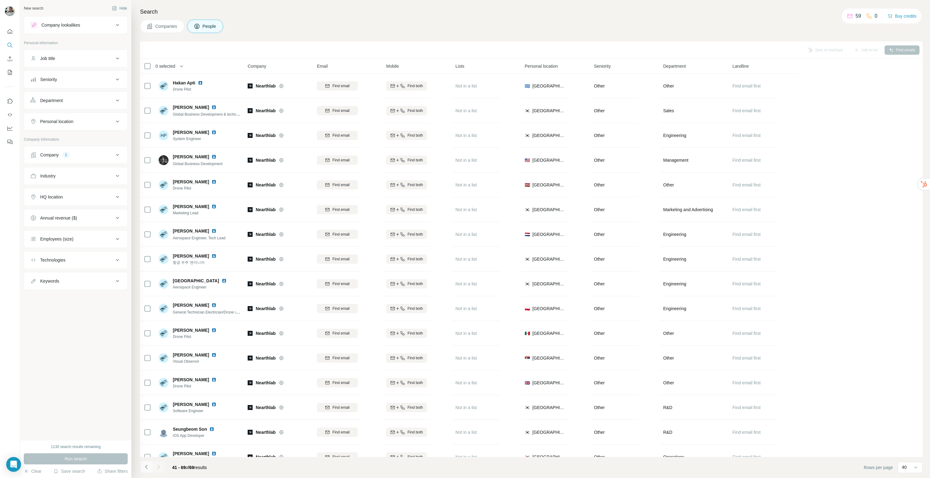
click at [143, 462] on button "Navigate to previous page" at bounding box center [146, 467] width 12 height 12
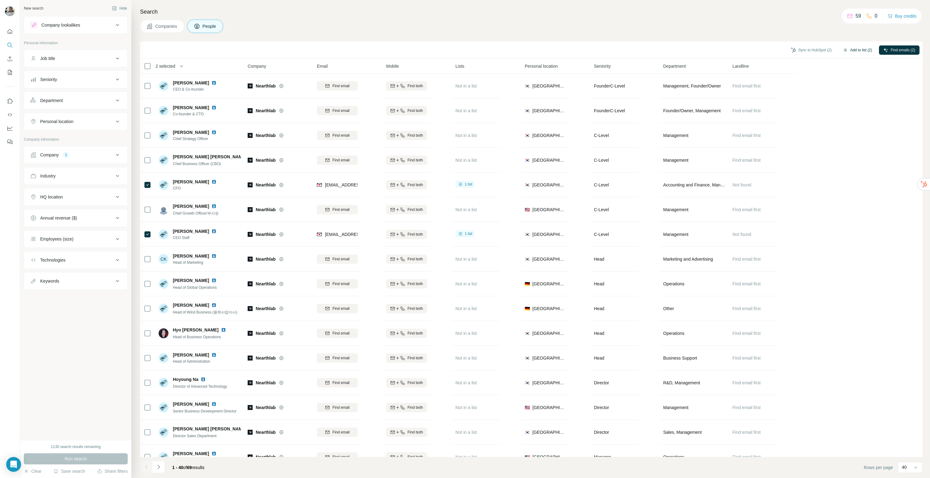
click at [854, 53] on button "Add to list (2)" at bounding box center [858, 49] width 38 height 9
click at [855, 47] on button "Add to list (2)" at bounding box center [858, 49] width 38 height 9
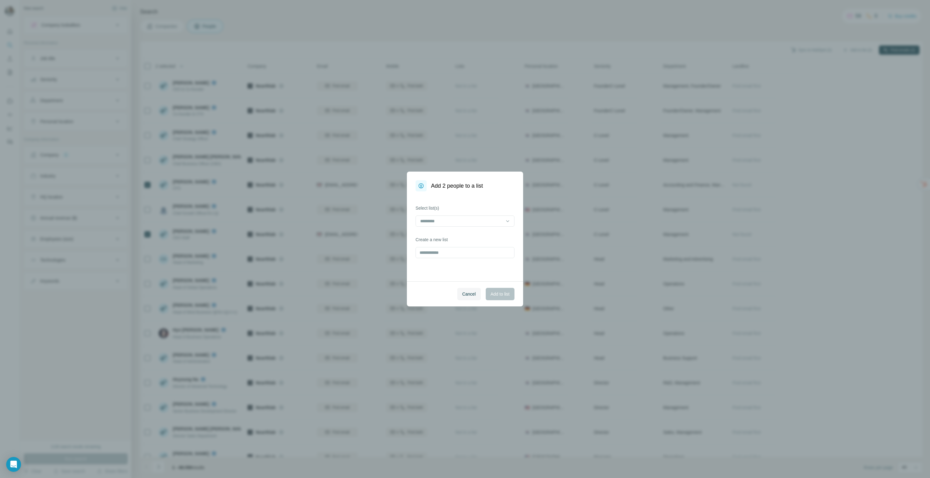
click at [847, 50] on div "Add 2 people to a list Select list(s) Create a new list Cancel Add to list" at bounding box center [465, 239] width 930 height 478
click at [448, 220] on input at bounding box center [461, 221] width 83 height 7
click at [451, 236] on p "외감 아웃바운드 (경영관리 / 총무)" at bounding box center [453, 235] width 65 height 6
click at [492, 292] on span "Add to list" at bounding box center [500, 294] width 19 height 6
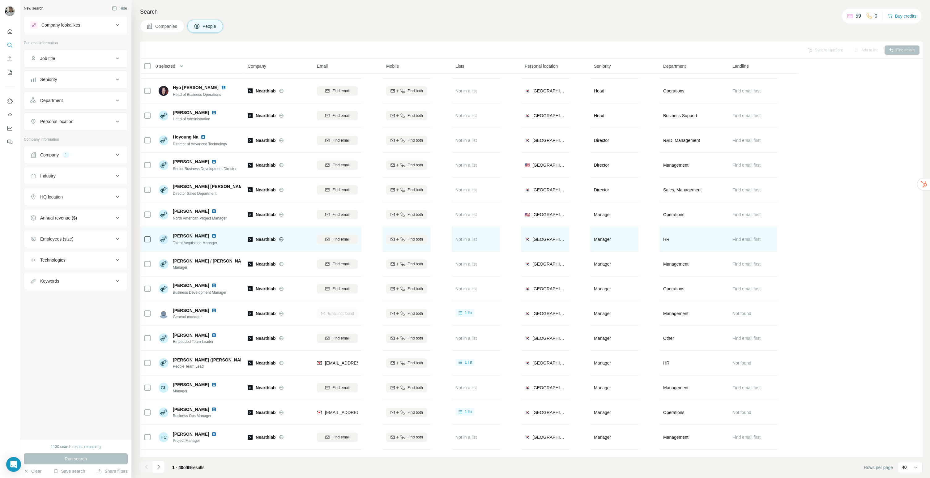
scroll to position [243, 0]
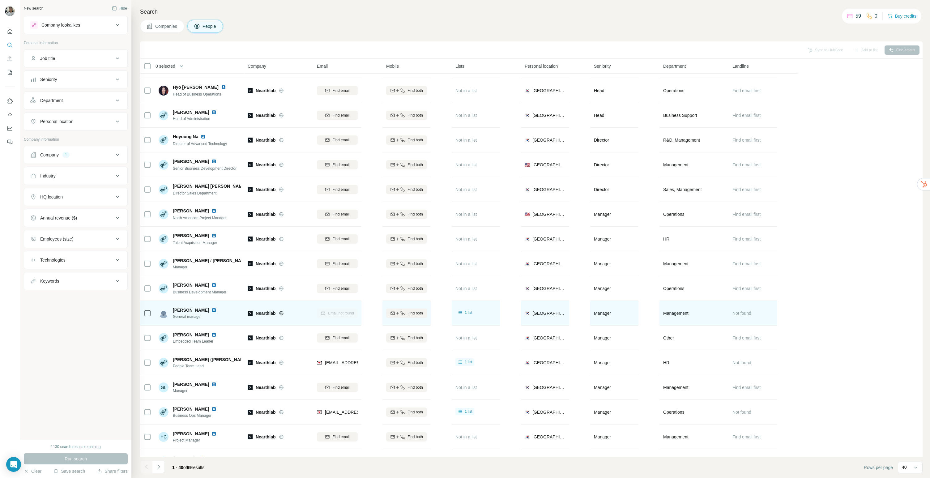
click at [212, 309] on img at bounding box center [214, 310] width 5 height 5
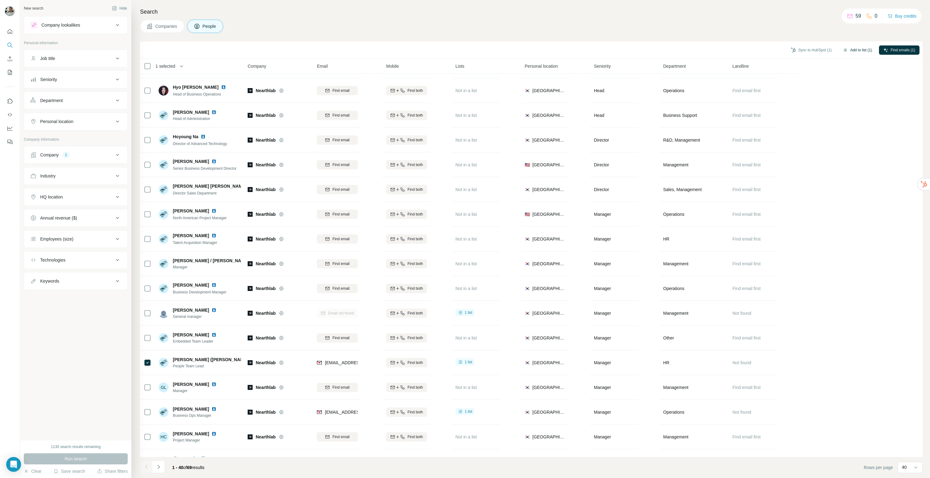
drag, startPoint x: 858, startPoint y: 55, endPoint x: 860, endPoint y: 50, distance: 5.7
click at [858, 55] on div "Sync to HubSpot (1) Add to list (1) Find emails (1)" at bounding box center [531, 49] width 783 height 17
click at [860, 50] on button "Add to list (1)" at bounding box center [858, 49] width 38 height 9
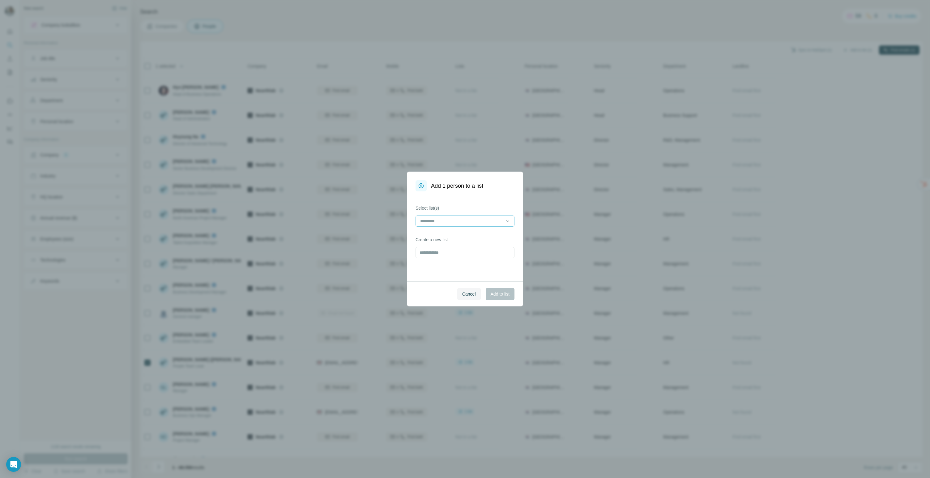
click at [466, 226] on div at bounding box center [465, 222] width 99 height 12
click at [467, 219] on input at bounding box center [461, 221] width 83 height 7
click at [460, 235] on p "외감 아웃바운드 (경영관리 / 총무)" at bounding box center [453, 235] width 65 height 6
click at [498, 289] on button "Add to list" at bounding box center [500, 294] width 29 height 12
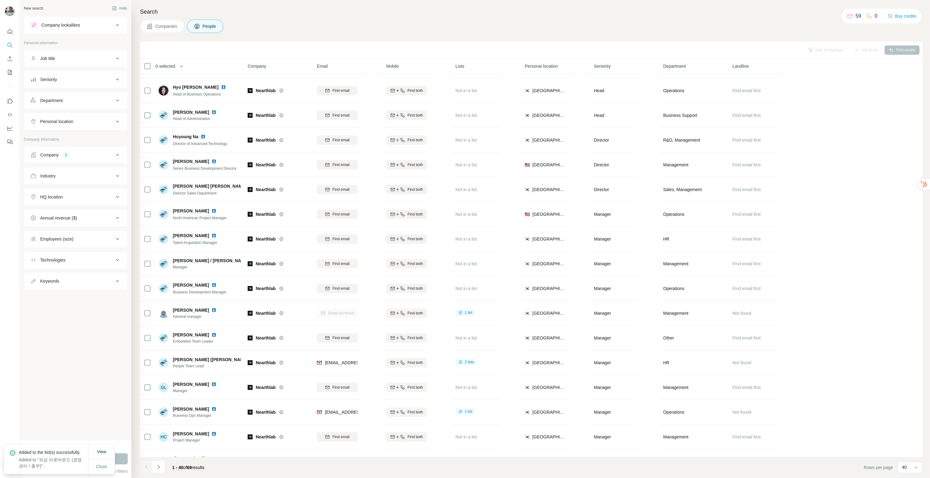
scroll to position [358, 0]
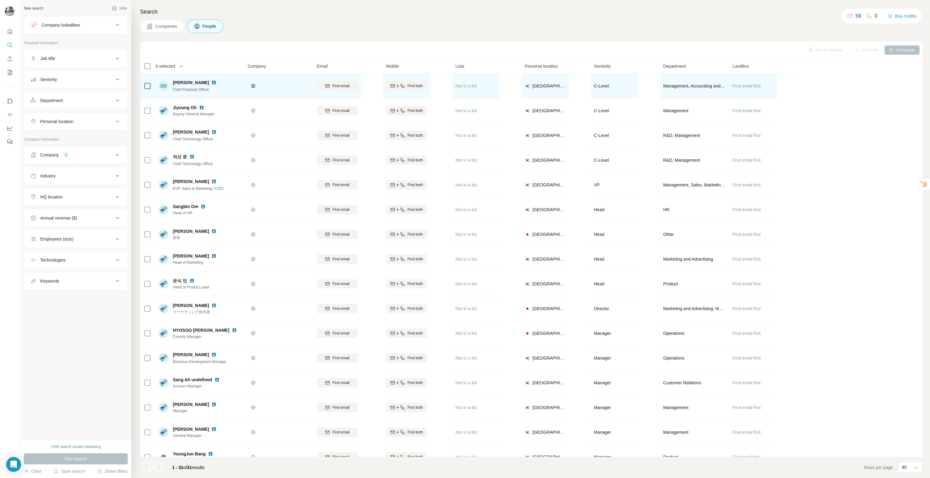
click at [289, 75] on td at bounding box center [278, 86] width 69 height 25
click at [212, 83] on img at bounding box center [214, 82] width 5 height 5
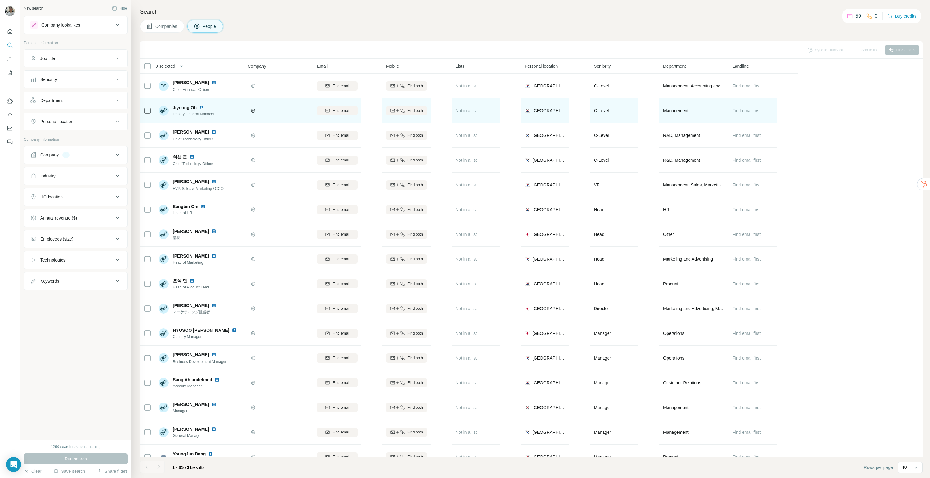
click at [197, 108] on div "Jiyoung Oh" at bounding box center [194, 108] width 42 height 6
click at [202, 107] on img at bounding box center [201, 107] width 5 height 5
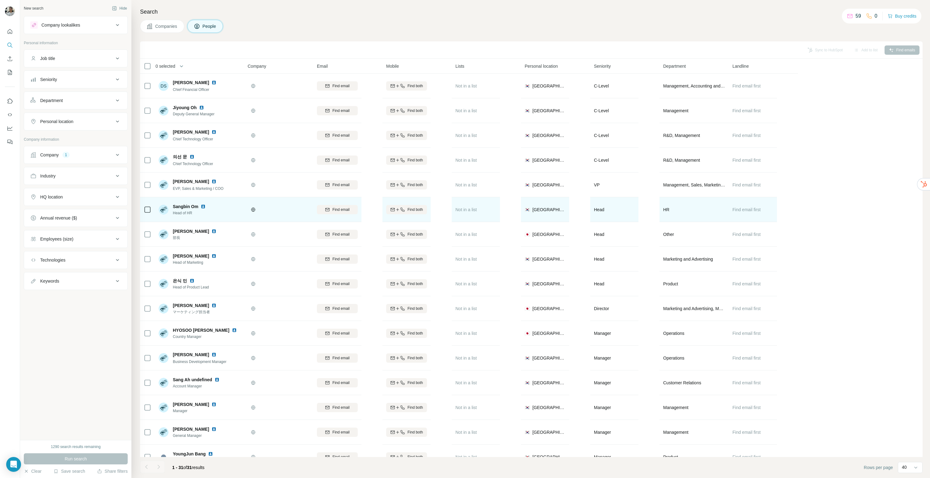
click at [204, 206] on img at bounding box center [203, 206] width 5 height 5
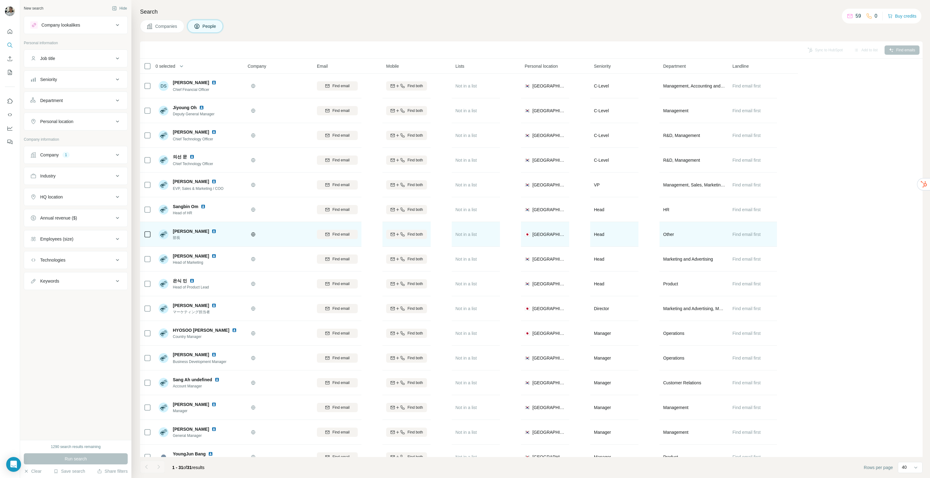
click at [219, 242] on div "[PERSON_NAME] 部長" at bounding box center [200, 234] width 82 height 17
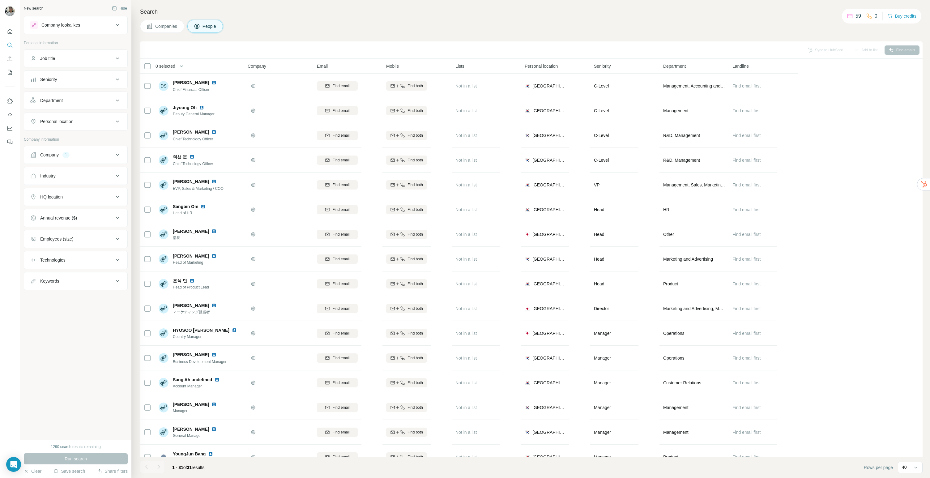
click at [110, 154] on div "Company 1" at bounding box center [71, 155] width 83 height 6
click at [363, 87] on table "0 selected People Company Email Mobile Lists Personal location Seniority Depart…" at bounding box center [469, 450] width 658 height 782
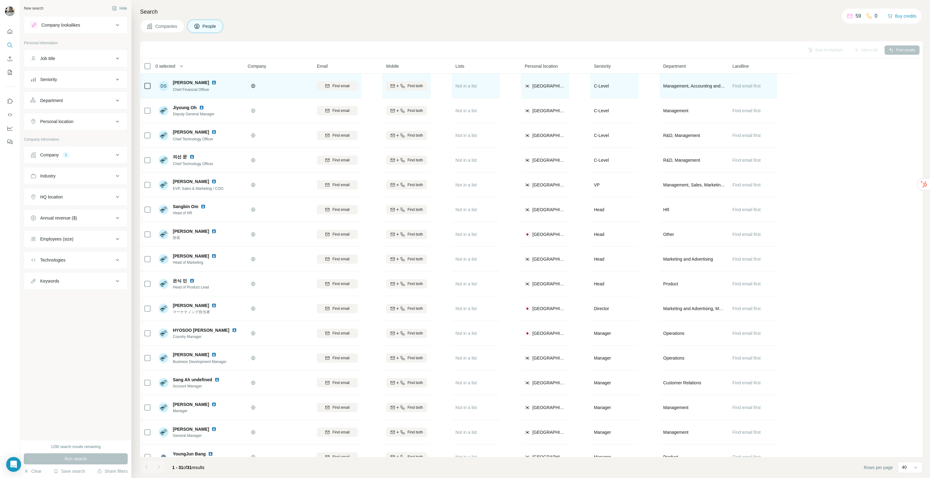
click at [342, 88] on span "Find email" at bounding box center [340, 86] width 17 height 6
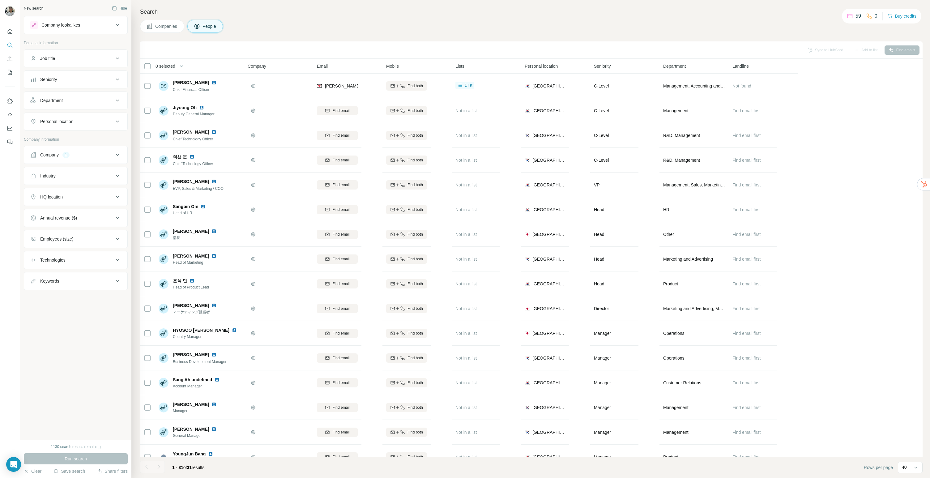
click at [139, 83] on div "Search Companies People Sync to HubSpot Add to list Find emails 0 selected Peop…" at bounding box center [530, 239] width 799 height 478
click at [863, 46] on button "Add to list (1)" at bounding box center [858, 49] width 38 height 9
click at [858, 49] on button "Add to list (1)" at bounding box center [858, 49] width 38 height 9
click at [849, 47] on button "Add to list (1)" at bounding box center [858, 49] width 38 height 9
click at [850, 47] on button "Add to list (1)" at bounding box center [858, 49] width 38 height 9
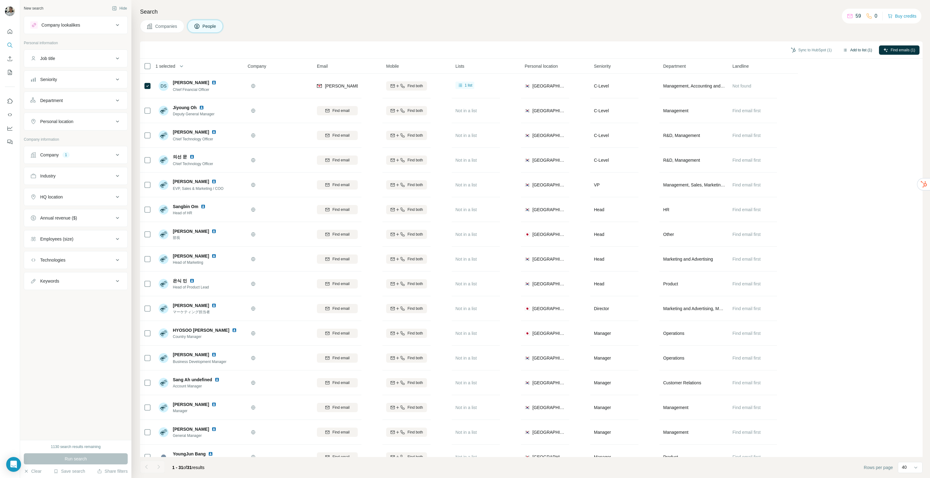
click at [852, 54] on button "Add to list (1)" at bounding box center [858, 49] width 38 height 9
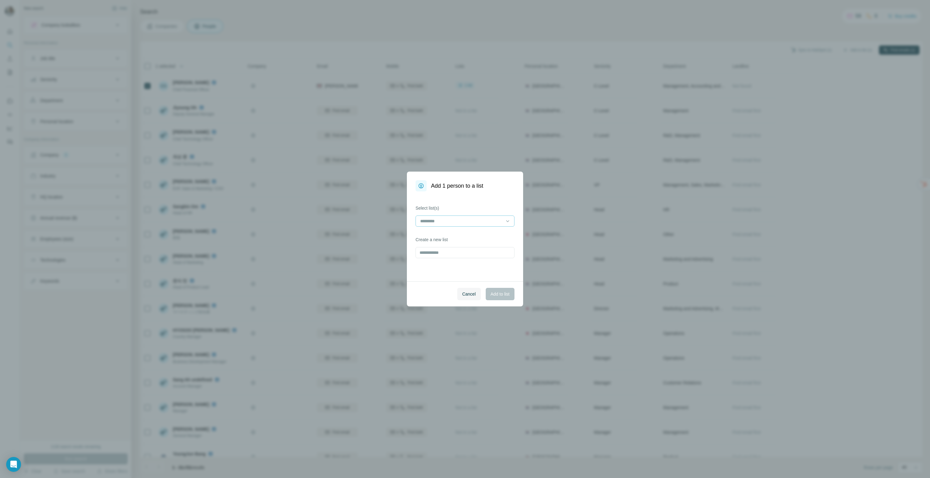
click at [460, 220] on input at bounding box center [461, 221] width 83 height 7
click at [460, 236] on p "외감 아웃바운드 (경영관리 / 총무)" at bounding box center [453, 235] width 65 height 6
click at [491, 295] on span "Add to list" at bounding box center [500, 294] width 19 height 6
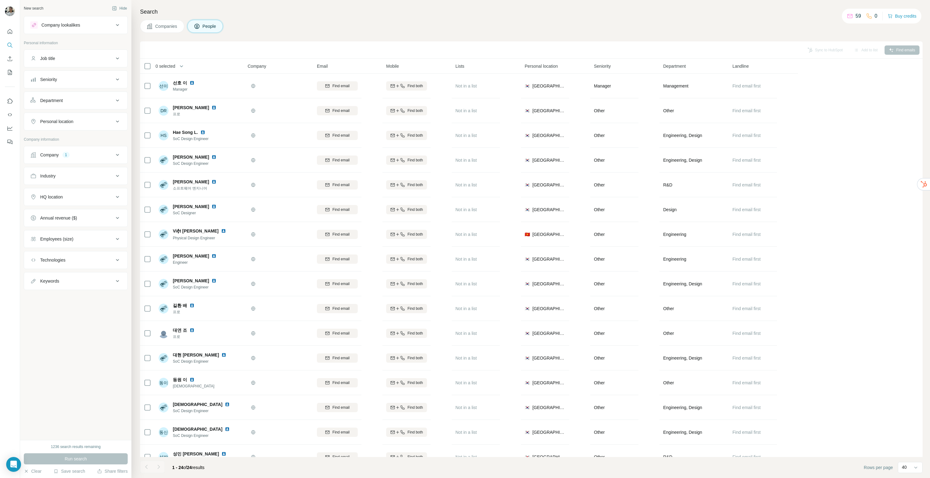
click at [317, 49] on div "Sync to HubSpot Add to list Find emails" at bounding box center [531, 50] width 776 height 11
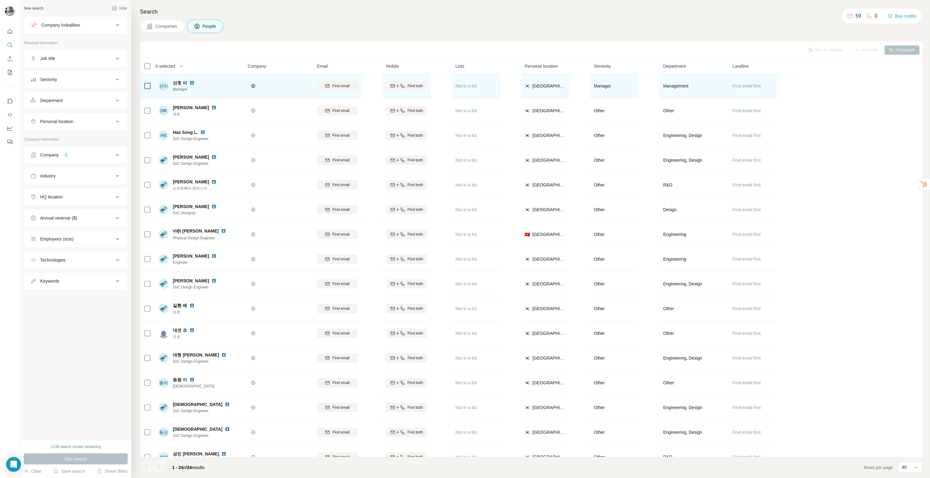
click at [191, 84] on img at bounding box center [192, 82] width 5 height 5
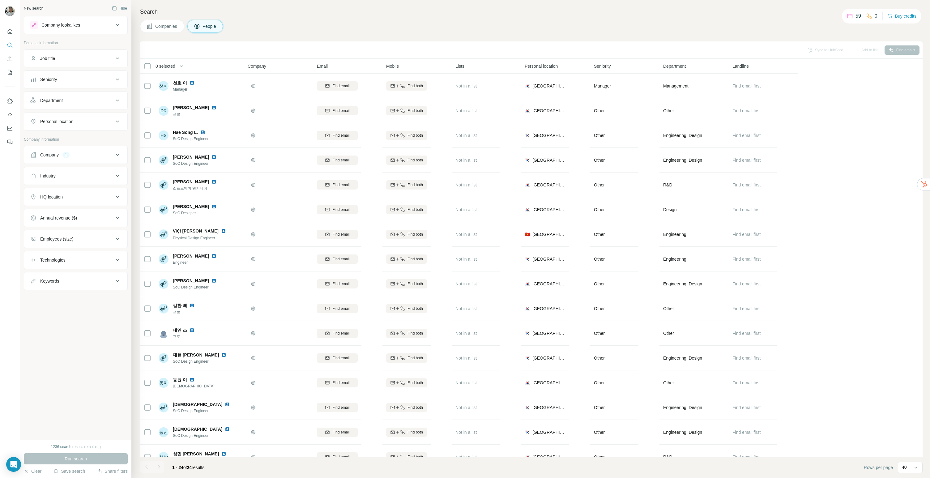
click at [59, 151] on button "Company 1" at bounding box center [75, 155] width 103 height 15
click at [59, 151] on button "Company 1" at bounding box center [75, 156] width 103 height 17
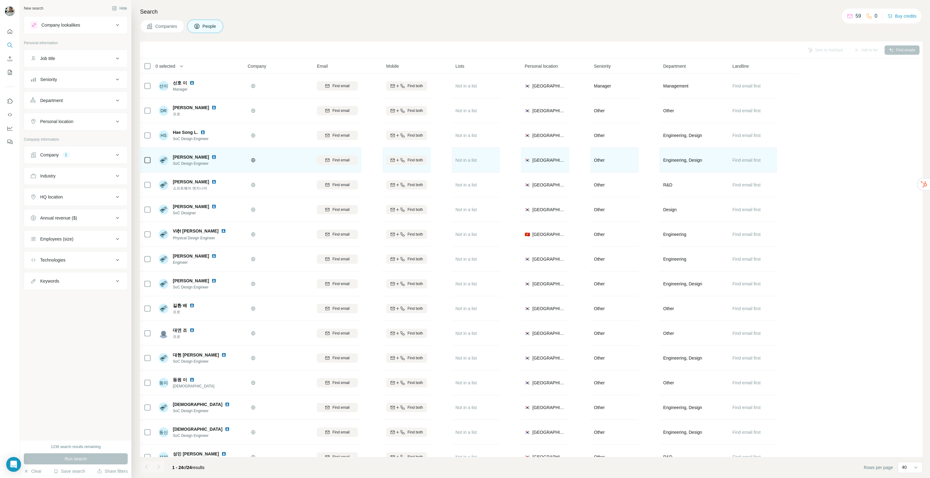
click at [216, 170] on td "[PERSON_NAME] SoC Design Engineer" at bounding box center [200, 160] width 90 height 25
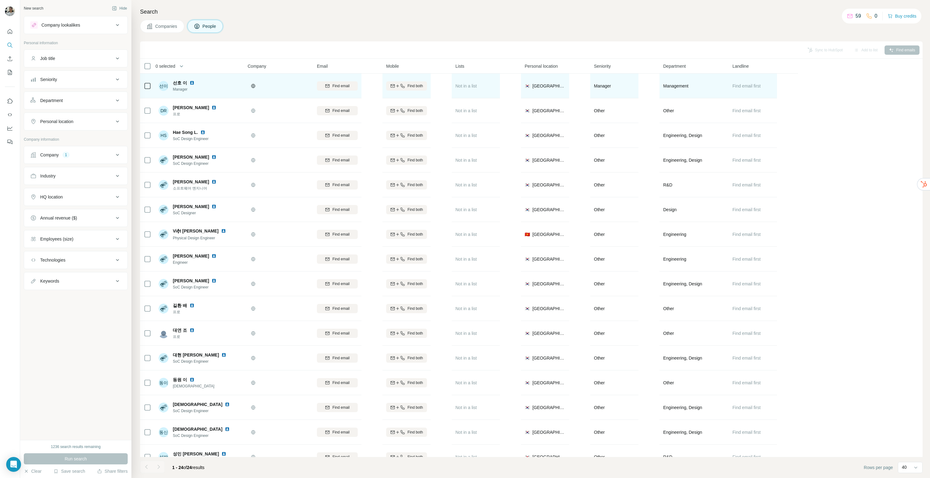
click at [190, 81] on img at bounding box center [192, 82] width 5 height 5
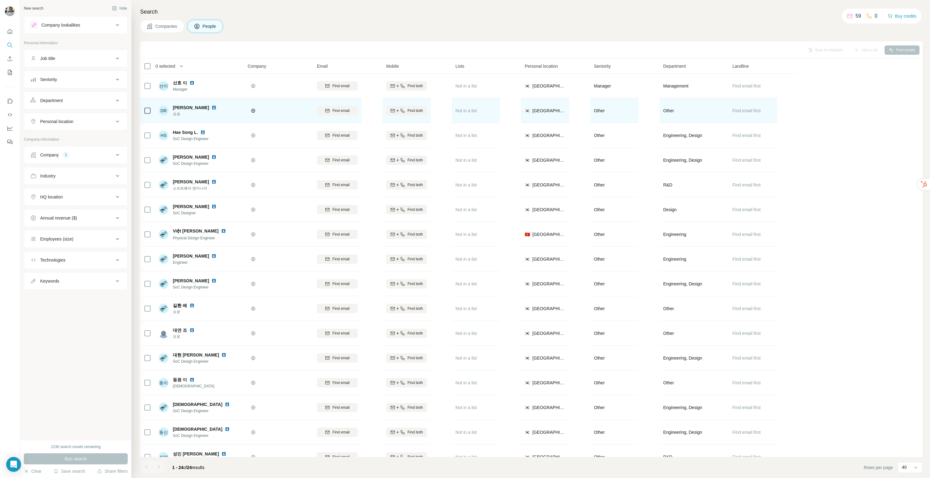
click at [212, 106] on img at bounding box center [214, 107] width 5 height 5
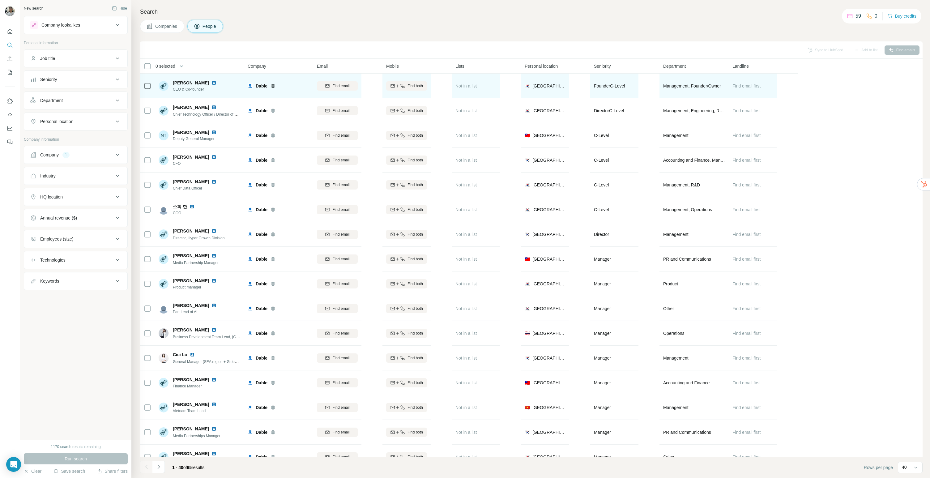
click at [212, 83] on img at bounding box center [214, 82] width 5 height 5
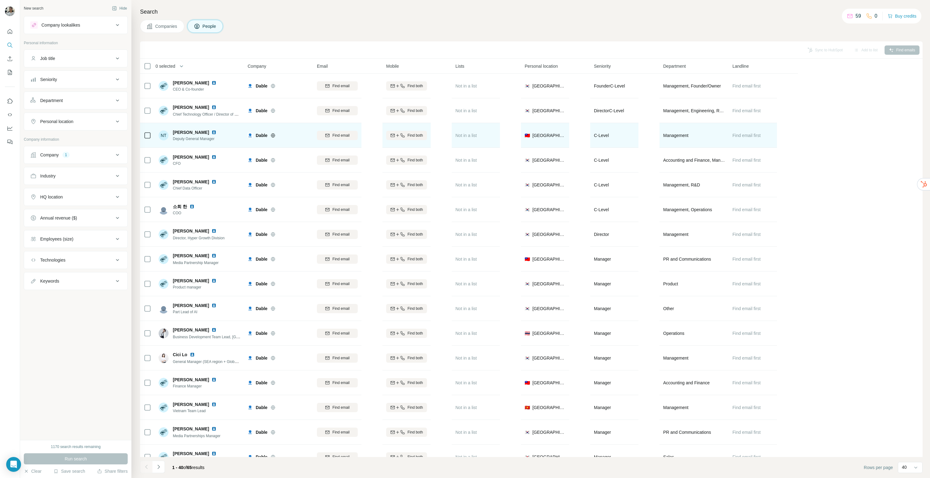
click at [212, 132] on img at bounding box center [214, 132] width 5 height 5
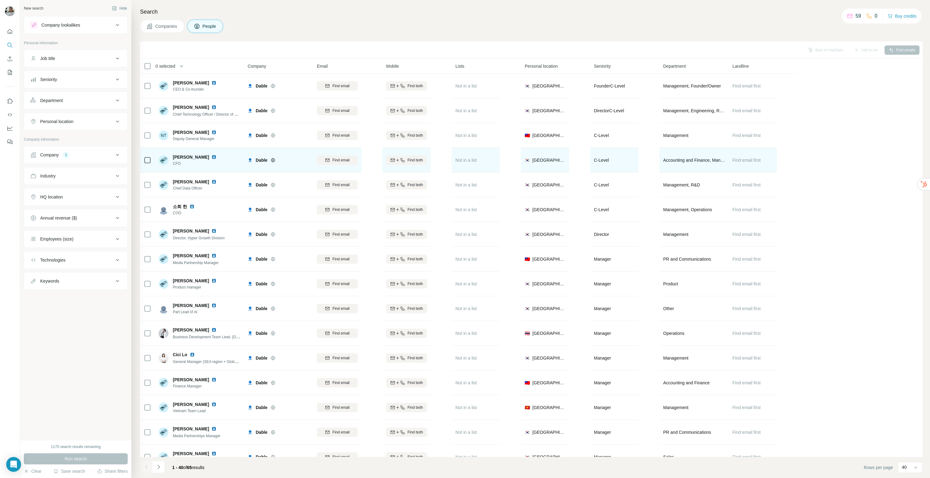
click at [212, 155] on img at bounding box center [214, 157] width 5 height 5
click at [354, 161] on div "Find email" at bounding box center [337, 160] width 41 height 6
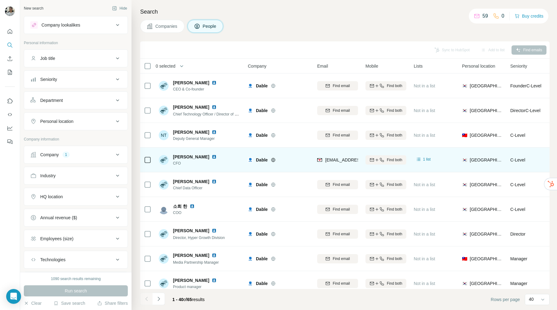
click at [375, 18] on div "Search Companies People Sync to HubSpot Add to list Find emails 0 selected Peop…" at bounding box center [343, 155] width 425 height 310
